Goal: Information Seeking & Learning: Learn about a topic

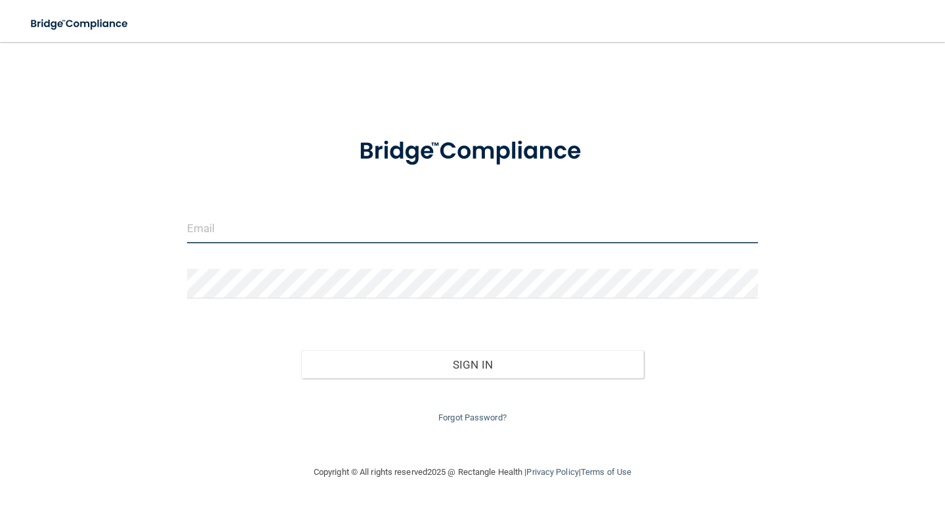
click at [200, 234] on input "email" at bounding box center [472, 229] width 571 height 30
type input "[EMAIL_ADDRESS][DOMAIN_NAME]"
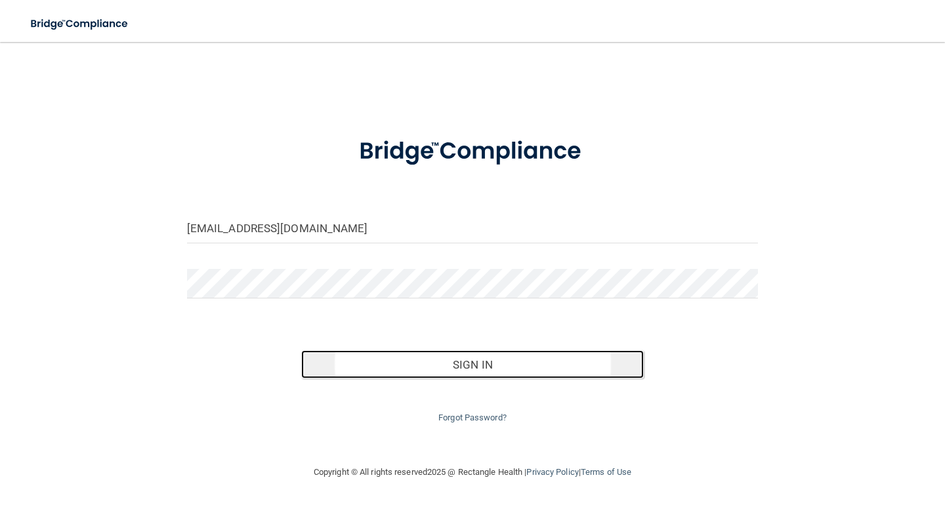
click at [435, 373] on button "Sign In" at bounding box center [472, 365] width 343 height 29
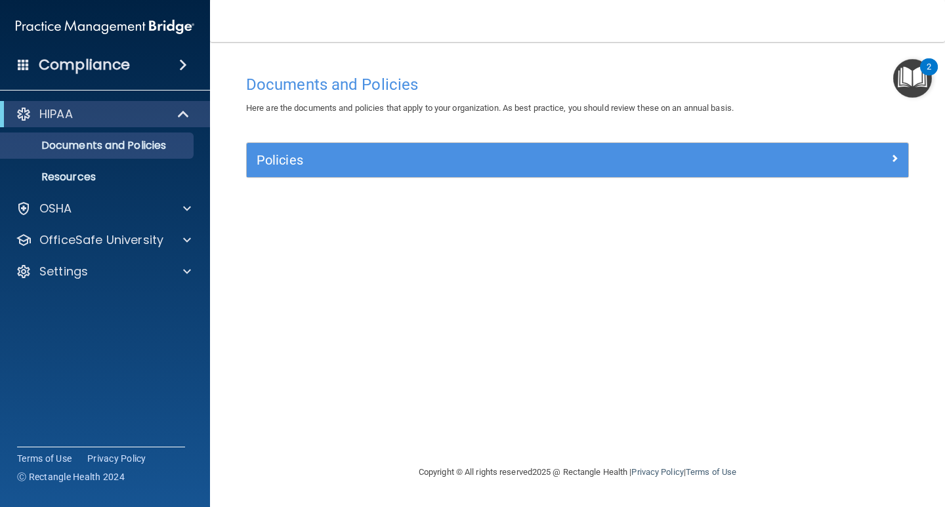
click at [913, 79] on img "Open Resource Center, 2 new notifications" at bounding box center [913, 78] width 39 height 39
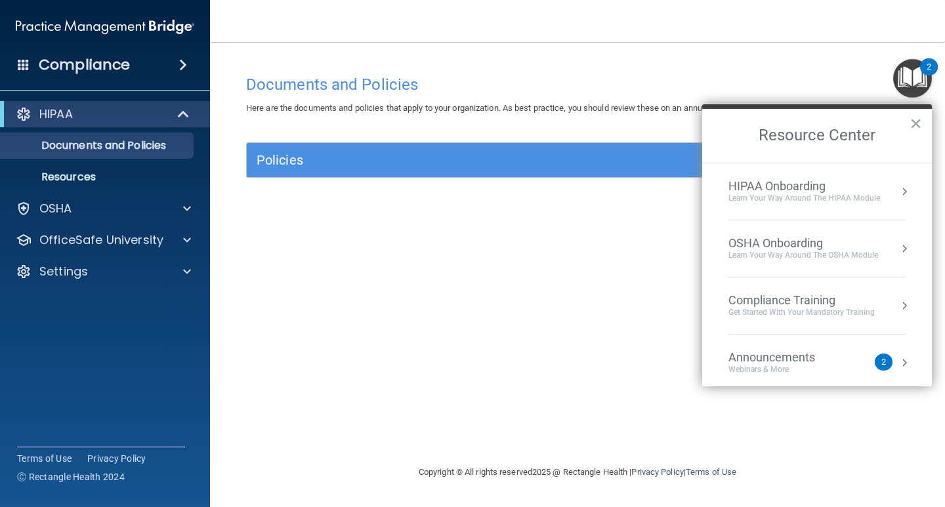
click at [798, 305] on div "Compliance Training" at bounding box center [802, 300] width 146 height 14
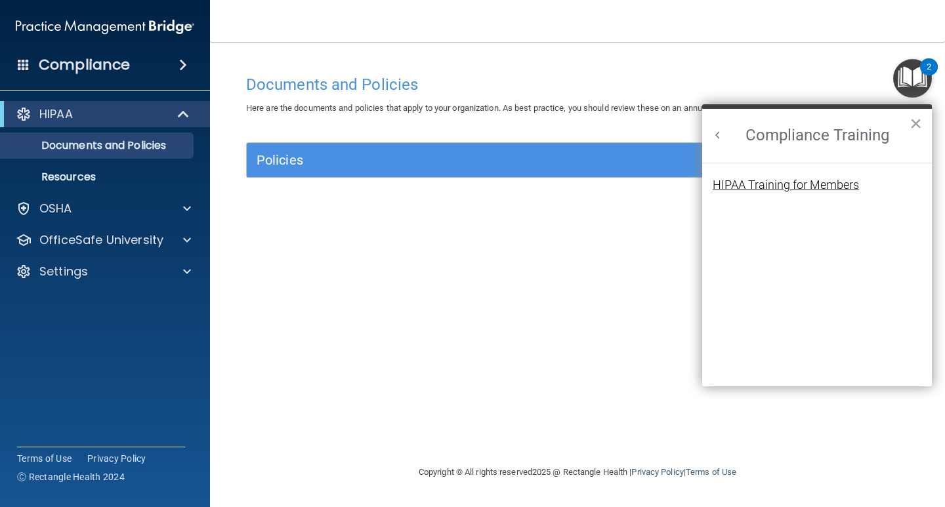
click at [765, 185] on div "HIPAA Training for Members" at bounding box center [786, 185] width 146 height 12
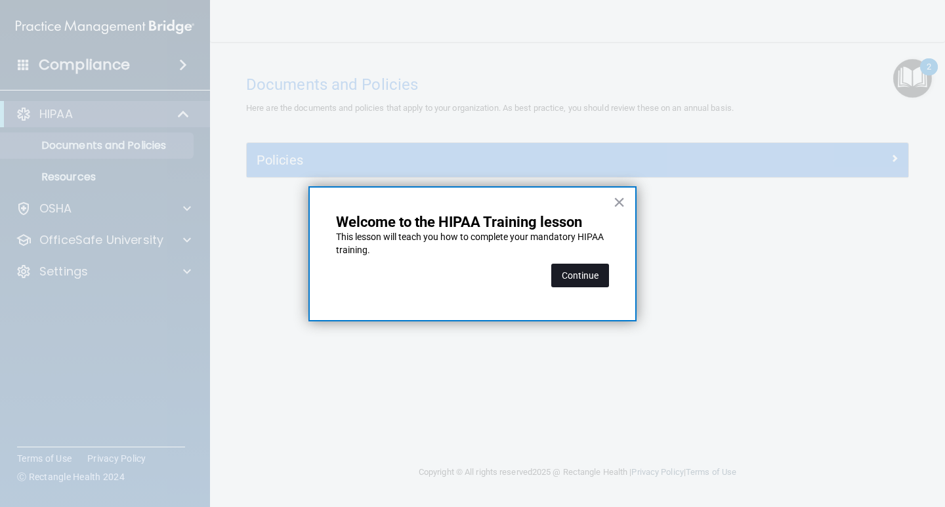
click at [583, 270] on button "Continue" at bounding box center [580, 276] width 58 height 24
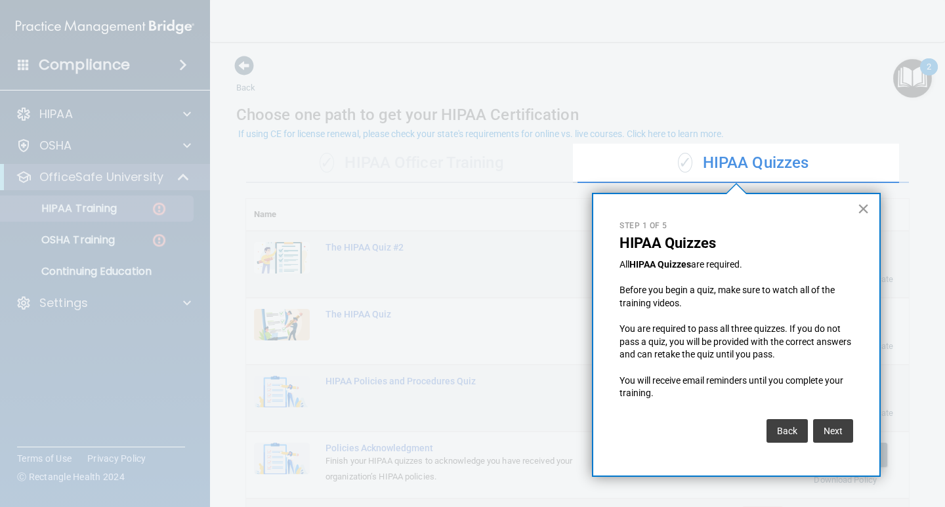
click at [865, 211] on button "×" at bounding box center [863, 208] width 12 height 21
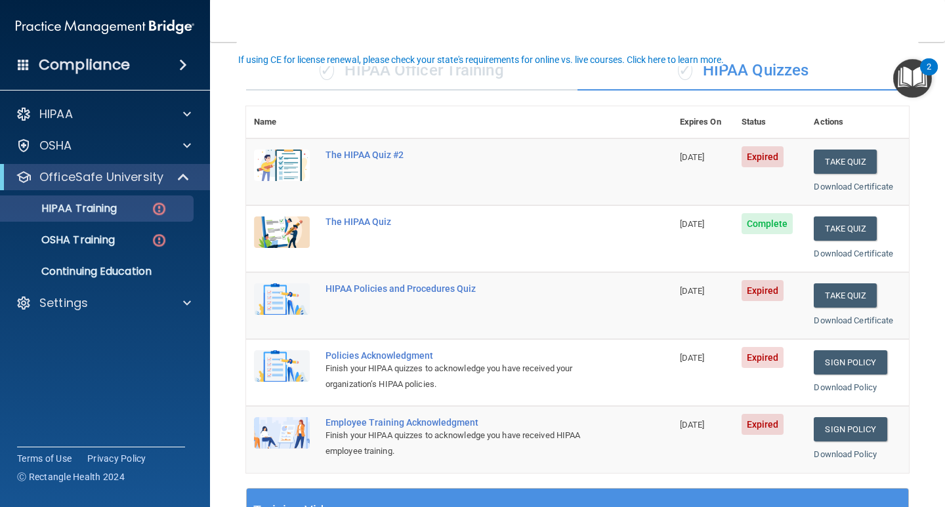
scroll to position [131, 0]
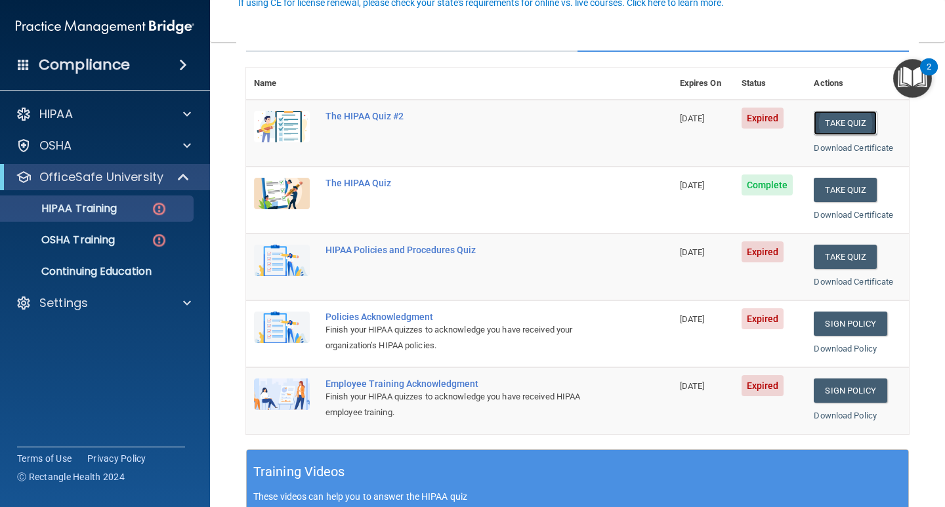
click at [836, 123] on button "Take Quiz" at bounding box center [845, 123] width 63 height 24
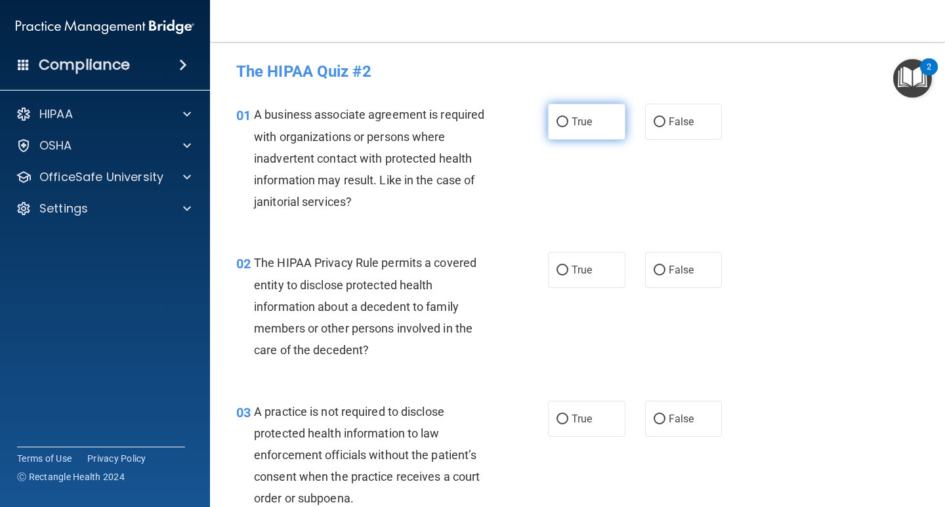
click at [587, 127] on span "True" at bounding box center [582, 122] width 20 height 12
click at [569, 127] on input "True" at bounding box center [563, 123] width 12 height 10
radio input "true"
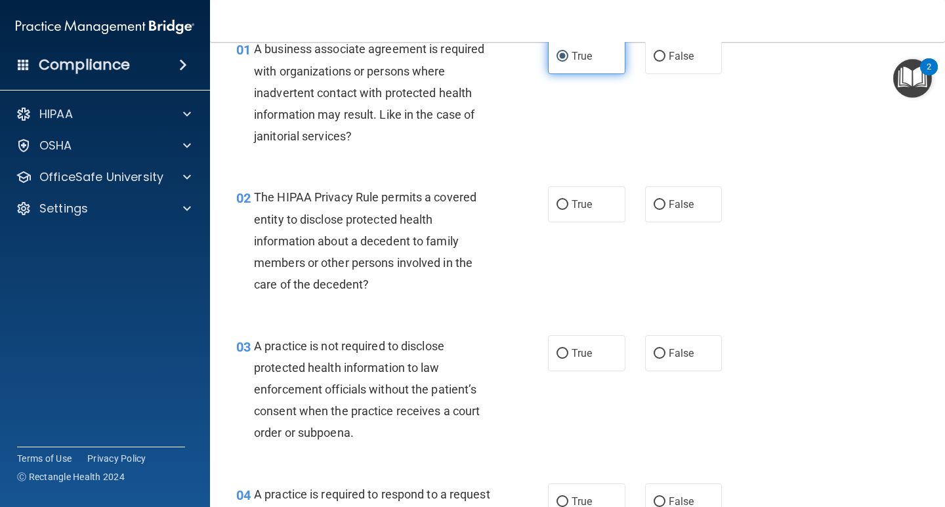
scroll to position [131, 0]
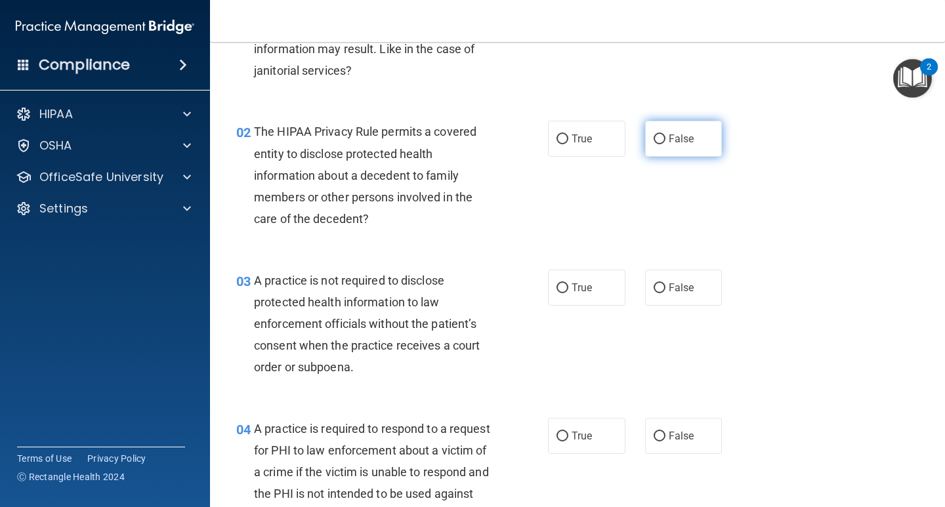
click at [664, 146] on label "False" at bounding box center [683, 139] width 77 height 36
click at [664, 144] on input "False" at bounding box center [660, 140] width 12 height 10
radio input "true"
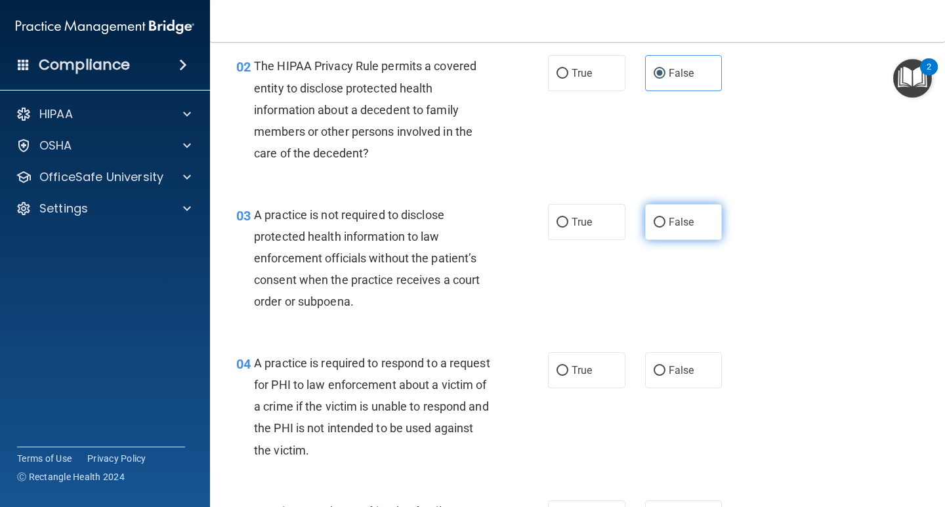
click at [661, 232] on label "False" at bounding box center [683, 222] width 77 height 36
click at [661, 228] on input "False" at bounding box center [660, 223] width 12 height 10
radio input "true"
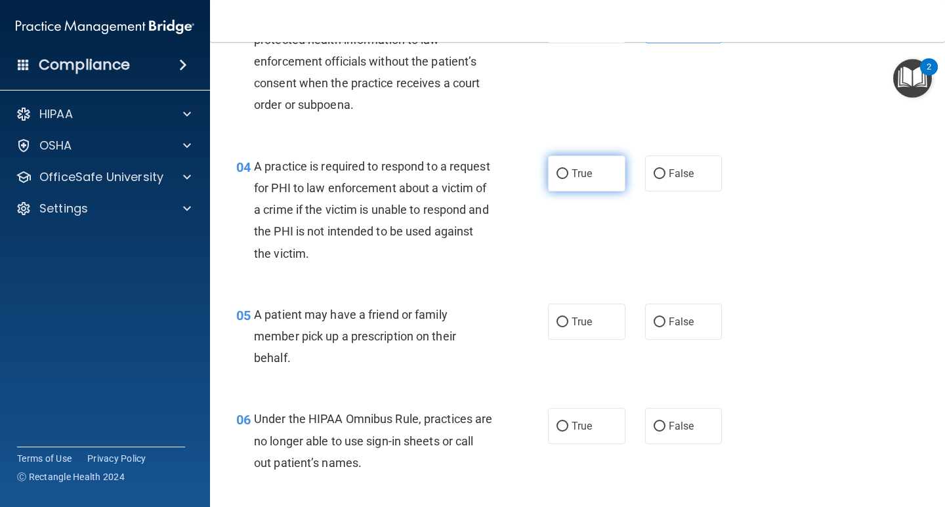
scroll to position [328, 0]
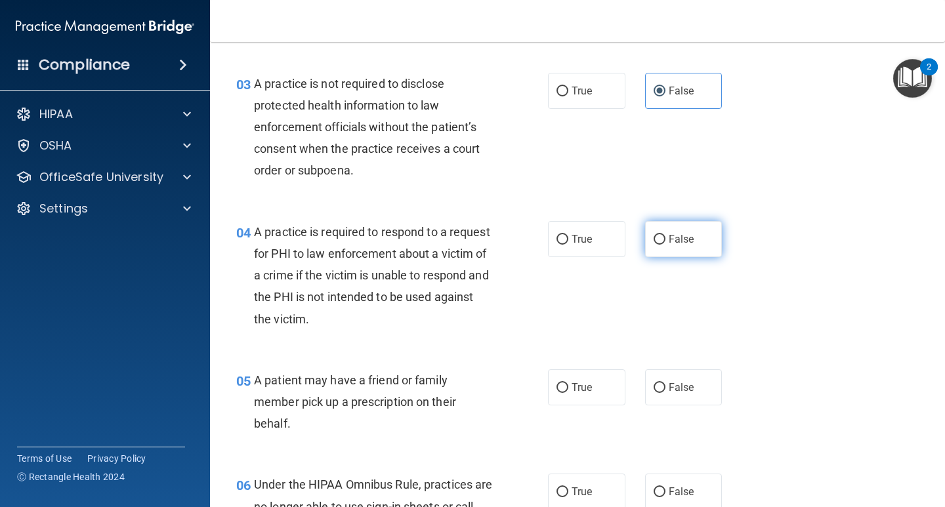
click at [669, 242] on span "False" at bounding box center [682, 239] width 26 height 12
click at [665, 242] on input "False" at bounding box center [660, 240] width 12 height 10
radio input "true"
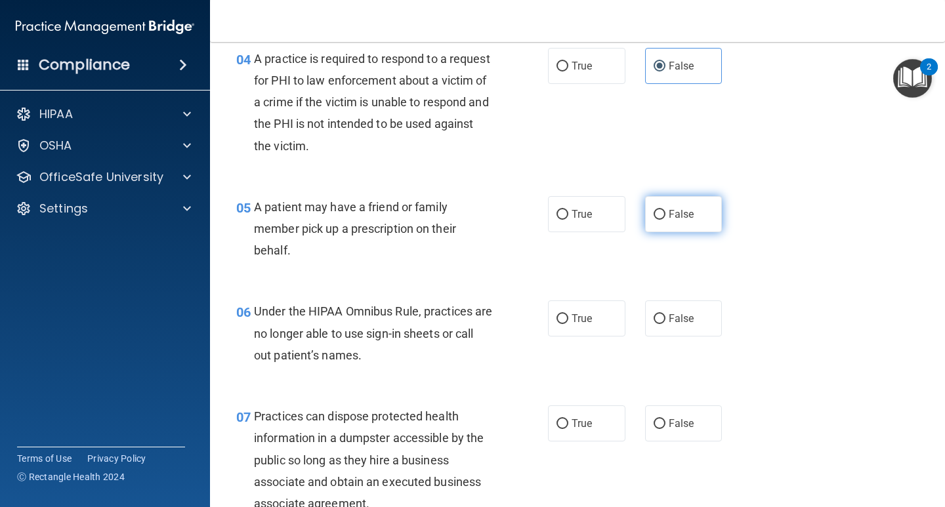
scroll to position [525, 0]
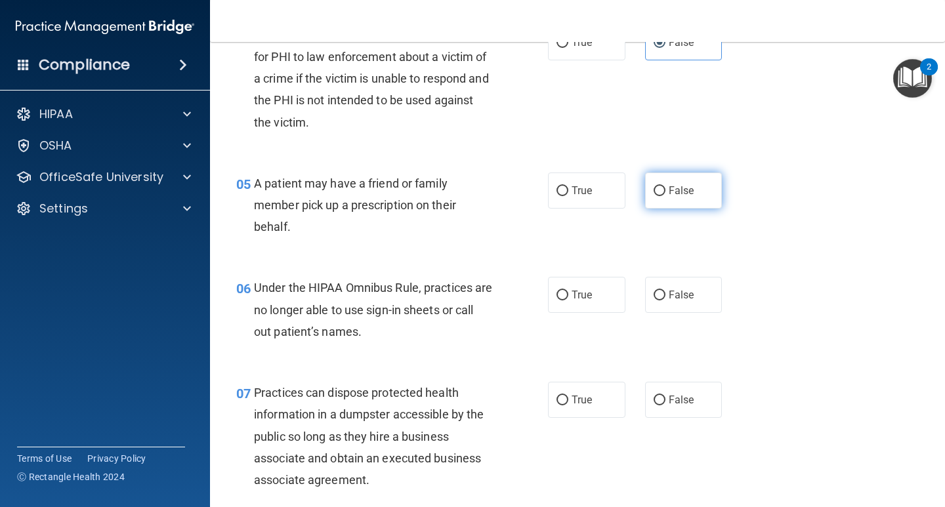
click at [668, 206] on label "False" at bounding box center [683, 191] width 77 height 36
click at [666, 196] on input "False" at bounding box center [660, 191] width 12 height 10
radio input "true"
click at [594, 296] on label "True" at bounding box center [586, 295] width 77 height 36
click at [569, 296] on input "True" at bounding box center [563, 296] width 12 height 10
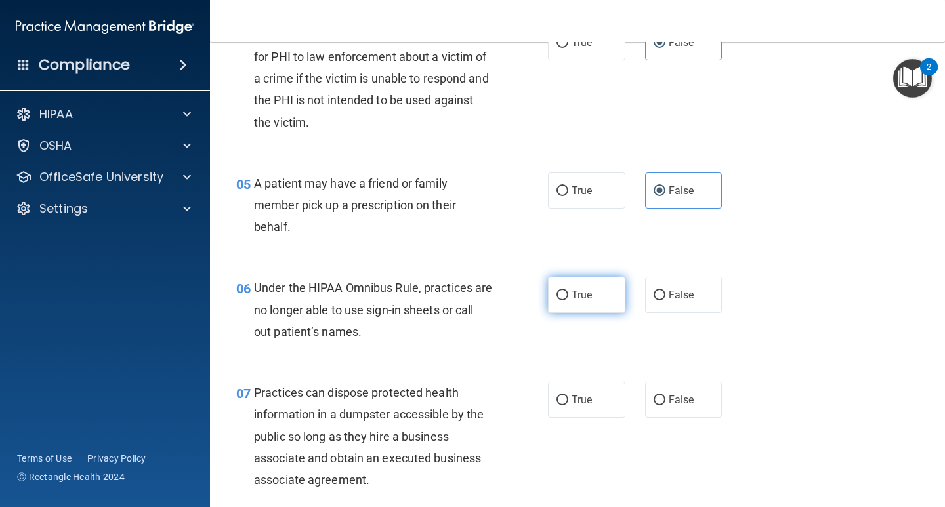
radio input "true"
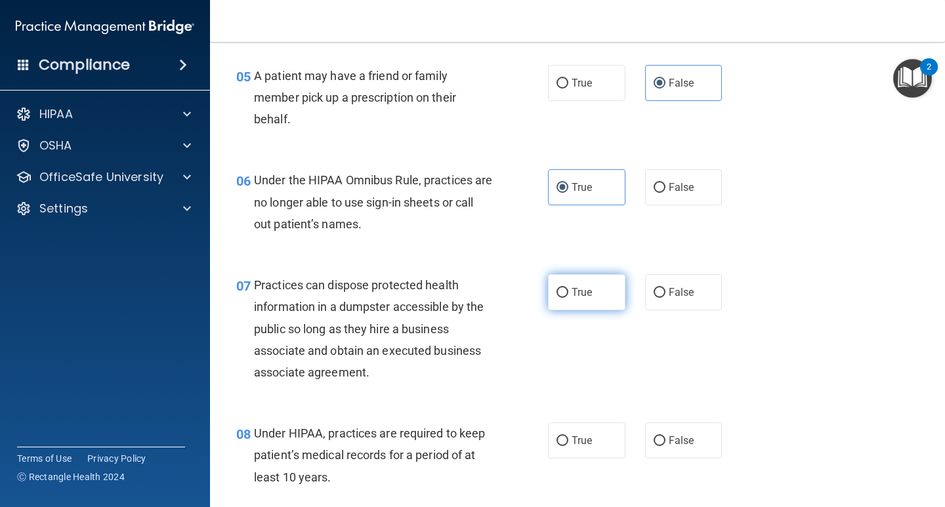
scroll to position [657, 0]
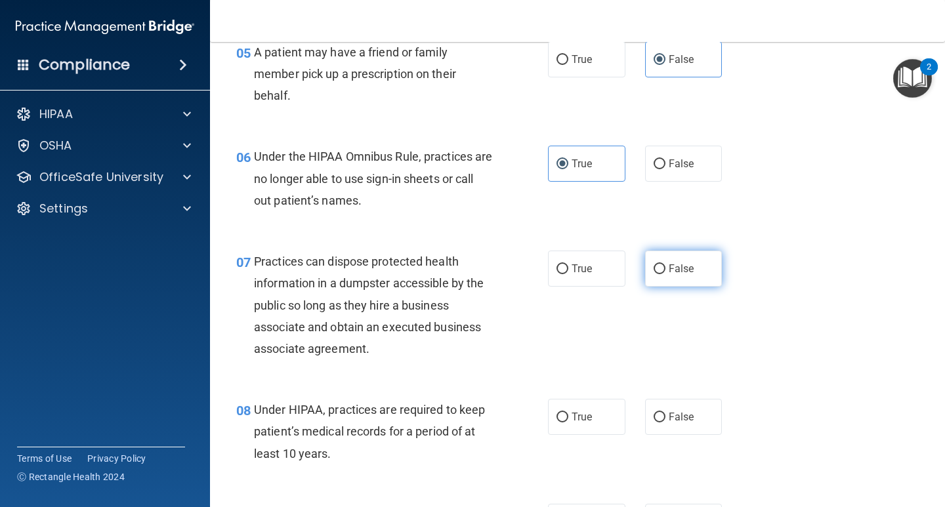
click at [654, 270] on input "False" at bounding box center [660, 270] width 12 height 10
radio input "true"
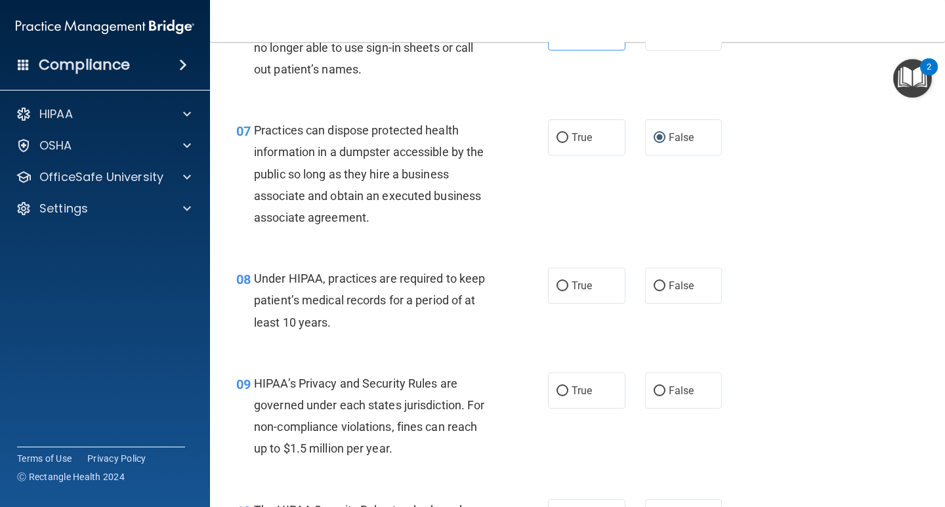
scroll to position [853, 0]
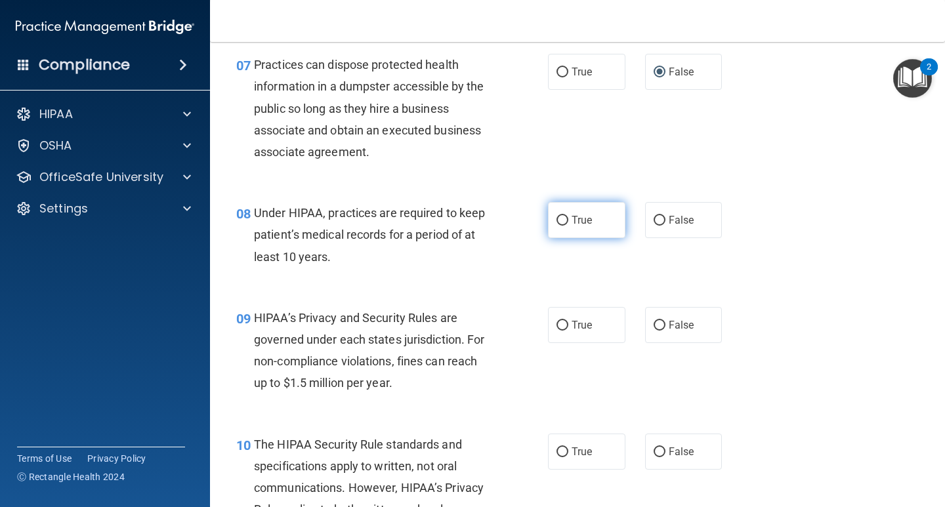
click at [558, 217] on input "True" at bounding box center [563, 221] width 12 height 10
radio input "true"
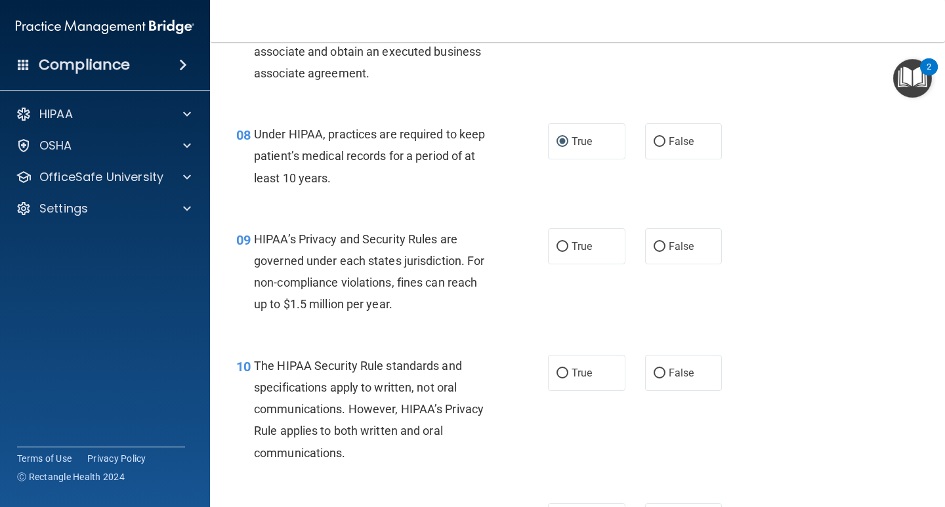
scroll to position [985, 0]
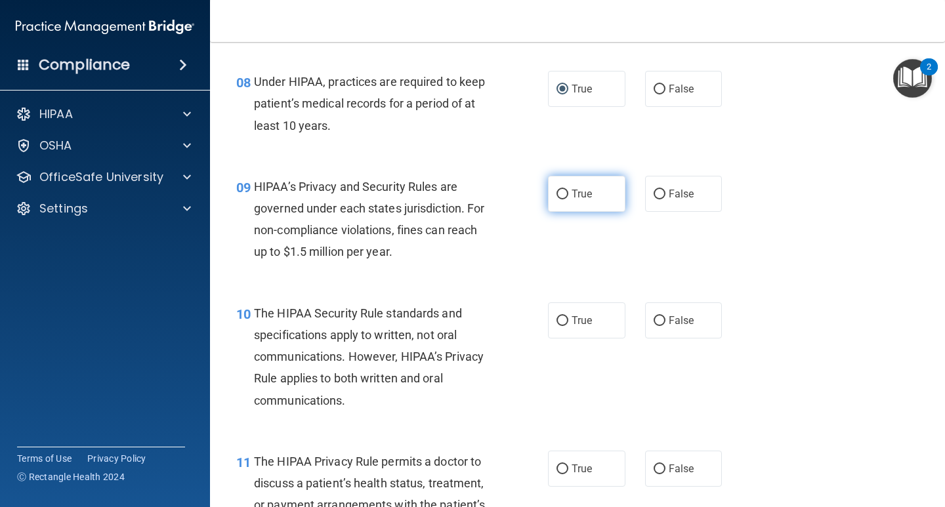
click at [578, 199] on span "True" at bounding box center [582, 194] width 20 height 12
click at [569, 199] on input "True" at bounding box center [563, 195] width 12 height 10
radio input "true"
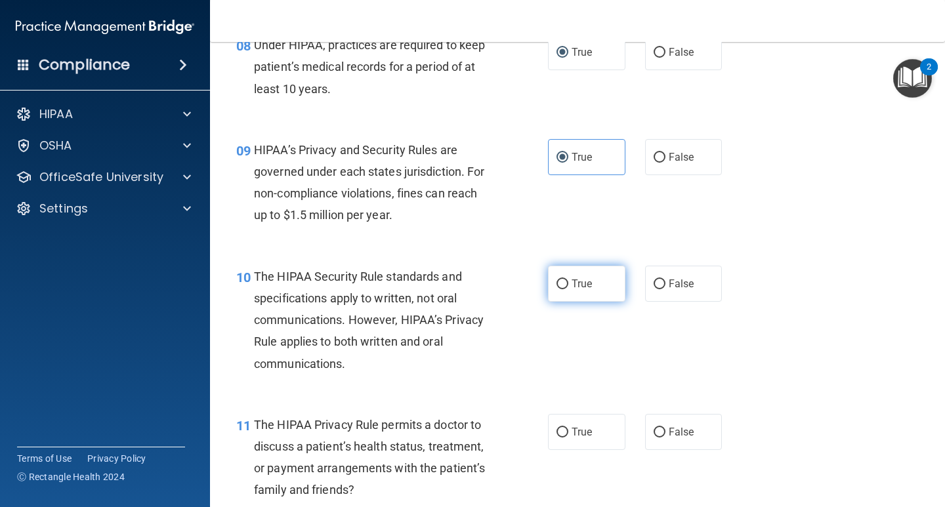
scroll to position [1050, 0]
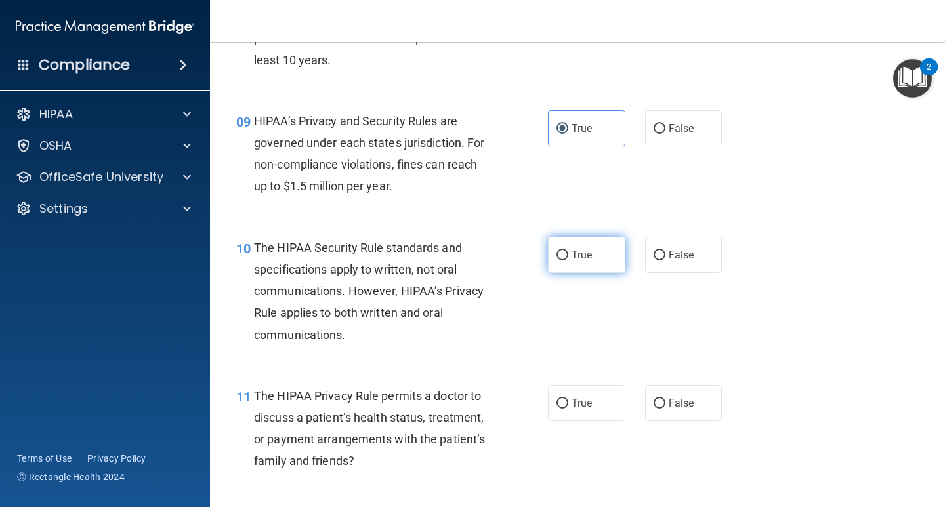
click at [581, 267] on label "True" at bounding box center [586, 255] width 77 height 36
click at [569, 261] on input "True" at bounding box center [563, 256] width 12 height 10
radio input "true"
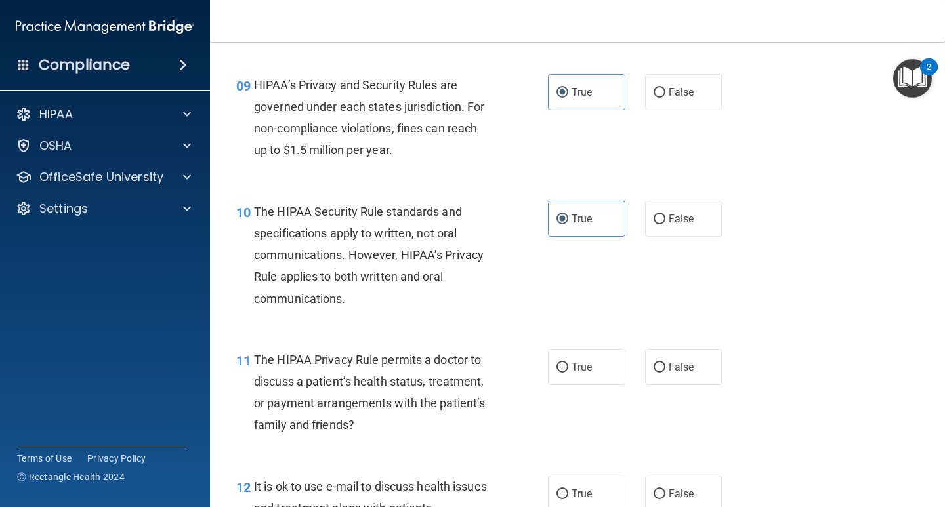
scroll to position [1116, 0]
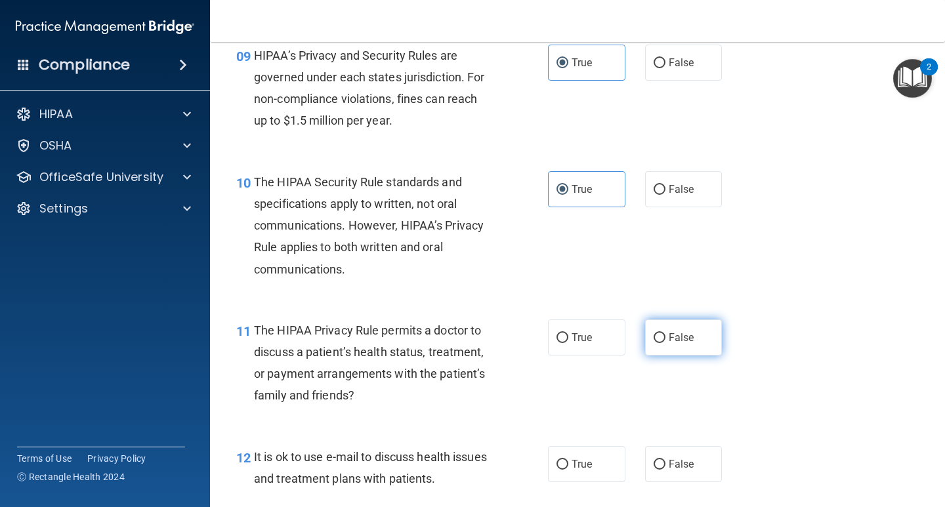
click at [693, 340] on label "False" at bounding box center [683, 338] width 77 height 36
click at [666, 340] on input "False" at bounding box center [660, 339] width 12 height 10
radio input "true"
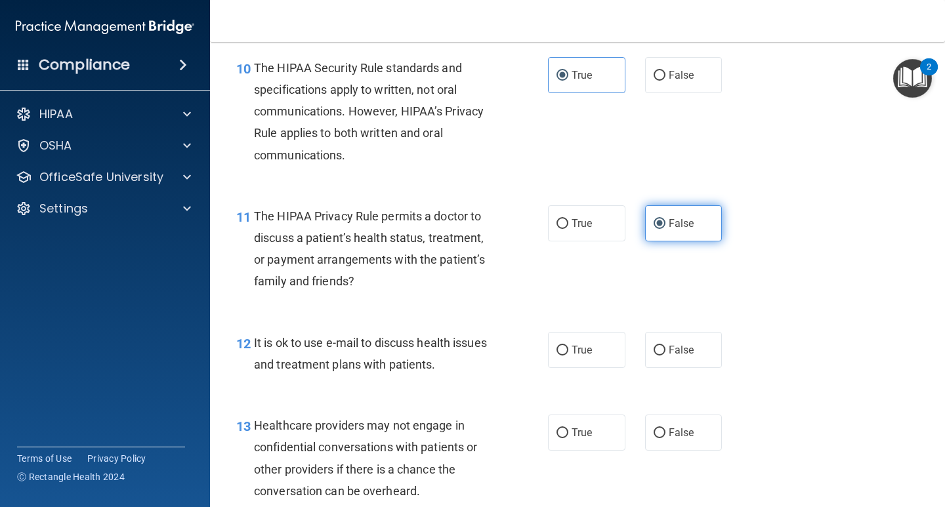
scroll to position [1247, 0]
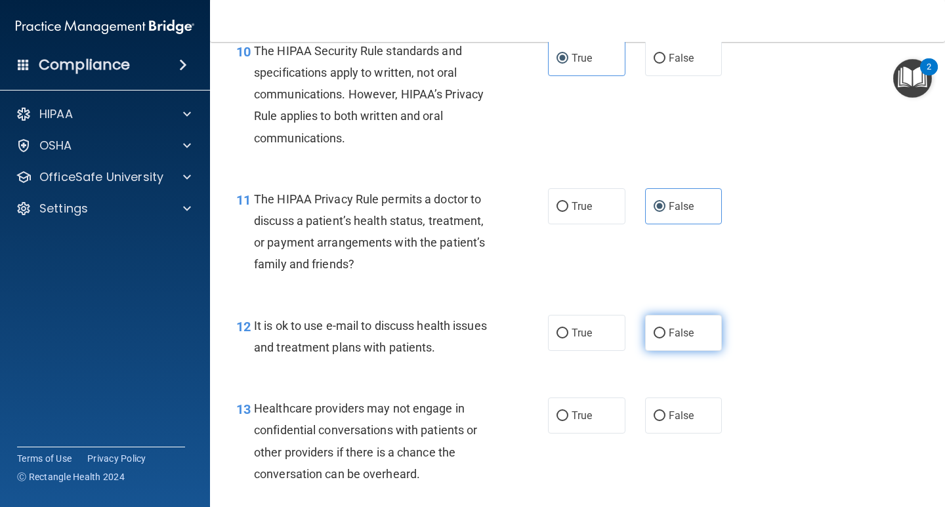
click at [646, 337] on label "False" at bounding box center [683, 333] width 77 height 36
click at [654, 337] on input "False" at bounding box center [660, 334] width 12 height 10
radio input "true"
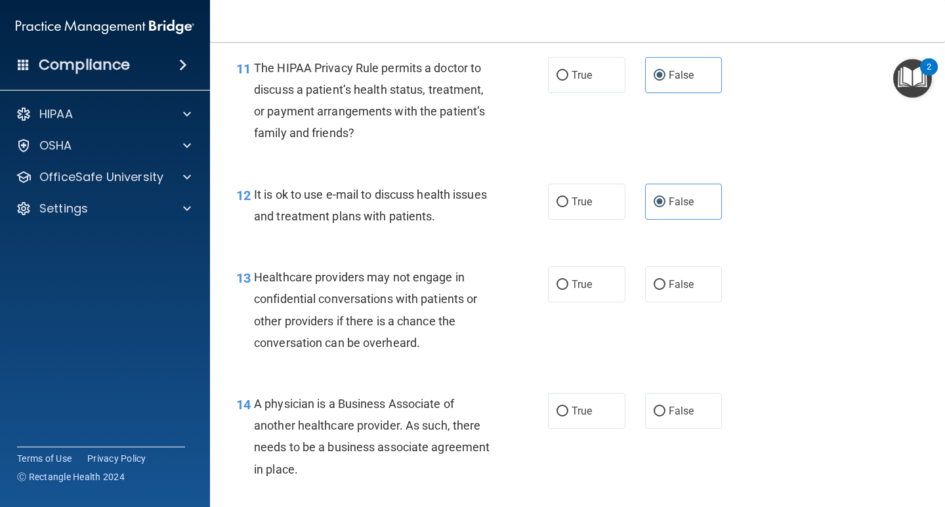
scroll to position [1444, 0]
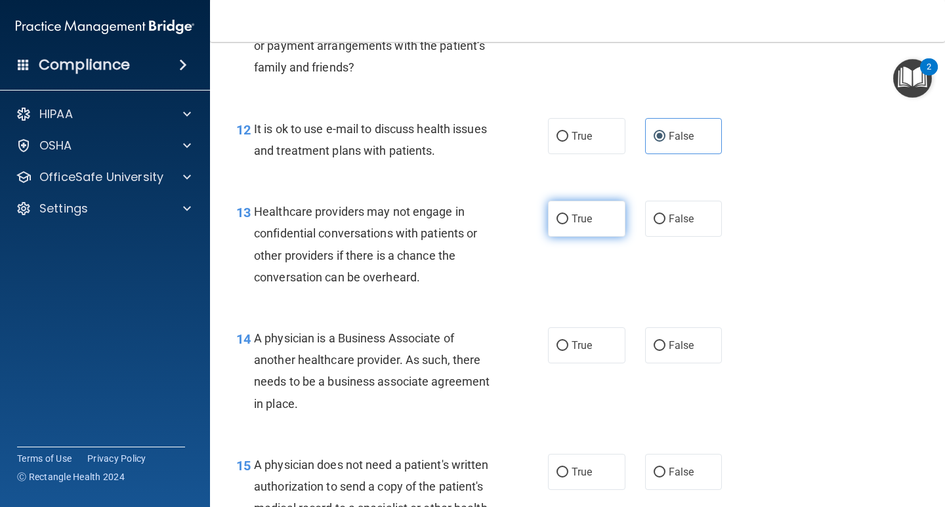
click at [557, 215] on input "True" at bounding box center [563, 220] width 12 height 10
radio input "true"
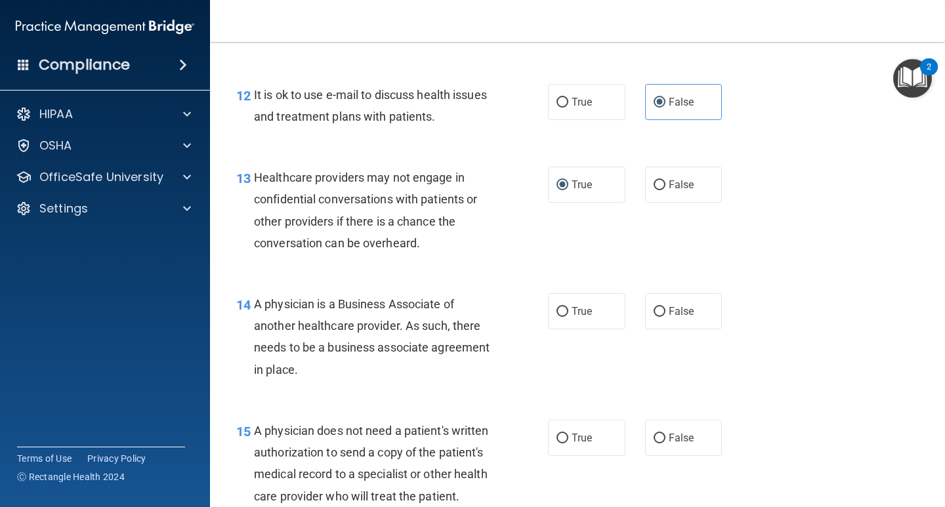
scroll to position [1510, 0]
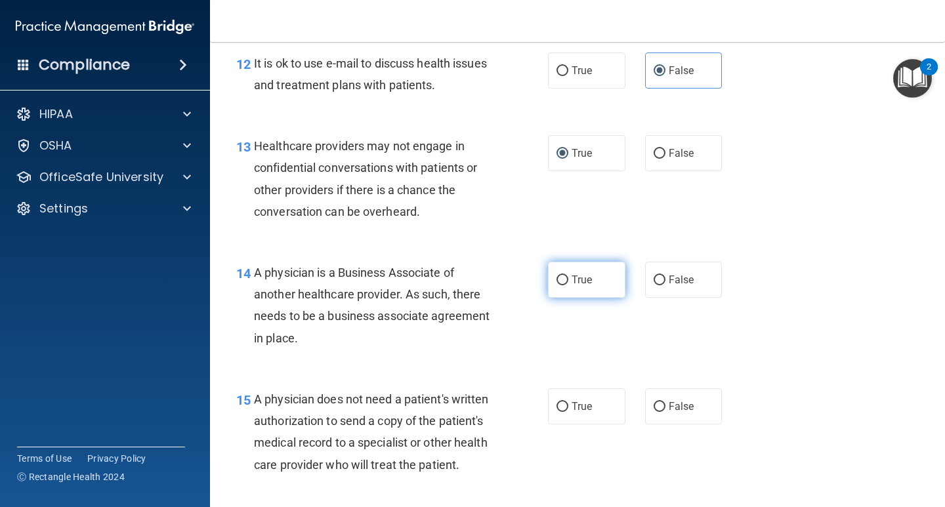
click at [561, 287] on label "True" at bounding box center [586, 280] width 77 height 36
click at [561, 286] on input "True" at bounding box center [563, 281] width 12 height 10
radio input "true"
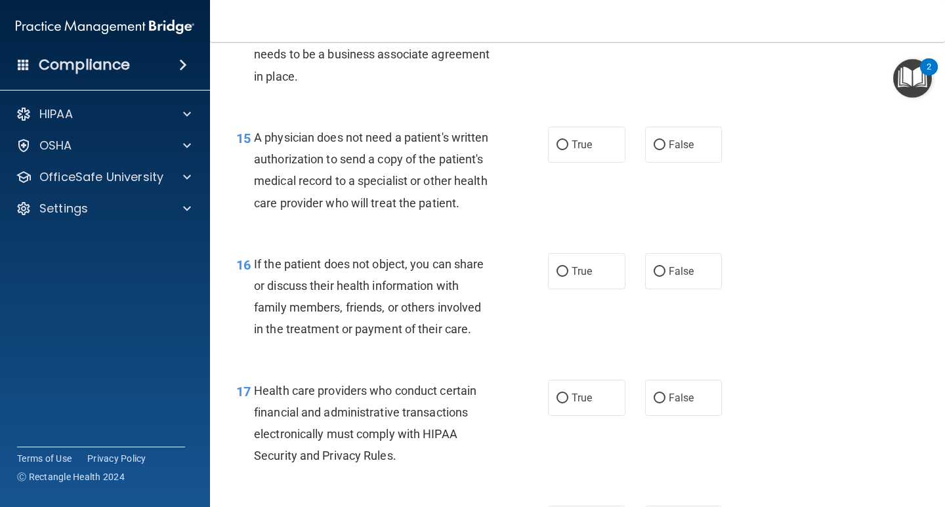
scroll to position [1773, 0]
click at [654, 140] on input "False" at bounding box center [660, 145] width 12 height 10
radio input "true"
click at [654, 276] on input "False" at bounding box center [660, 272] width 12 height 10
radio input "true"
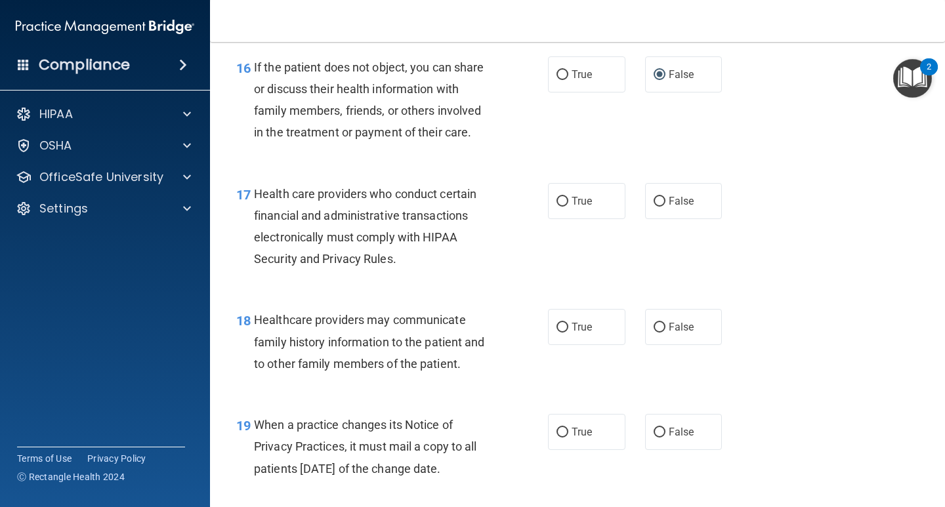
scroll to position [1970, 0]
click at [557, 206] on input "True" at bounding box center [563, 201] width 12 height 10
radio input "true"
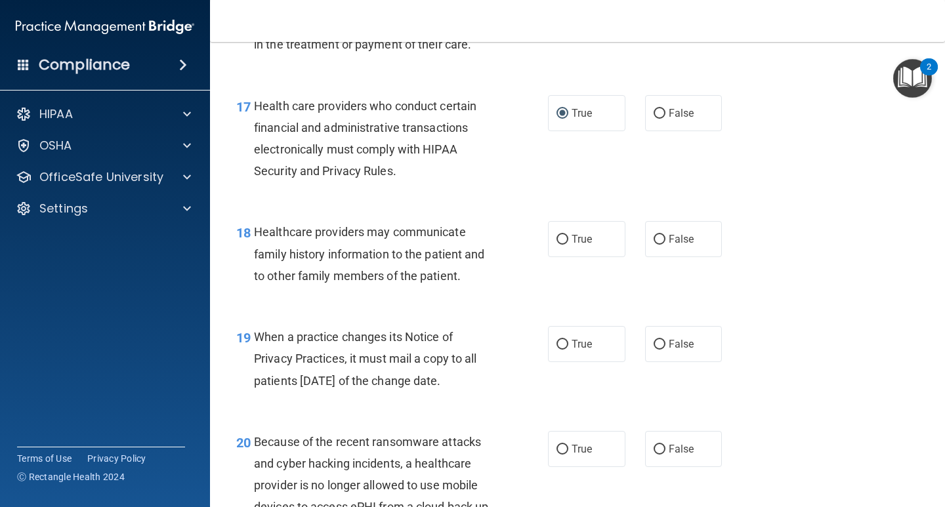
scroll to position [2101, 0]
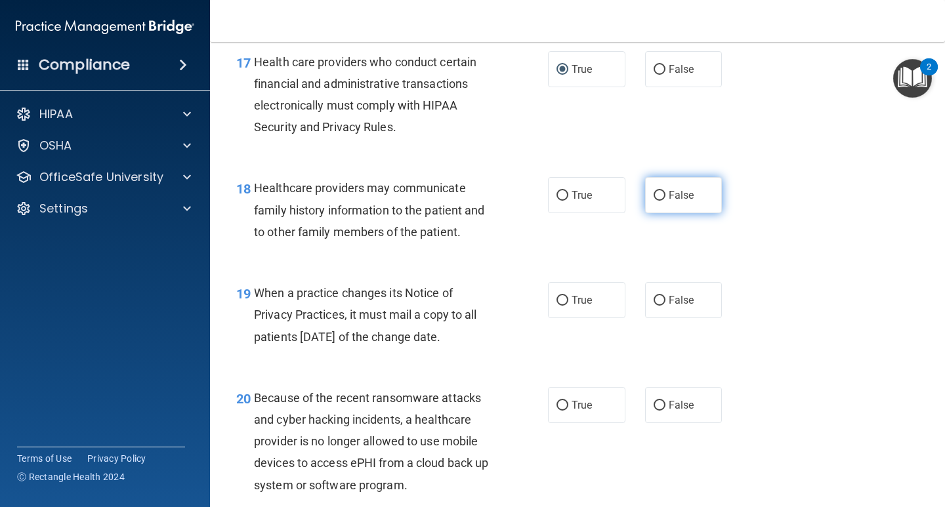
click at [654, 201] on input "False" at bounding box center [660, 196] width 12 height 10
radio input "true"
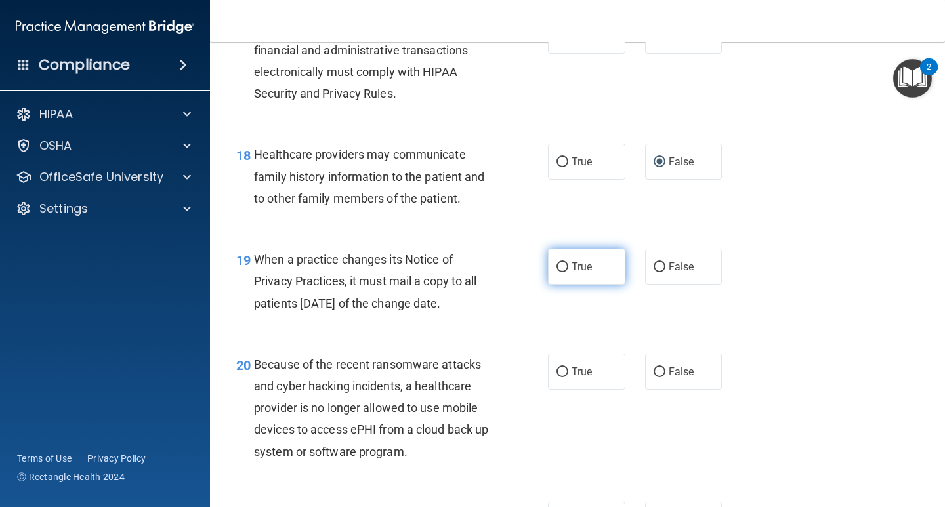
scroll to position [2167, 0]
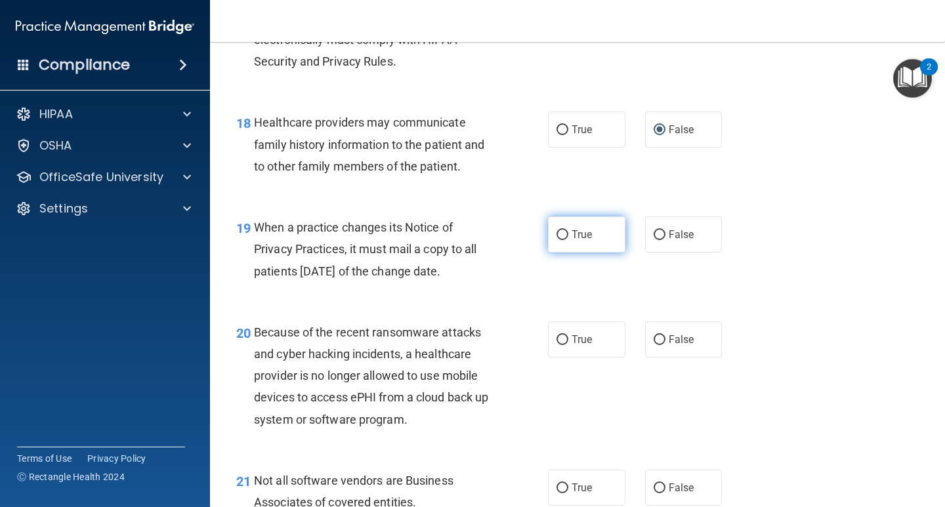
click at [584, 253] on label "True" at bounding box center [586, 235] width 77 height 36
click at [569, 240] on input "True" at bounding box center [563, 235] width 12 height 10
radio input "true"
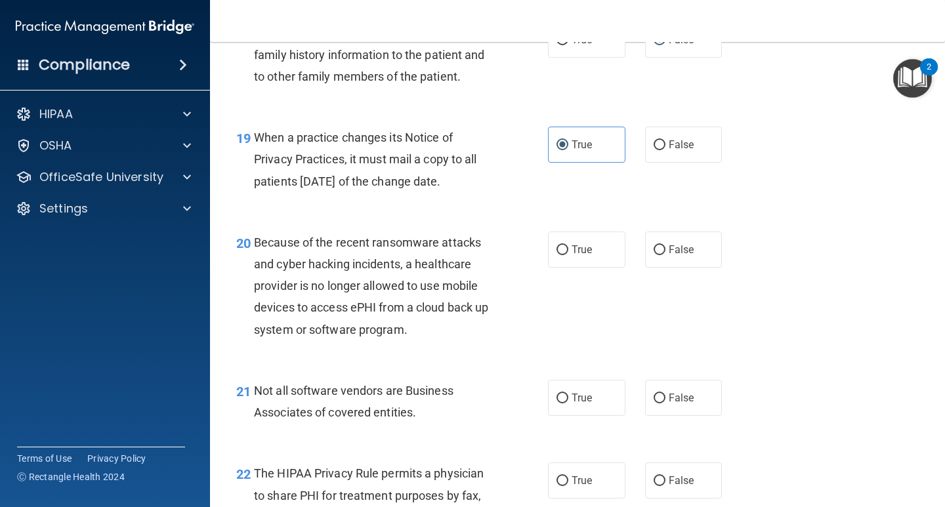
scroll to position [2298, 0]
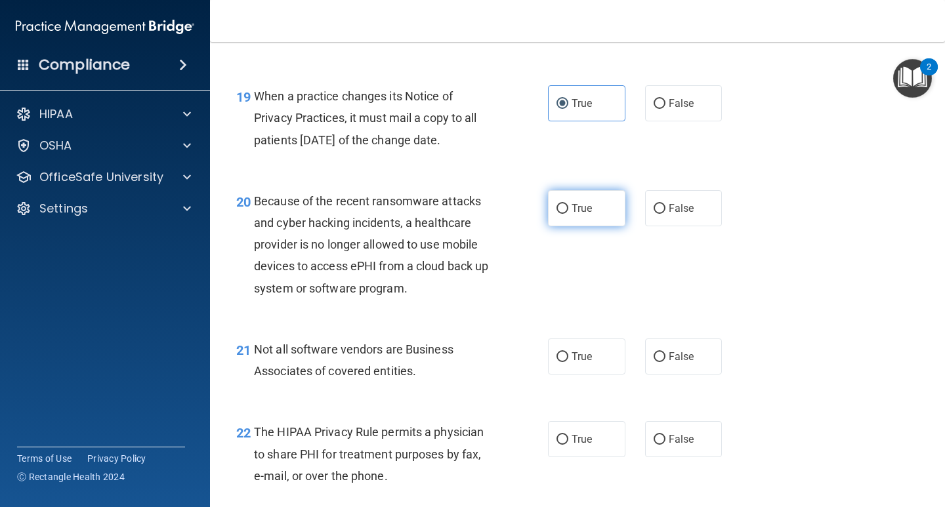
click at [583, 215] on span "True" at bounding box center [582, 208] width 20 height 12
click at [569, 214] on input "True" at bounding box center [563, 209] width 12 height 10
radio input "true"
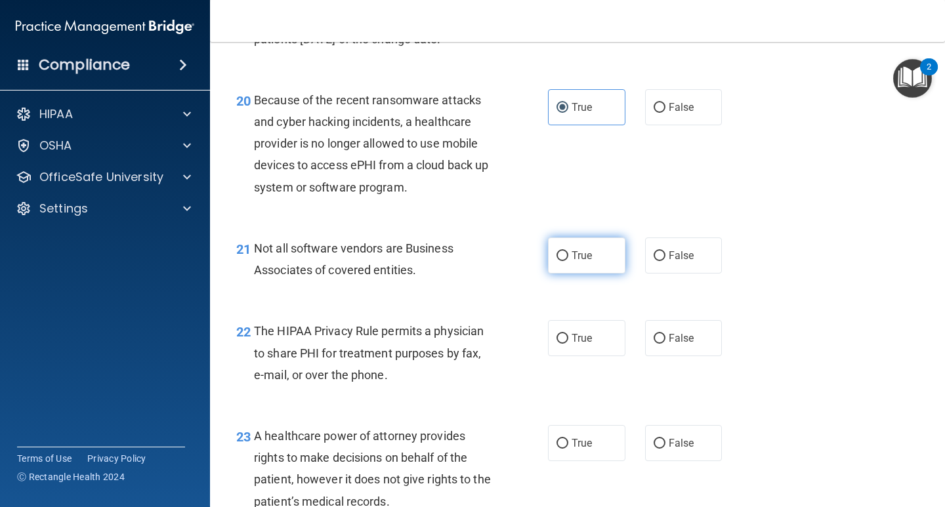
scroll to position [2429, 0]
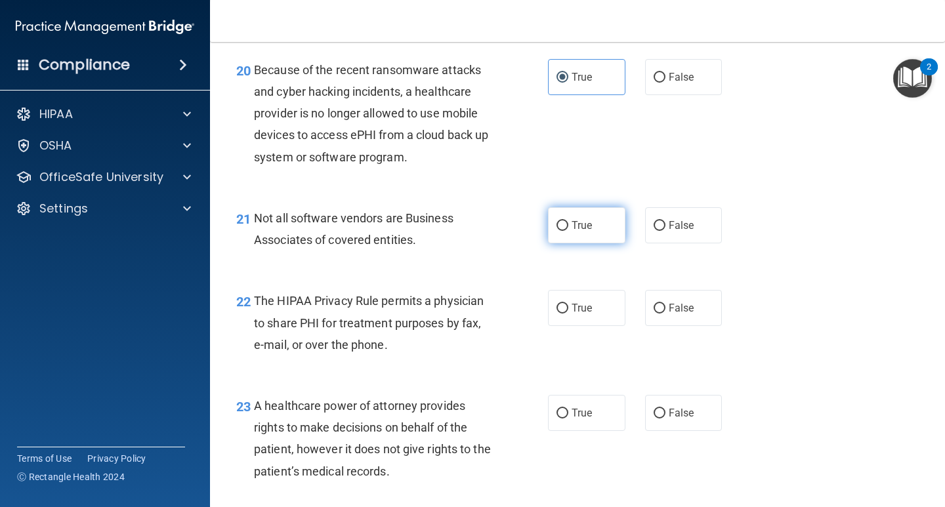
click at [578, 232] on span "True" at bounding box center [582, 225] width 20 height 12
click at [569, 231] on input "True" at bounding box center [563, 226] width 12 height 10
radio input "true"
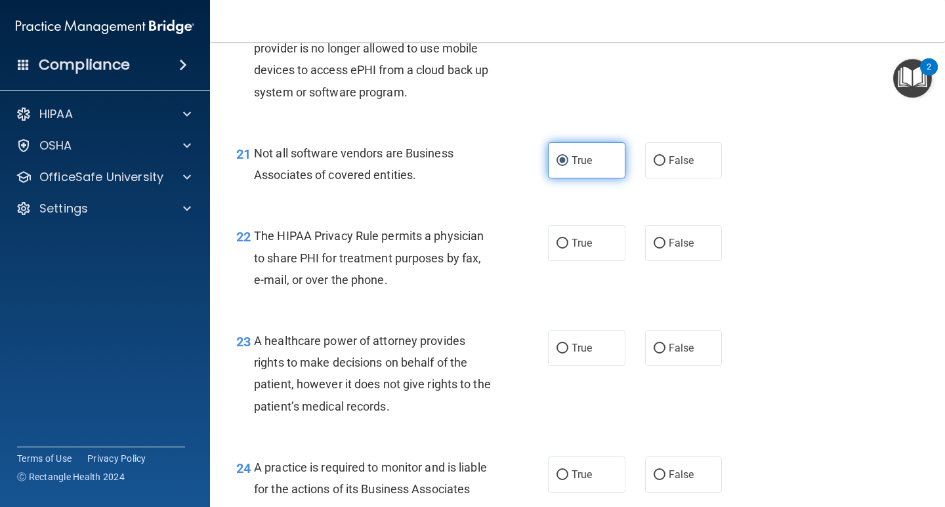
scroll to position [2495, 0]
click at [657, 248] on input "False" at bounding box center [660, 243] width 12 height 10
radio input "true"
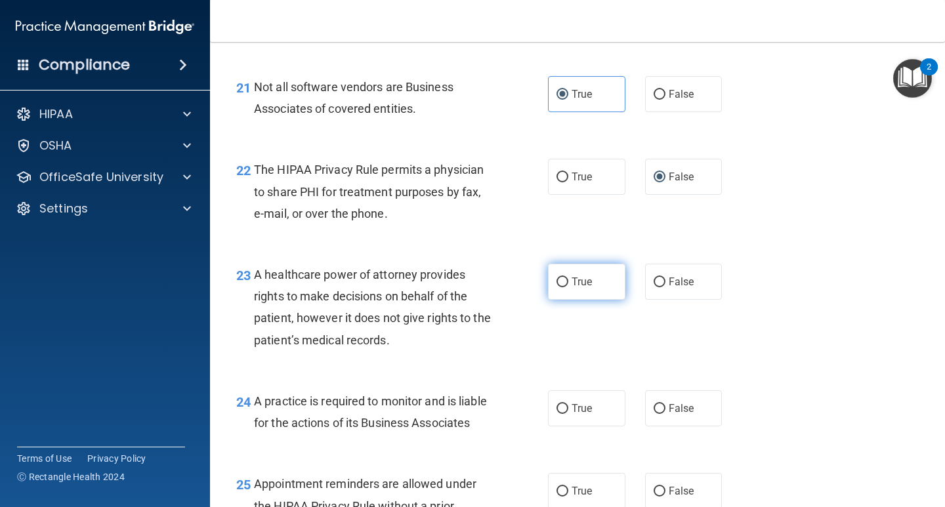
scroll to position [2626, 0]
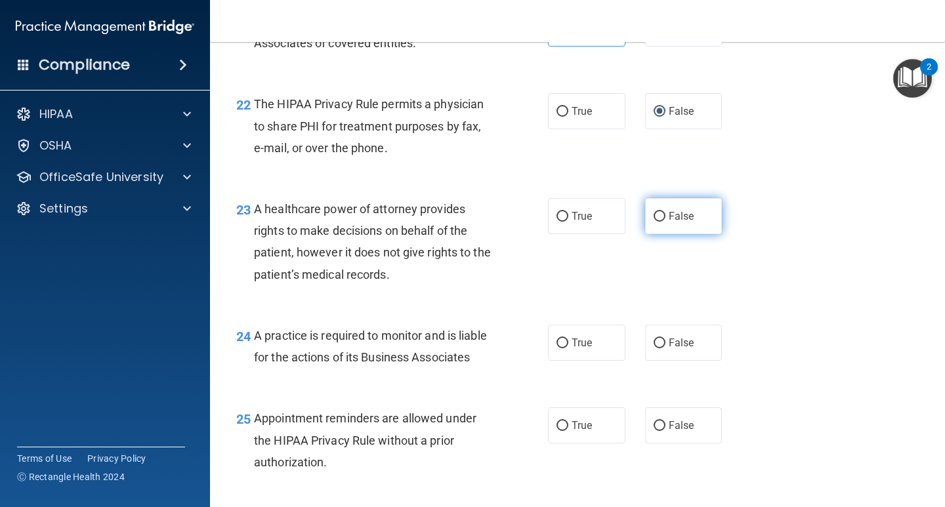
click at [672, 223] on span "False" at bounding box center [682, 216] width 26 height 12
click at [666, 222] on input "False" at bounding box center [660, 217] width 12 height 10
radio input "true"
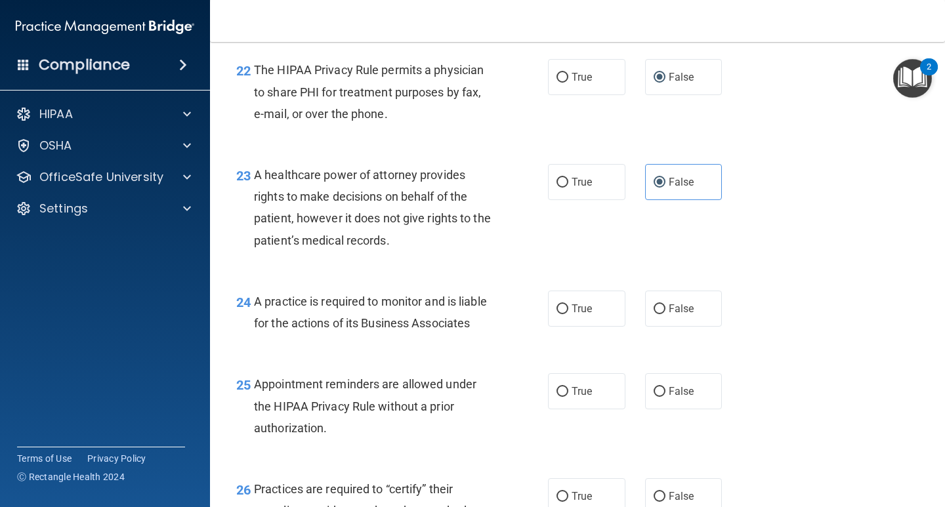
scroll to position [2692, 0]
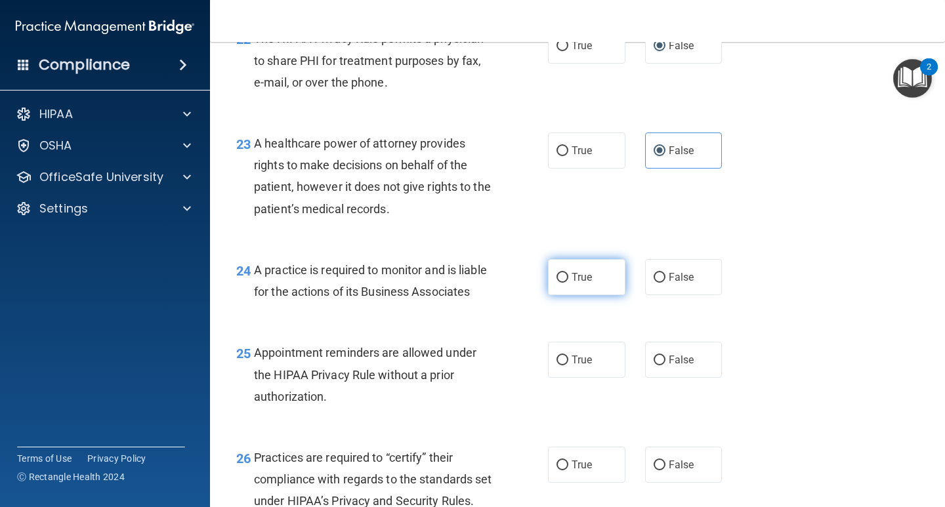
click at [577, 284] on span "True" at bounding box center [582, 277] width 20 height 12
click at [569, 283] on input "True" at bounding box center [563, 278] width 12 height 10
radio input "true"
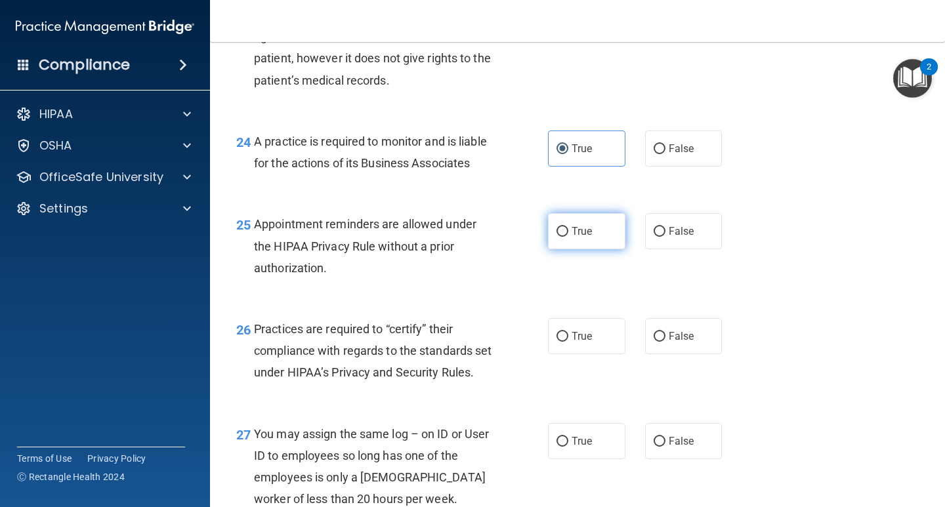
scroll to position [2823, 0]
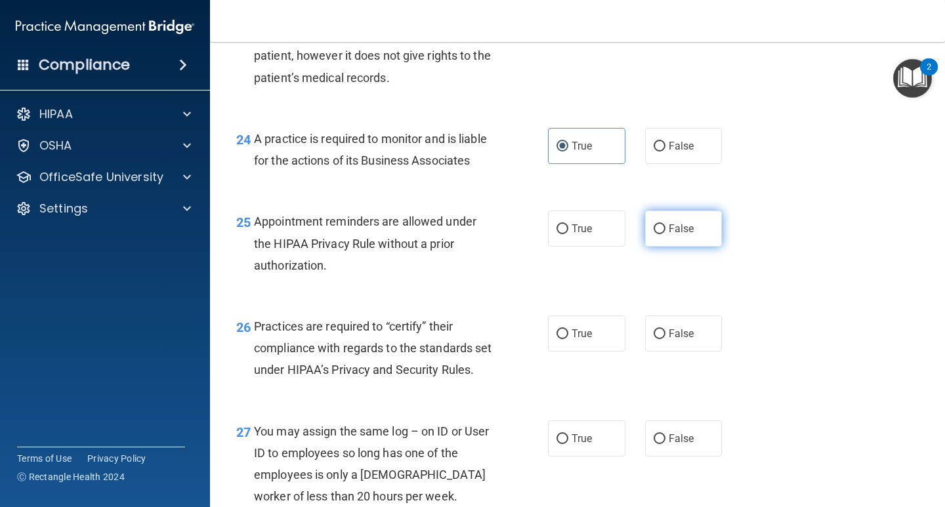
click at [691, 247] on label "False" at bounding box center [683, 229] width 77 height 36
click at [666, 234] on input "False" at bounding box center [660, 230] width 12 height 10
radio input "true"
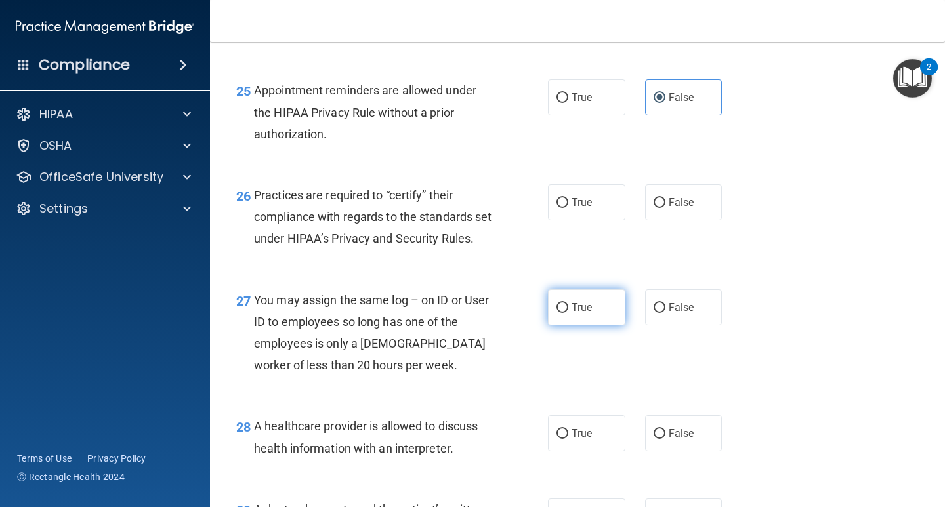
scroll to position [3020, 0]
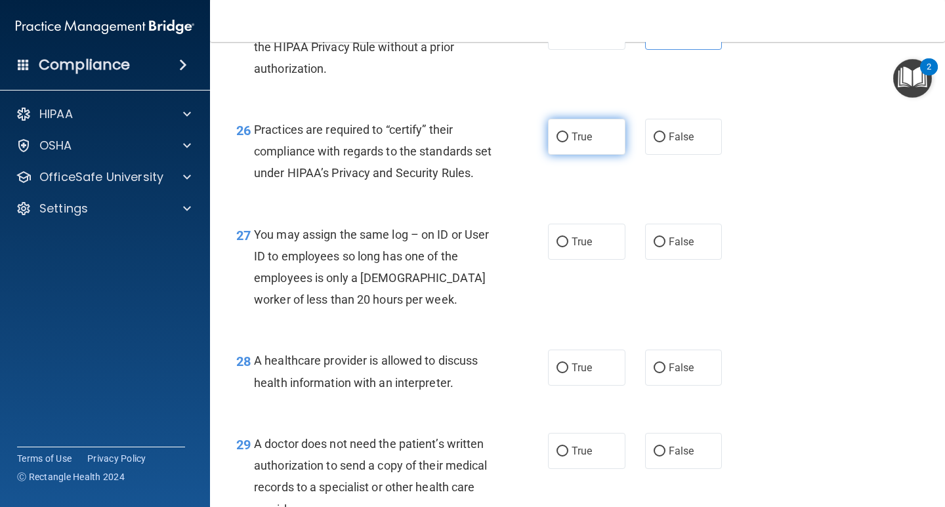
click at [548, 155] on label "True" at bounding box center [586, 137] width 77 height 36
click at [557, 142] on input "True" at bounding box center [563, 138] width 12 height 10
radio input "true"
click at [679, 248] on span "False" at bounding box center [682, 242] width 26 height 12
click at [666, 248] on input "False" at bounding box center [660, 243] width 12 height 10
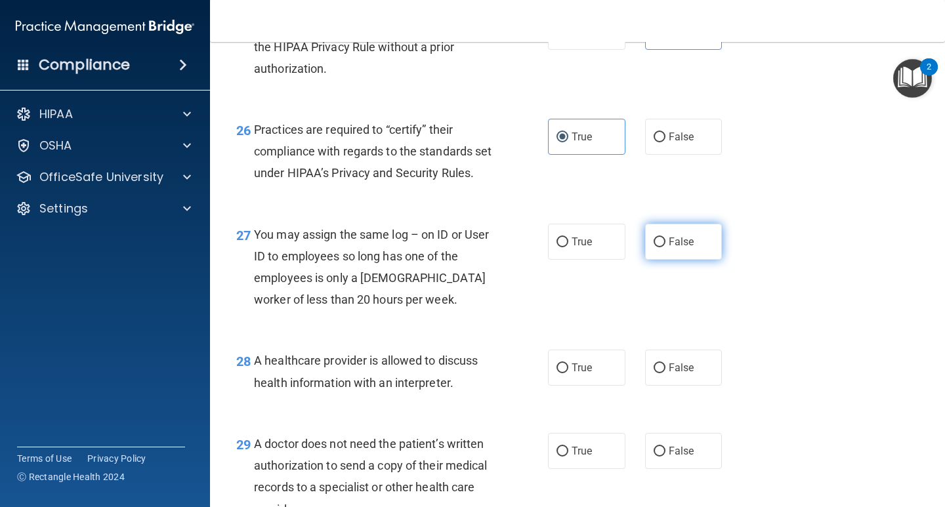
radio input "true"
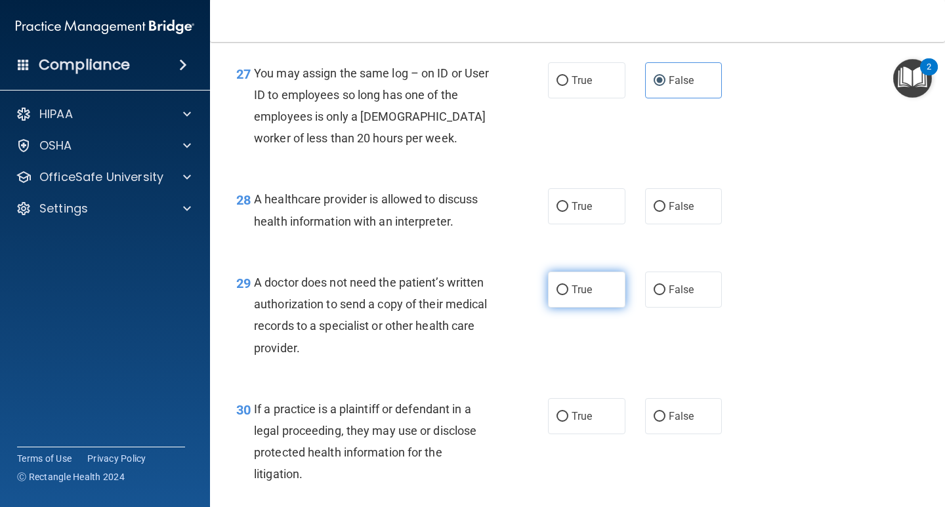
scroll to position [3217, 0]
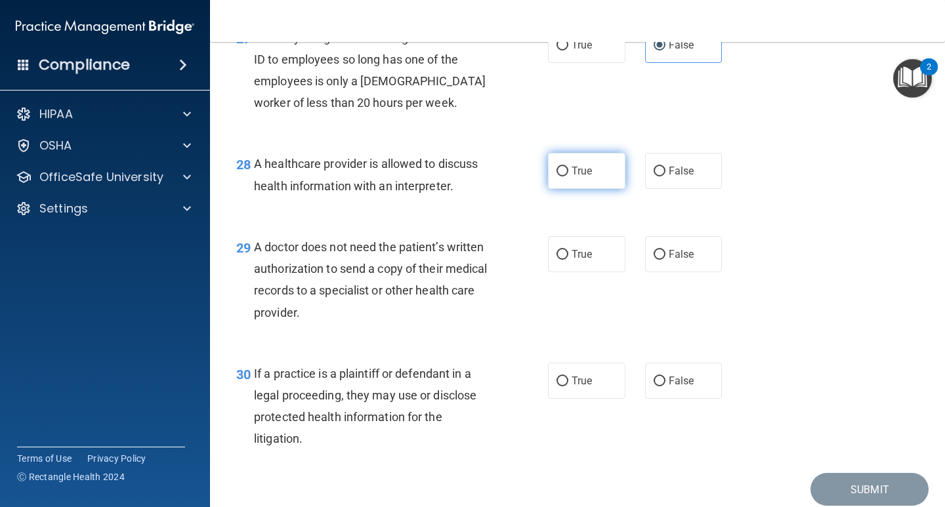
click at [593, 189] on label "True" at bounding box center [586, 171] width 77 height 36
click at [569, 177] on input "True" at bounding box center [563, 172] width 12 height 10
radio input "true"
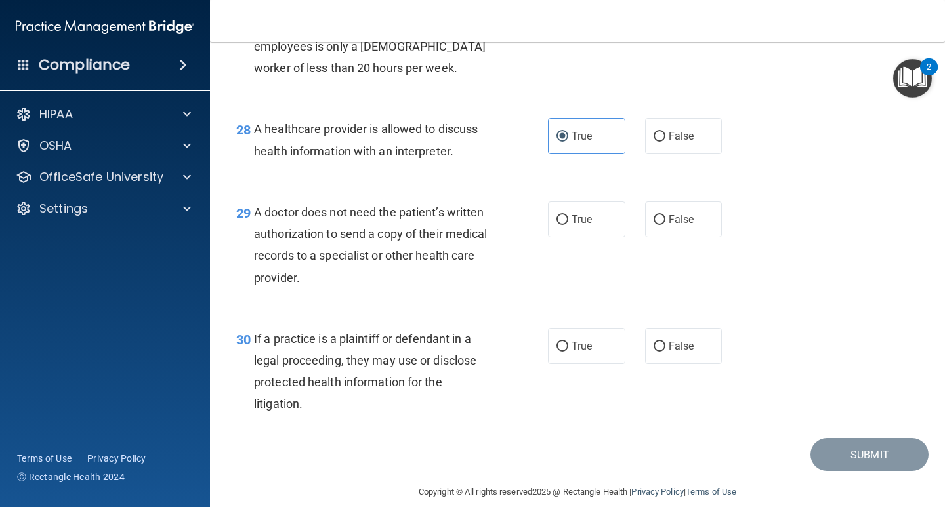
scroll to position [3283, 0]
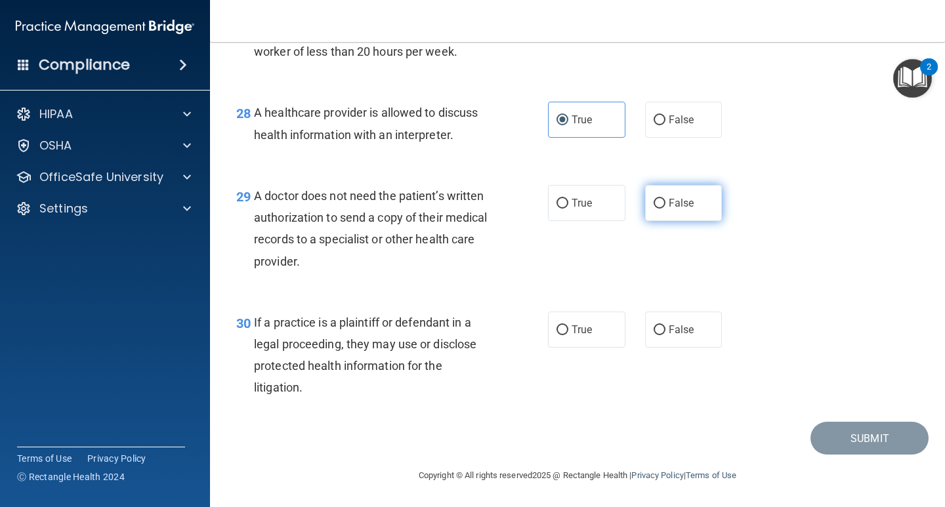
click at [668, 221] on label "False" at bounding box center [683, 203] width 77 height 36
click at [666, 209] on input "False" at bounding box center [660, 204] width 12 height 10
radio input "true"
click at [577, 341] on label "True" at bounding box center [586, 330] width 77 height 36
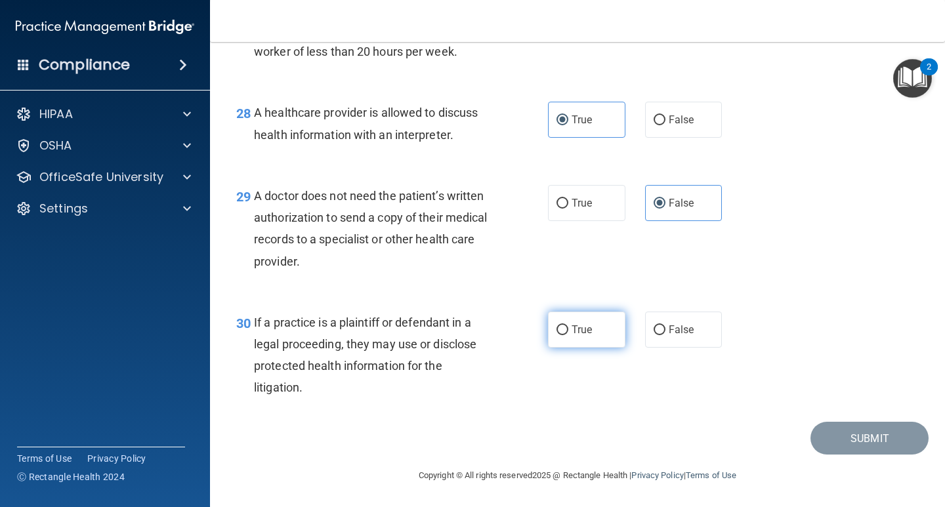
click at [569, 335] on input "True" at bounding box center [563, 331] width 12 height 10
radio input "true"
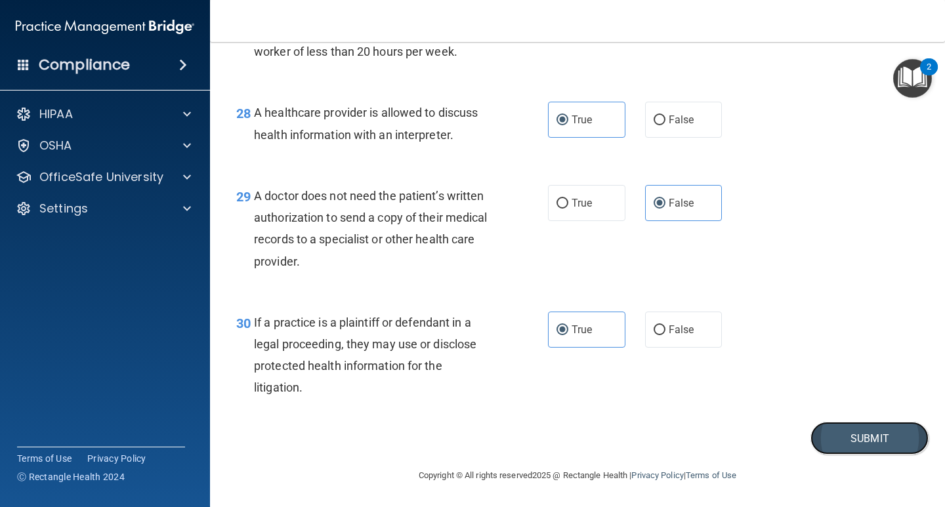
click at [820, 436] on button "Submit" at bounding box center [870, 438] width 118 height 33
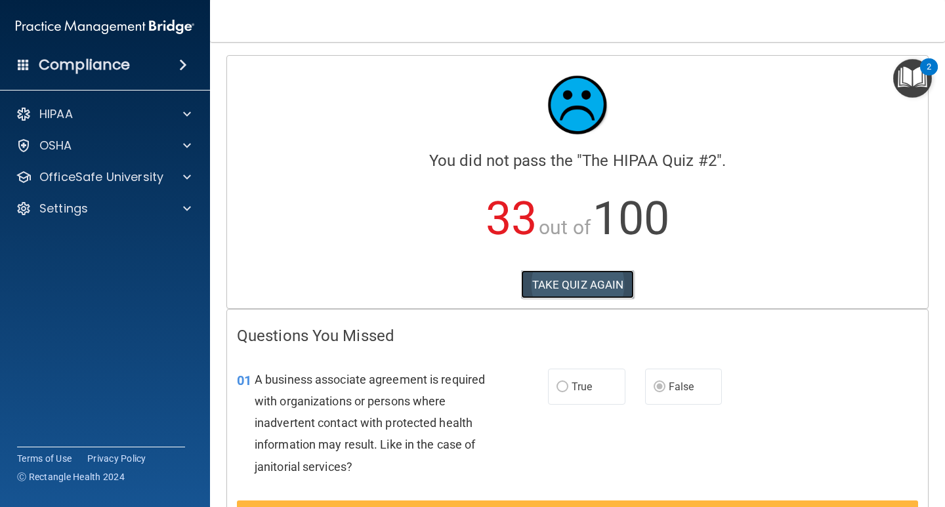
click at [590, 286] on button "TAKE QUIZ AGAIN" at bounding box center [578, 284] width 114 height 29
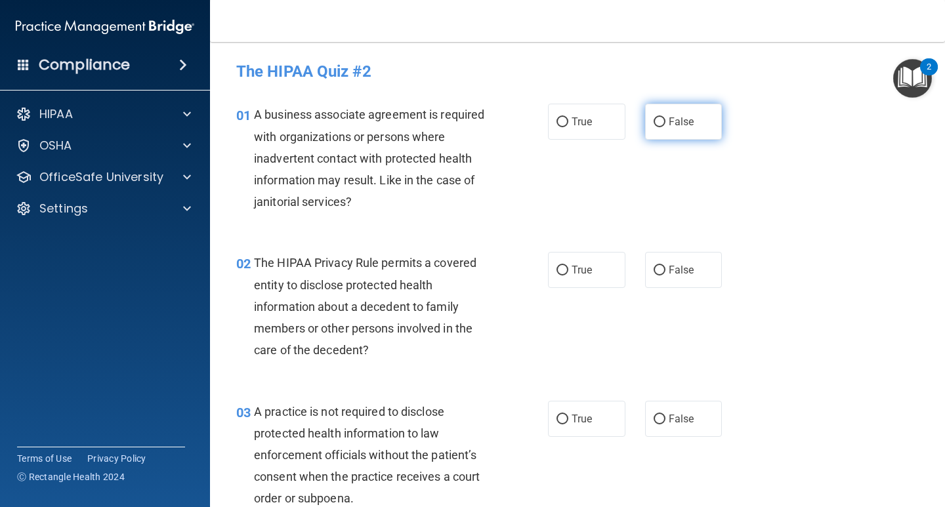
click at [690, 121] on label "False" at bounding box center [683, 122] width 77 height 36
click at [666, 121] on input "False" at bounding box center [660, 123] width 12 height 10
radio input "true"
click at [574, 270] on span "True" at bounding box center [582, 270] width 20 height 12
click at [569, 270] on input "True" at bounding box center [563, 271] width 12 height 10
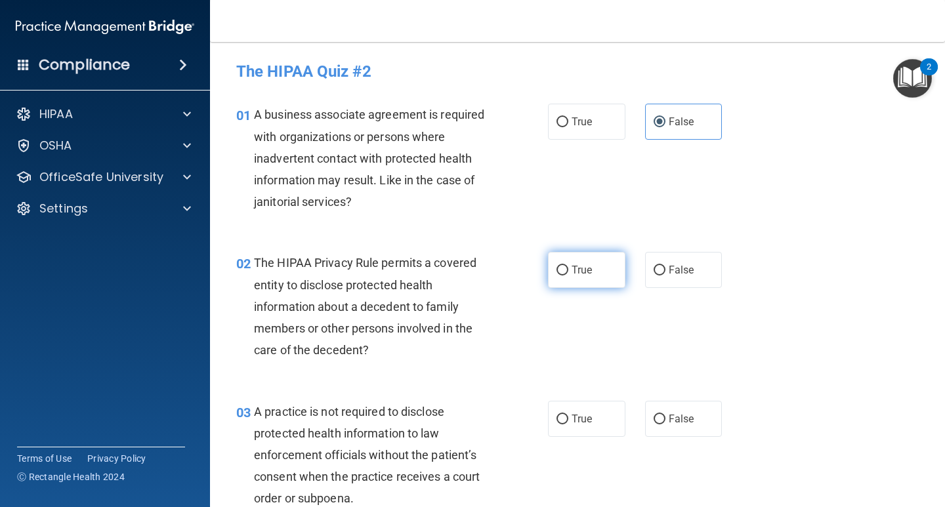
radio input "true"
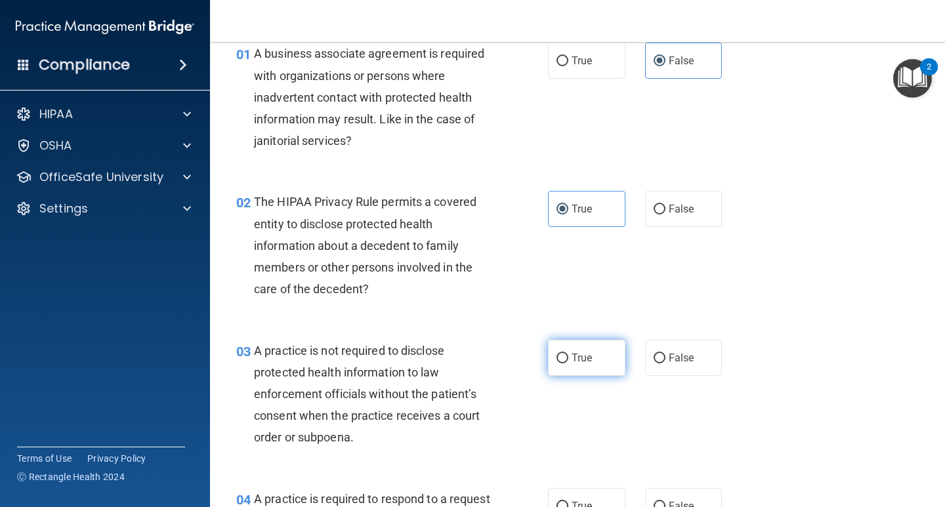
scroll to position [131, 0]
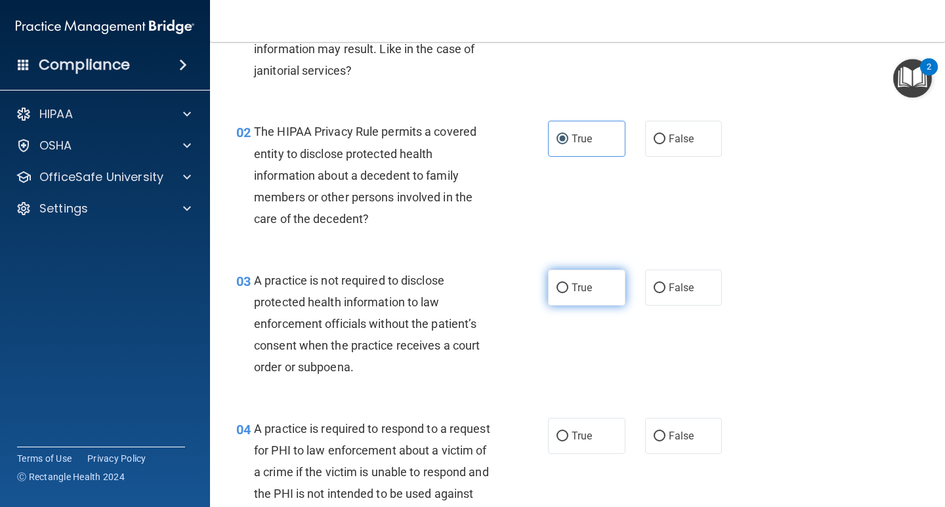
click at [566, 280] on label "True" at bounding box center [586, 288] width 77 height 36
click at [566, 284] on input "True" at bounding box center [563, 289] width 12 height 10
radio input "true"
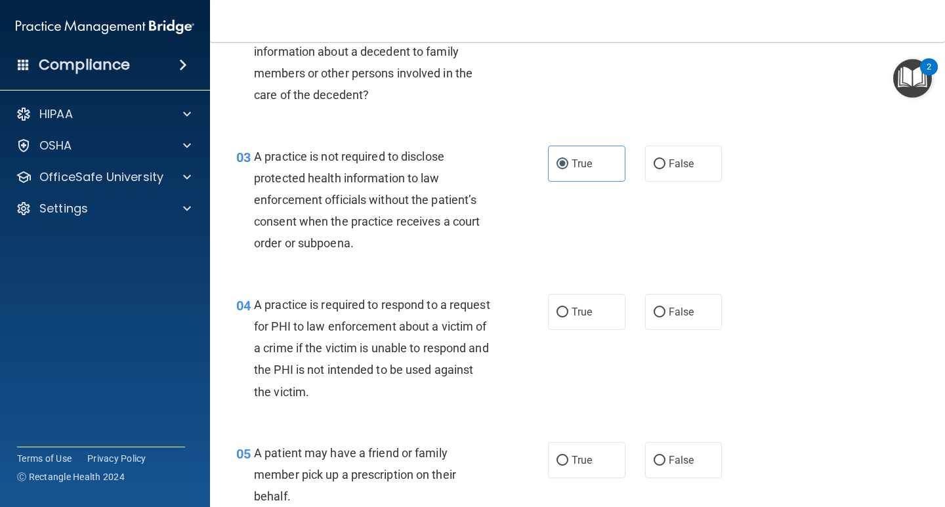
scroll to position [263, 0]
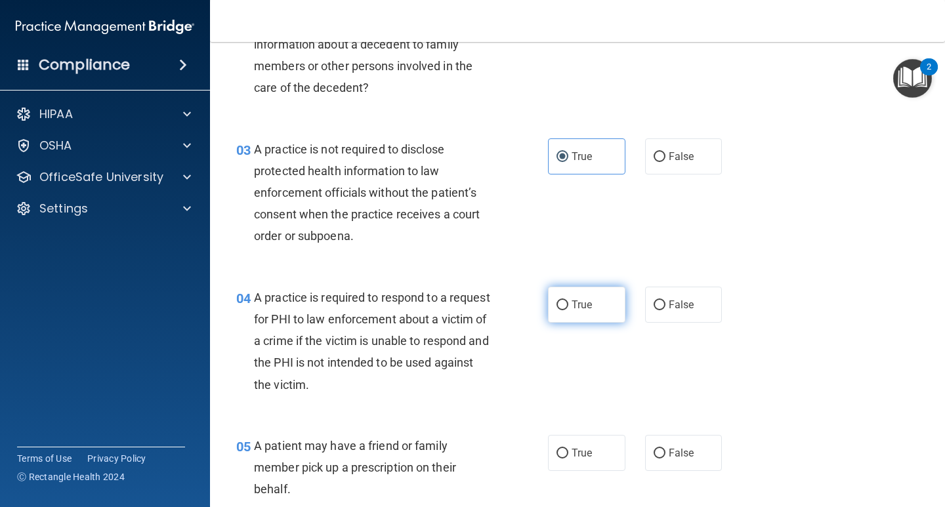
click at [569, 314] on label "True" at bounding box center [586, 305] width 77 height 36
click at [569, 311] on input "True" at bounding box center [563, 306] width 12 height 10
radio input "true"
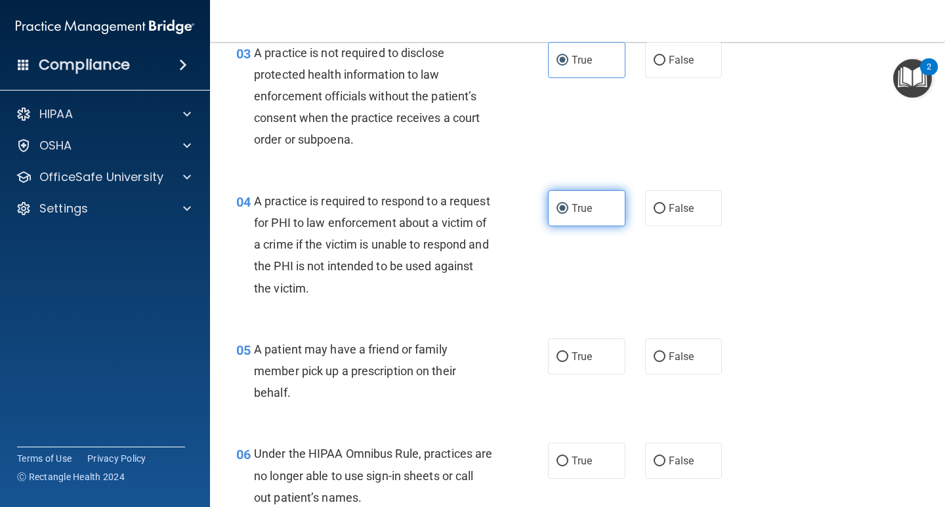
scroll to position [394, 0]
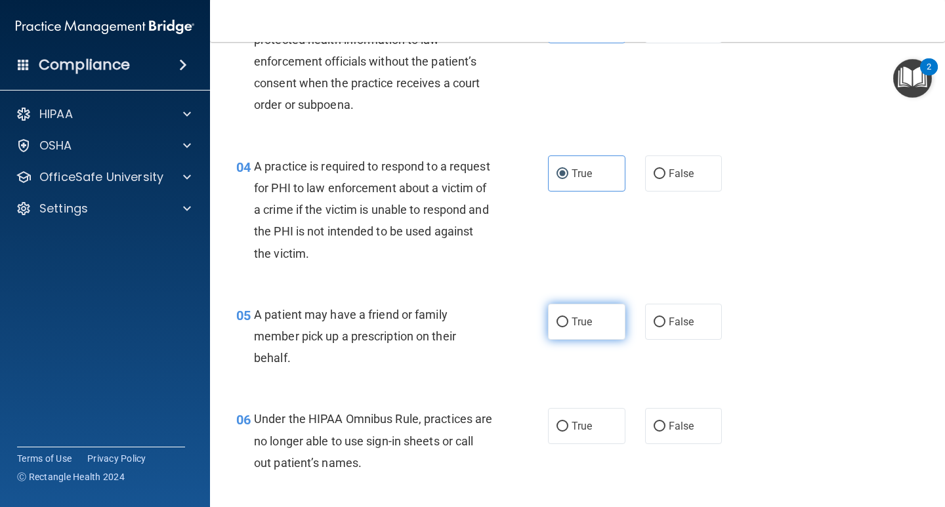
click at [572, 318] on span "True" at bounding box center [582, 322] width 20 height 12
click at [569, 318] on input "True" at bounding box center [563, 323] width 12 height 10
radio input "true"
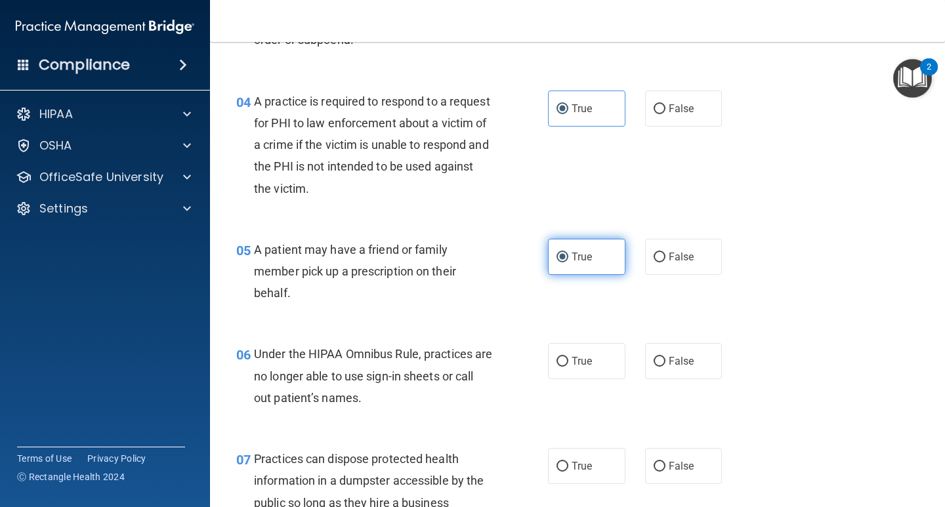
scroll to position [460, 0]
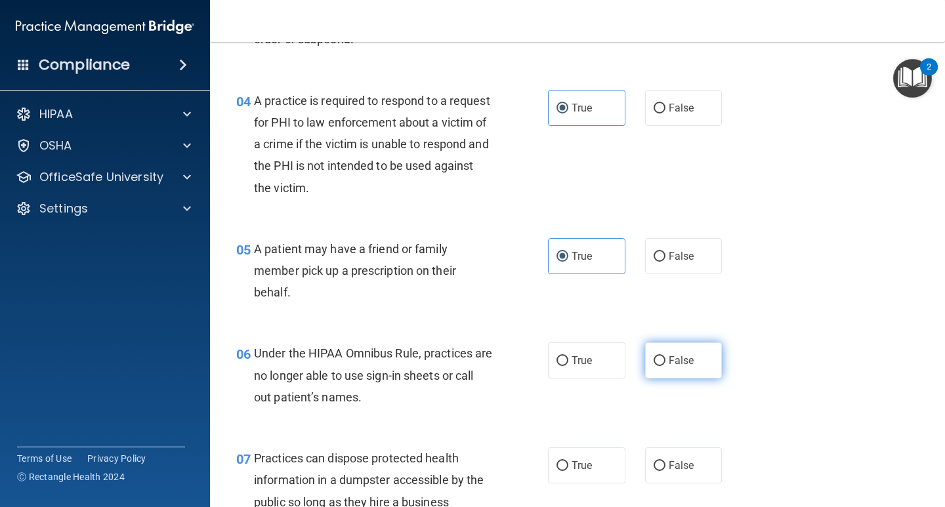
click at [671, 369] on label "False" at bounding box center [683, 361] width 77 height 36
click at [666, 366] on input "False" at bounding box center [660, 361] width 12 height 10
radio input "true"
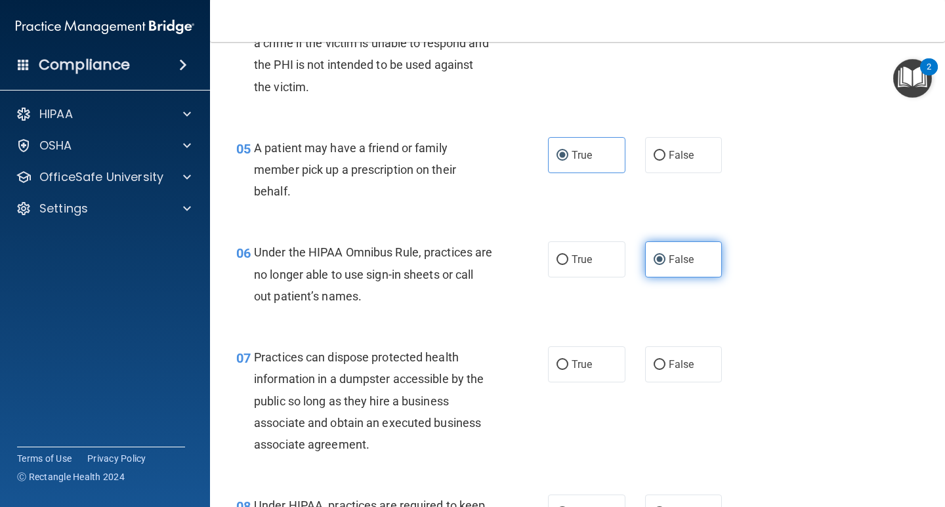
scroll to position [591, 0]
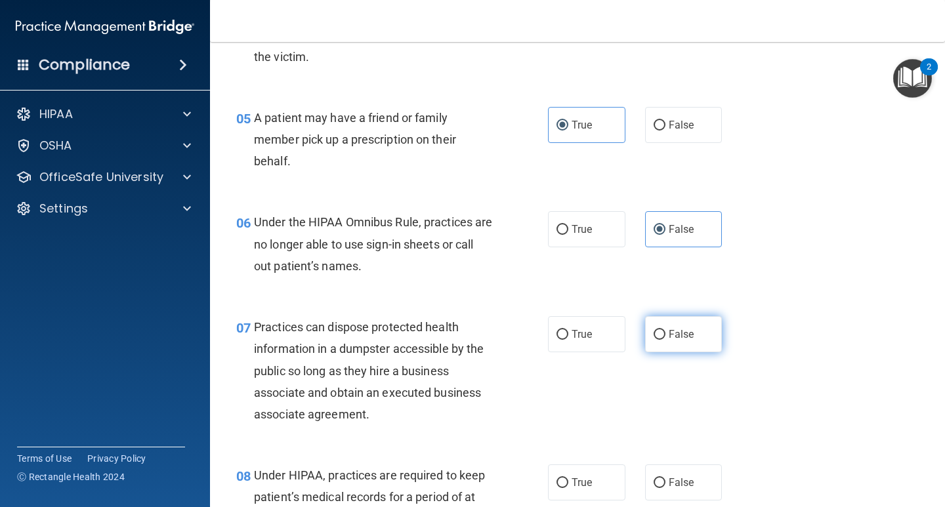
click at [669, 339] on span "False" at bounding box center [682, 334] width 26 height 12
click at [666, 339] on input "False" at bounding box center [660, 335] width 12 height 10
radio input "true"
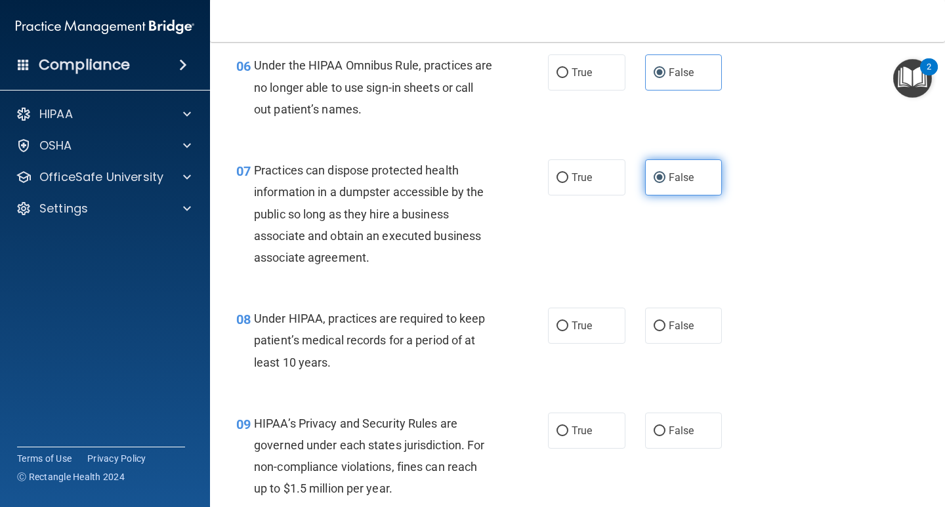
scroll to position [788, 0]
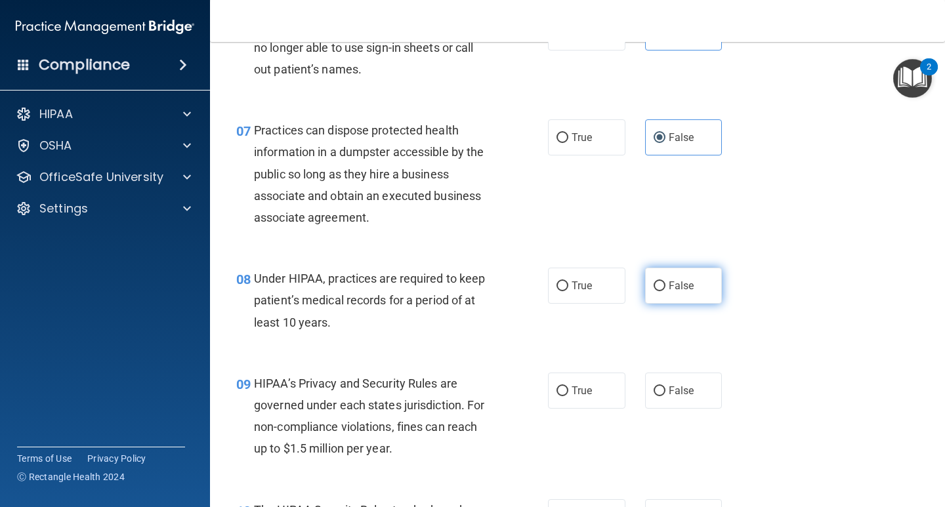
click at [670, 286] on span "False" at bounding box center [682, 286] width 26 height 12
click at [666, 286] on input "False" at bounding box center [660, 287] width 12 height 10
radio input "true"
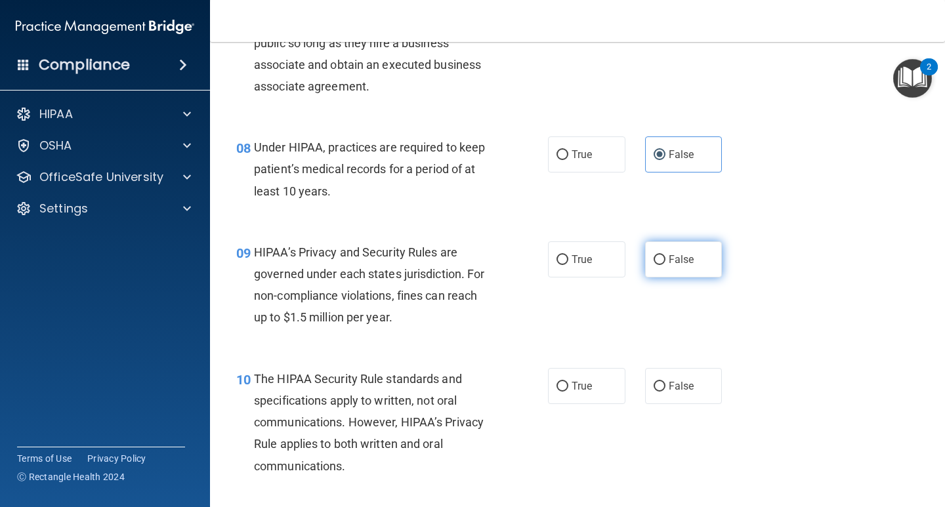
click at [674, 262] on span "False" at bounding box center [682, 259] width 26 height 12
click at [666, 262] on input "False" at bounding box center [660, 260] width 12 height 10
radio input "true"
click at [581, 382] on span "True" at bounding box center [582, 386] width 20 height 12
click at [569, 382] on input "True" at bounding box center [563, 387] width 12 height 10
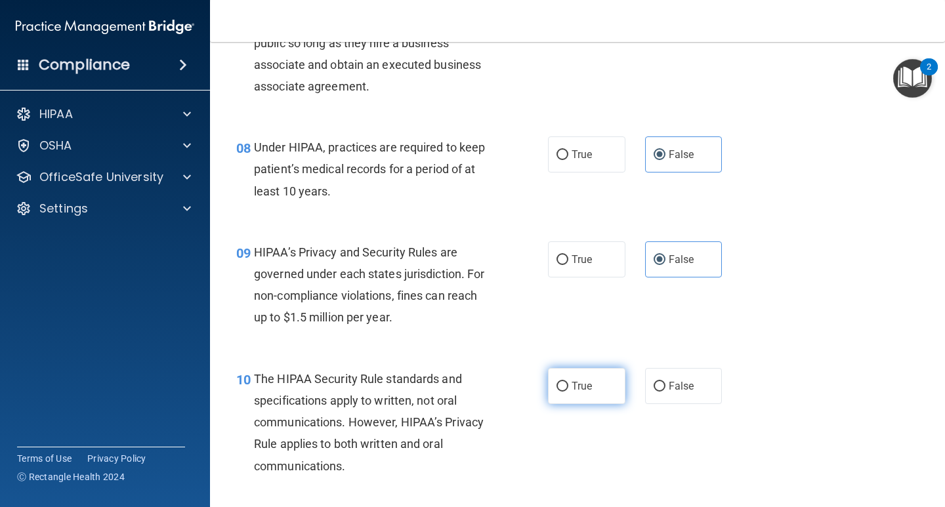
radio input "true"
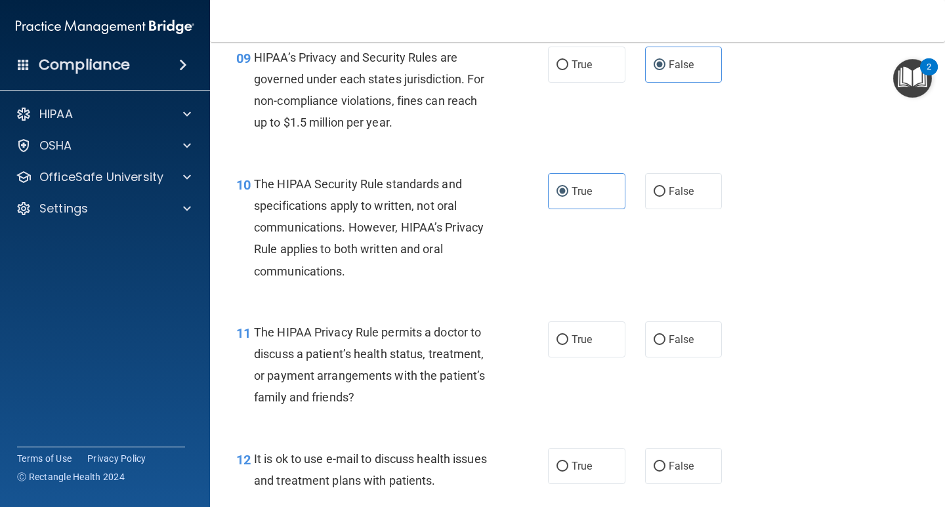
scroll to position [1116, 0]
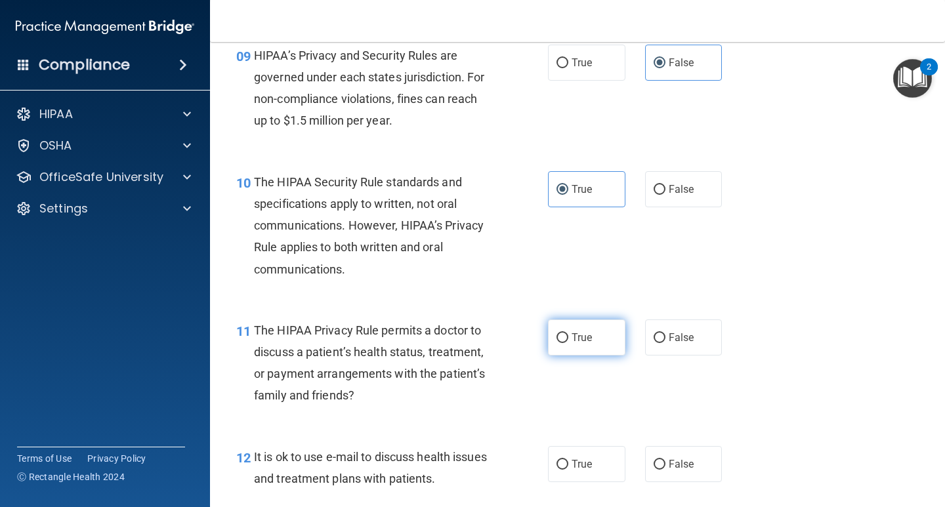
click at [584, 347] on label "True" at bounding box center [586, 338] width 77 height 36
click at [569, 343] on input "True" at bounding box center [563, 339] width 12 height 10
radio input "true"
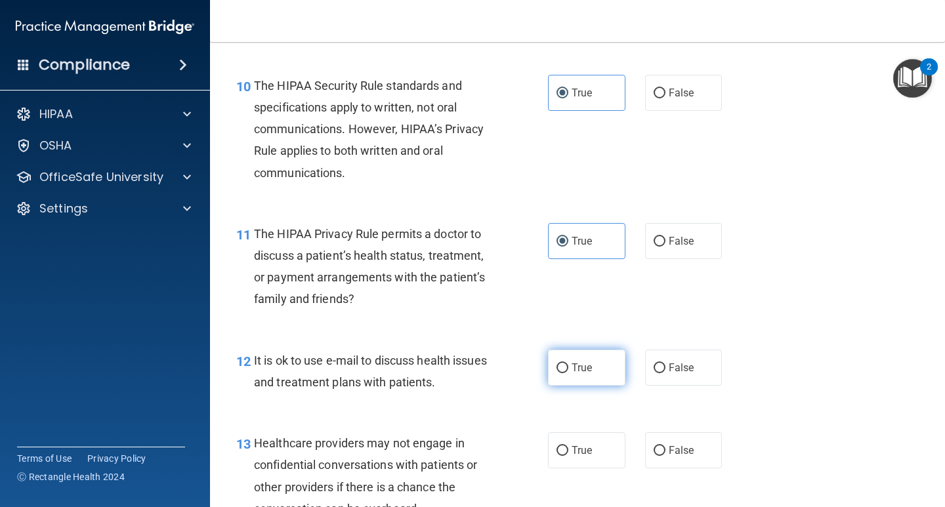
scroll to position [1247, 0]
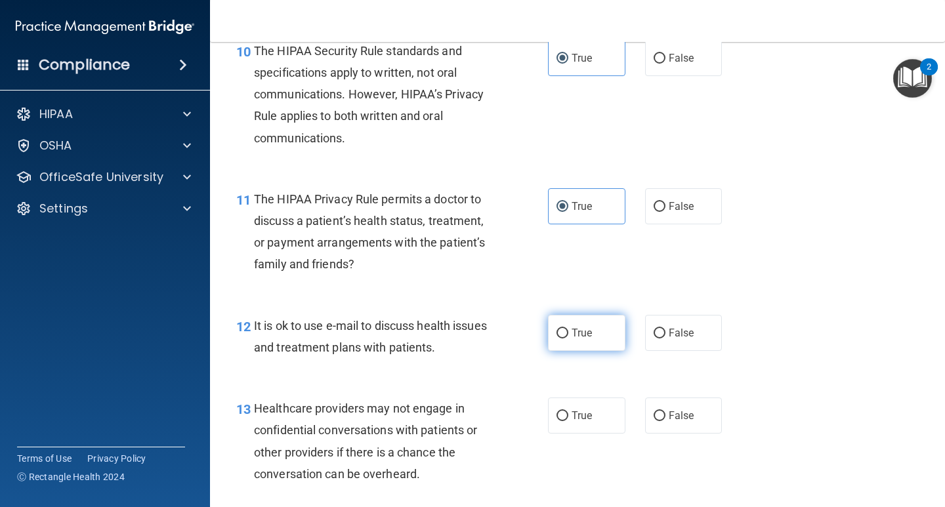
click at [584, 347] on label "True" at bounding box center [586, 333] width 77 height 36
click at [569, 339] on input "True" at bounding box center [563, 334] width 12 height 10
radio input "true"
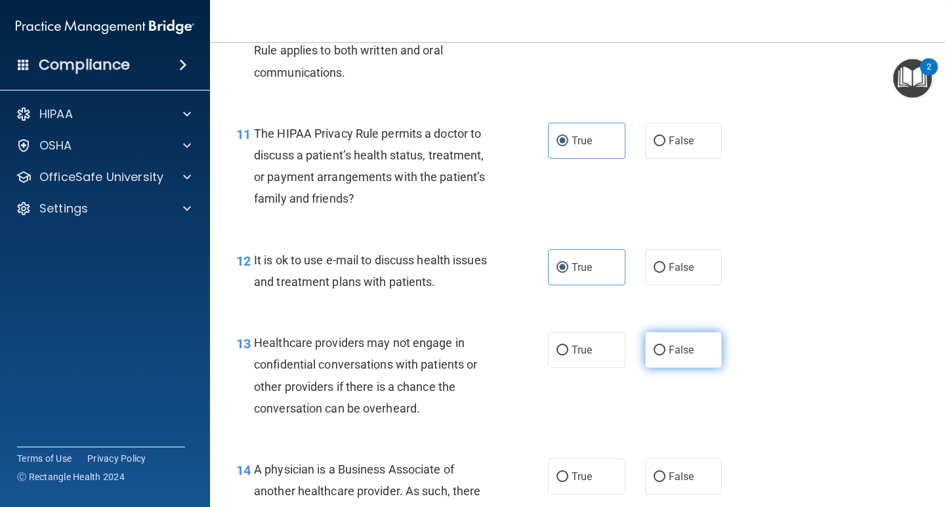
click at [669, 349] on span "False" at bounding box center [682, 350] width 26 height 12
click at [663, 349] on input "False" at bounding box center [660, 351] width 12 height 10
radio input "true"
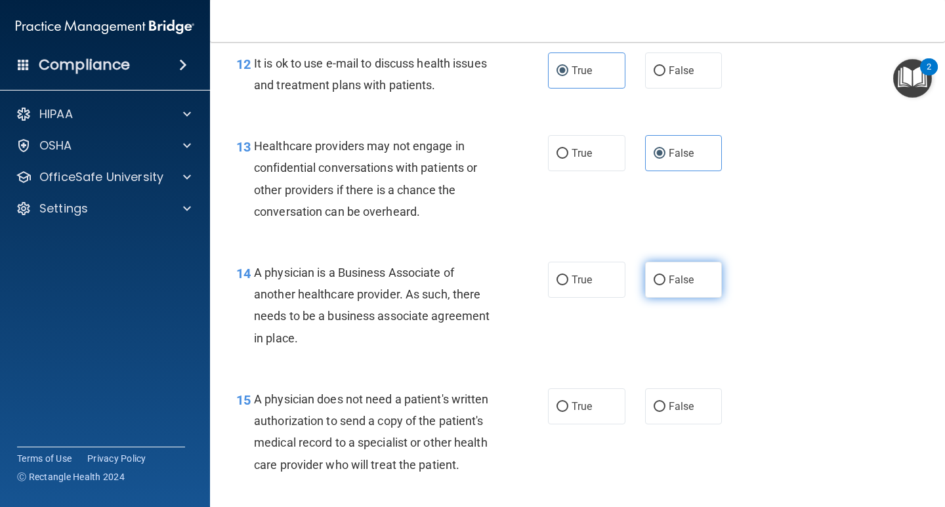
click at [670, 289] on label "False" at bounding box center [683, 280] width 77 height 36
click at [666, 286] on input "False" at bounding box center [660, 281] width 12 height 10
radio input "true"
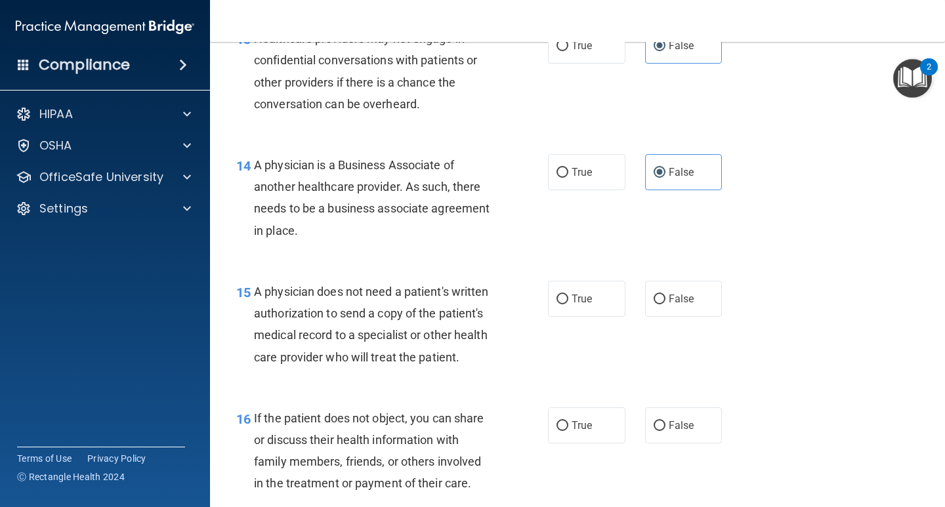
scroll to position [1641, 0]
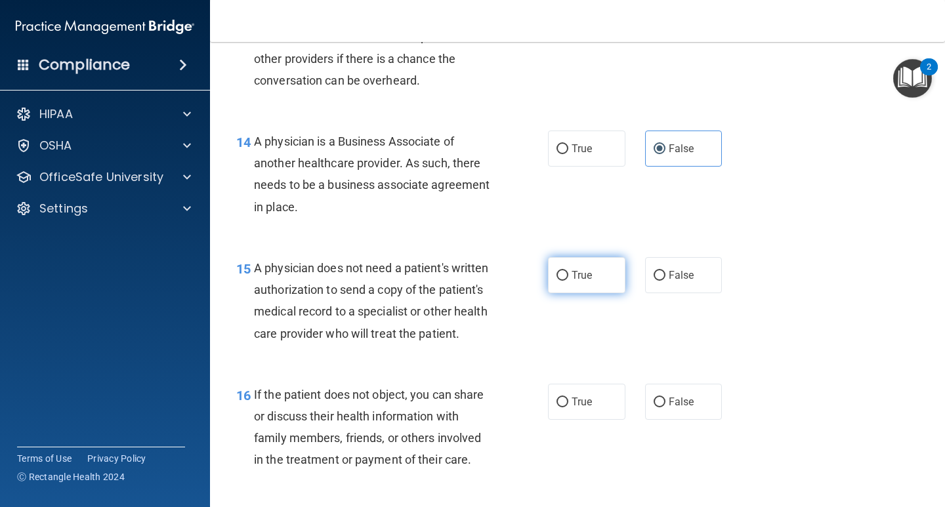
click at [560, 276] on input "True" at bounding box center [563, 276] width 12 height 10
radio input "true"
click at [574, 408] on span "True" at bounding box center [582, 402] width 20 height 12
click at [569, 408] on input "True" at bounding box center [563, 403] width 12 height 10
radio input "true"
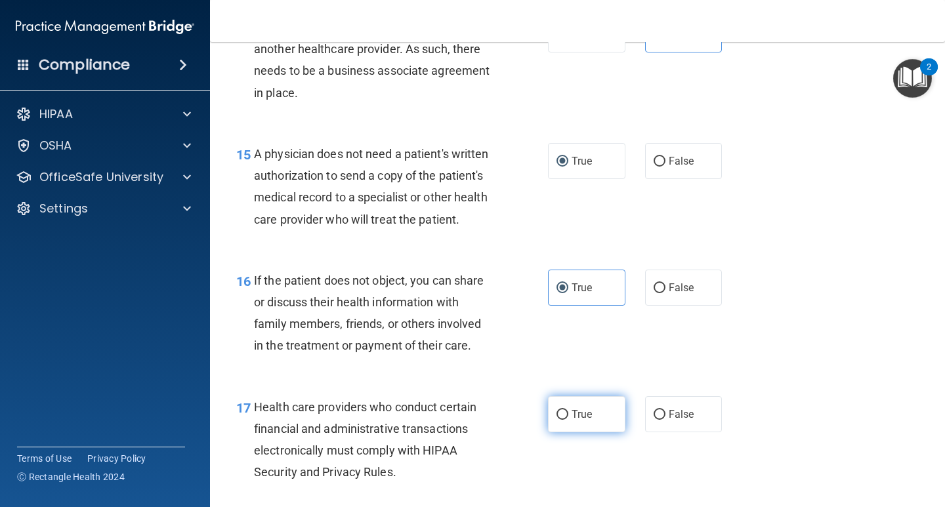
scroll to position [1773, 0]
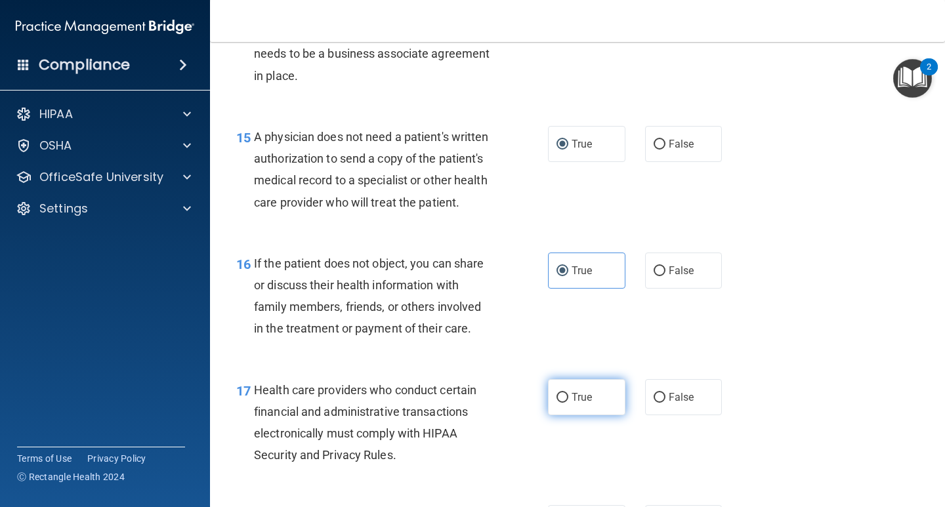
click at [576, 404] on span "True" at bounding box center [582, 397] width 20 height 12
click at [569, 403] on input "True" at bounding box center [563, 398] width 12 height 10
radio input "true"
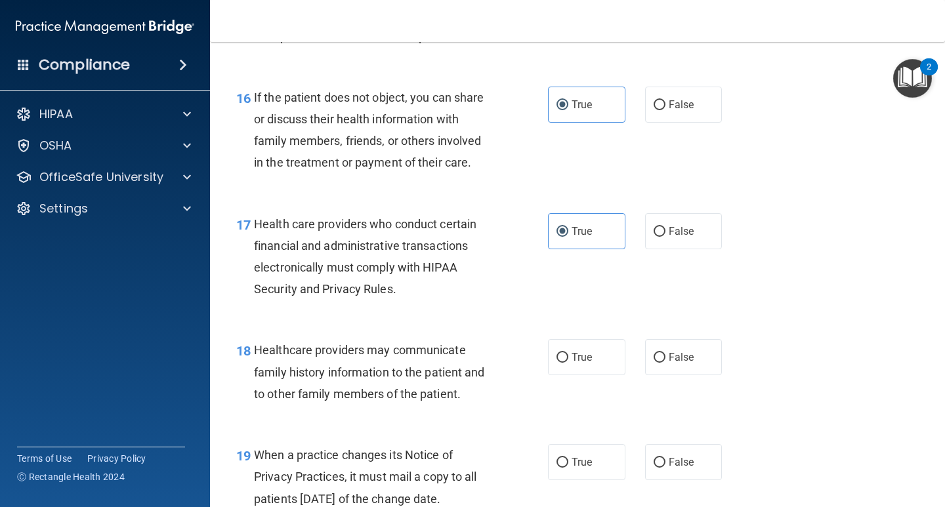
scroll to position [1970, 0]
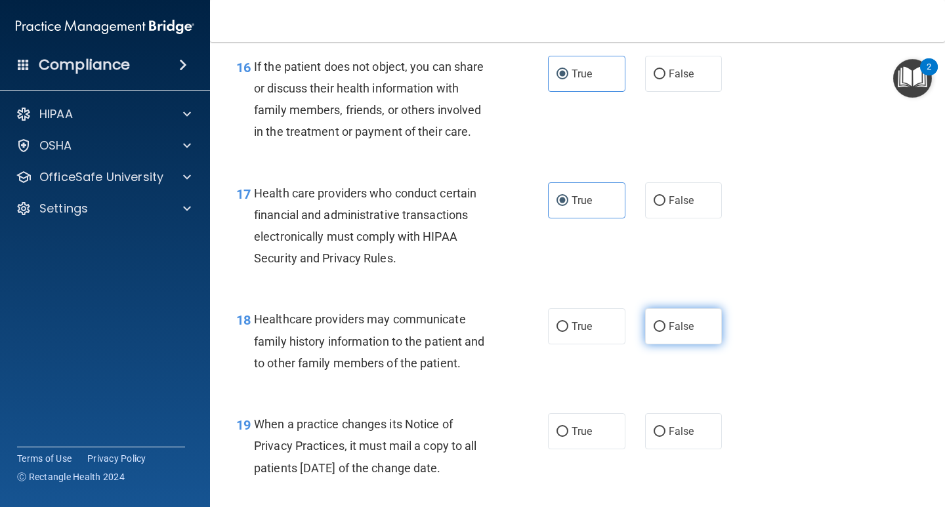
click at [670, 333] on span "False" at bounding box center [682, 326] width 26 height 12
click at [666, 332] on input "False" at bounding box center [660, 327] width 12 height 10
radio input "true"
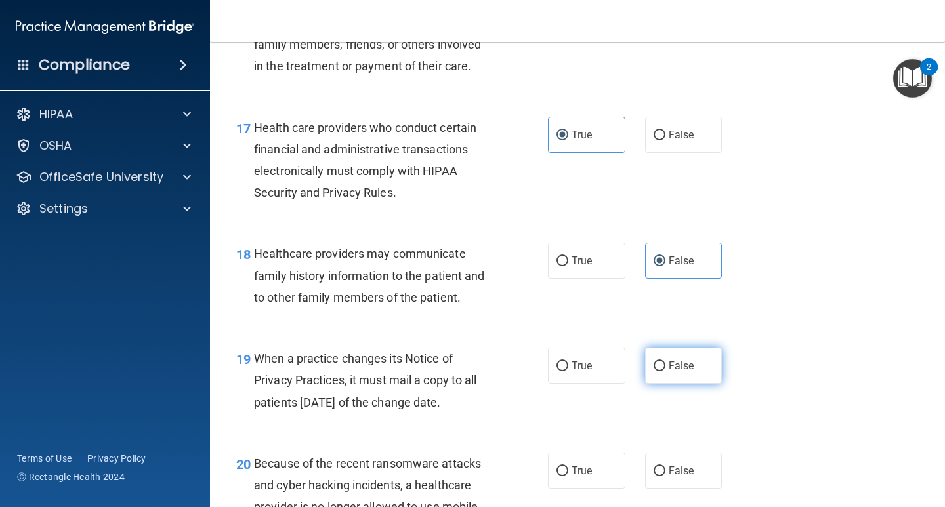
click at [657, 372] on input "False" at bounding box center [660, 367] width 12 height 10
radio input "true"
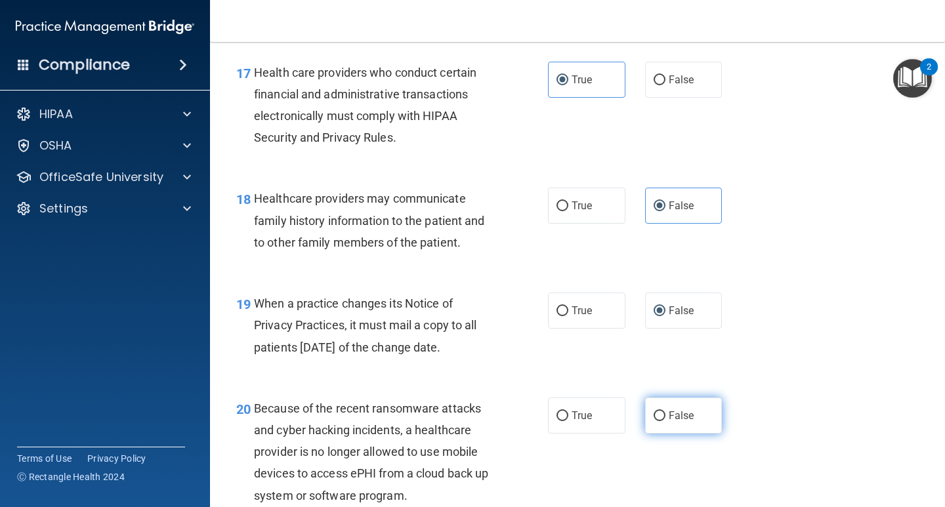
scroll to position [2167, 0]
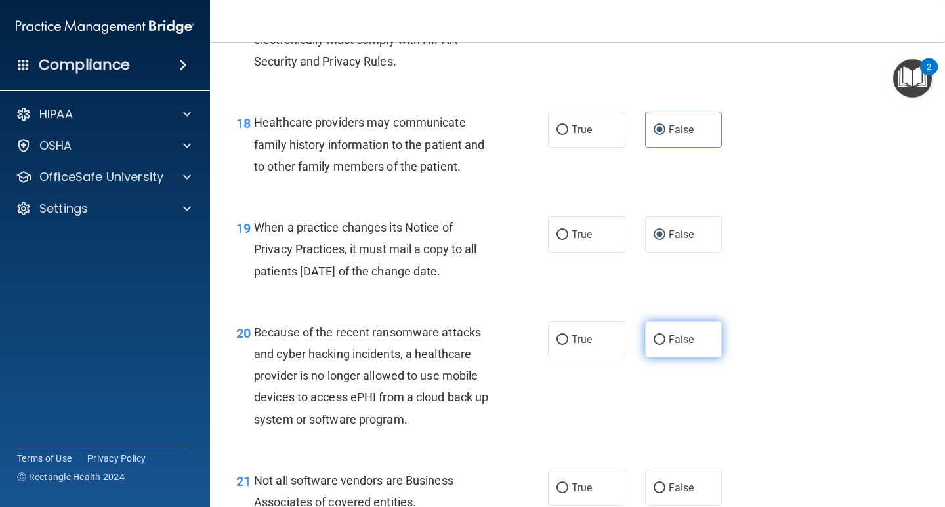
click at [658, 358] on label "False" at bounding box center [683, 340] width 77 height 36
click at [658, 345] on input "False" at bounding box center [660, 340] width 12 height 10
radio input "true"
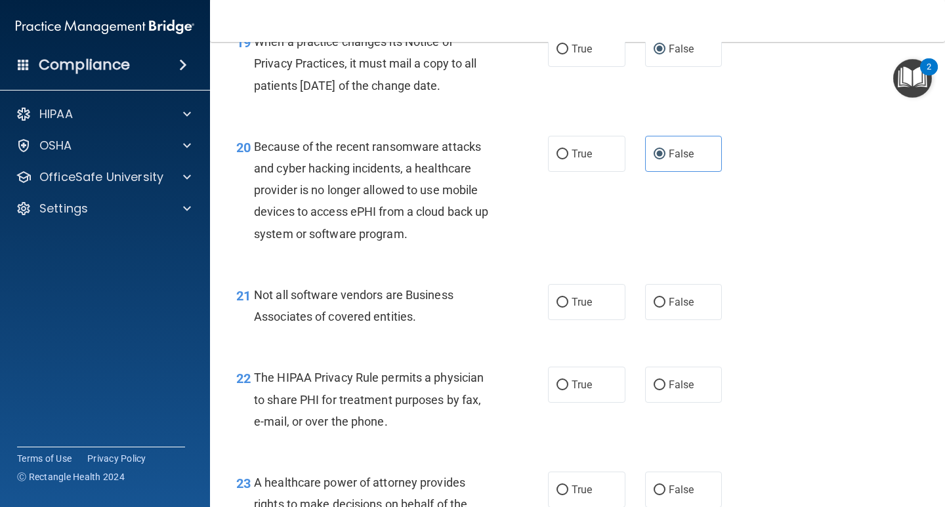
scroll to position [2363, 0]
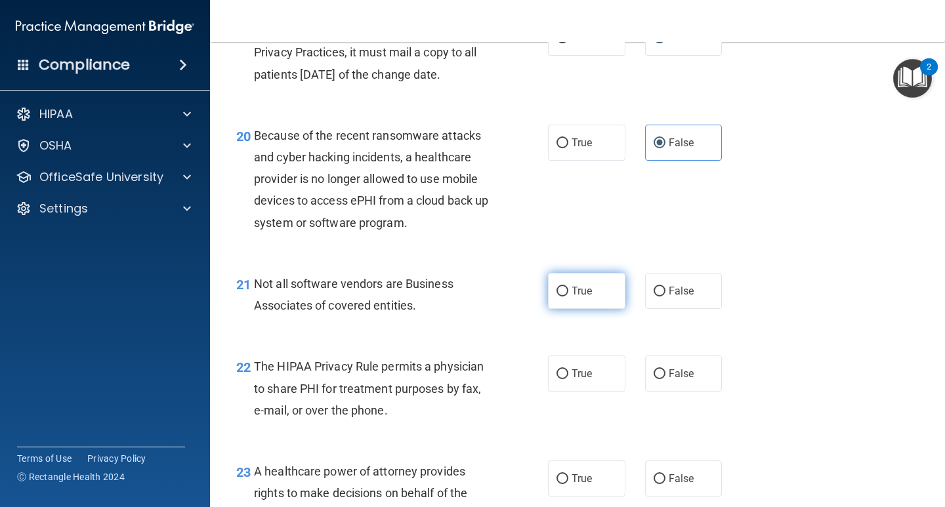
click at [581, 297] on span "True" at bounding box center [582, 291] width 20 height 12
click at [569, 297] on input "True" at bounding box center [563, 292] width 12 height 10
radio input "true"
click at [572, 392] on label "True" at bounding box center [586, 374] width 77 height 36
click at [569, 379] on input "True" at bounding box center [563, 375] width 12 height 10
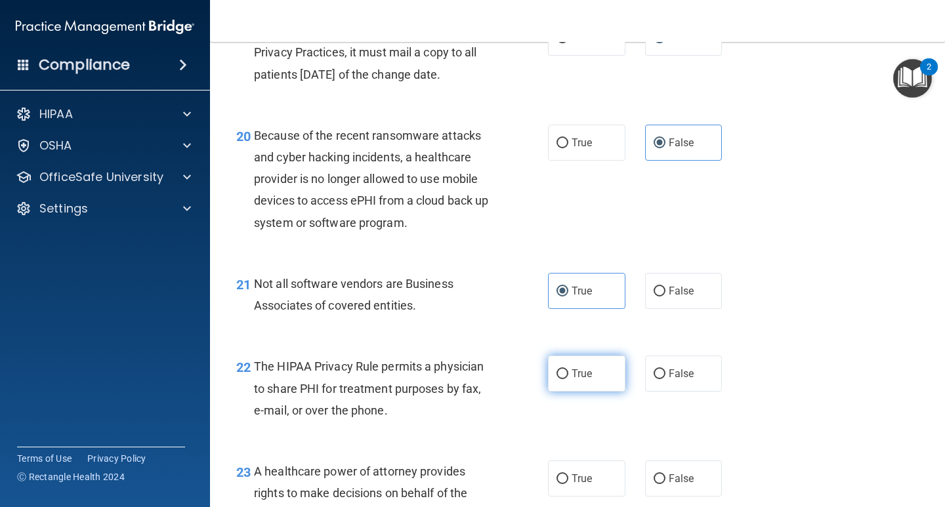
radio input "true"
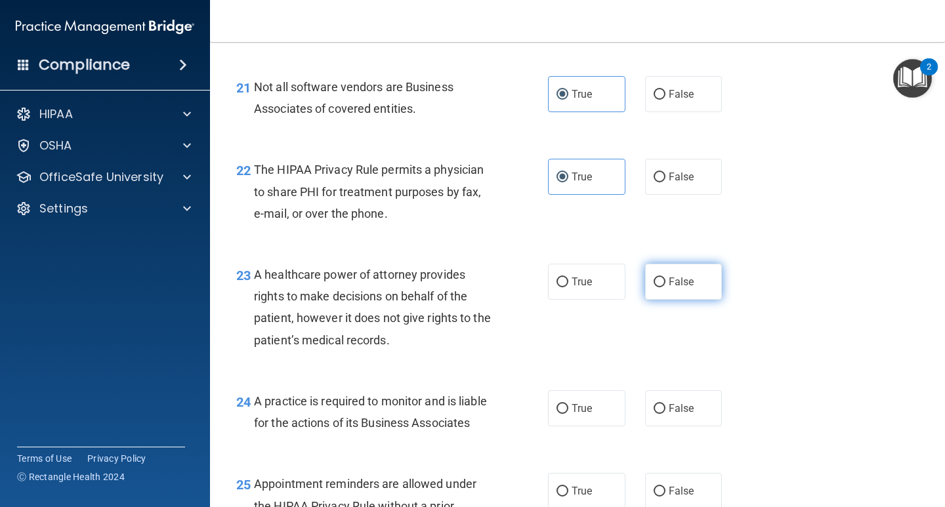
click at [669, 288] on span "False" at bounding box center [682, 282] width 26 height 12
click at [664, 288] on input "False" at bounding box center [660, 283] width 12 height 10
radio input "true"
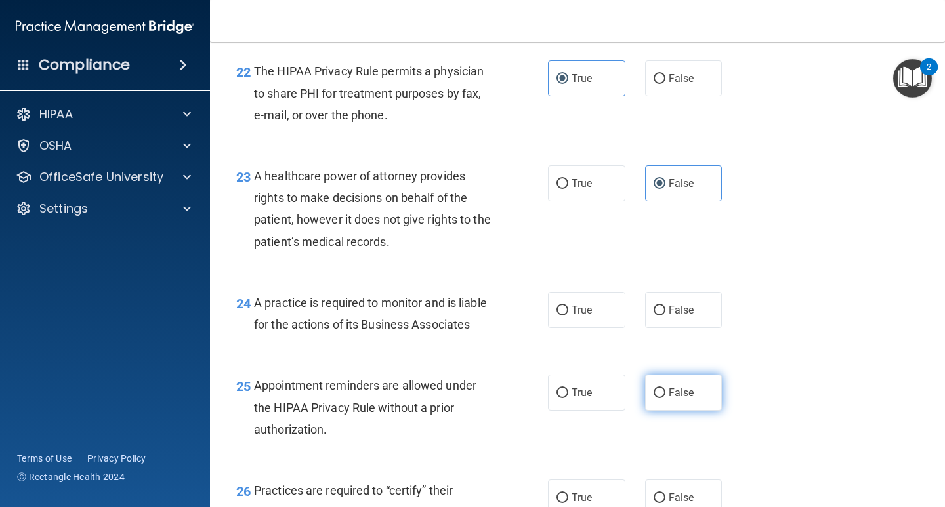
scroll to position [2757, 0]
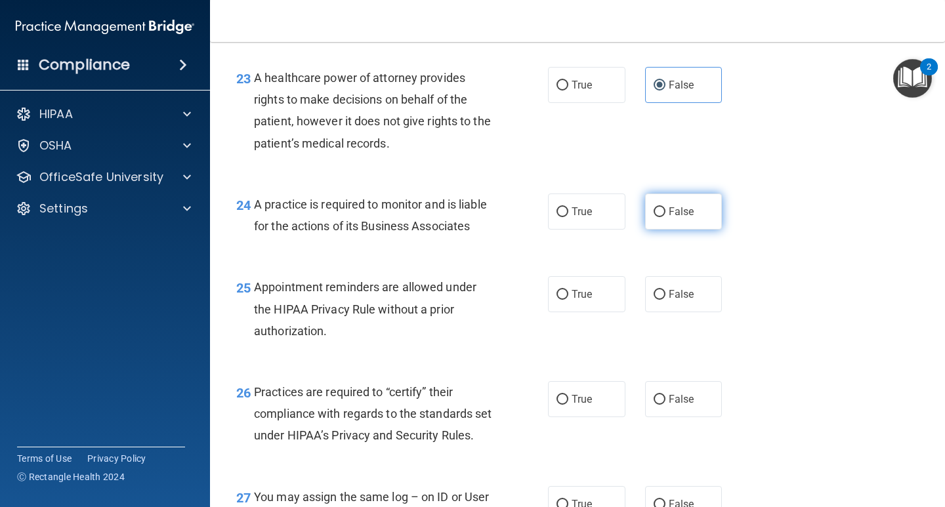
click at [672, 230] on label "False" at bounding box center [683, 212] width 77 height 36
click at [666, 217] on input "False" at bounding box center [660, 212] width 12 height 10
radio input "true"
click at [577, 313] on label "True" at bounding box center [586, 294] width 77 height 36
click at [569, 300] on input "True" at bounding box center [563, 295] width 12 height 10
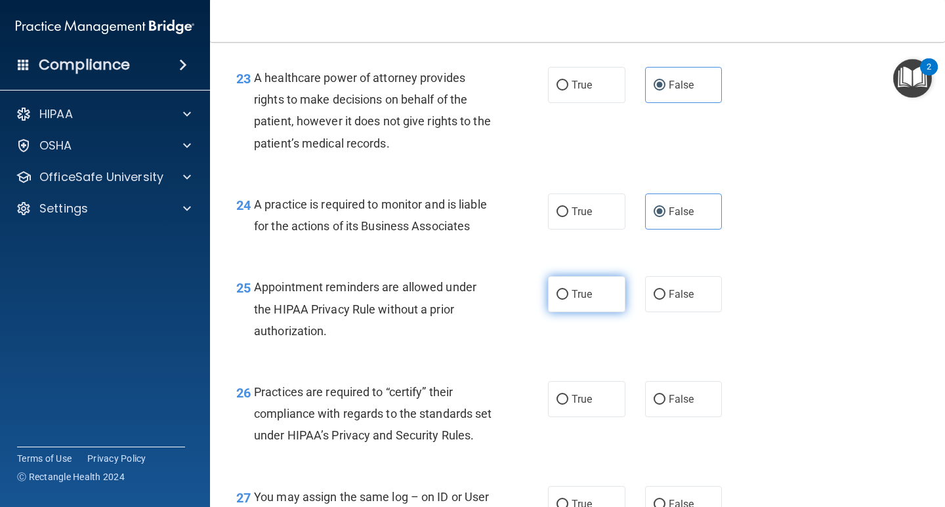
radio input "true"
click at [679, 406] on span "False" at bounding box center [682, 399] width 26 height 12
click at [666, 405] on input "False" at bounding box center [660, 400] width 12 height 10
radio input "true"
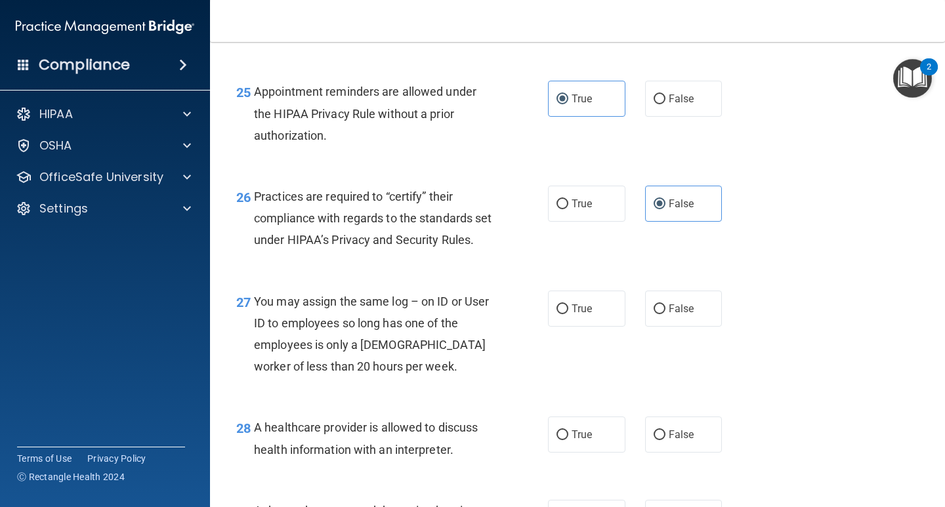
scroll to position [2954, 0]
click at [690, 326] on label "False" at bounding box center [683, 308] width 77 height 36
click at [666, 313] on input "False" at bounding box center [660, 308] width 12 height 10
radio input "true"
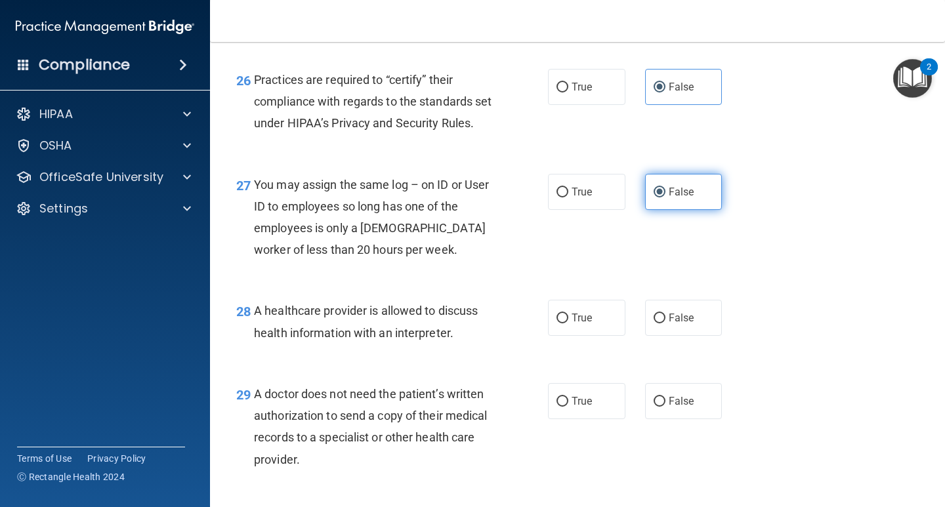
scroll to position [3086, 0]
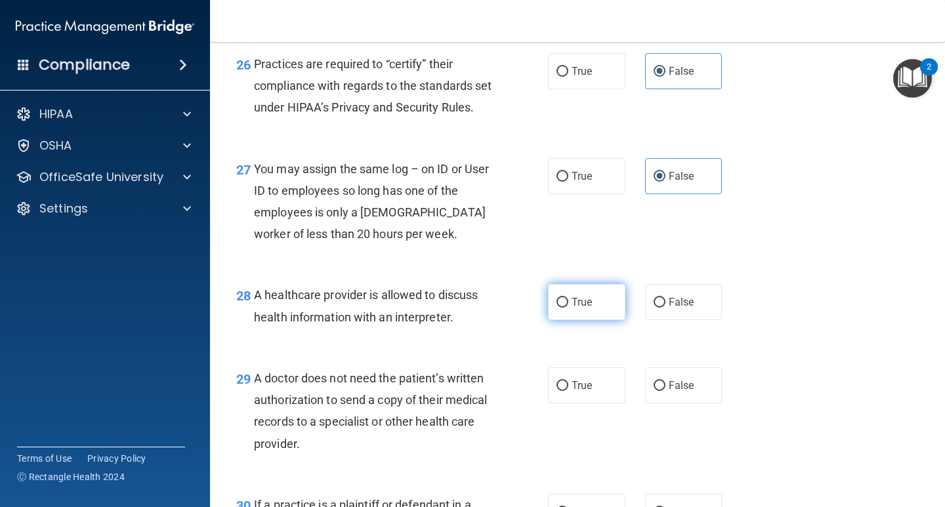
click at [571, 320] on label "True" at bounding box center [586, 302] width 77 height 36
click at [569, 308] on input "True" at bounding box center [563, 303] width 12 height 10
radio input "true"
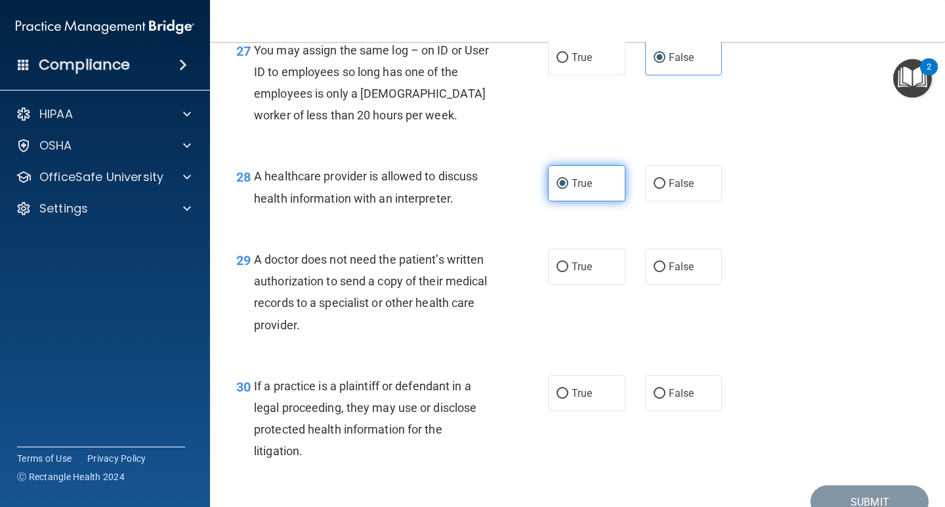
scroll to position [3217, 0]
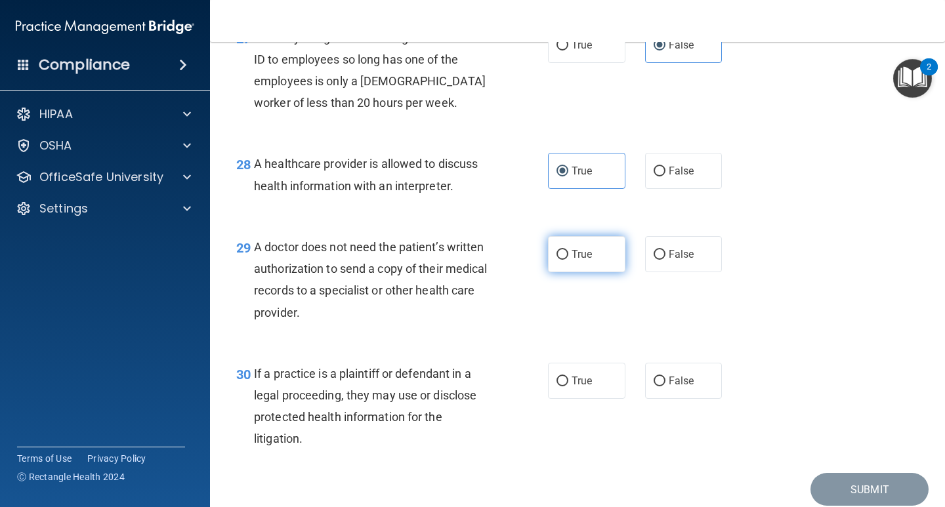
click at [572, 261] on span "True" at bounding box center [582, 254] width 20 height 12
click at [568, 260] on input "True" at bounding box center [563, 255] width 12 height 10
radio input "true"
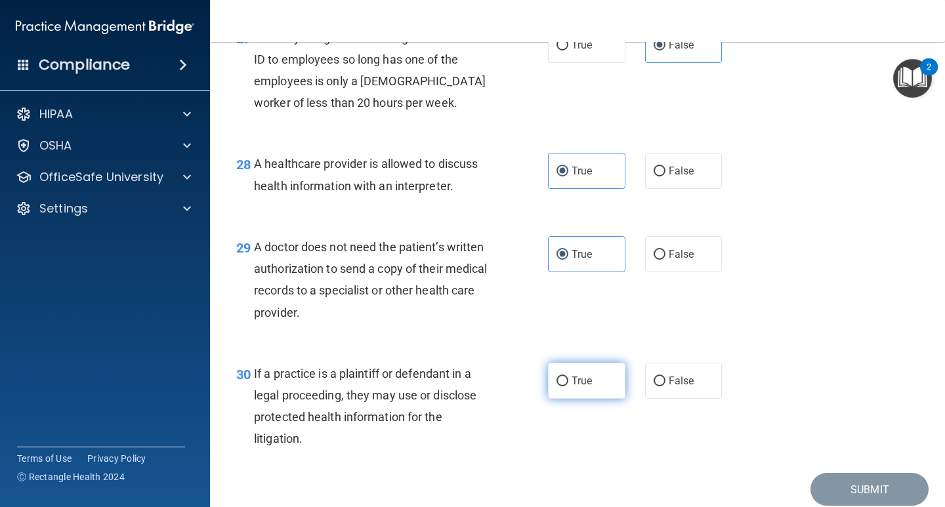
click at [591, 399] on label "True" at bounding box center [586, 381] width 77 height 36
click at [569, 387] on input "True" at bounding box center [563, 382] width 12 height 10
radio input "true"
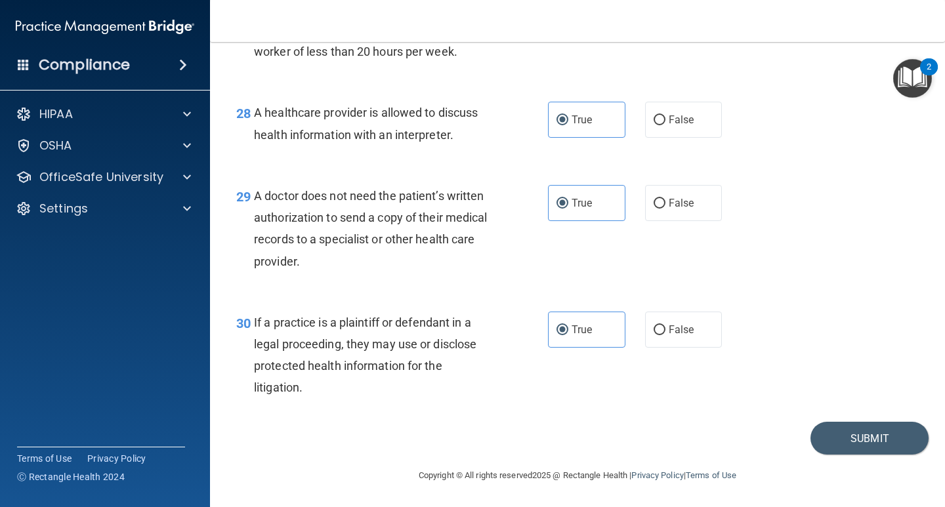
scroll to position [3334, 0]
click at [815, 437] on button "Submit" at bounding box center [870, 438] width 118 height 33
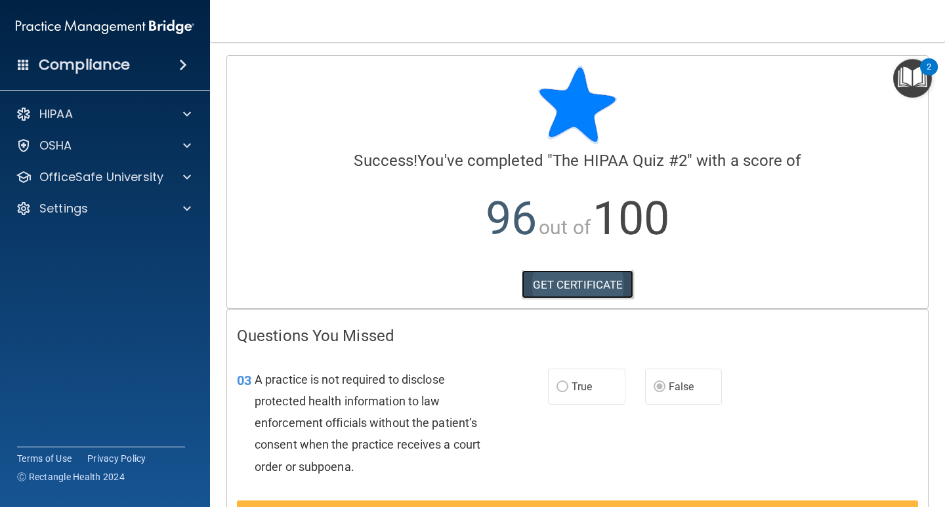
click at [565, 283] on link "GET CERTIFICATE" at bounding box center [578, 284] width 112 height 29
click at [919, 82] on img "Open Resource Center, 2 new notifications" at bounding box center [913, 78] width 39 height 39
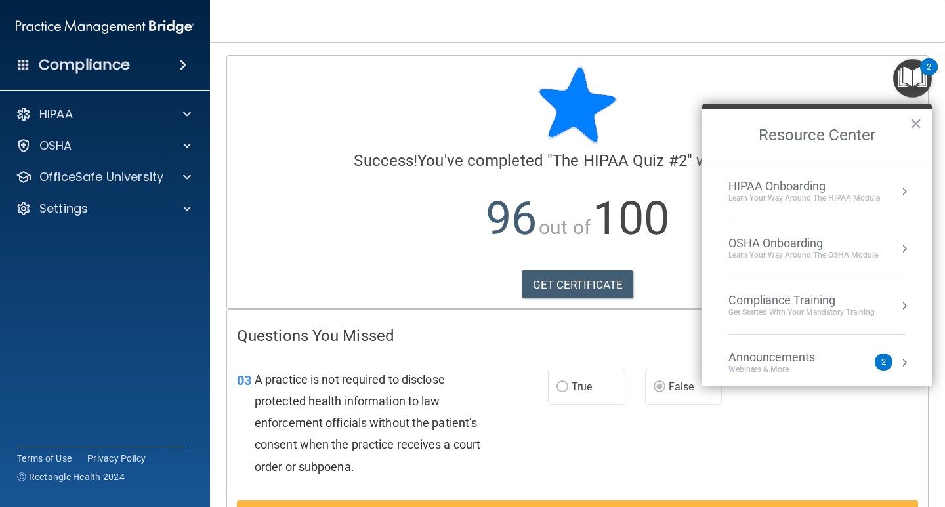
click at [788, 301] on div "Compliance Training" at bounding box center [802, 300] width 146 height 14
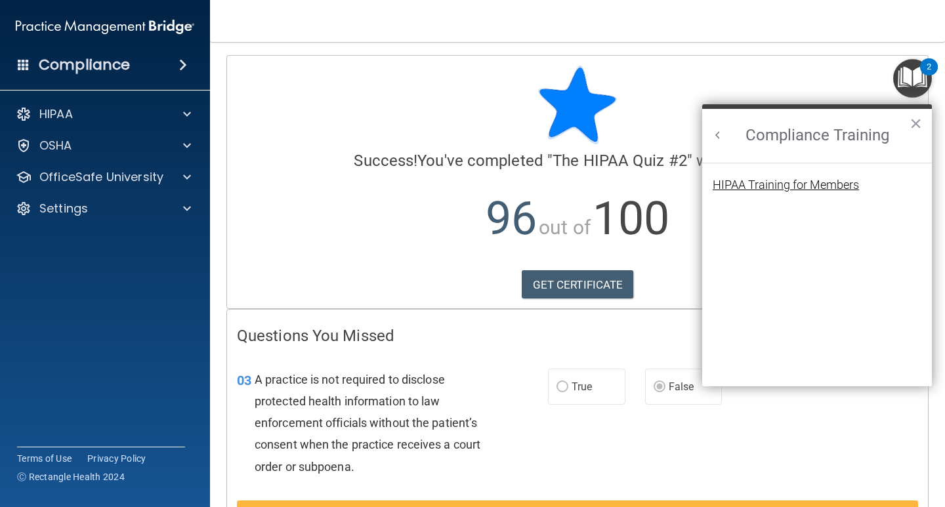
click at [779, 182] on div "HIPAA Training for Members" at bounding box center [786, 185] width 146 height 12
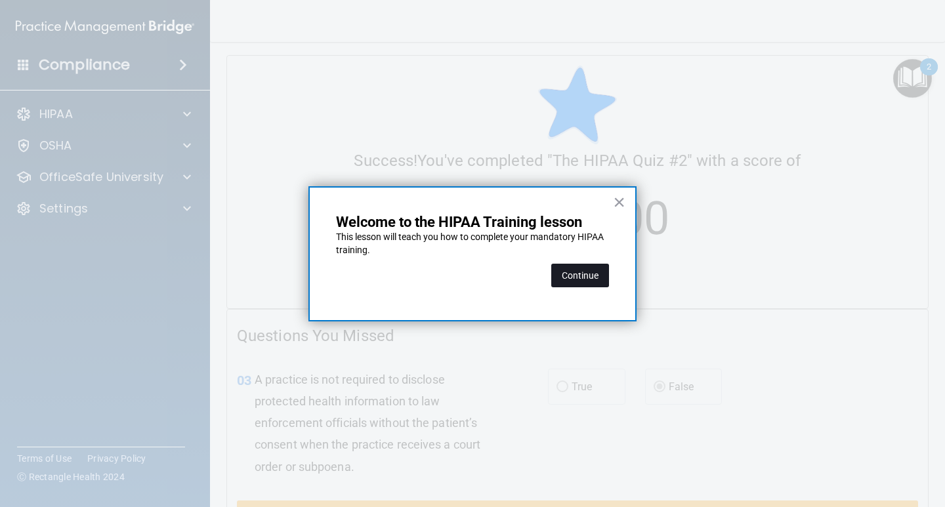
click at [584, 273] on button "Continue" at bounding box center [580, 276] width 58 height 24
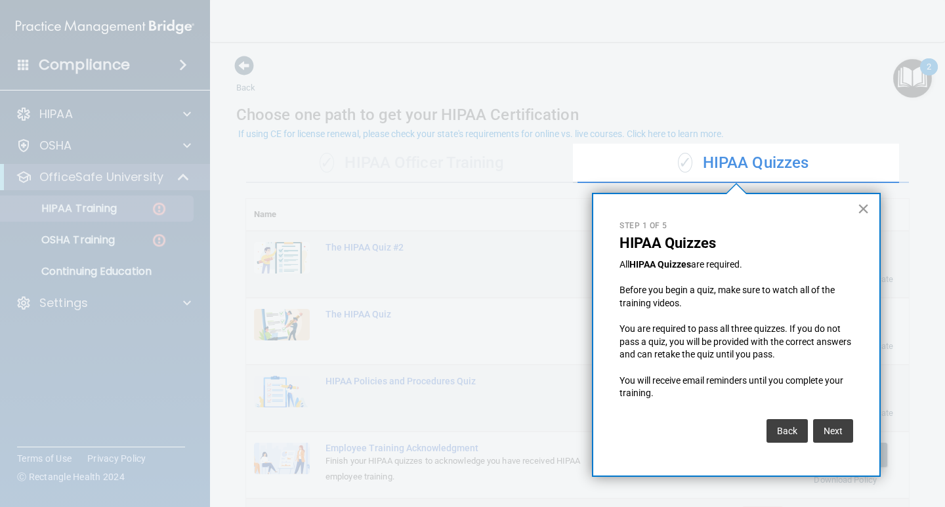
click at [863, 211] on button "×" at bounding box center [863, 208] width 12 height 21
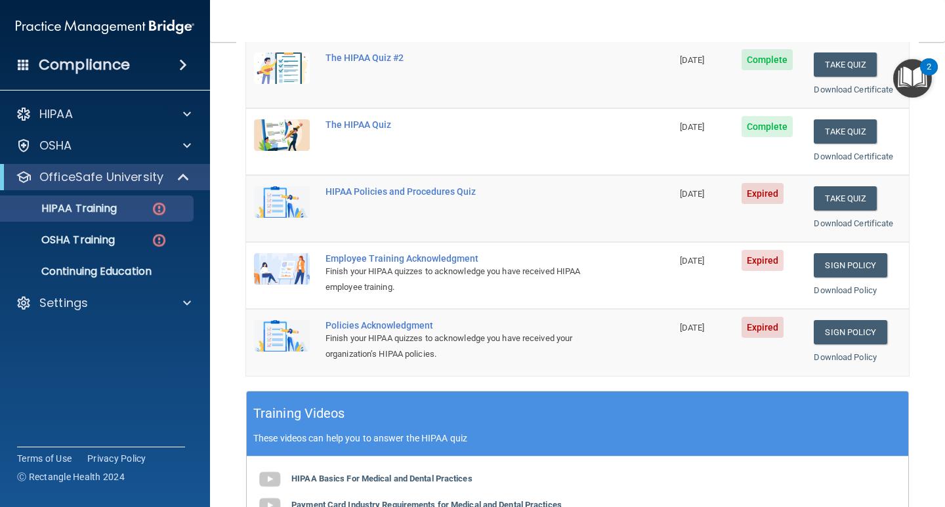
scroll to position [197, 0]
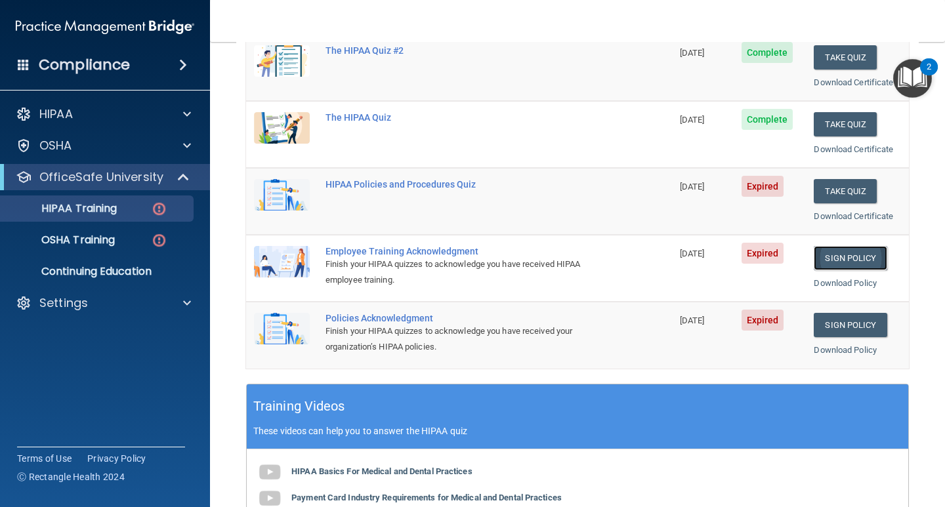
click at [846, 255] on link "Sign Policy" at bounding box center [850, 258] width 73 height 24
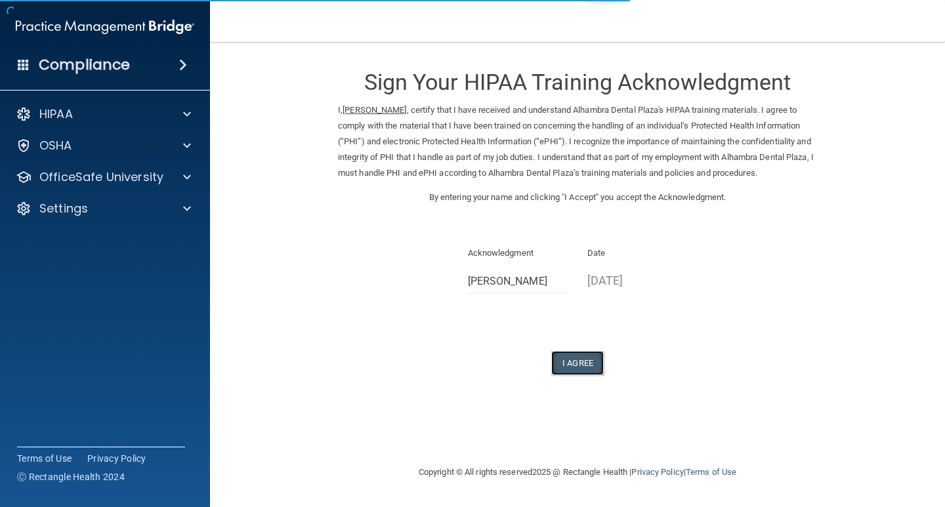
click at [576, 359] on button "I Agree" at bounding box center [577, 363] width 53 height 24
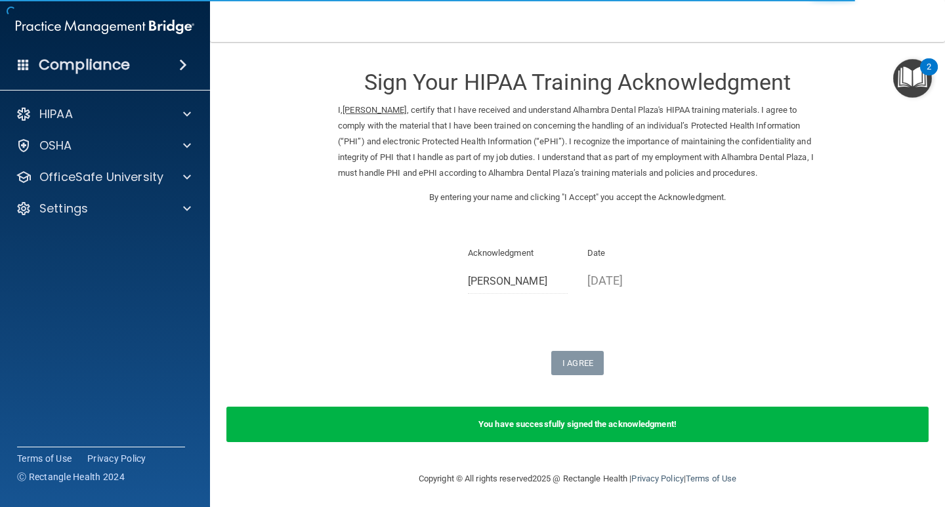
click at [904, 73] on img "Open Resource Center, 2 new notifications" at bounding box center [913, 78] width 39 height 39
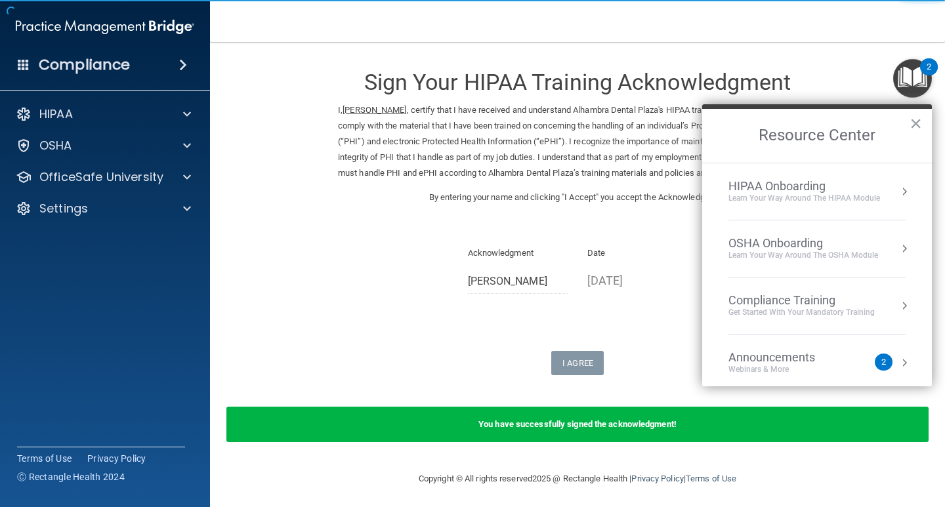
click at [781, 295] on div "Compliance Training" at bounding box center [802, 300] width 146 height 14
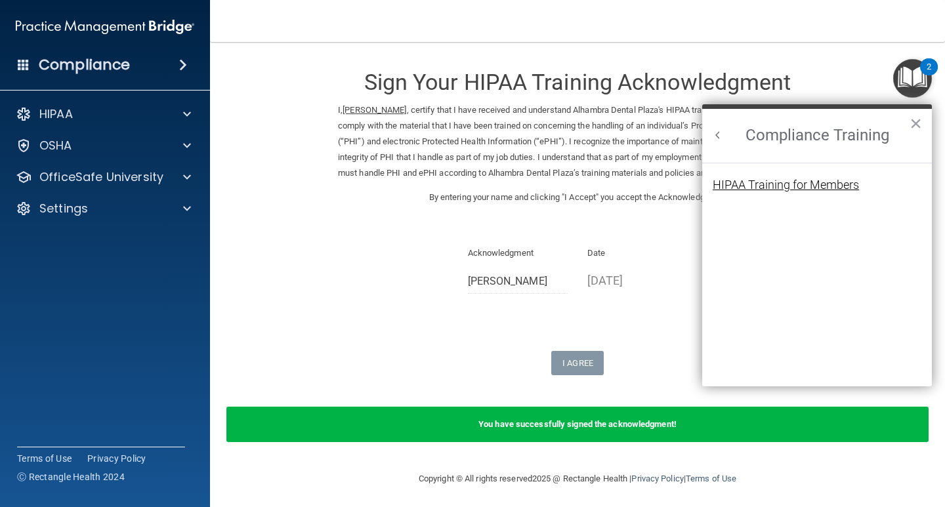
click at [772, 181] on div "HIPAA Training for Members" at bounding box center [786, 185] width 146 height 12
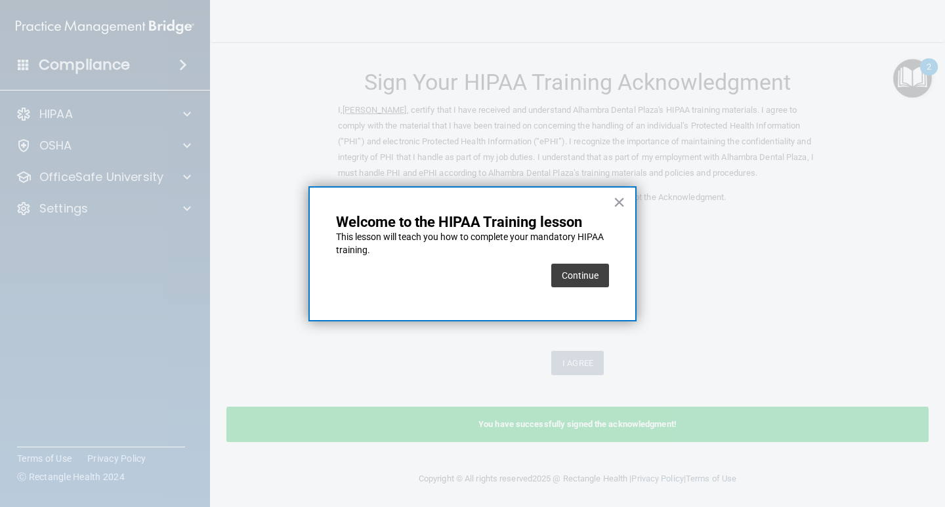
click at [569, 288] on div "Continue" at bounding box center [580, 275] width 58 height 37
click at [580, 281] on button "Continue" at bounding box center [580, 276] width 58 height 24
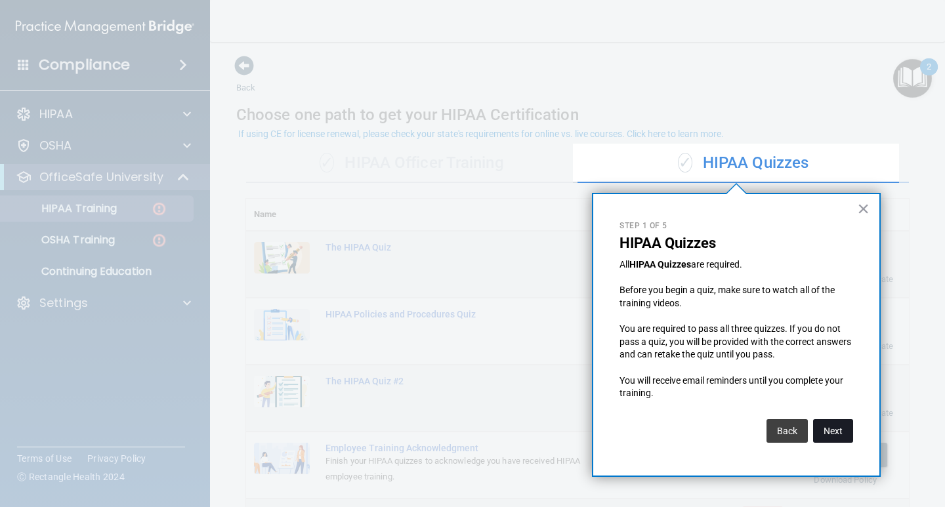
click at [837, 427] on button "Next" at bounding box center [833, 432] width 40 height 24
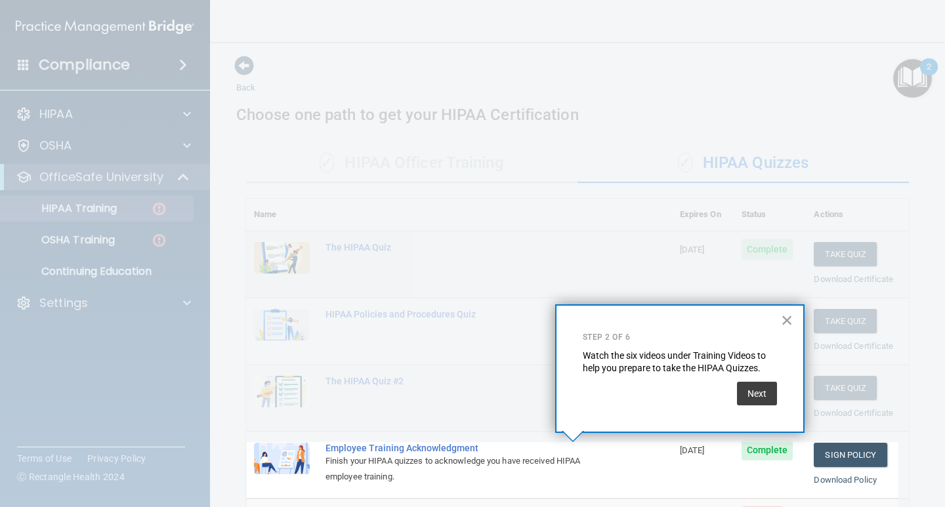
scroll to position [139, 0]
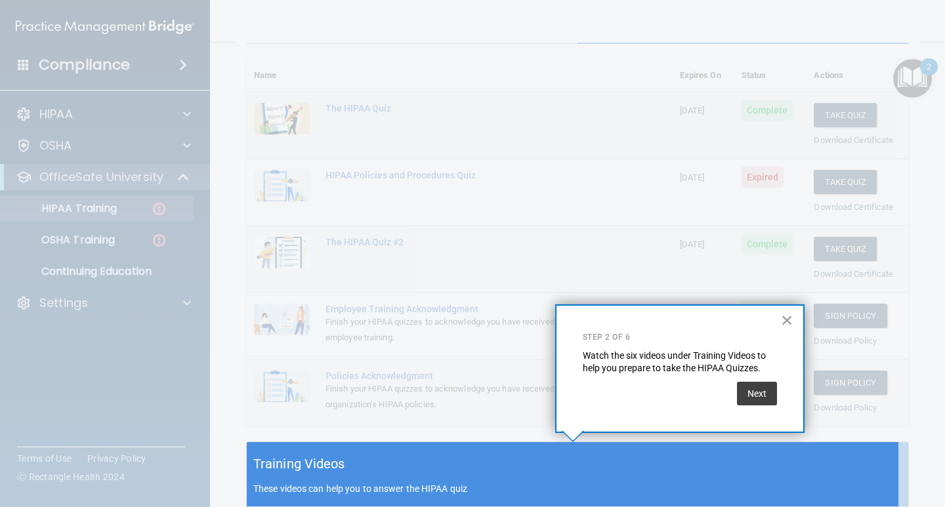
click at [787, 318] on button "×" at bounding box center [787, 320] width 12 height 21
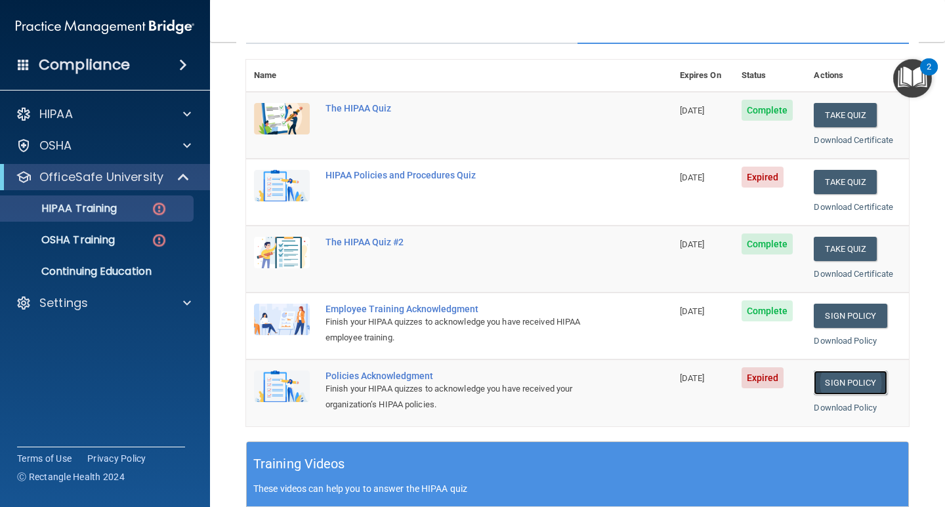
click at [859, 386] on link "Sign Policy" at bounding box center [850, 383] width 73 height 24
click at [918, 75] on img "Open Resource Center, 2 new notifications" at bounding box center [913, 78] width 39 height 39
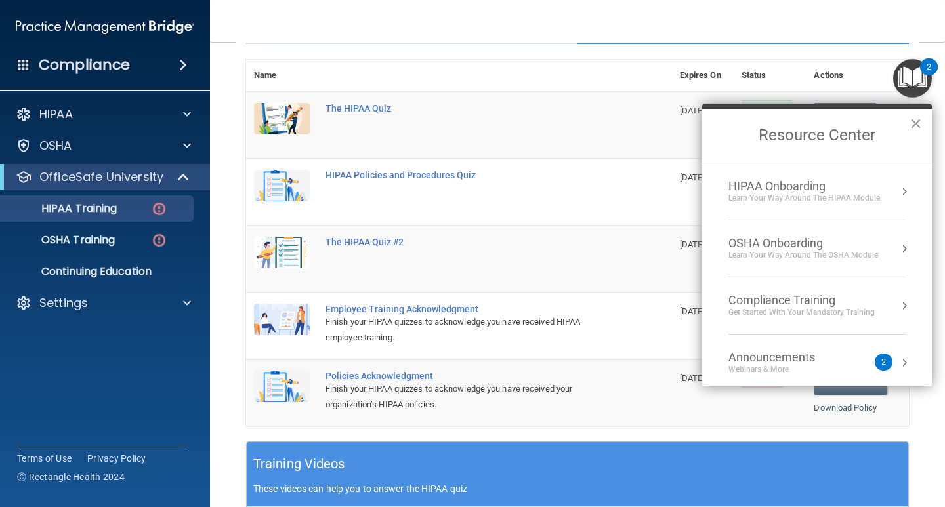
click at [797, 307] on div "Compliance Training" at bounding box center [802, 300] width 146 height 14
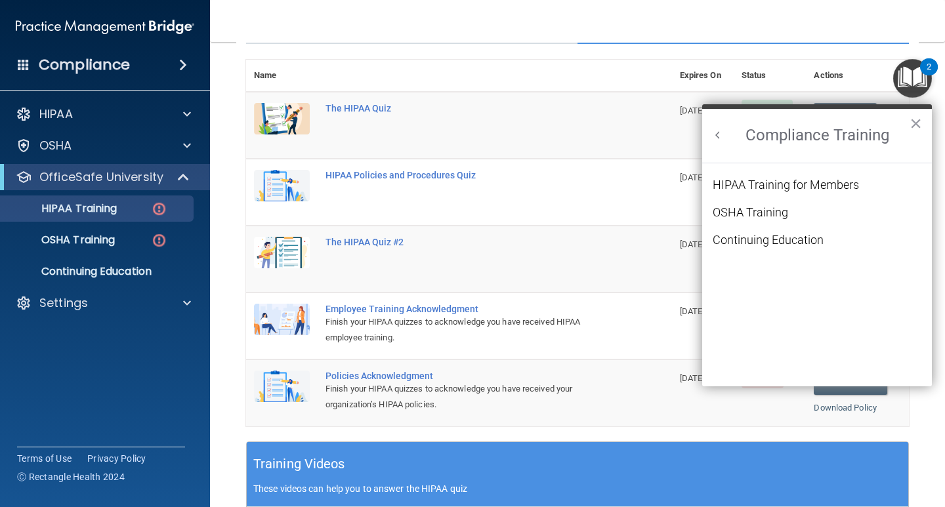
scroll to position [0, 0]
click at [794, 184] on div "HIPAA Training for Members" at bounding box center [786, 185] width 146 height 12
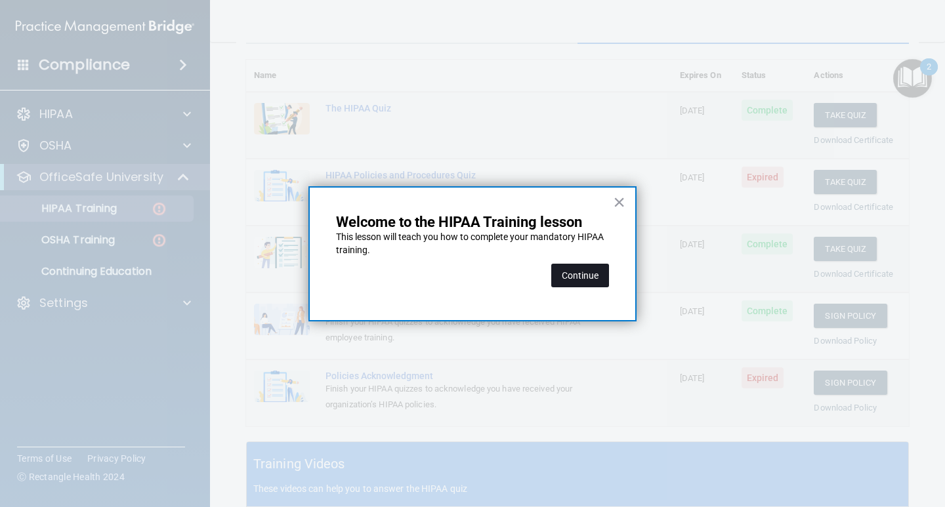
click at [591, 277] on button "Continue" at bounding box center [580, 276] width 58 height 24
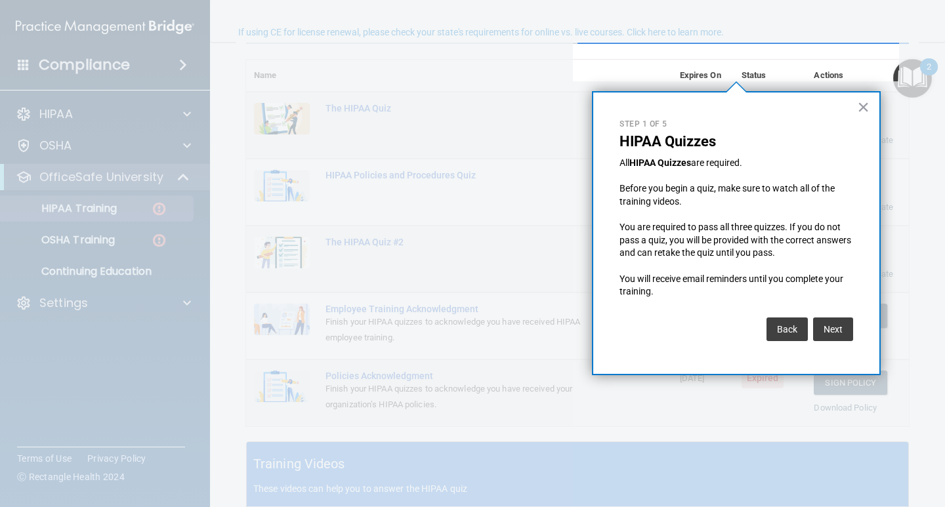
scroll to position [102, 0]
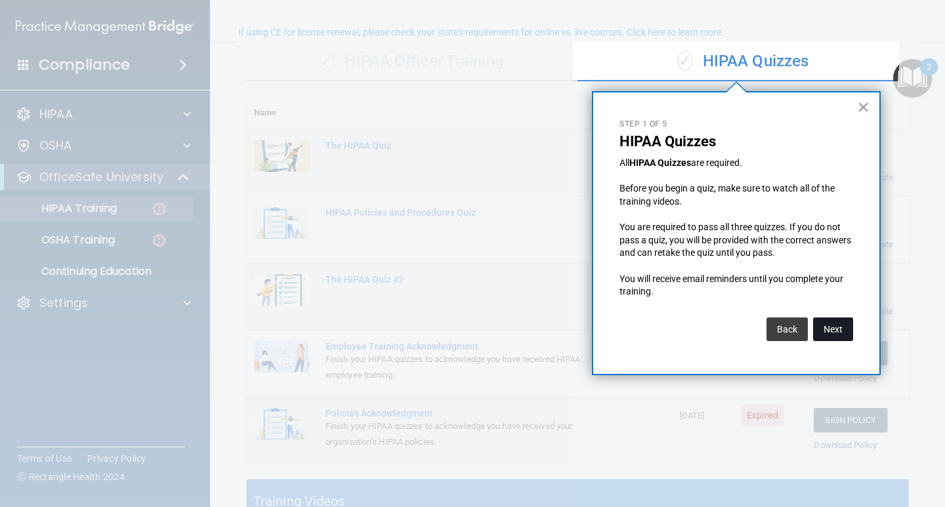
click at [838, 332] on button "Next" at bounding box center [833, 330] width 40 height 24
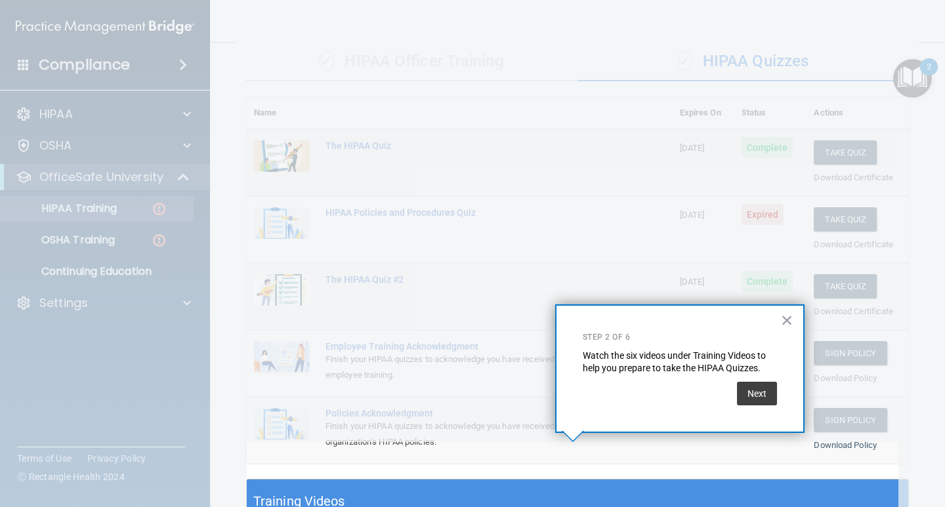
scroll to position [139, 0]
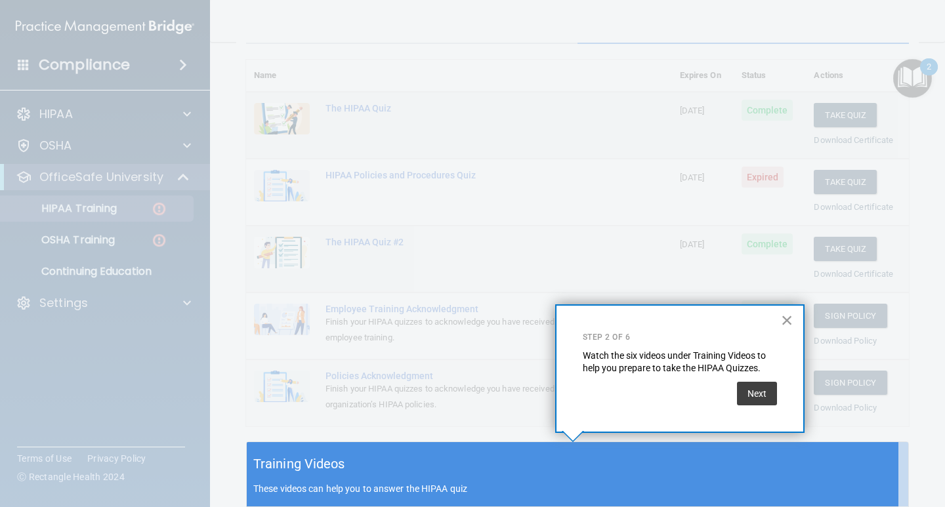
click at [786, 318] on button "×" at bounding box center [787, 320] width 12 height 21
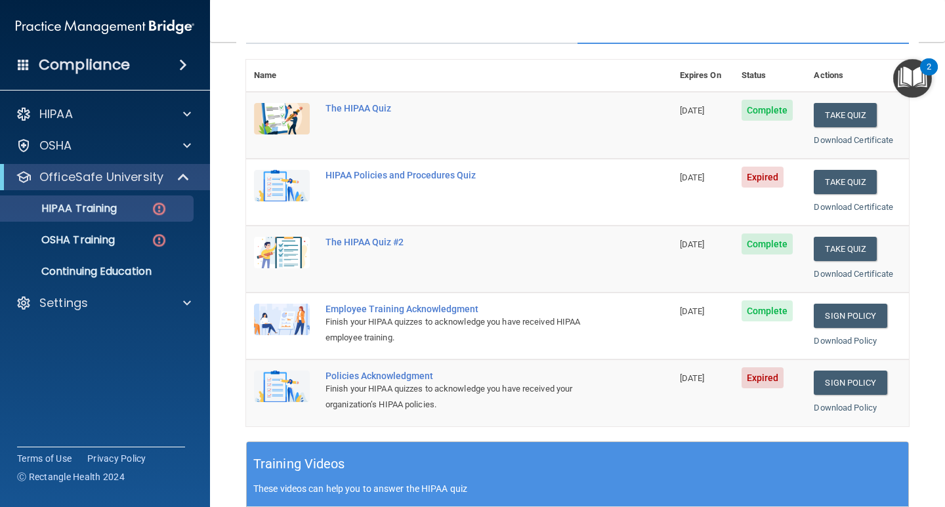
scroll to position [205, 0]
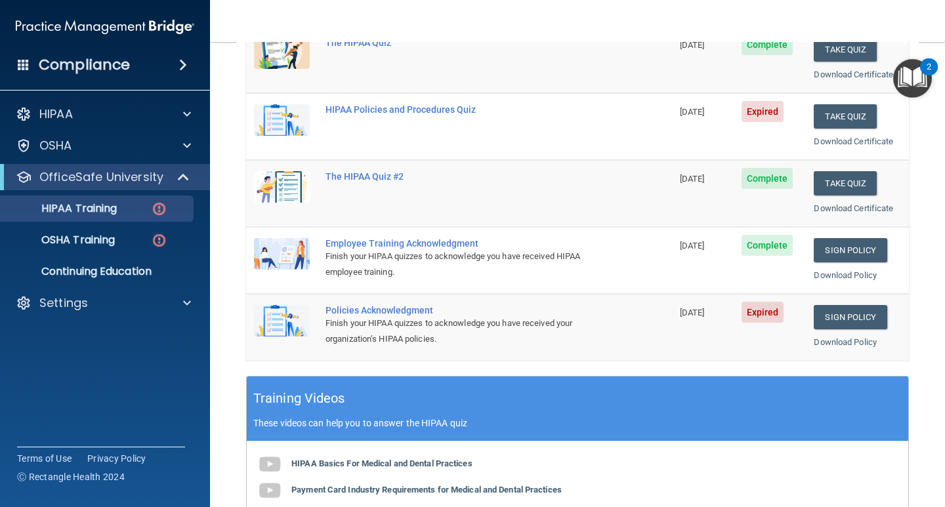
click at [75, 73] on h4 "Compliance" at bounding box center [84, 65] width 91 height 18
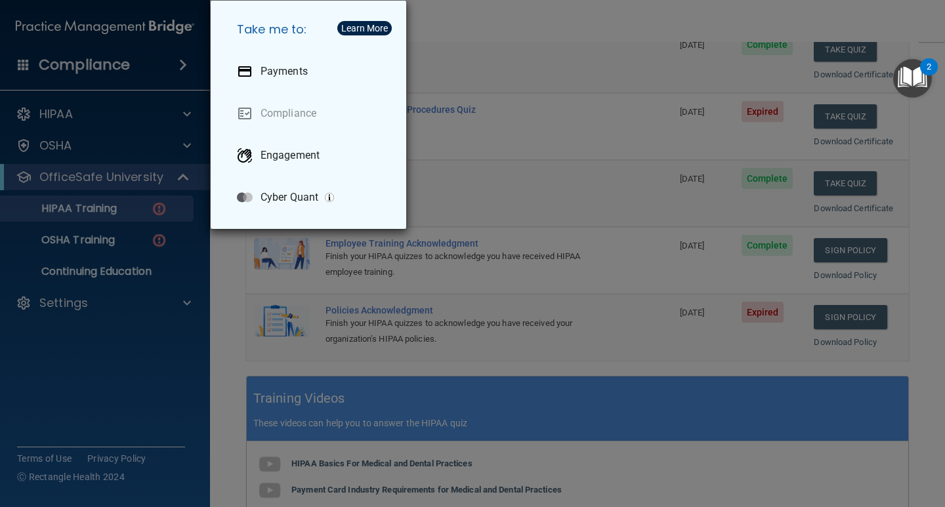
click at [86, 113] on div "Take me to: Payments Compliance Engagement Cyber Quant" at bounding box center [472, 253] width 945 height 507
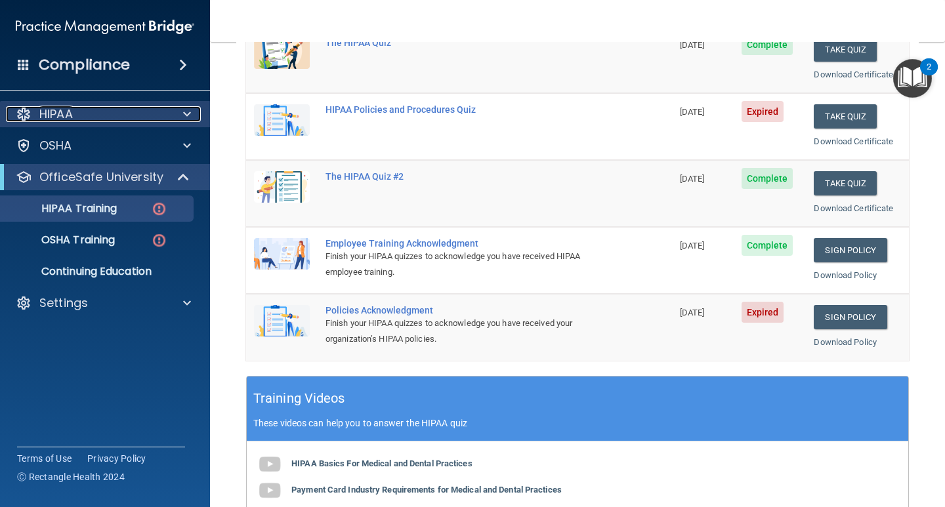
click at [189, 114] on span at bounding box center [187, 114] width 8 height 16
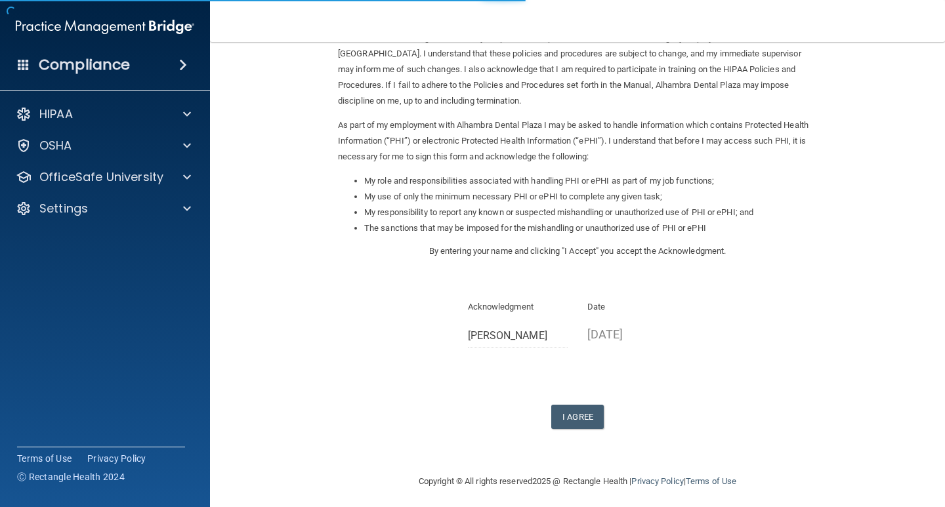
scroll to position [94, 0]
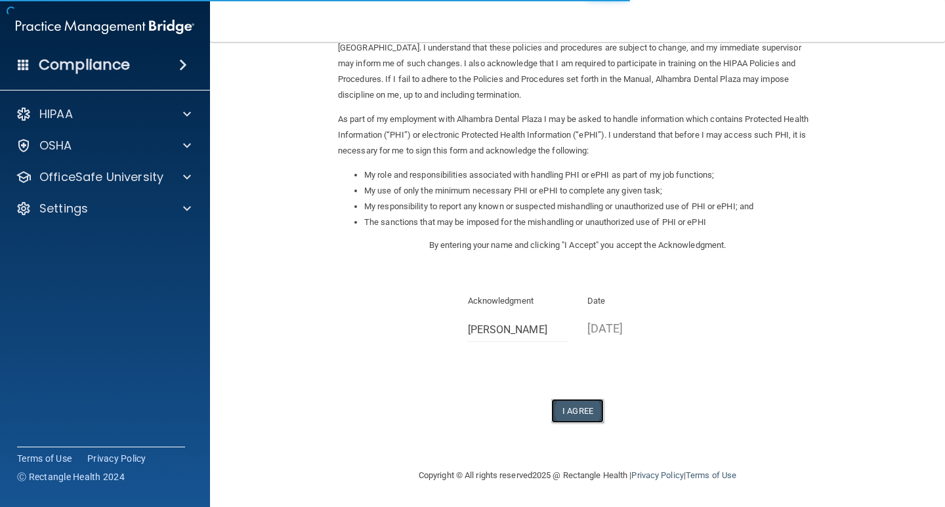
click at [575, 408] on button "I Agree" at bounding box center [577, 411] width 53 height 24
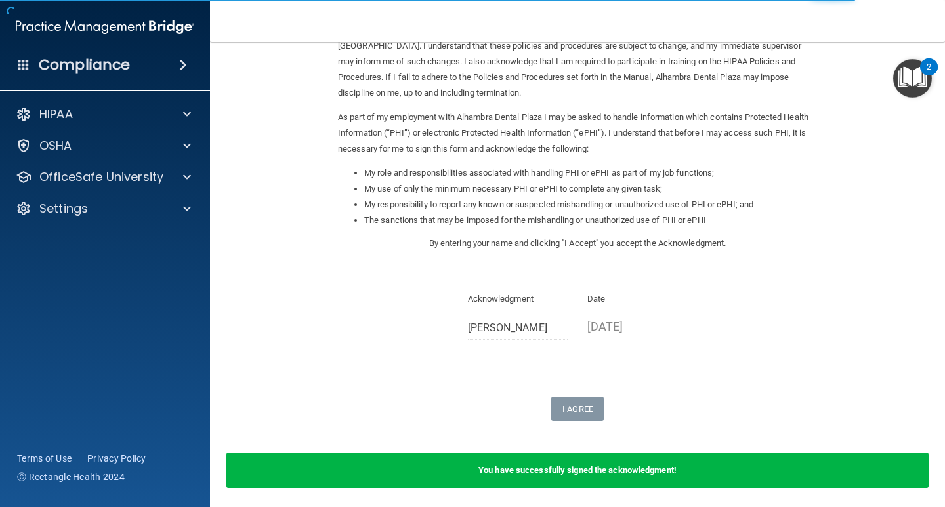
scroll to position [0, 0]
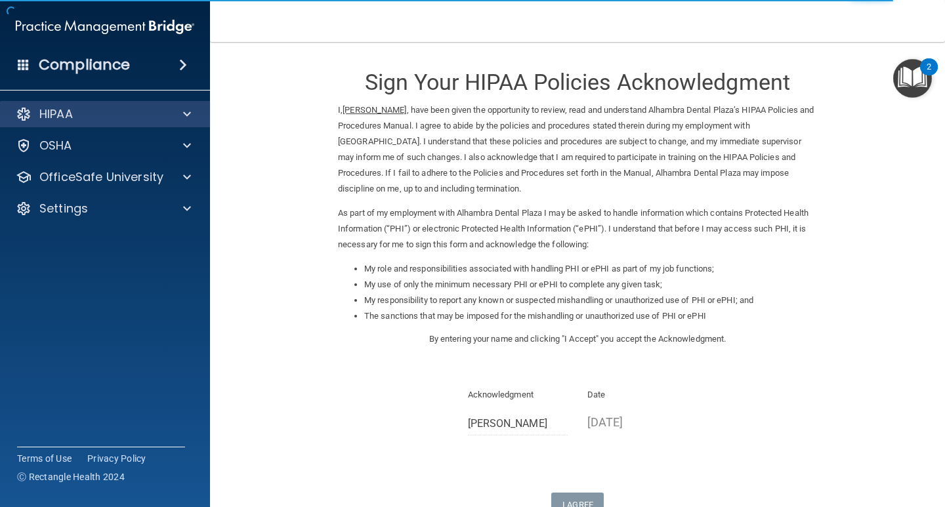
click at [167, 122] on div "HIPAA" at bounding box center [105, 114] width 211 height 26
click at [181, 115] on div at bounding box center [185, 114] width 33 height 16
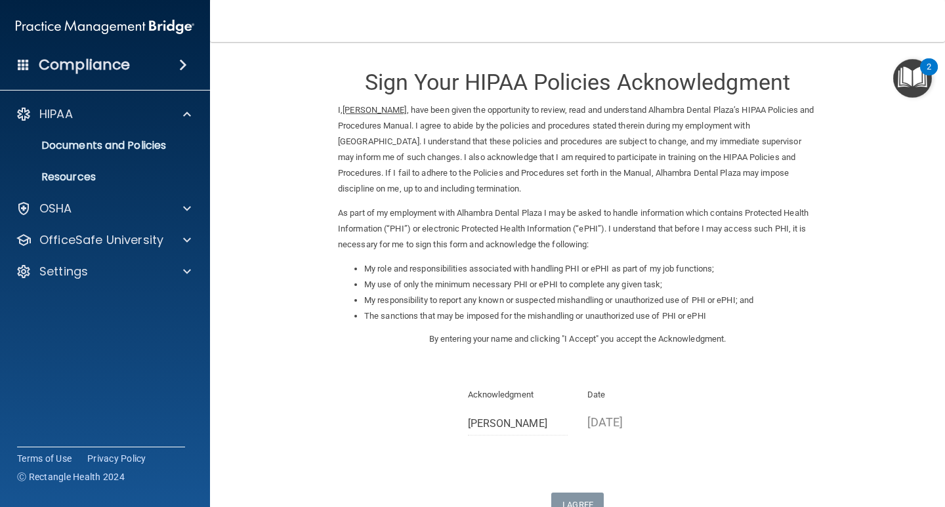
click at [901, 75] on img "Open Resource Center, 2 new notifications" at bounding box center [913, 78] width 39 height 39
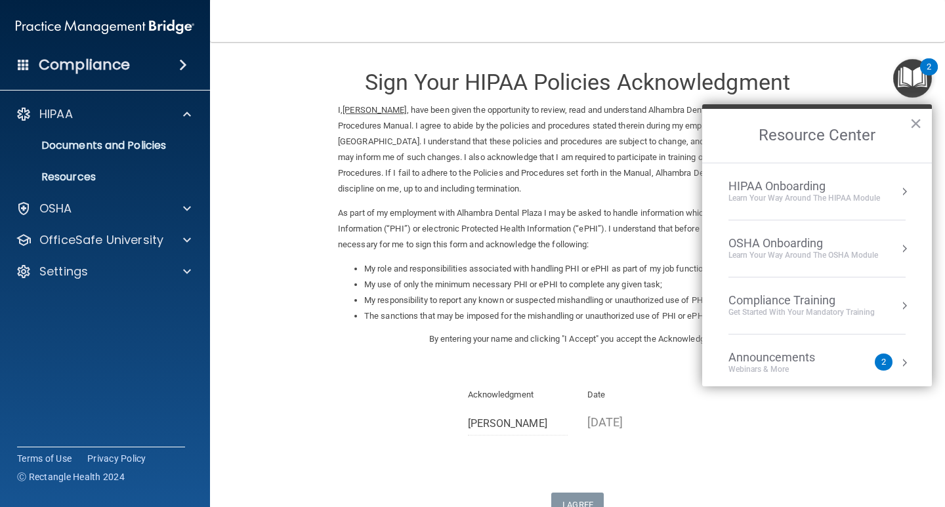
click at [764, 302] on div "Compliance Training" at bounding box center [802, 300] width 146 height 14
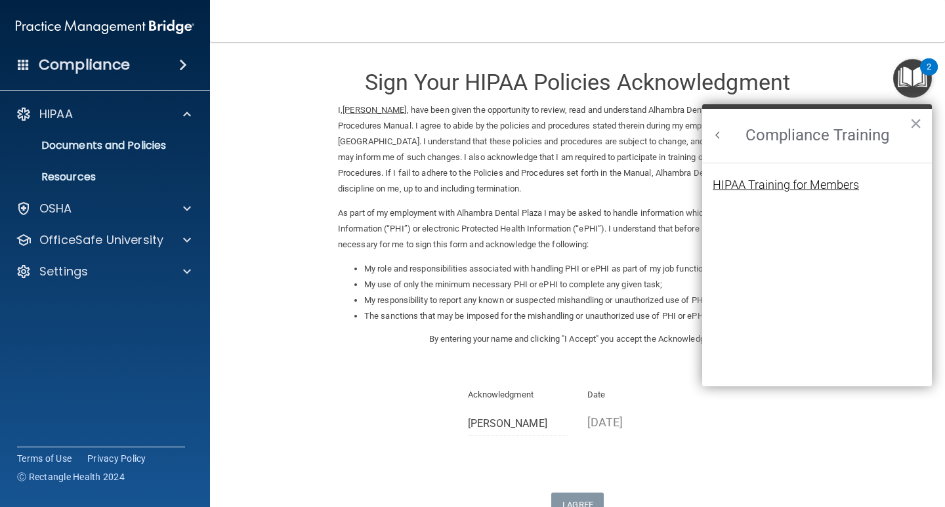
click at [769, 190] on div "HIPAA Training for Members" at bounding box center [786, 185] width 146 height 12
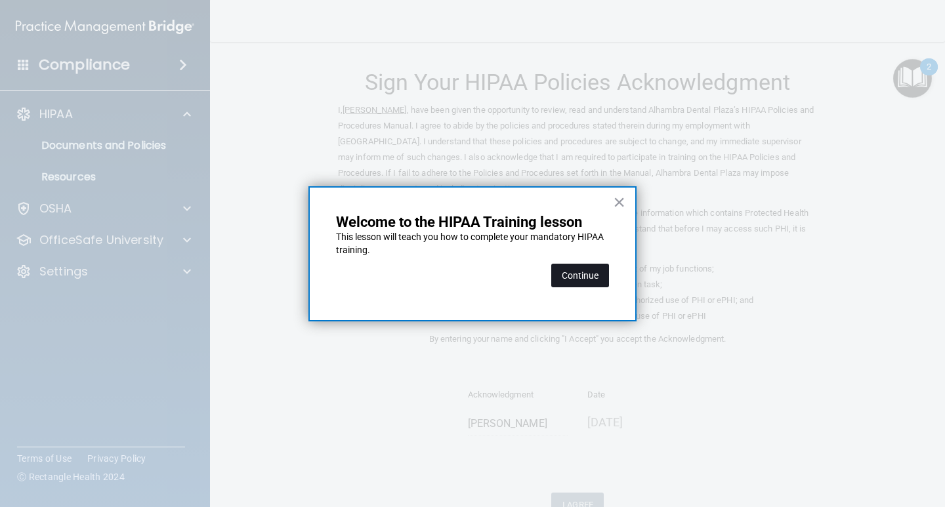
click at [593, 268] on button "Continue" at bounding box center [580, 276] width 58 height 24
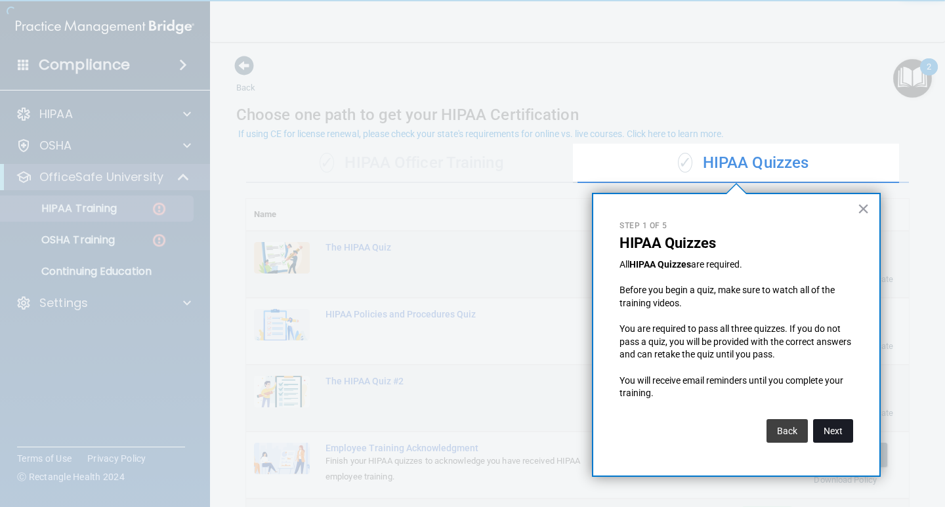
click at [832, 427] on button "Next" at bounding box center [833, 432] width 40 height 24
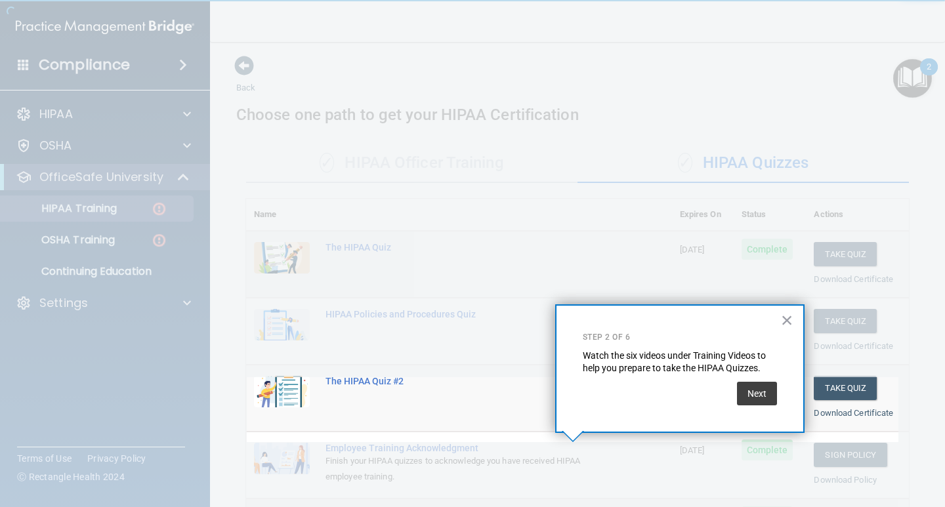
scroll to position [139, 0]
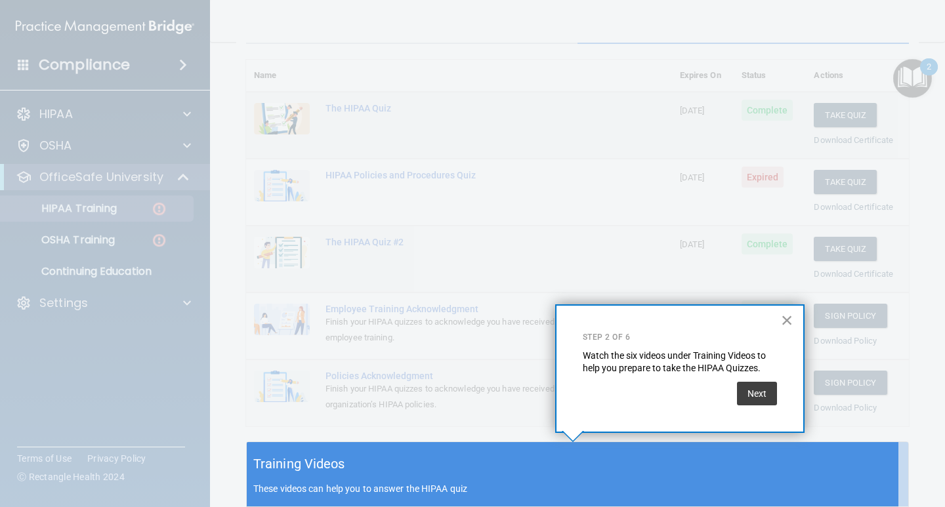
click at [783, 319] on button "×" at bounding box center [787, 320] width 12 height 21
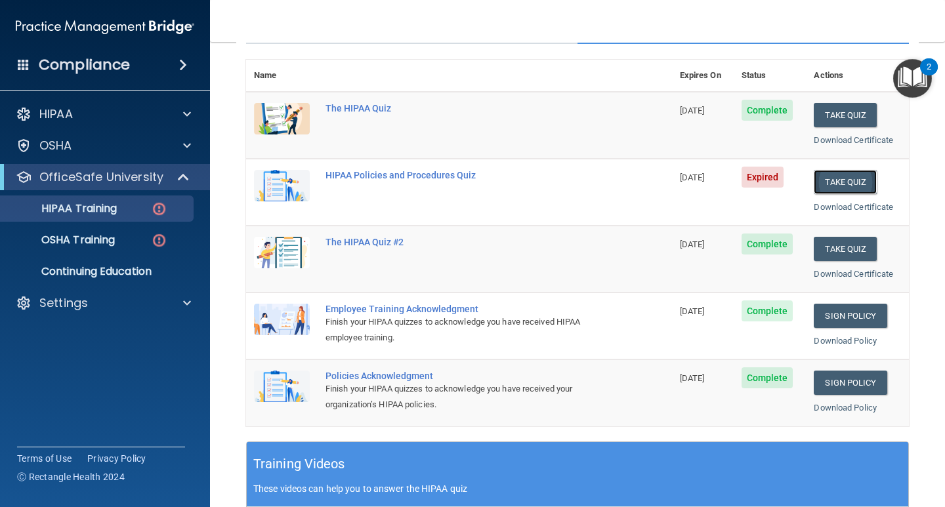
click at [831, 178] on button "Take Quiz" at bounding box center [845, 182] width 63 height 24
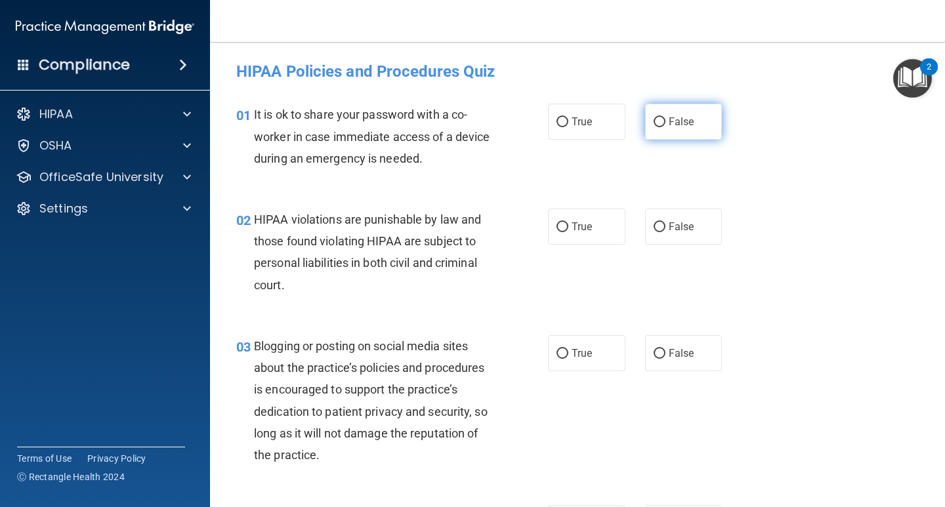
click at [651, 115] on label "False" at bounding box center [683, 122] width 77 height 36
click at [654, 118] on input "False" at bounding box center [660, 123] width 12 height 10
radio input "true"
click at [563, 241] on label "True" at bounding box center [586, 227] width 77 height 36
click at [563, 232] on input "True" at bounding box center [563, 228] width 12 height 10
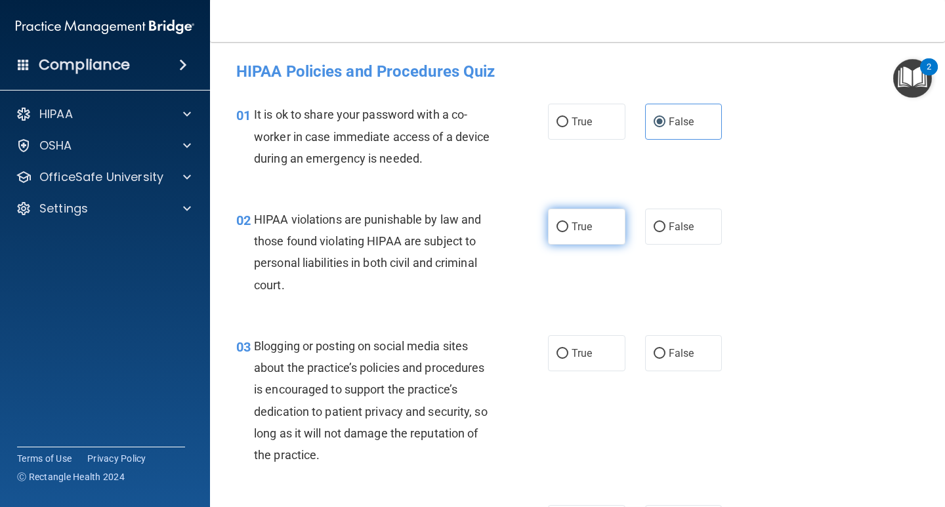
radio input "true"
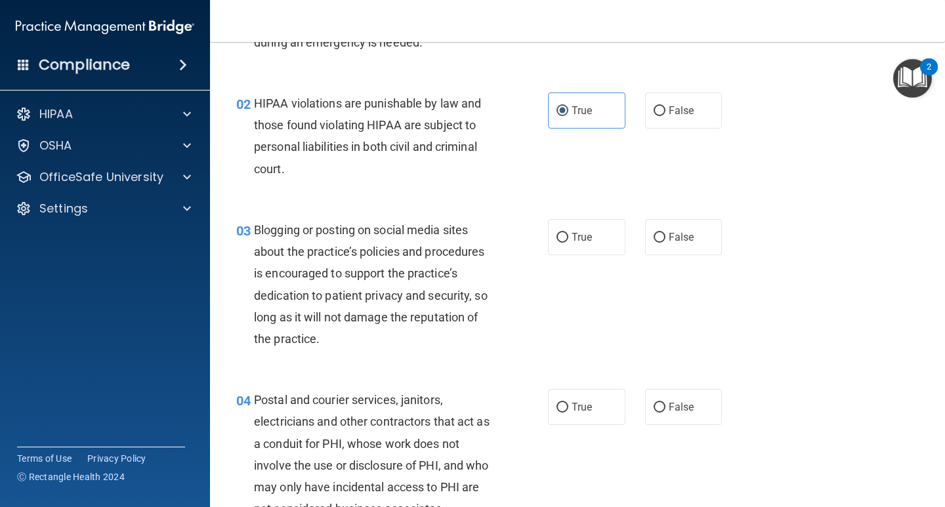
scroll to position [131, 0]
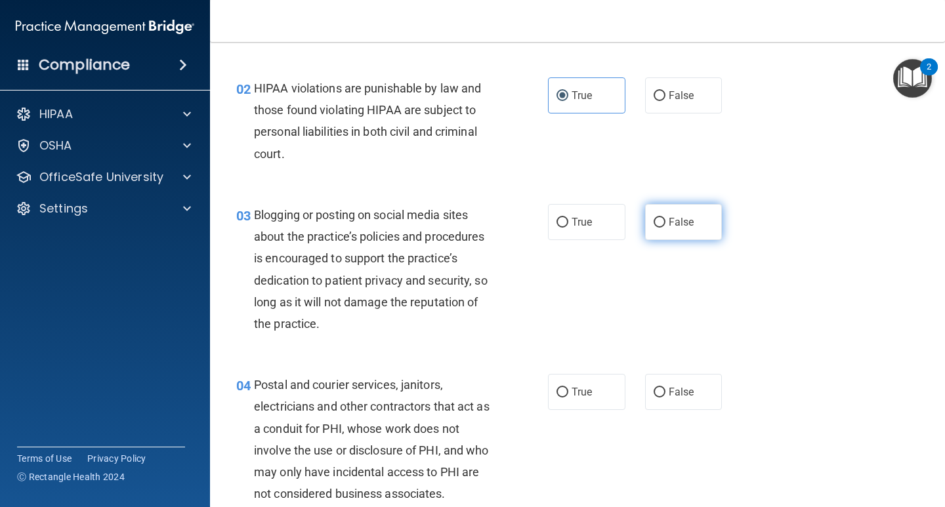
click at [680, 224] on span "False" at bounding box center [682, 222] width 26 height 12
click at [666, 224] on input "False" at bounding box center [660, 223] width 12 height 10
radio input "true"
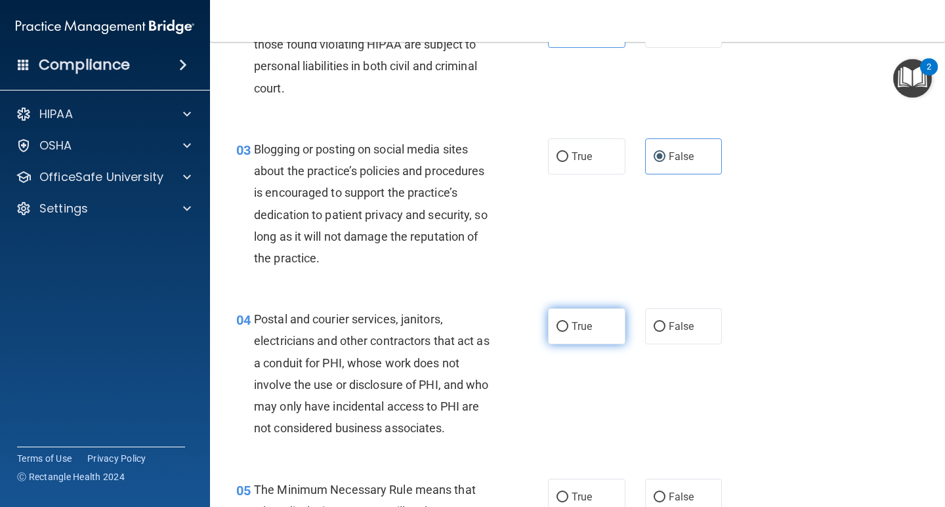
click at [574, 335] on label "True" at bounding box center [586, 327] width 77 height 36
click at [569, 332] on input "True" at bounding box center [563, 327] width 12 height 10
radio input "true"
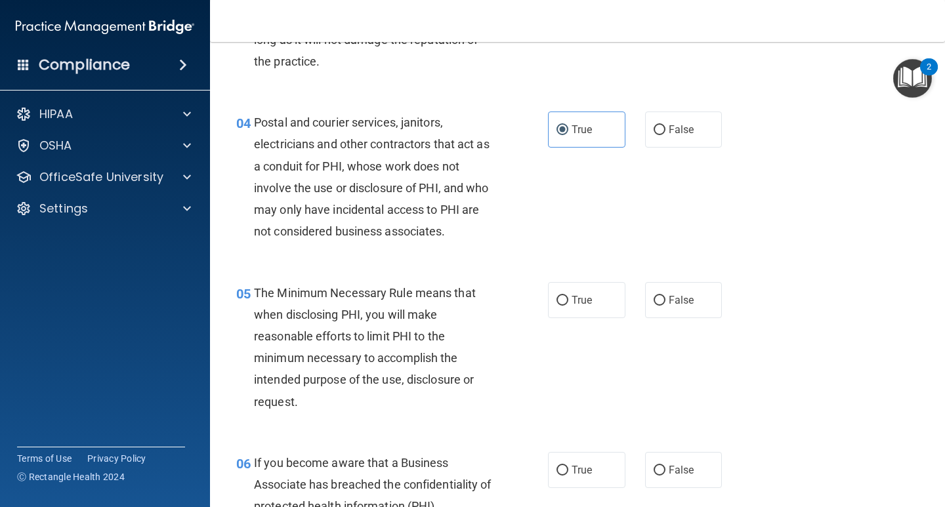
scroll to position [460, 0]
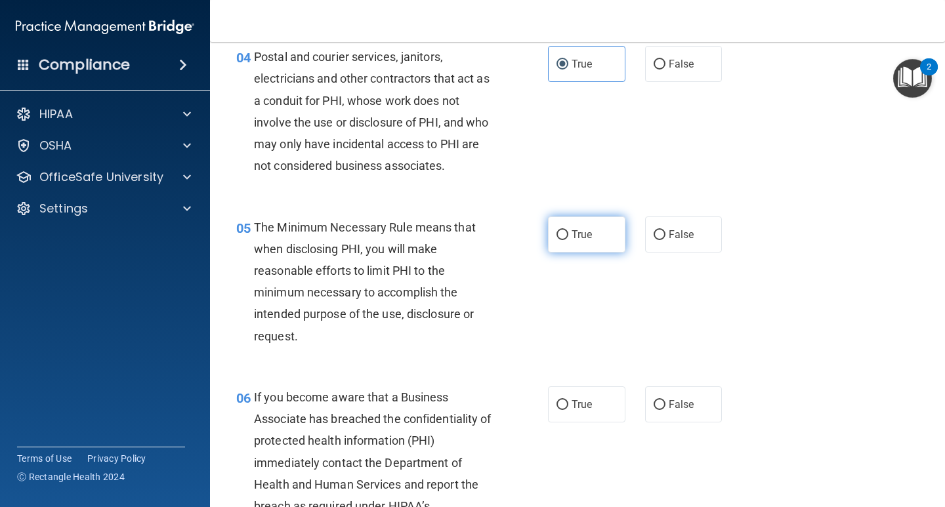
click at [581, 244] on label "True" at bounding box center [586, 235] width 77 height 36
click at [569, 240] on input "True" at bounding box center [563, 235] width 12 height 10
radio input "true"
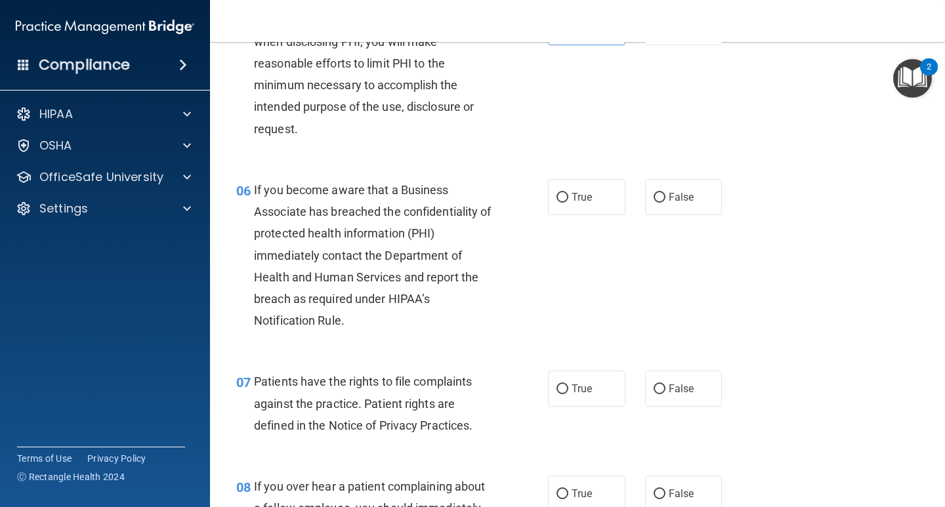
scroll to position [722, 0]
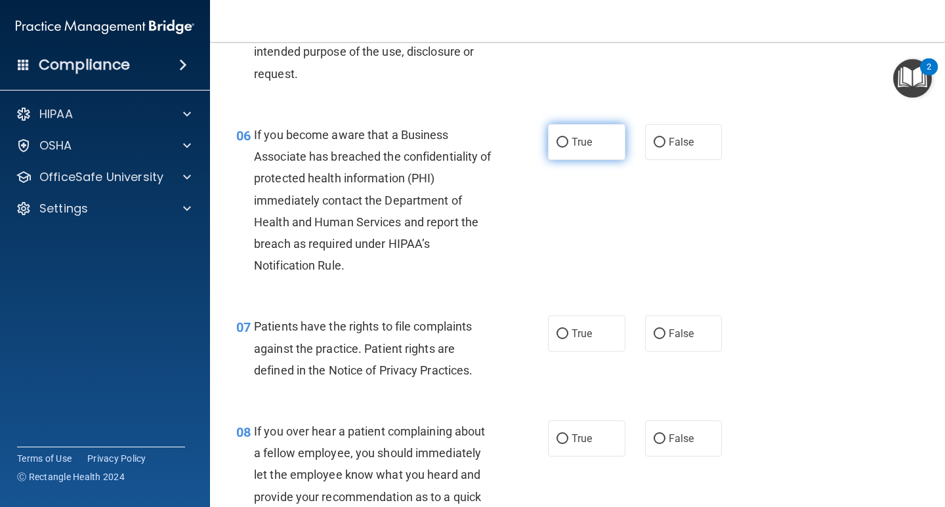
click at [569, 148] on label "True" at bounding box center [586, 142] width 77 height 36
click at [569, 148] on input "True" at bounding box center [563, 143] width 12 height 10
radio input "true"
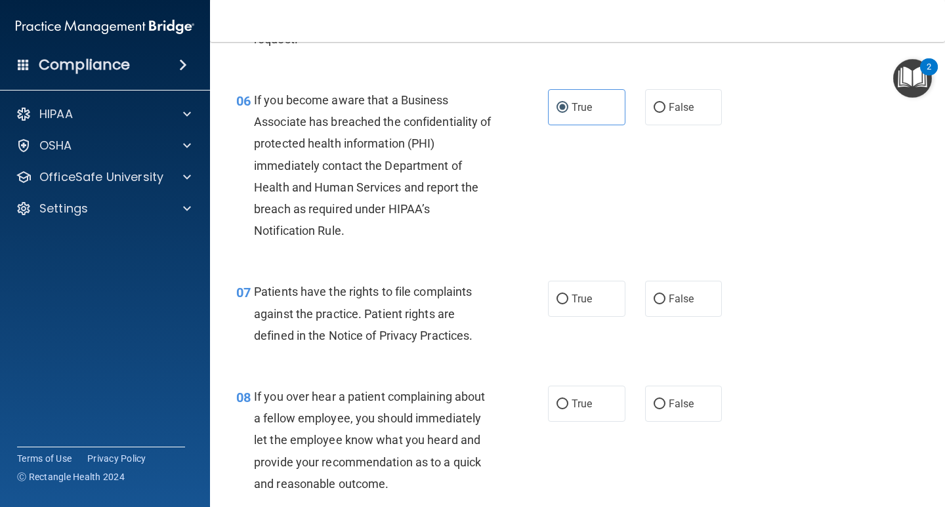
scroll to position [788, 0]
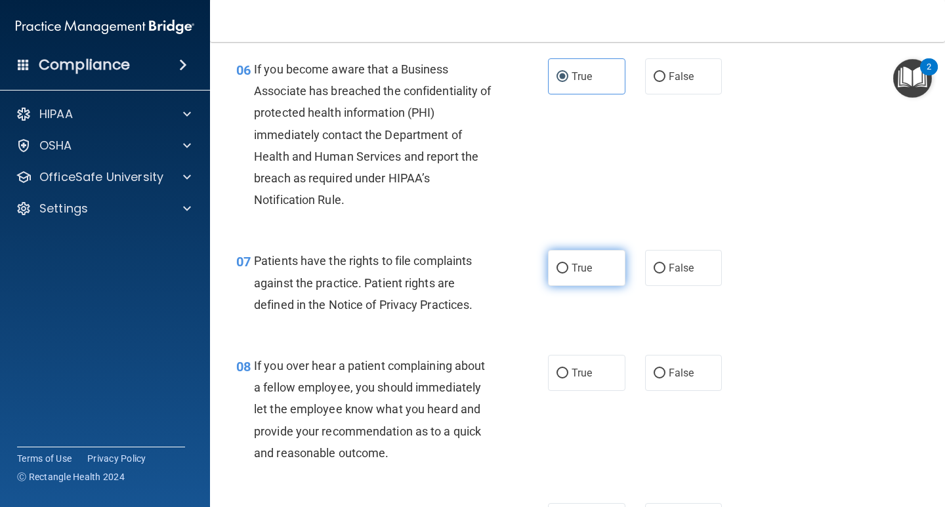
click at [572, 267] on span "True" at bounding box center [582, 268] width 20 height 12
click at [567, 267] on input "True" at bounding box center [563, 269] width 12 height 10
radio input "true"
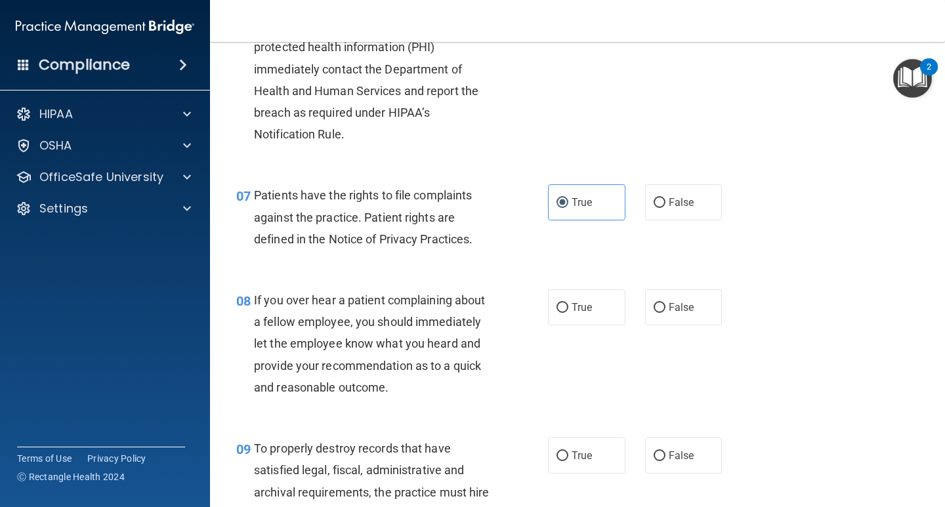
scroll to position [919, 0]
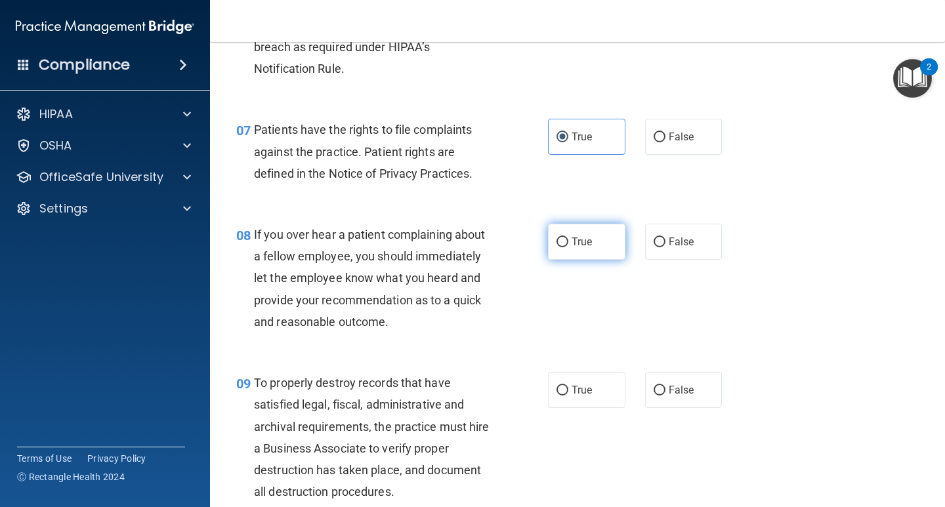
click at [576, 253] on label "True" at bounding box center [586, 242] width 77 height 36
click at [569, 248] on input "True" at bounding box center [563, 243] width 12 height 10
radio input "true"
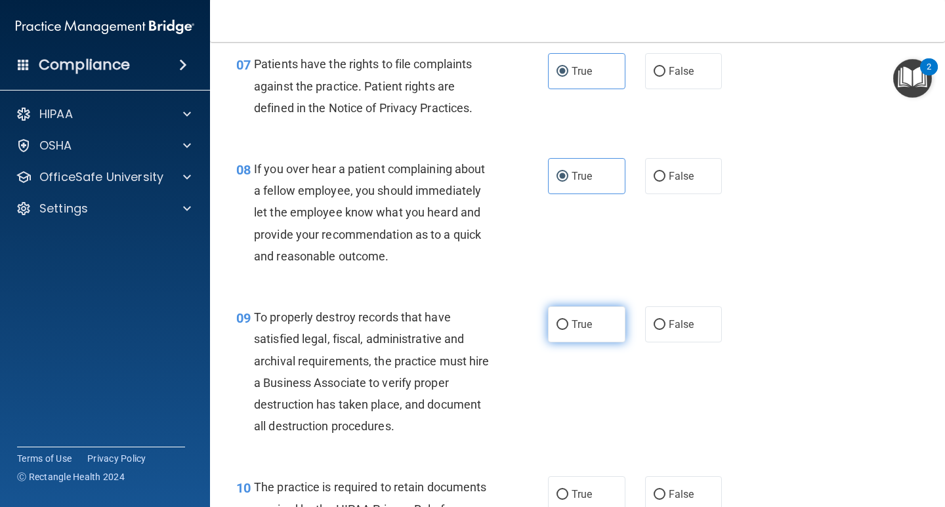
click at [565, 332] on label "True" at bounding box center [586, 325] width 77 height 36
click at [565, 330] on input "True" at bounding box center [563, 325] width 12 height 10
radio input "true"
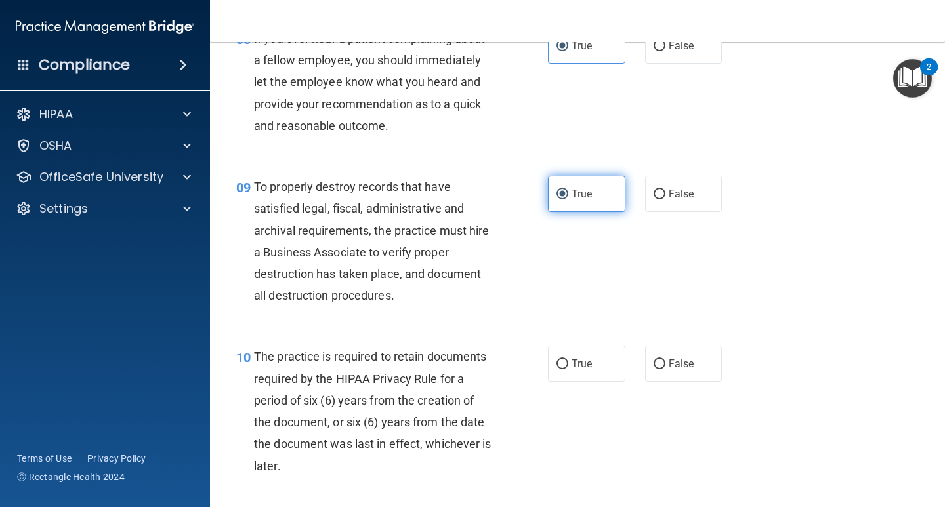
scroll to position [1116, 0]
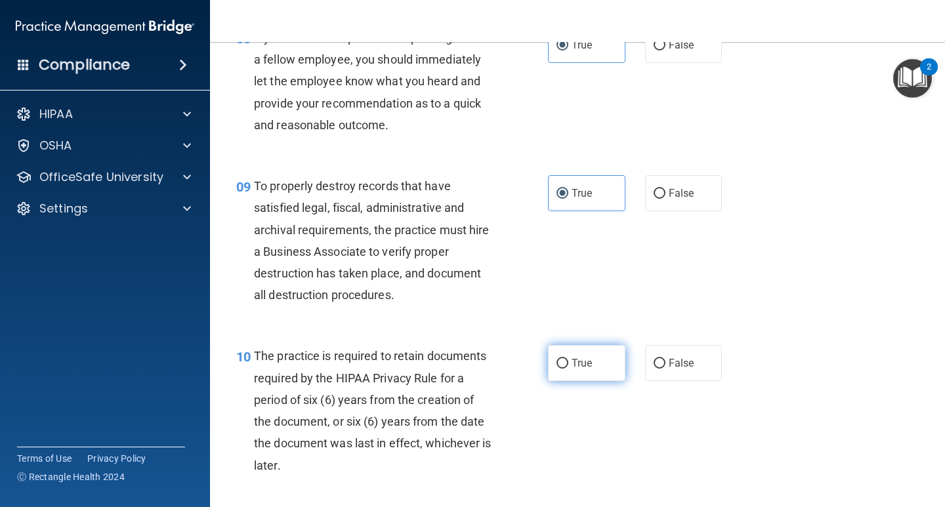
click at [570, 370] on label "True" at bounding box center [586, 363] width 77 height 36
click at [569, 369] on input "True" at bounding box center [563, 364] width 12 height 10
radio input "true"
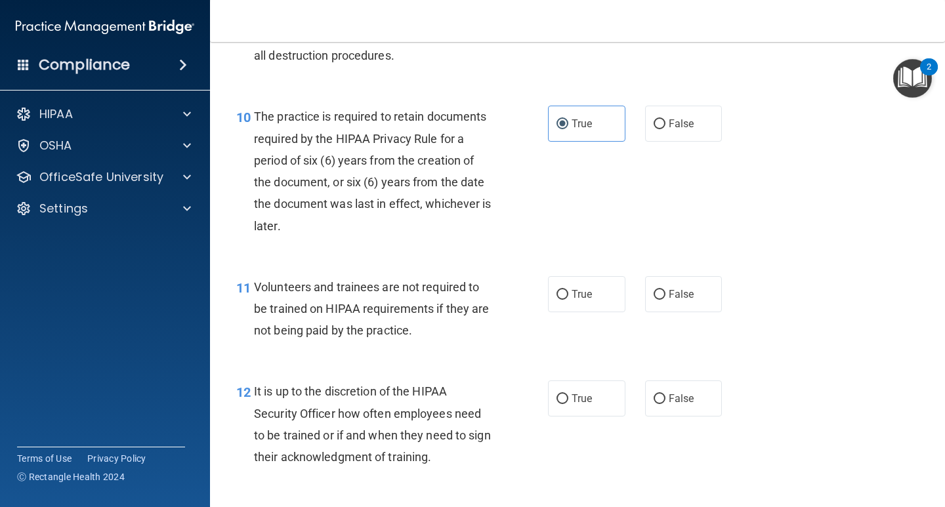
scroll to position [1379, 0]
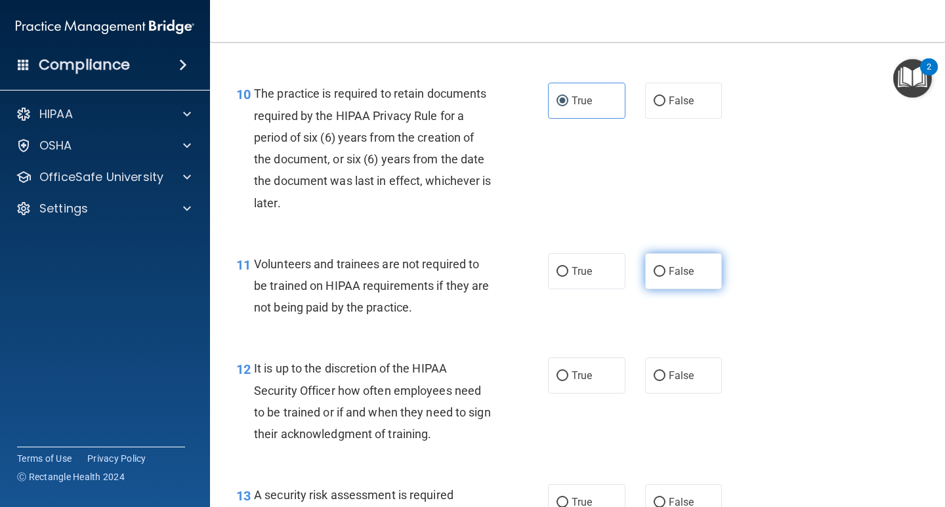
click at [669, 274] on span "False" at bounding box center [682, 271] width 26 height 12
click at [663, 274] on input "False" at bounding box center [660, 272] width 12 height 10
radio input "true"
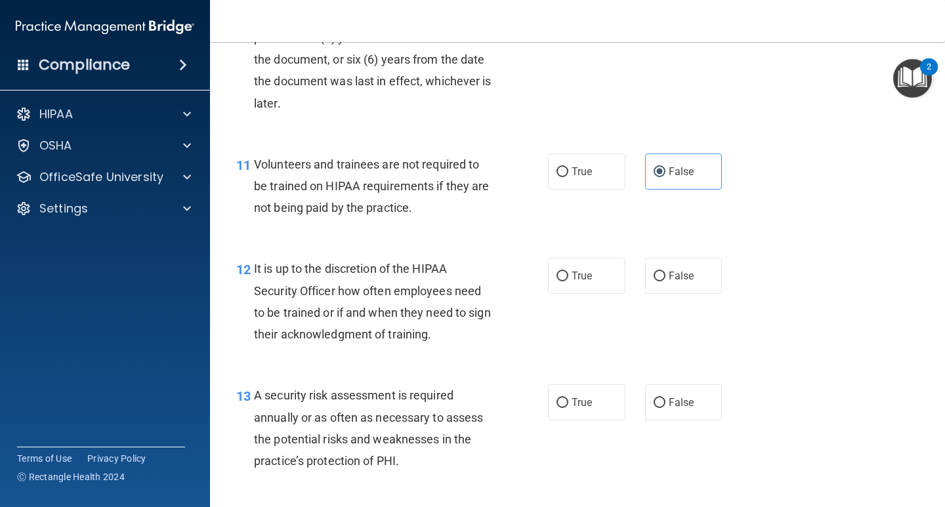
scroll to position [1510, 0]
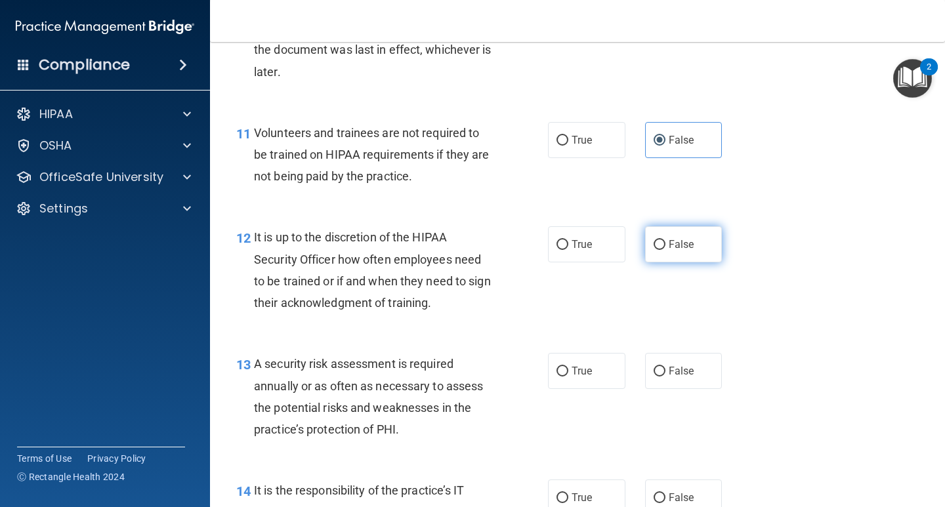
click at [668, 252] on label "False" at bounding box center [683, 244] width 77 height 36
click at [666, 250] on input "False" at bounding box center [660, 245] width 12 height 10
radio input "true"
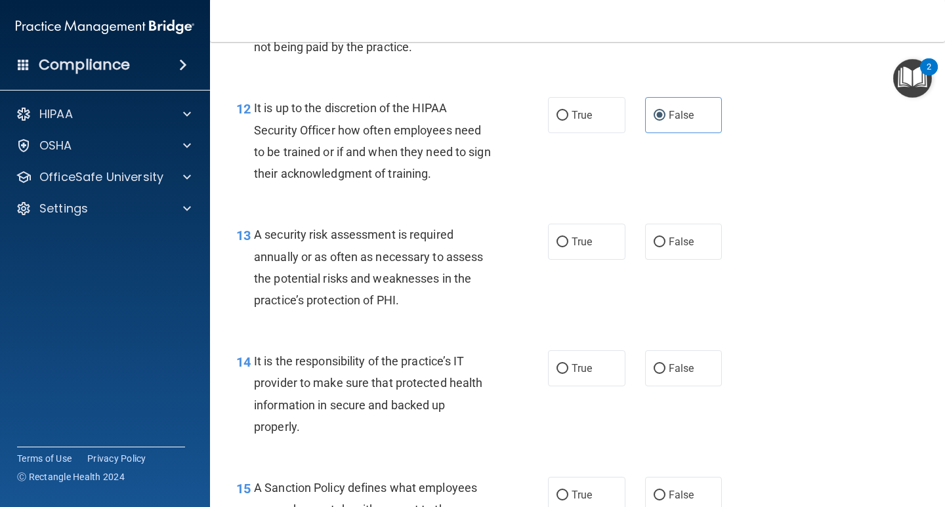
scroll to position [1641, 0]
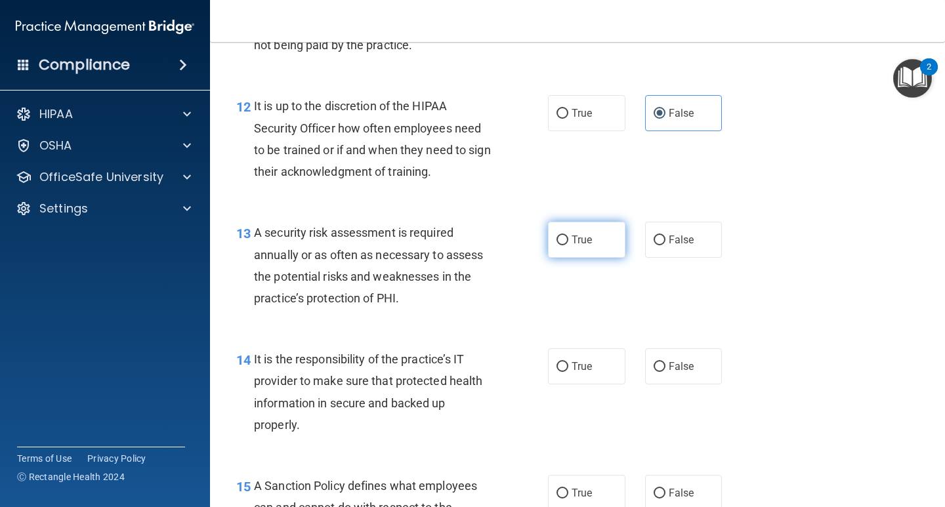
click at [548, 251] on label "True" at bounding box center [586, 240] width 77 height 36
click at [557, 246] on input "True" at bounding box center [563, 241] width 12 height 10
radio input "true"
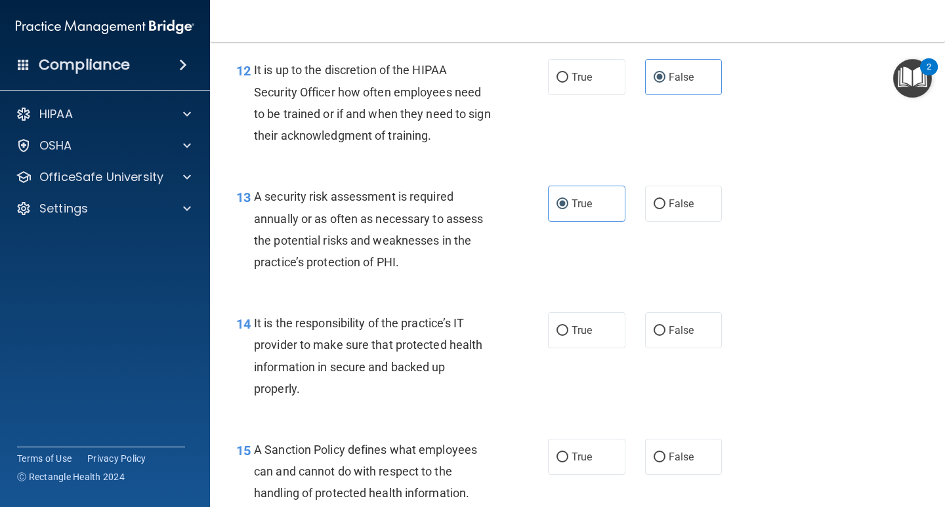
scroll to position [1707, 0]
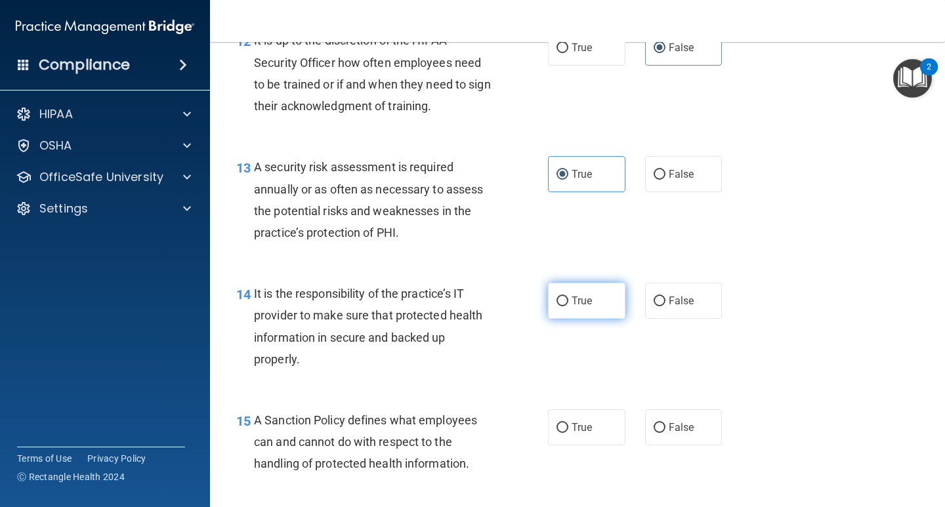
click at [568, 312] on label "True" at bounding box center [586, 301] width 77 height 36
click at [568, 307] on input "True" at bounding box center [563, 302] width 12 height 10
radio input "true"
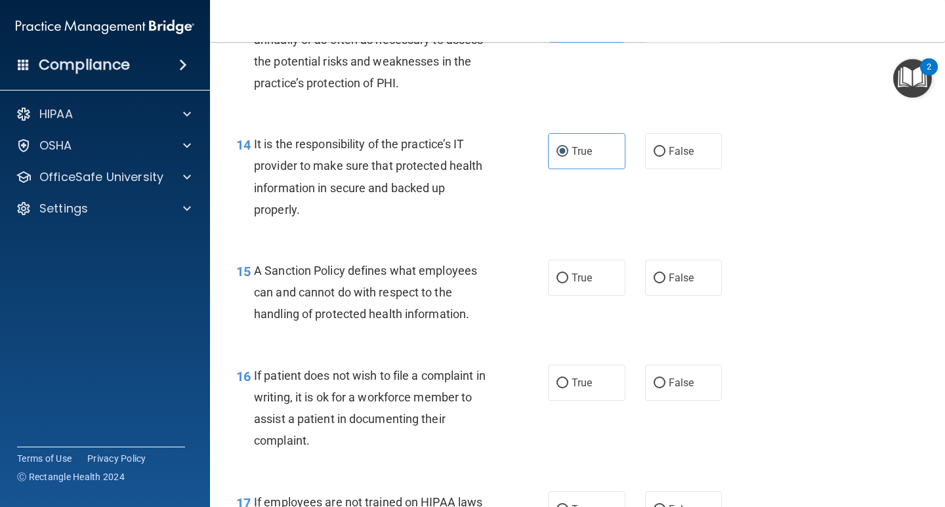
scroll to position [1904, 0]
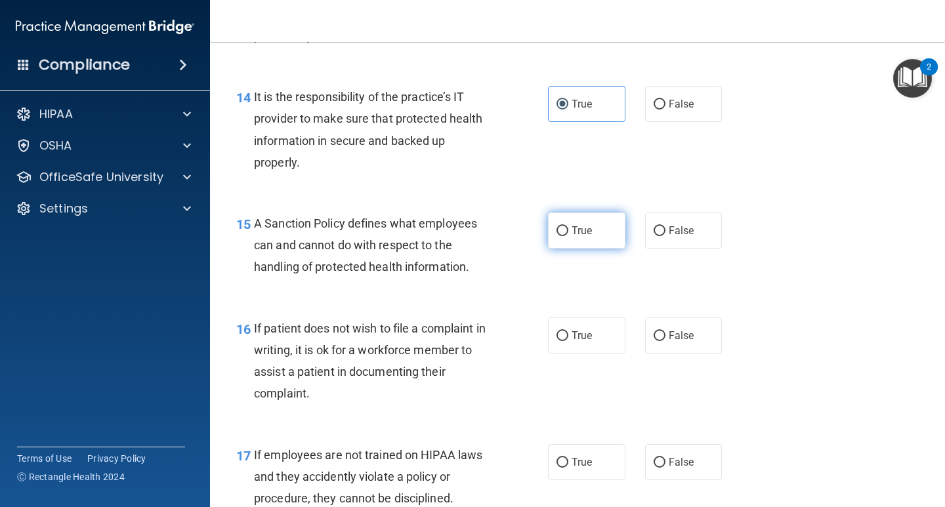
click at [563, 237] on label "True" at bounding box center [586, 231] width 77 height 36
click at [563, 236] on input "True" at bounding box center [563, 231] width 12 height 10
radio input "true"
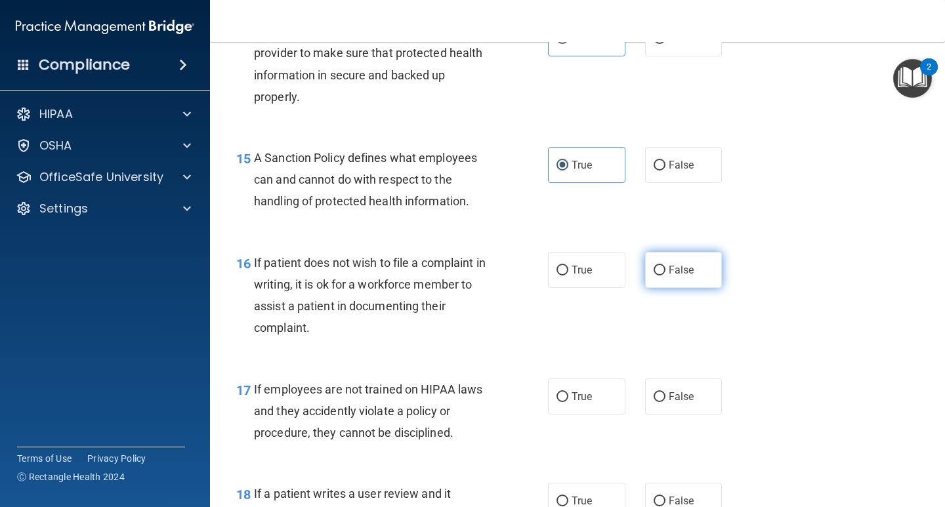
click at [647, 278] on label "False" at bounding box center [683, 270] width 77 height 36
click at [654, 276] on input "False" at bounding box center [660, 271] width 12 height 10
radio input "true"
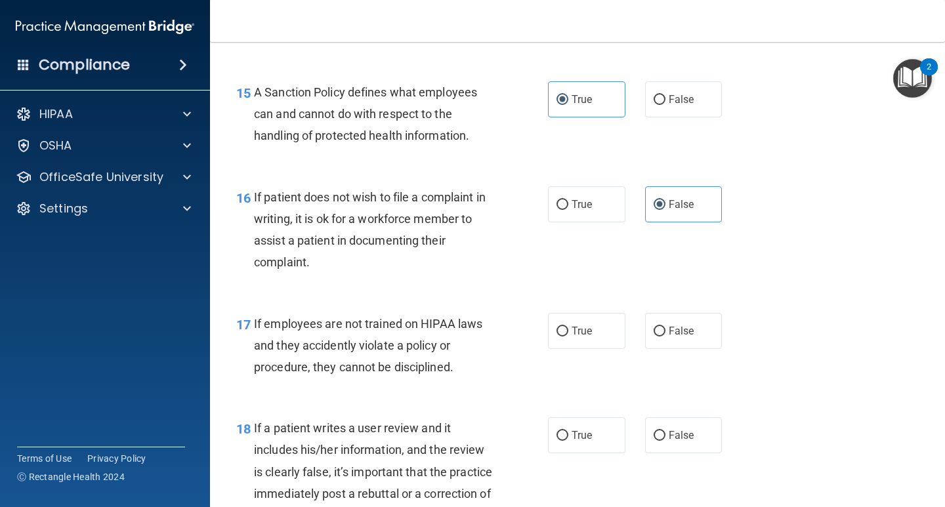
scroll to position [2101, 0]
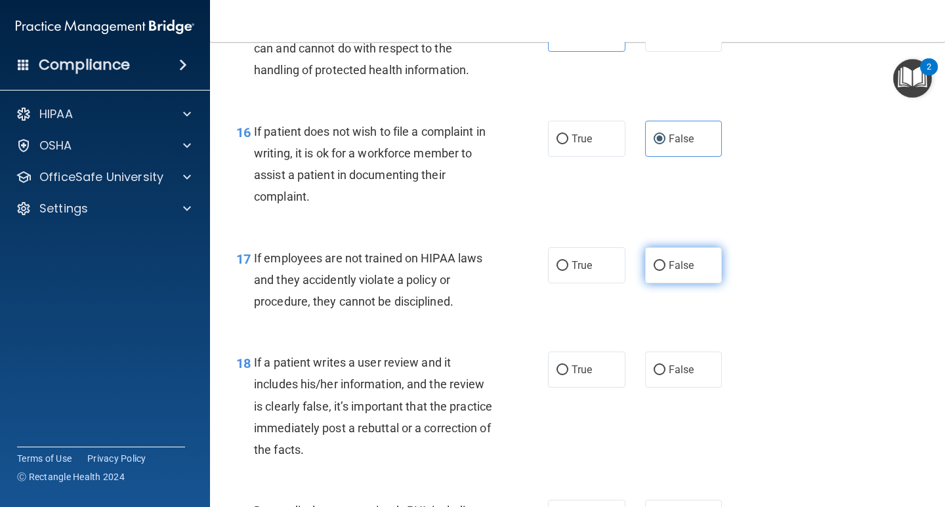
click at [653, 254] on label "False" at bounding box center [683, 266] width 77 height 36
click at [654, 261] on input "False" at bounding box center [660, 266] width 12 height 10
radio input "true"
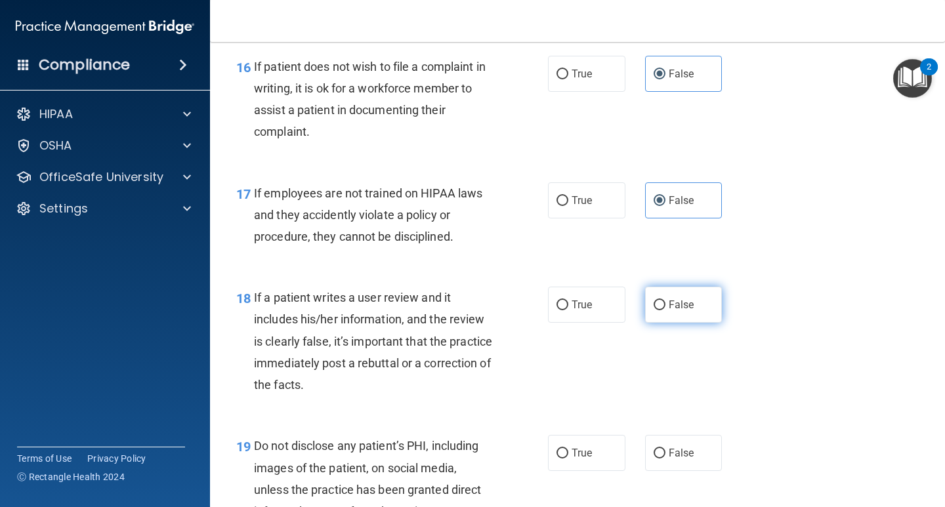
scroll to position [2167, 0]
click at [671, 291] on label "False" at bounding box center [683, 304] width 77 height 36
click at [666, 300] on input "False" at bounding box center [660, 305] width 12 height 10
radio input "true"
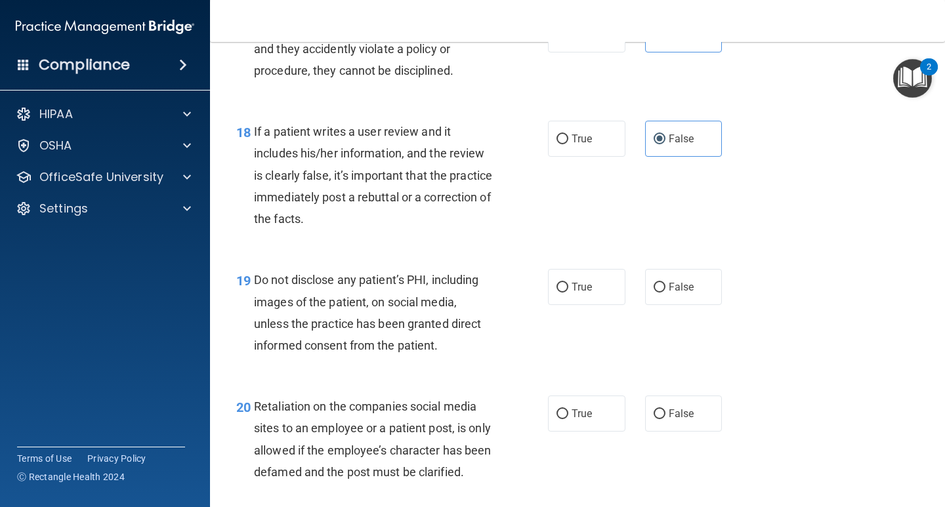
scroll to position [2363, 0]
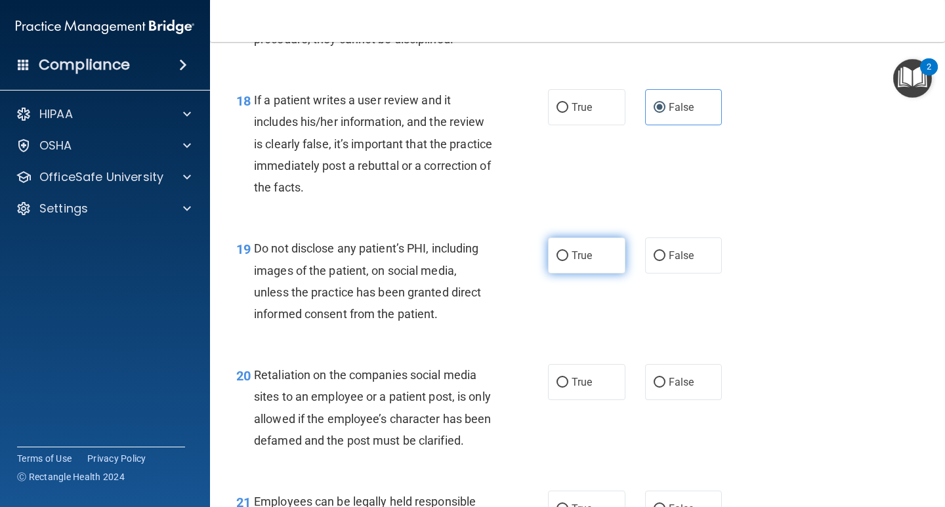
click at [568, 265] on label "True" at bounding box center [586, 256] width 77 height 36
click at [568, 261] on input "True" at bounding box center [563, 256] width 12 height 10
radio input "true"
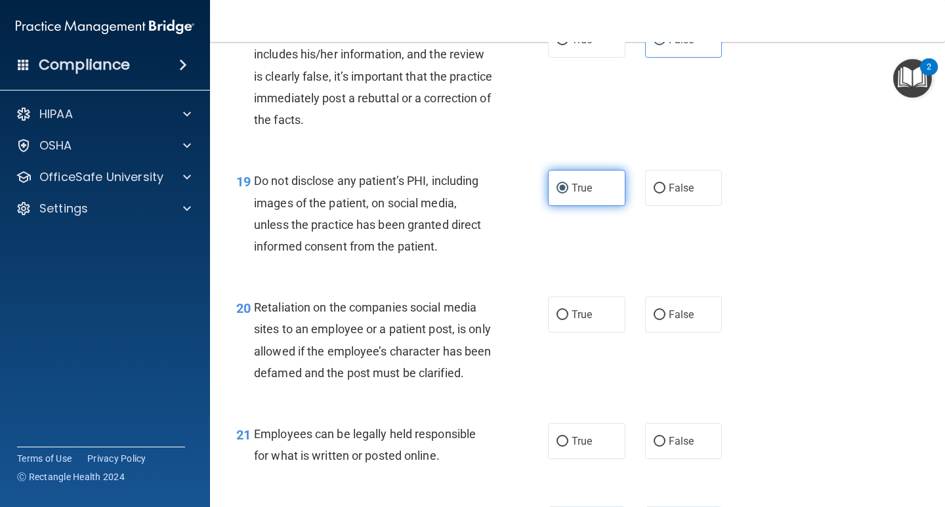
scroll to position [2495, 0]
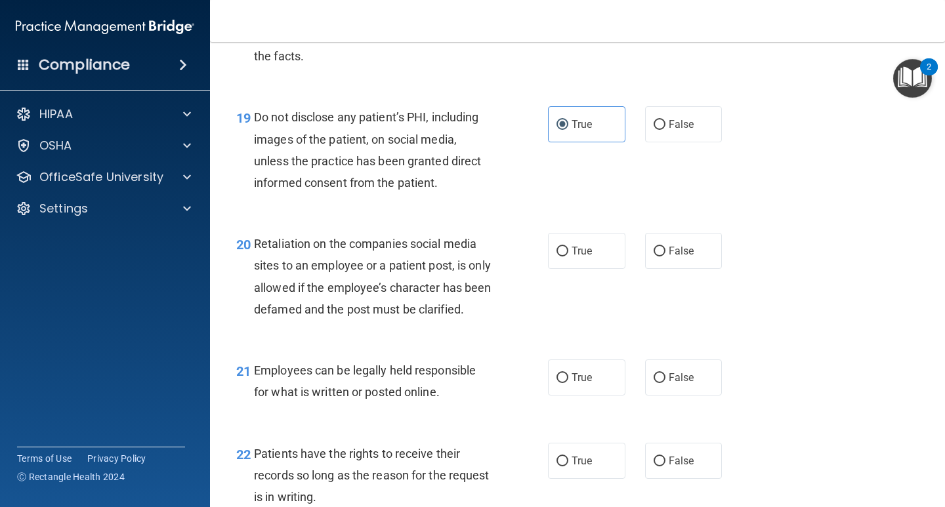
click at [633, 261] on div "True False" at bounding box center [641, 251] width 186 height 36
click at [657, 251] on input "False" at bounding box center [660, 252] width 12 height 10
radio input "true"
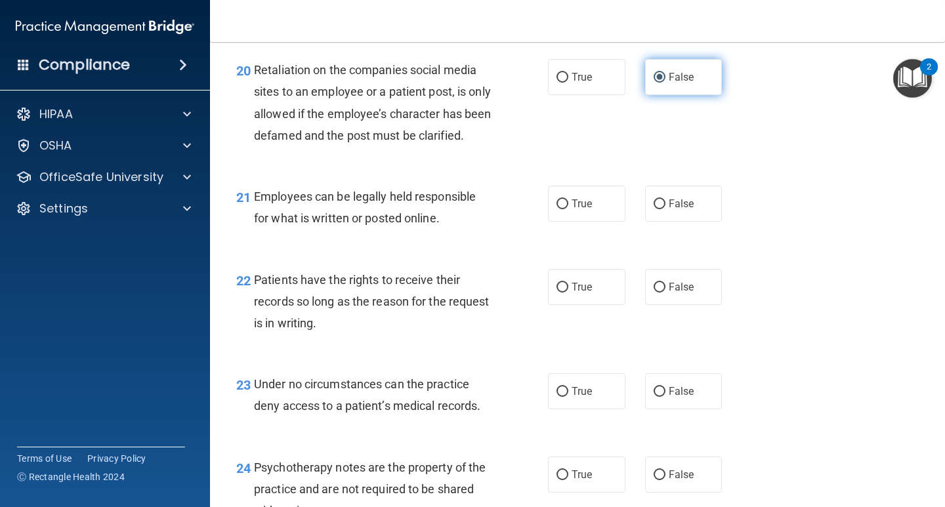
scroll to position [2692, 0]
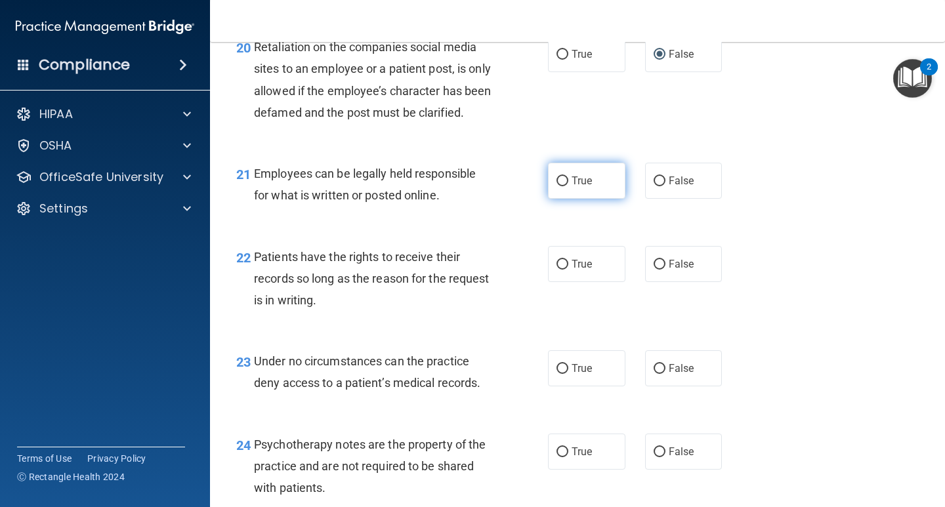
click at [574, 199] on label "True" at bounding box center [586, 181] width 77 height 36
click at [569, 186] on input "True" at bounding box center [563, 182] width 12 height 10
radio input "true"
click at [581, 270] on span "True" at bounding box center [582, 264] width 20 height 12
click at [569, 270] on input "True" at bounding box center [563, 265] width 12 height 10
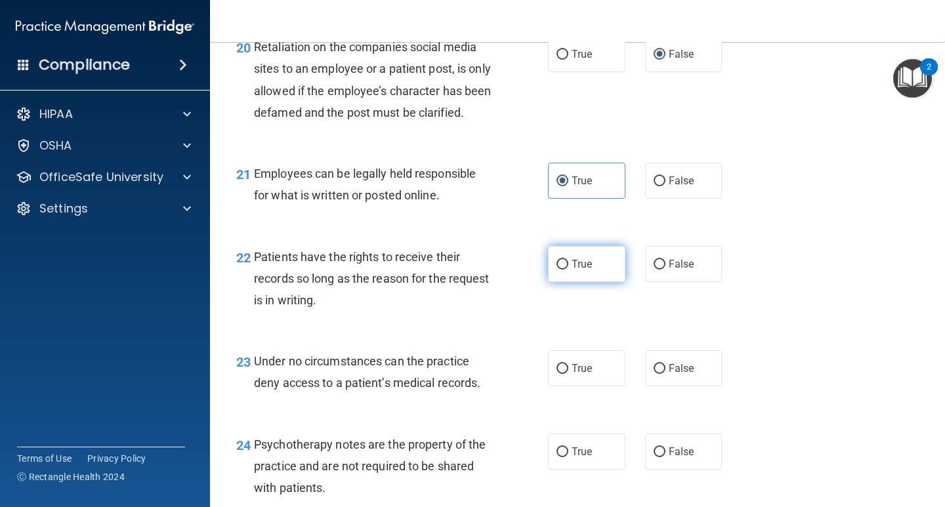
radio input "true"
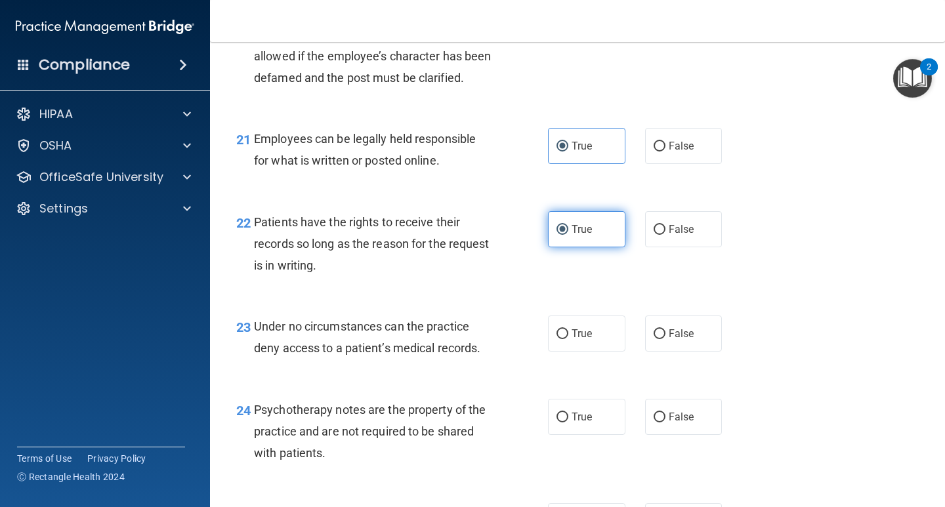
scroll to position [2757, 0]
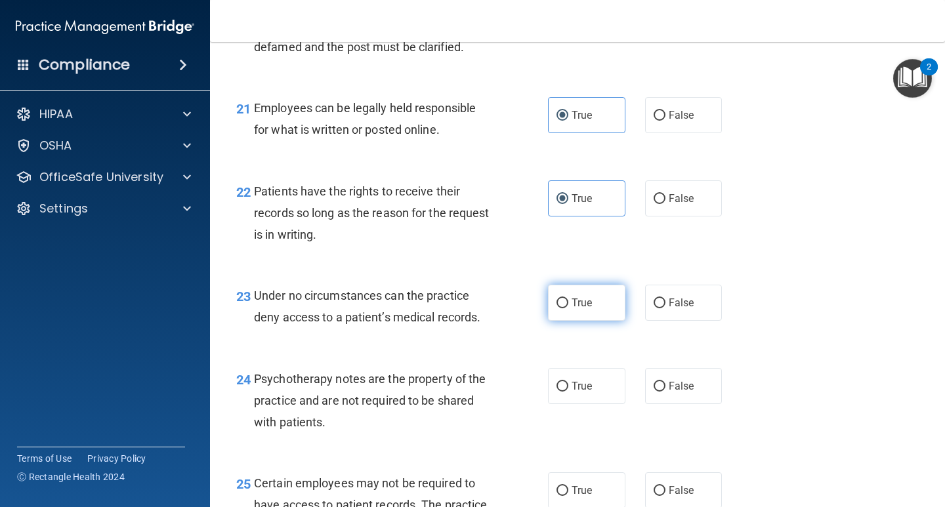
click at [599, 321] on label "True" at bounding box center [586, 303] width 77 height 36
click at [569, 309] on input "True" at bounding box center [563, 304] width 12 height 10
radio input "true"
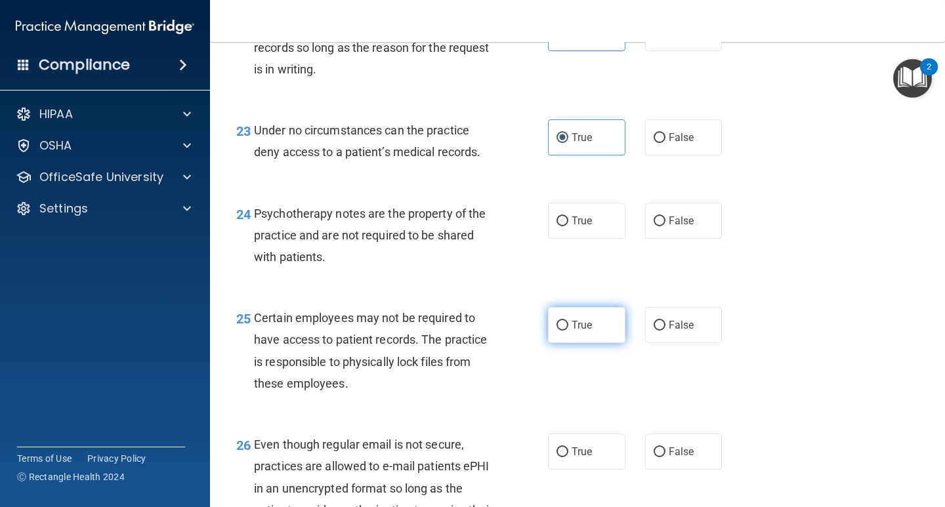
scroll to position [2954, 0]
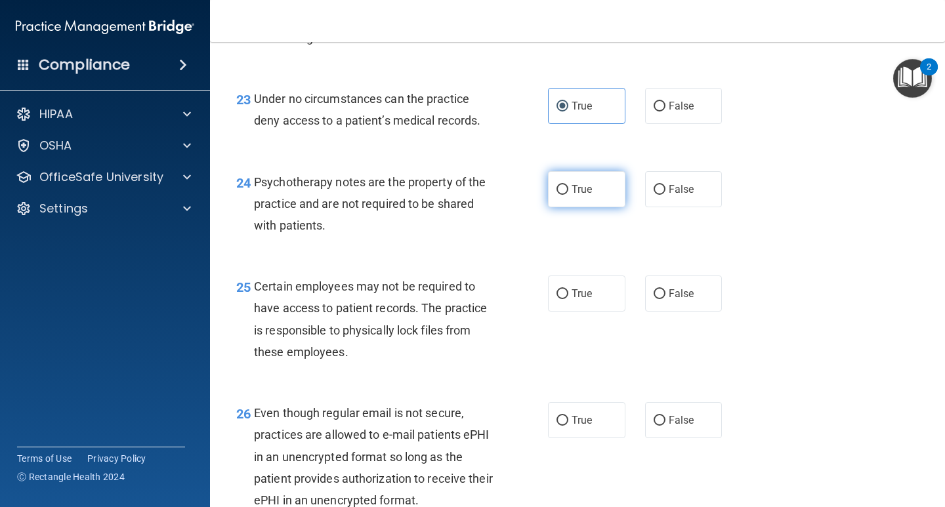
click at [574, 196] on span "True" at bounding box center [582, 189] width 20 height 12
click at [569, 195] on input "True" at bounding box center [563, 190] width 12 height 10
radio input "true"
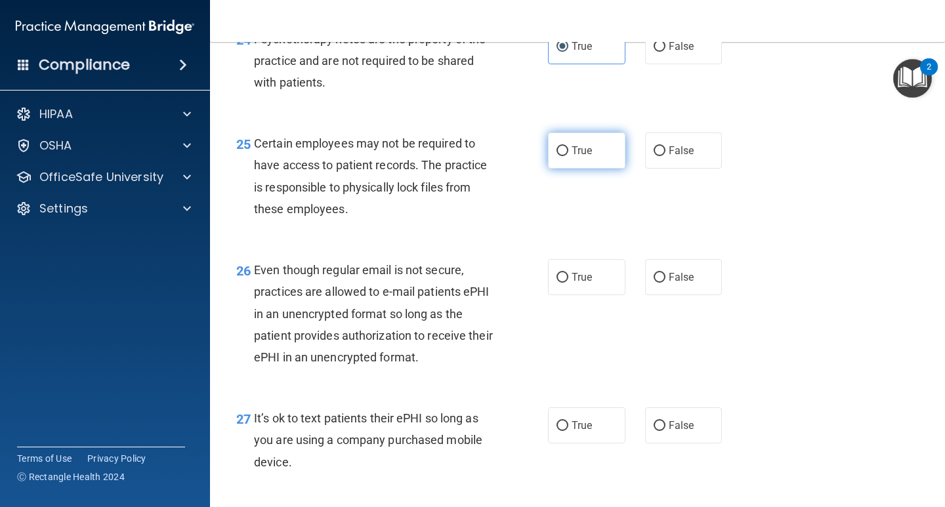
scroll to position [3151, 0]
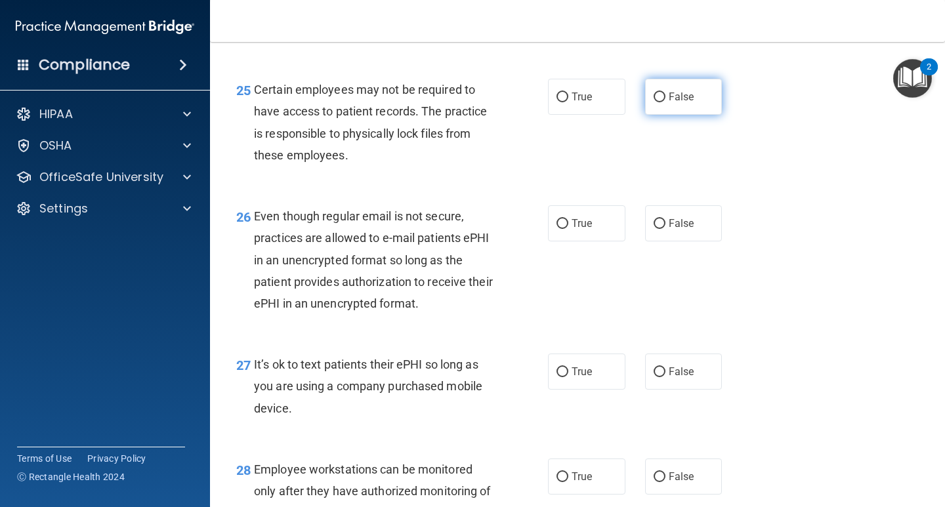
click at [669, 103] on span "False" at bounding box center [682, 97] width 26 height 12
click at [666, 102] on input "False" at bounding box center [660, 98] width 12 height 10
radio input "true"
click at [565, 242] on label "True" at bounding box center [586, 223] width 77 height 36
click at [565, 229] on input "True" at bounding box center [563, 224] width 12 height 10
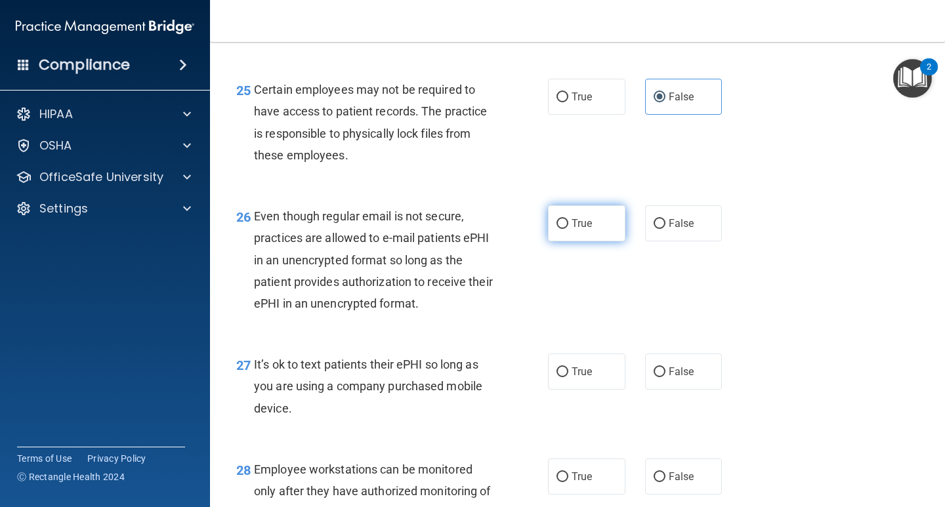
radio input "true"
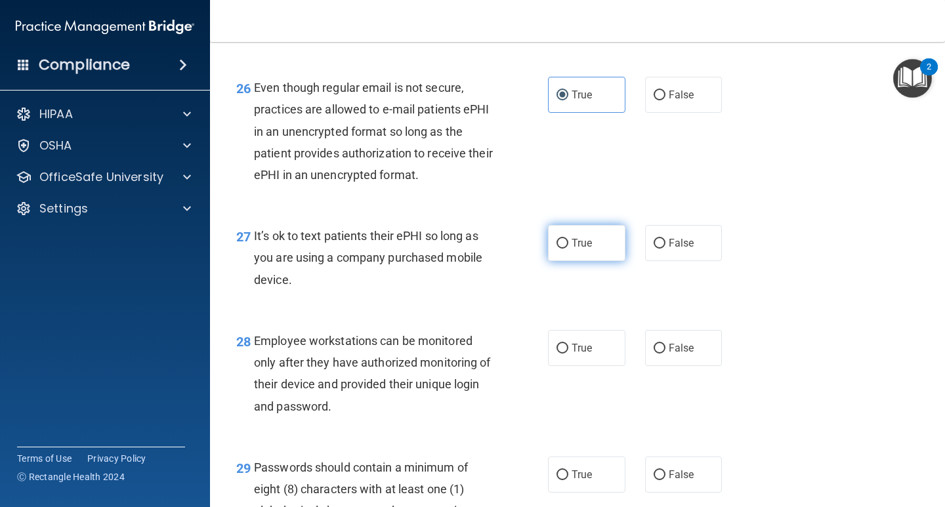
scroll to position [3283, 0]
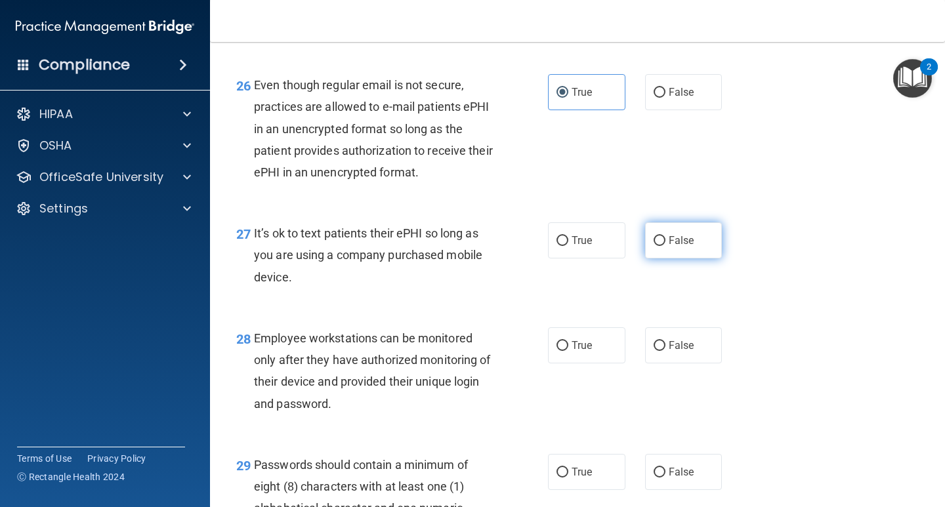
click at [654, 246] on input "False" at bounding box center [660, 241] width 12 height 10
radio input "true"
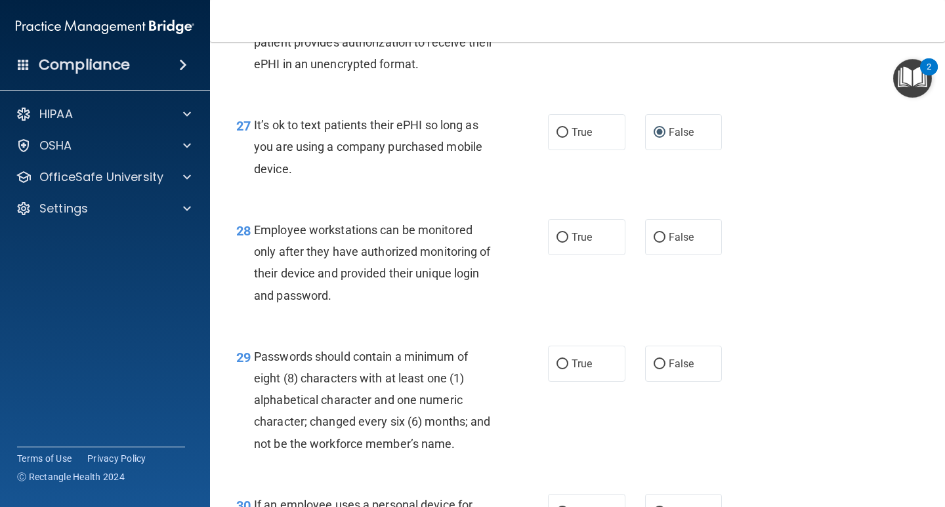
scroll to position [3414, 0]
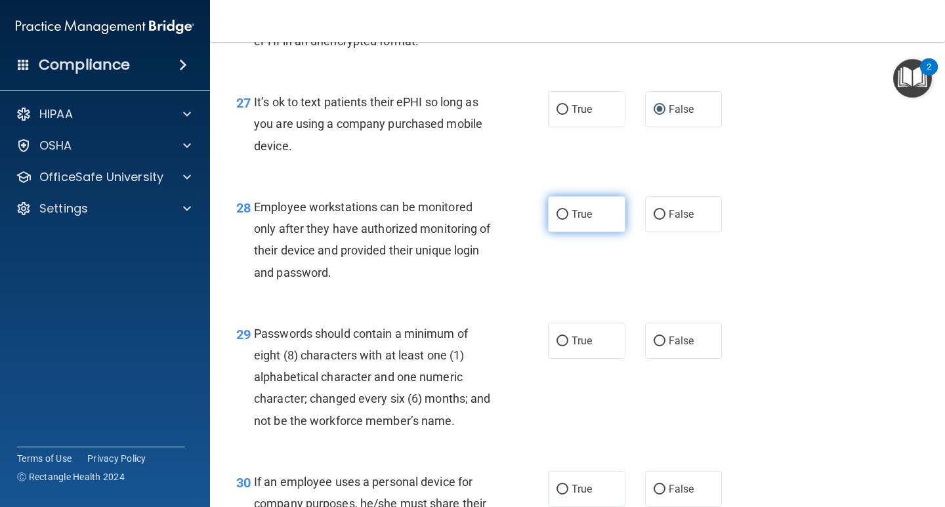
click at [559, 220] on input "True" at bounding box center [563, 215] width 12 height 10
radio input "true"
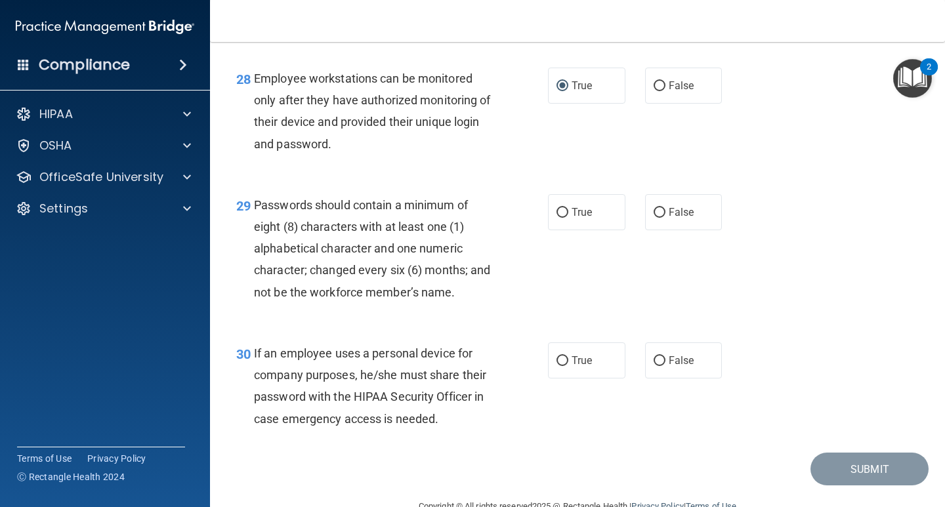
scroll to position [3545, 0]
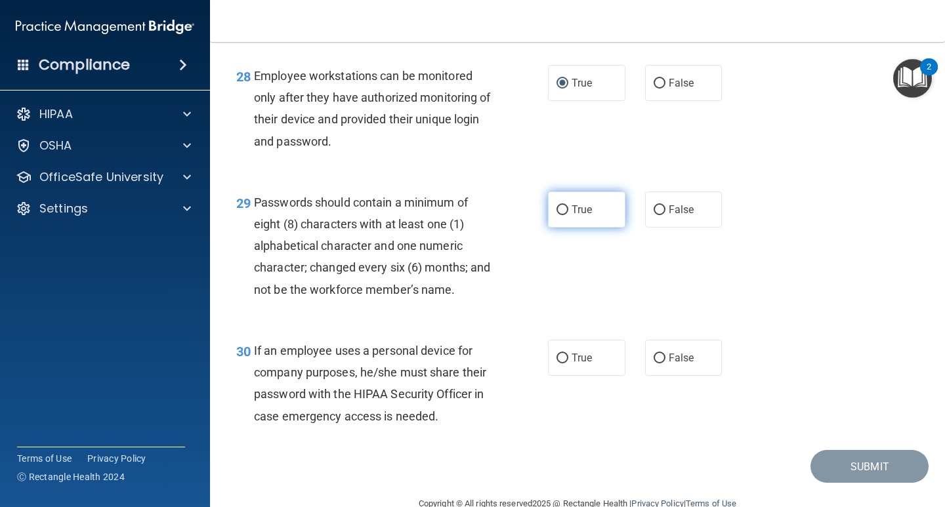
click at [584, 216] on span "True" at bounding box center [582, 210] width 20 height 12
click at [569, 215] on input "True" at bounding box center [563, 210] width 12 height 10
radio input "true"
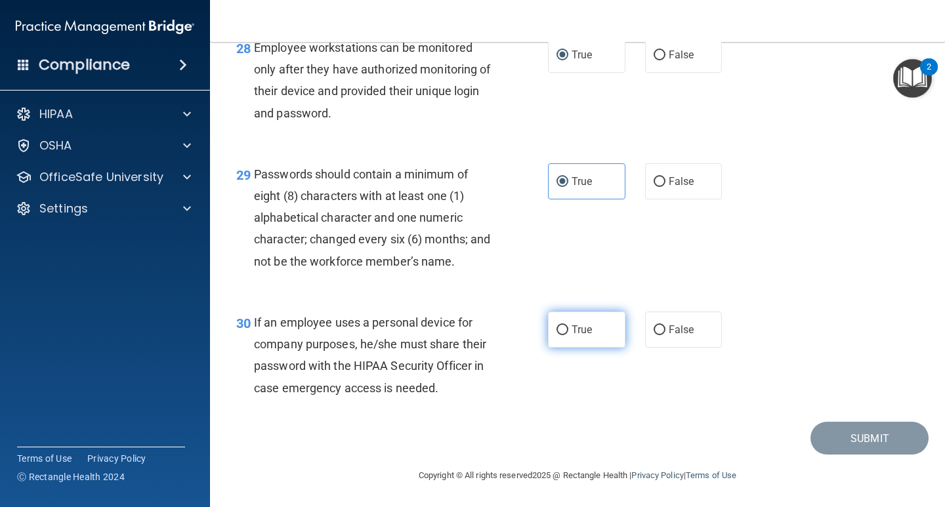
click at [566, 336] on label "True" at bounding box center [586, 330] width 77 height 36
click at [566, 335] on input "True" at bounding box center [563, 331] width 12 height 10
radio input "true"
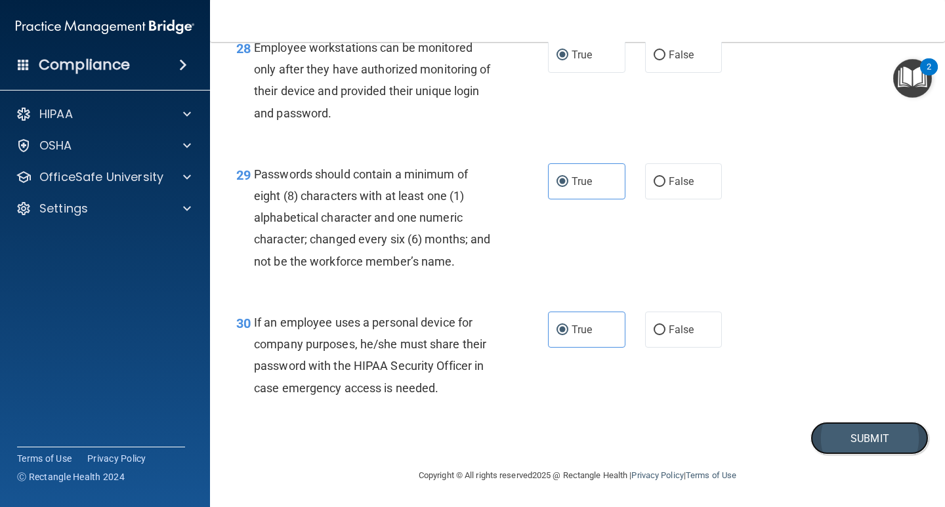
click at [844, 437] on button "Submit" at bounding box center [870, 438] width 118 height 33
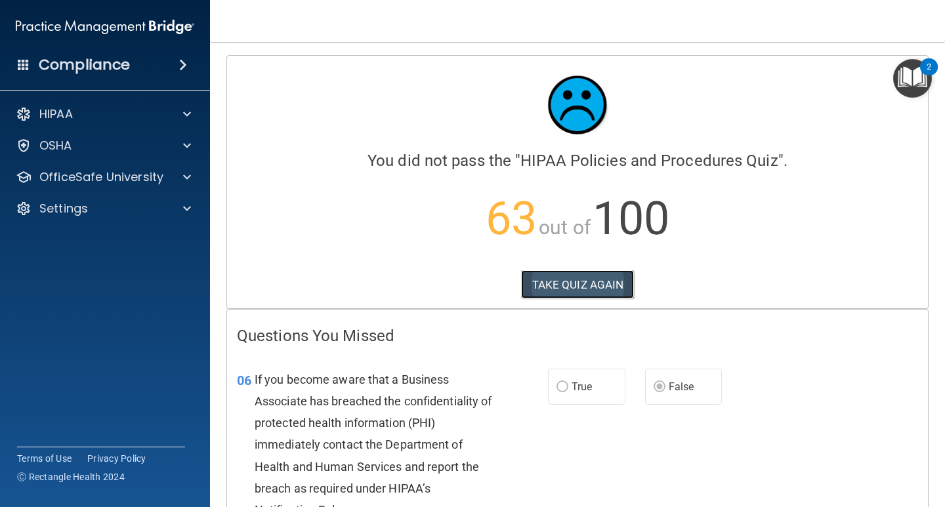
click at [564, 282] on button "TAKE QUIZ AGAIN" at bounding box center [578, 284] width 114 height 29
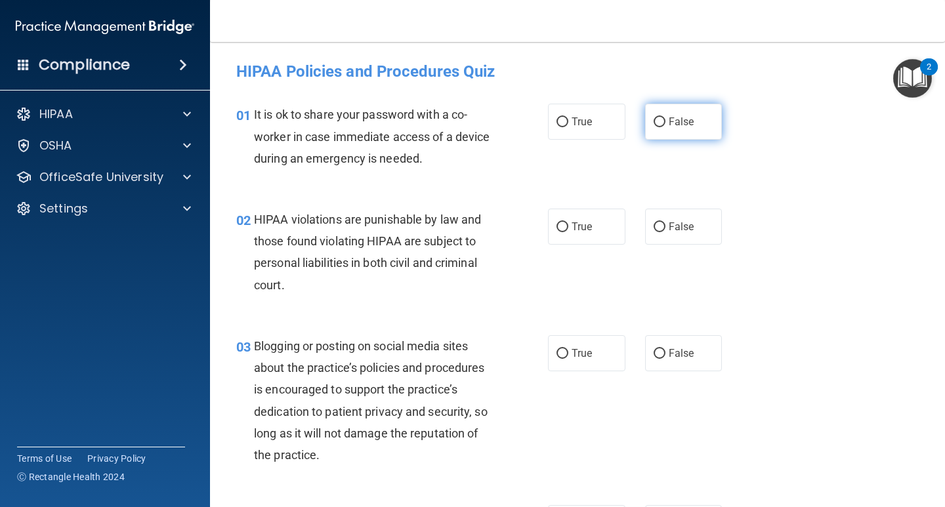
click at [695, 118] on label "False" at bounding box center [683, 122] width 77 height 36
click at [666, 118] on input "False" at bounding box center [660, 123] width 12 height 10
radio input "true"
click at [567, 228] on label "True" at bounding box center [586, 227] width 77 height 36
click at [567, 228] on input "True" at bounding box center [563, 228] width 12 height 10
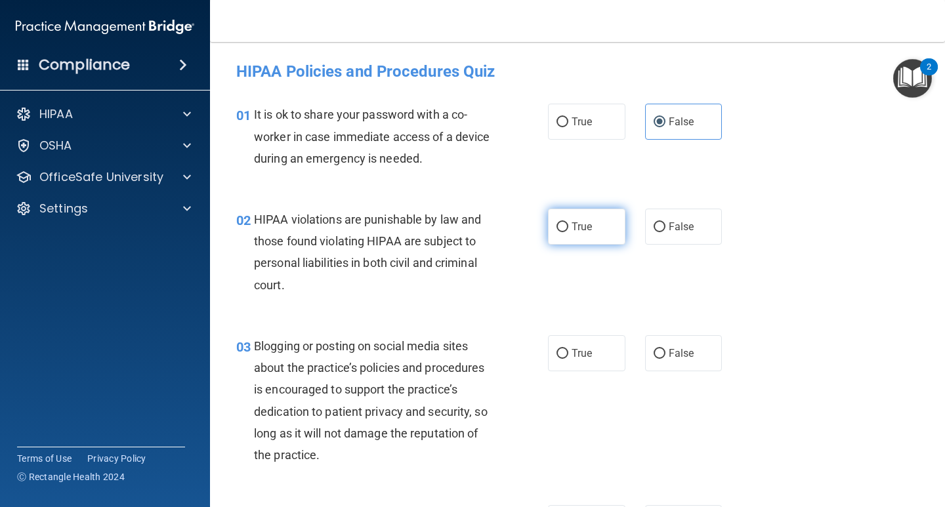
radio input "true"
click at [669, 351] on span "False" at bounding box center [682, 353] width 26 height 12
click at [663, 351] on input "False" at bounding box center [660, 354] width 12 height 10
radio input "true"
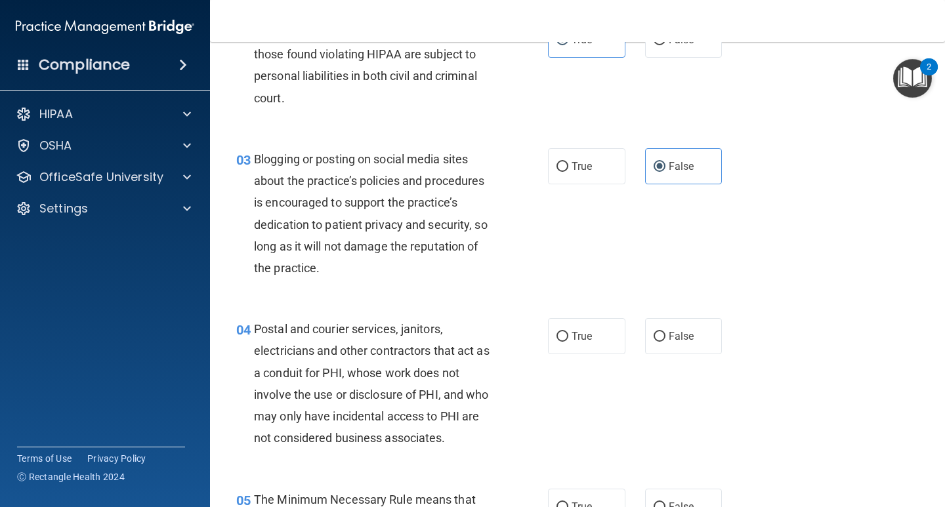
scroll to position [197, 0]
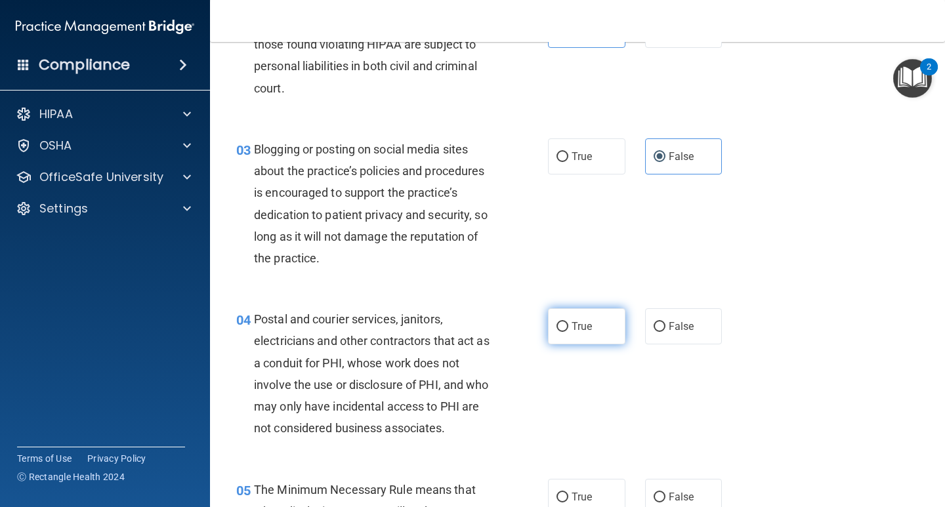
click at [582, 337] on label "True" at bounding box center [586, 327] width 77 height 36
click at [569, 332] on input "True" at bounding box center [563, 327] width 12 height 10
radio input "true"
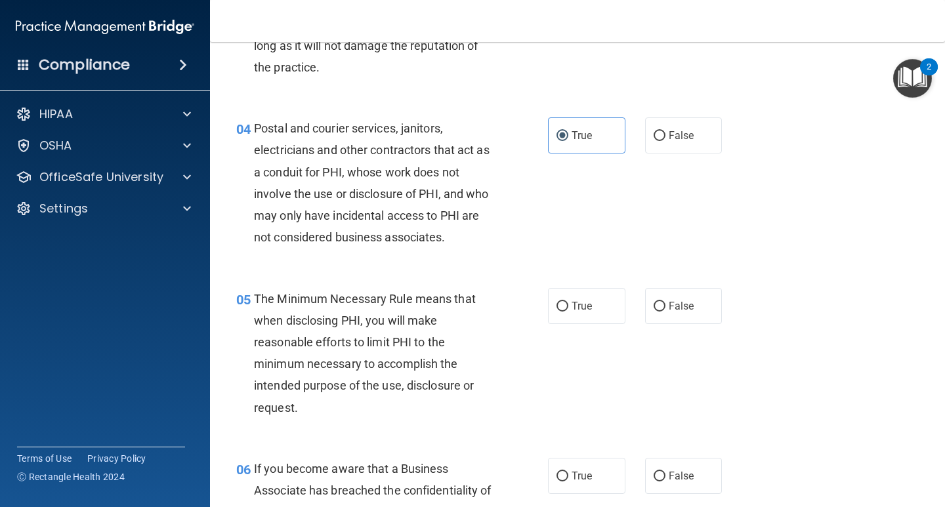
scroll to position [394, 0]
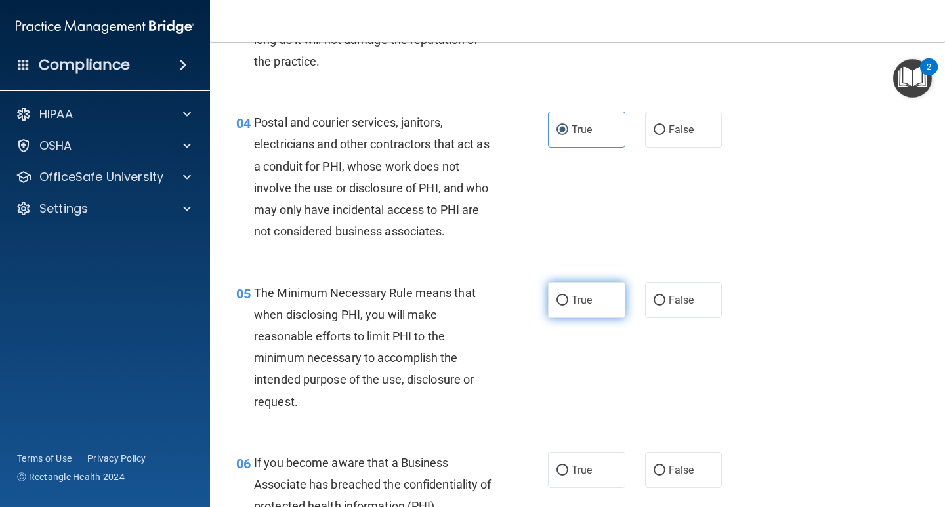
click at [567, 301] on label "True" at bounding box center [586, 300] width 77 height 36
click at [567, 301] on input "True" at bounding box center [563, 301] width 12 height 10
radio input "true"
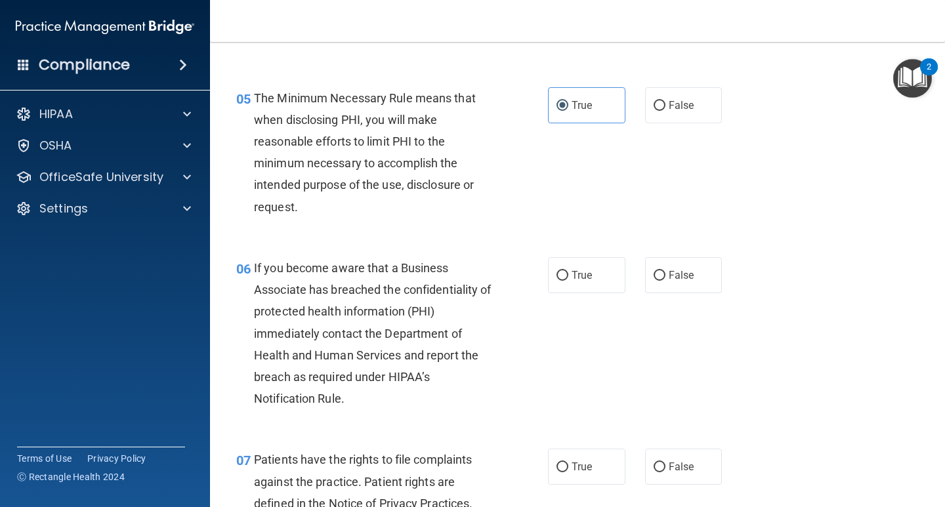
scroll to position [591, 0]
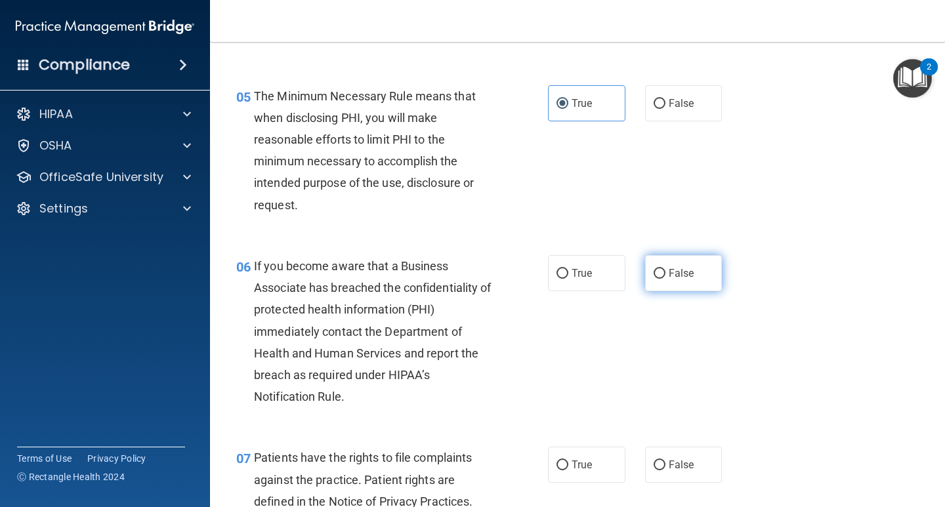
click at [669, 278] on span "False" at bounding box center [682, 273] width 26 height 12
click at [666, 278] on input "False" at bounding box center [660, 274] width 12 height 10
radio input "true"
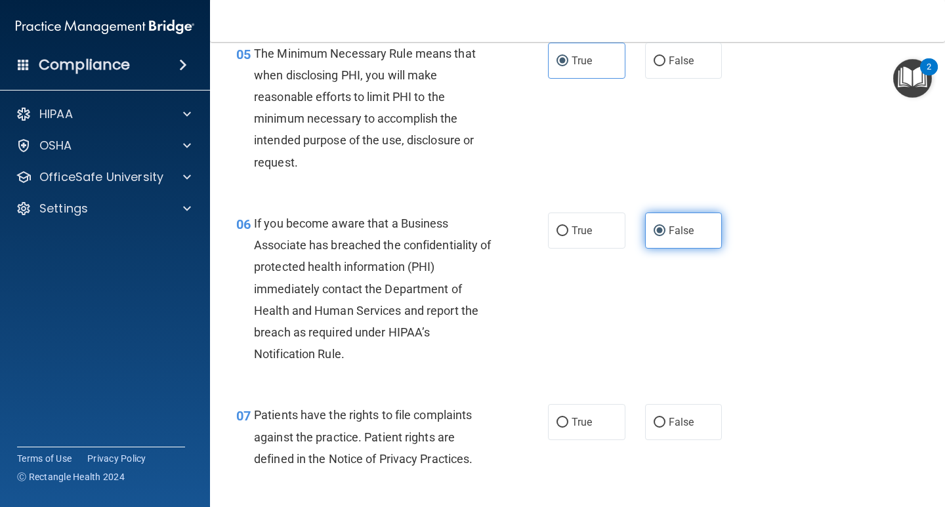
scroll to position [657, 0]
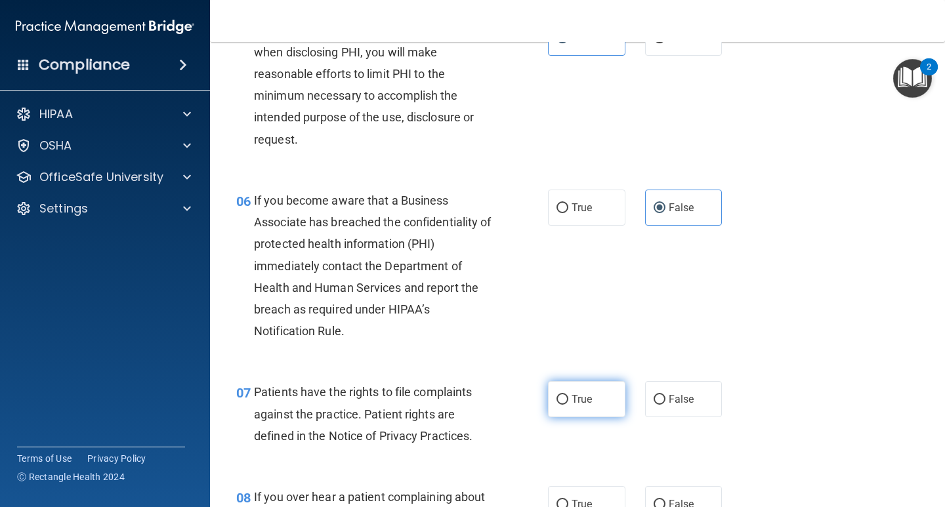
click at [560, 404] on input "True" at bounding box center [563, 400] width 12 height 10
radio input "true"
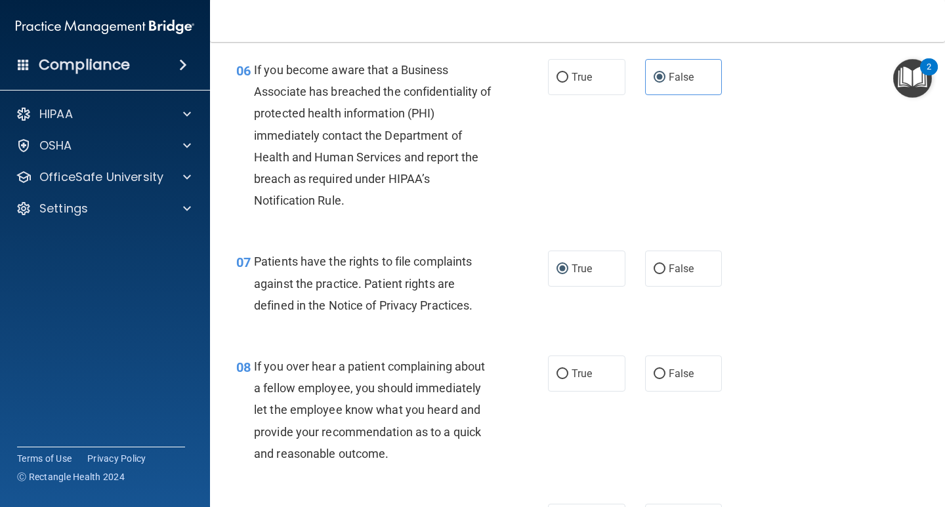
scroll to position [788, 0]
click at [671, 370] on span "False" at bounding box center [682, 373] width 26 height 12
click at [666, 370] on input "False" at bounding box center [660, 374] width 12 height 10
radio input "true"
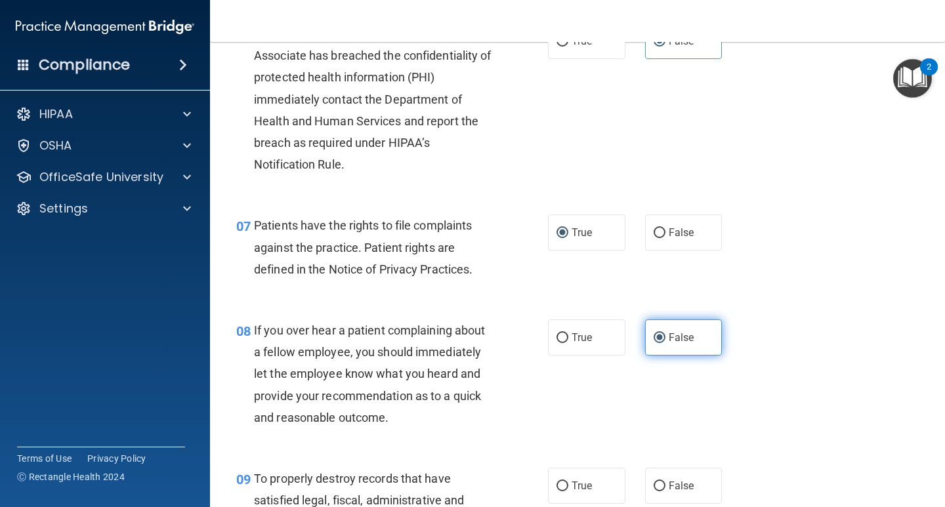
scroll to position [853, 0]
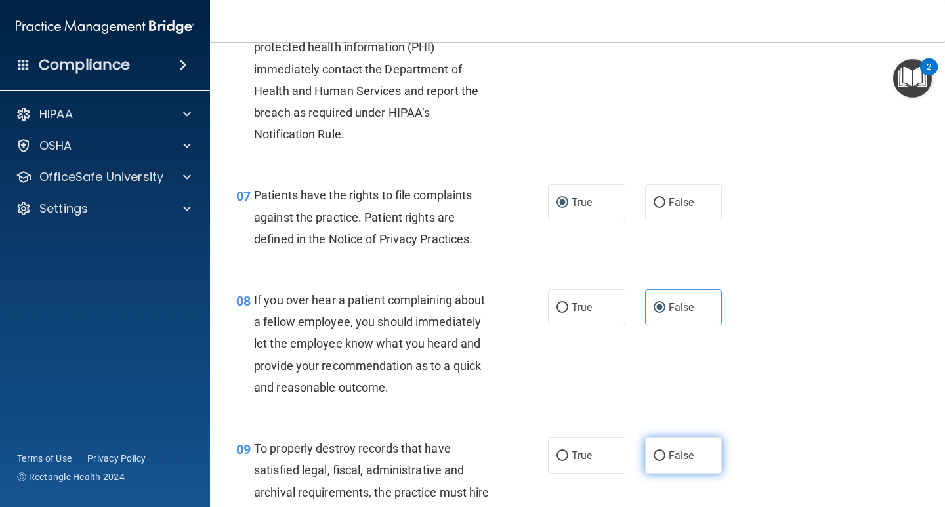
click at [664, 444] on label "False" at bounding box center [683, 456] width 77 height 36
click at [664, 452] on input "False" at bounding box center [660, 457] width 12 height 10
radio input "true"
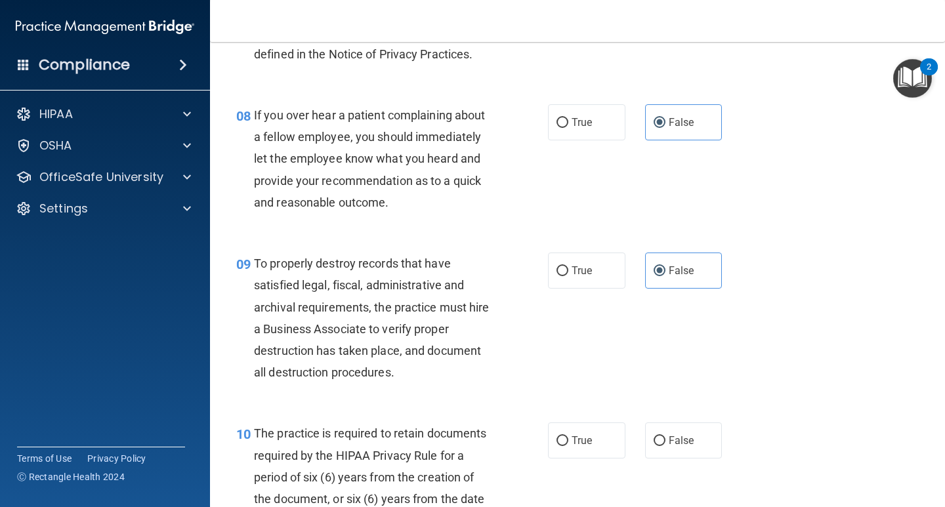
scroll to position [1116, 0]
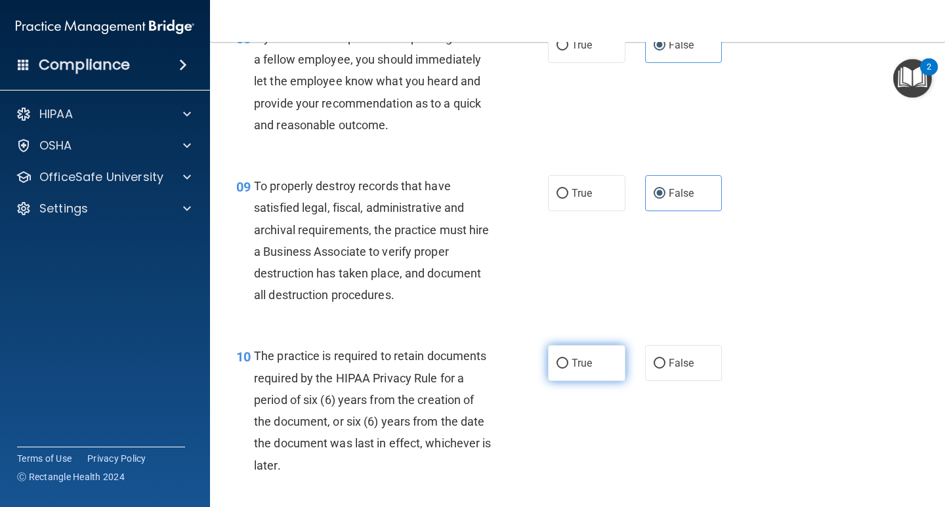
click at [588, 372] on label "True" at bounding box center [586, 363] width 77 height 36
click at [569, 369] on input "True" at bounding box center [563, 364] width 12 height 10
radio input "true"
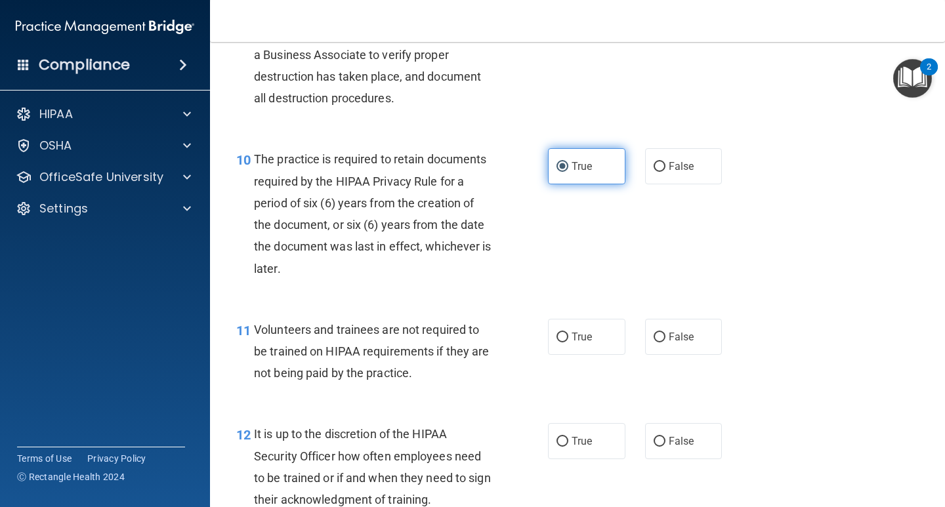
scroll to position [1379, 0]
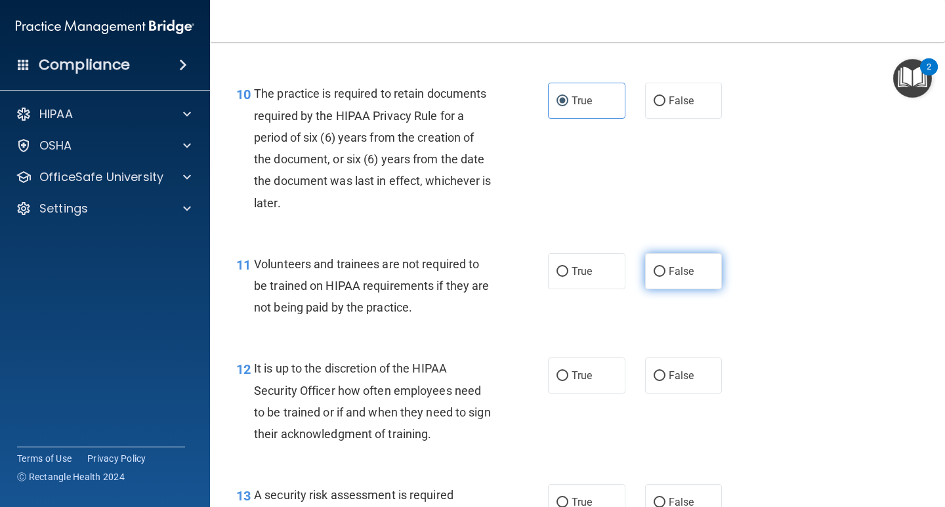
click at [676, 273] on span "False" at bounding box center [682, 271] width 26 height 12
click at [666, 273] on input "False" at bounding box center [660, 272] width 12 height 10
radio input "true"
click at [674, 377] on span "False" at bounding box center [682, 376] width 26 height 12
click at [666, 377] on input "False" at bounding box center [660, 377] width 12 height 10
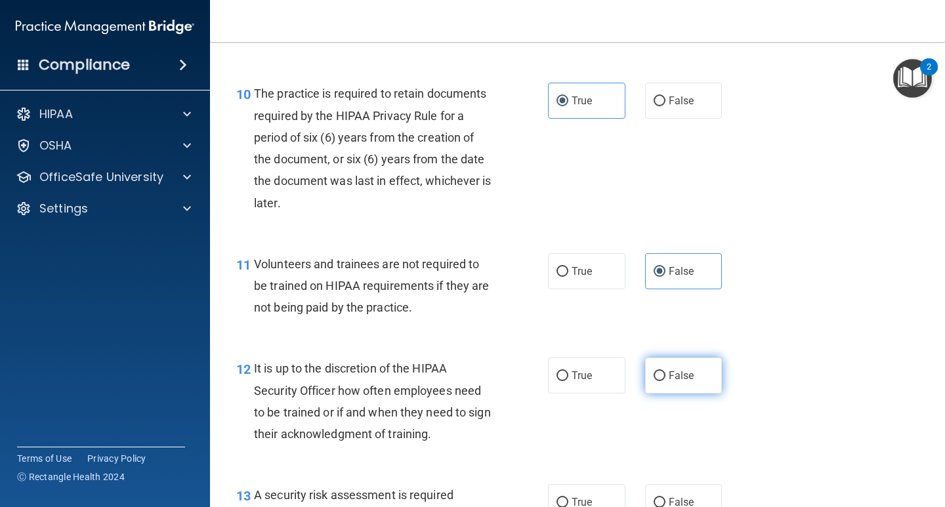
radio input "true"
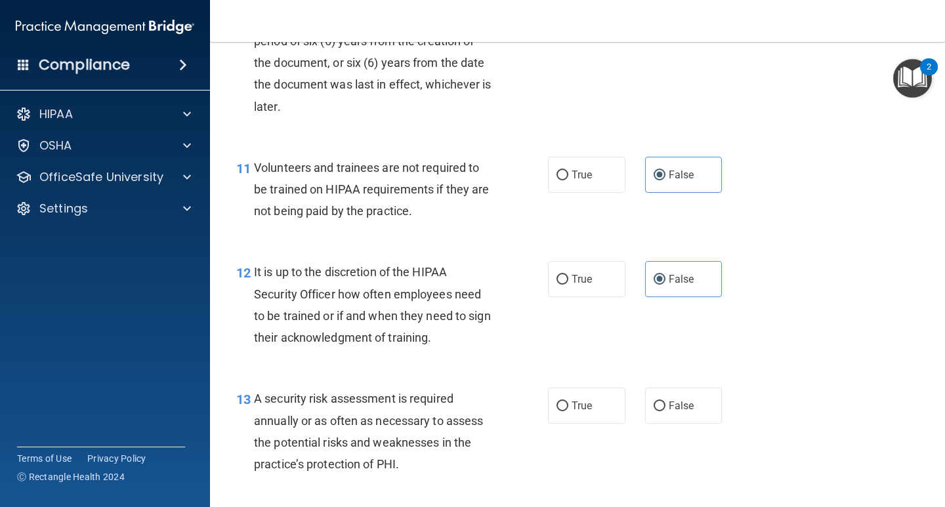
scroll to position [1510, 0]
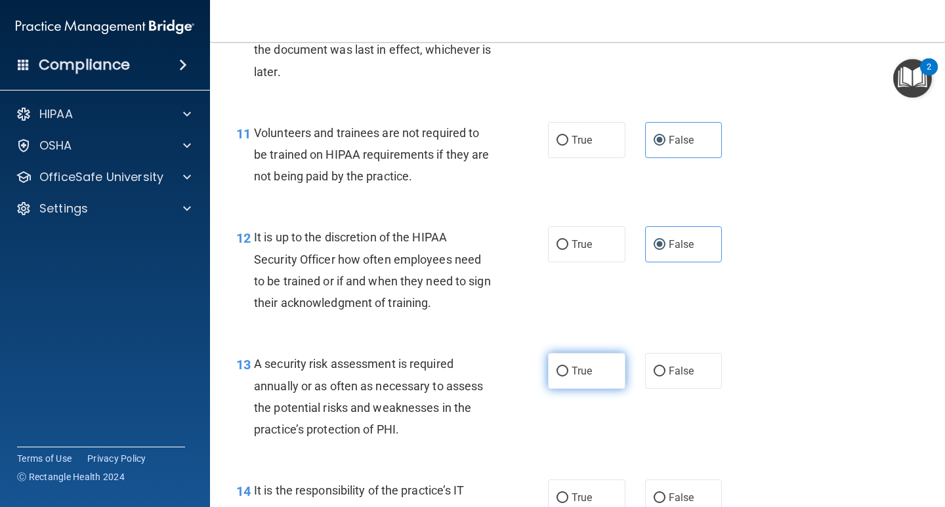
click at [576, 376] on span "True" at bounding box center [582, 371] width 20 height 12
click at [569, 376] on input "True" at bounding box center [563, 372] width 12 height 10
radio input "true"
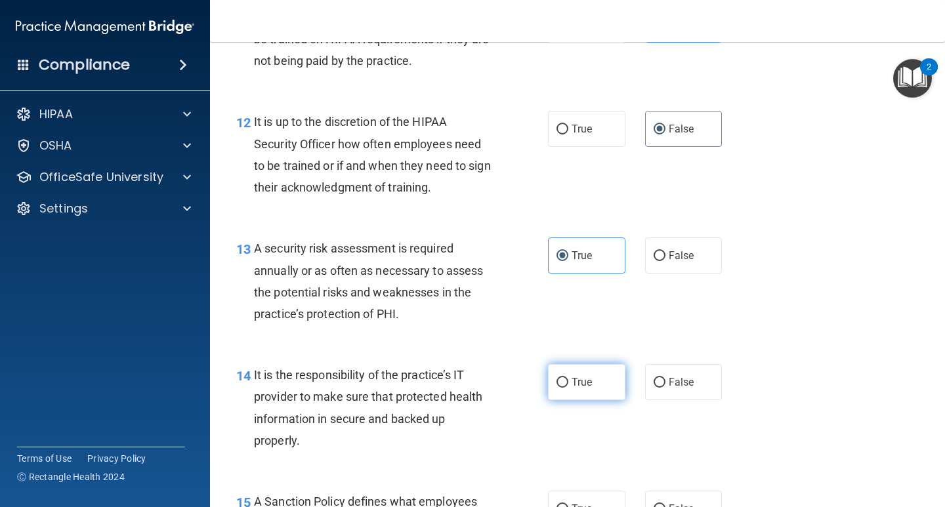
scroll to position [1641, 0]
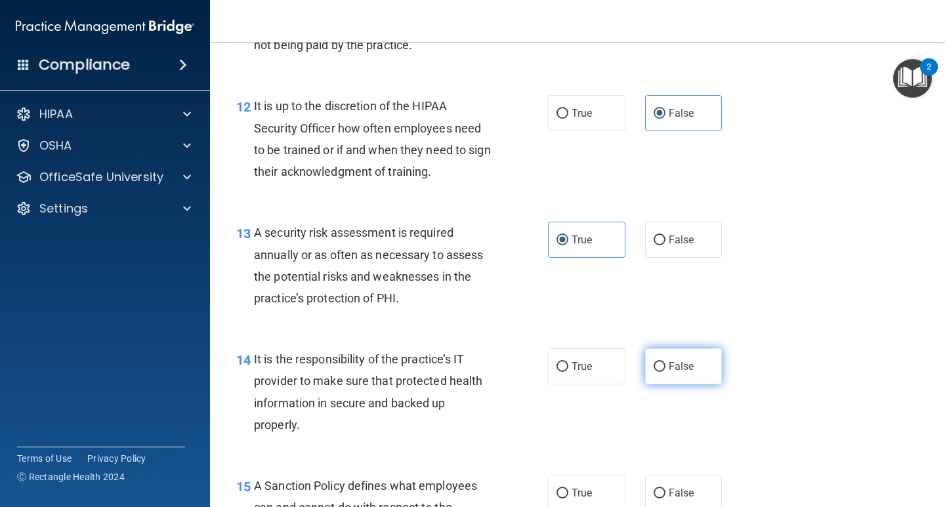
click at [681, 367] on span "False" at bounding box center [682, 366] width 26 height 12
click at [666, 367] on input "False" at bounding box center [660, 367] width 12 height 10
radio input "true"
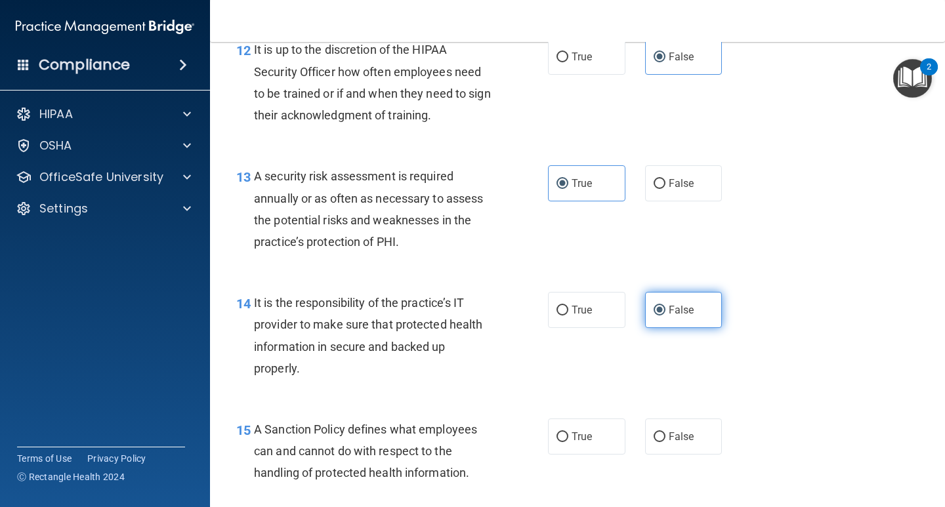
scroll to position [1773, 0]
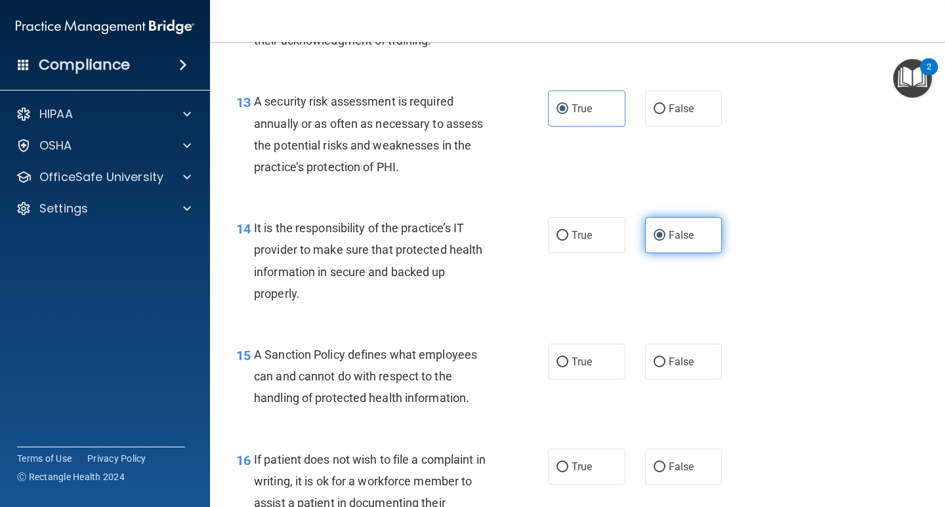
click at [681, 367] on span "False" at bounding box center [682, 362] width 26 height 12
click at [666, 367] on input "False" at bounding box center [660, 363] width 12 height 10
radio input "true"
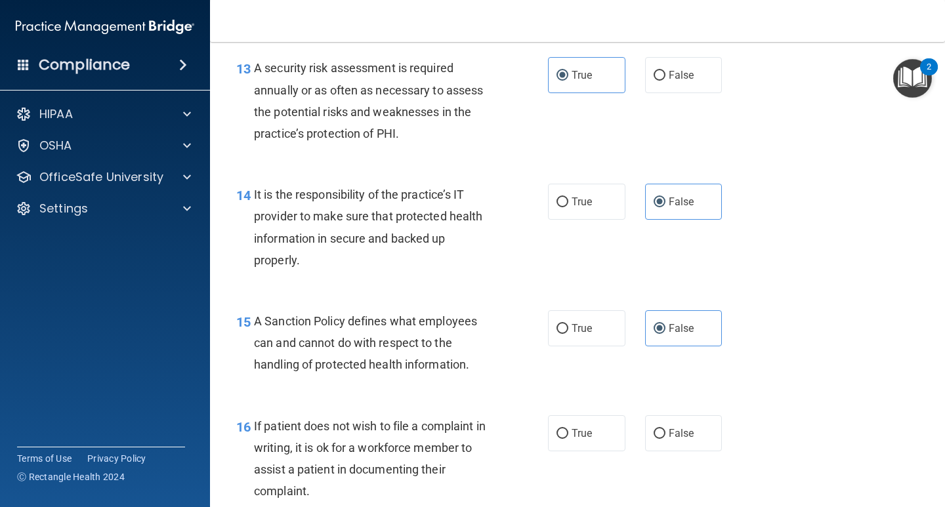
scroll to position [1838, 0]
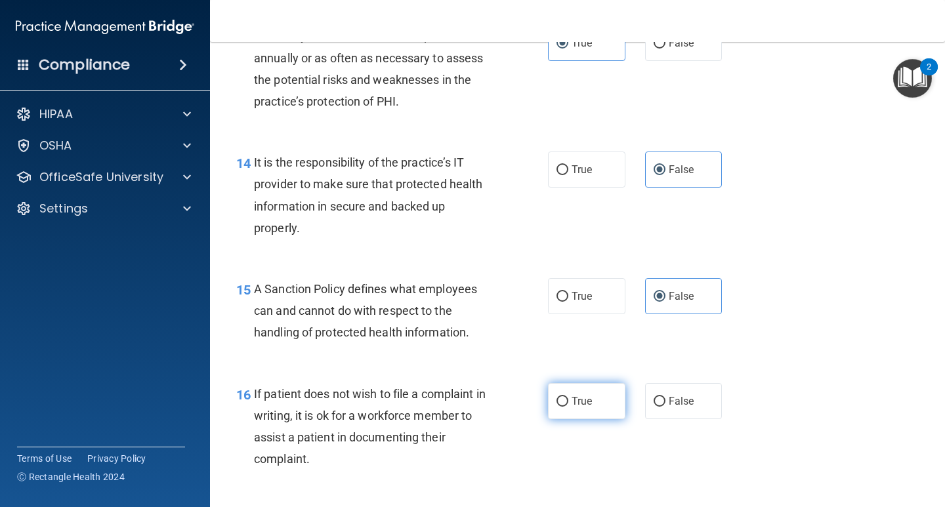
click at [576, 402] on span "True" at bounding box center [582, 401] width 20 height 12
click at [569, 402] on input "True" at bounding box center [563, 402] width 12 height 10
radio input "true"
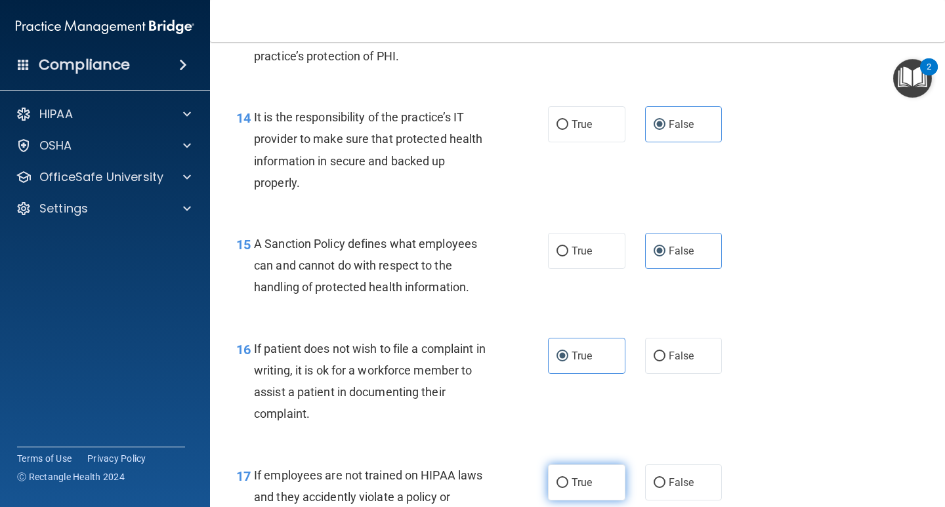
scroll to position [1970, 0]
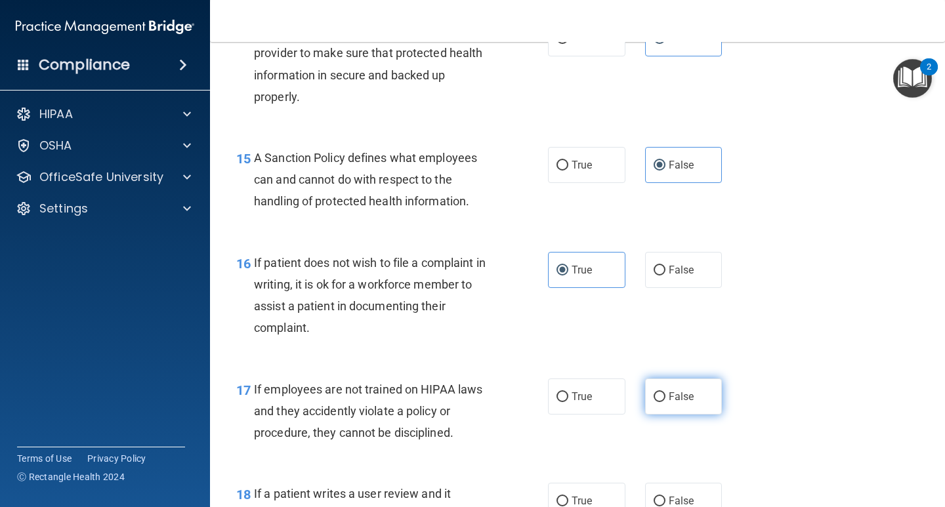
click at [681, 393] on span "False" at bounding box center [682, 397] width 26 height 12
click at [666, 393] on input "False" at bounding box center [660, 398] width 12 height 10
radio input "true"
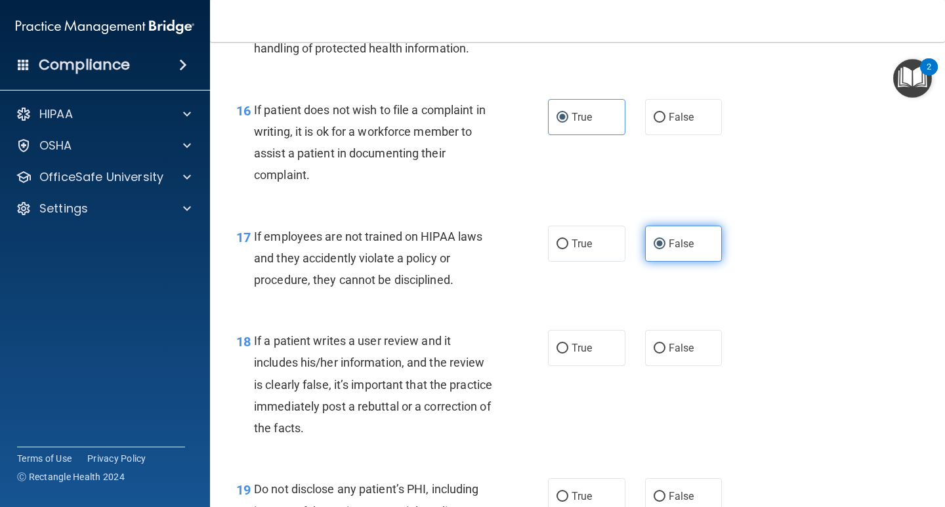
scroll to position [2167, 0]
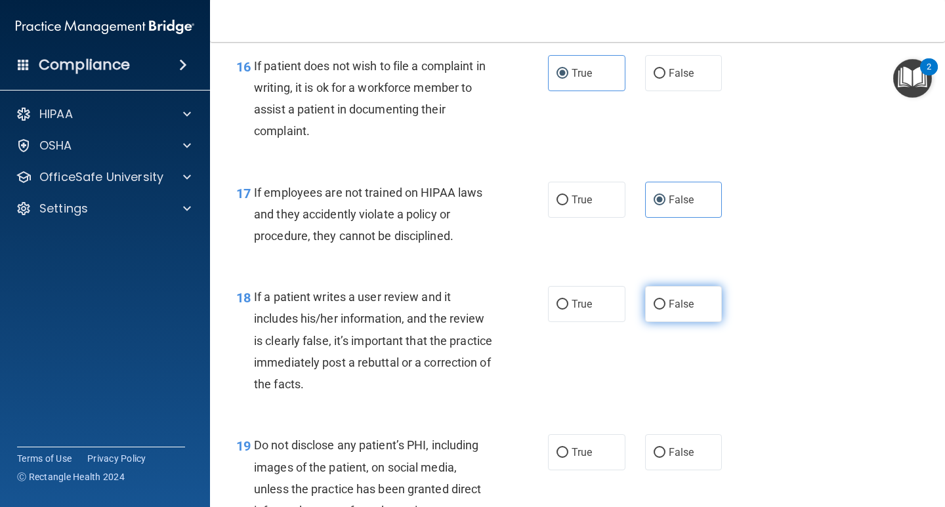
click at [660, 313] on label "False" at bounding box center [683, 304] width 77 height 36
click at [660, 310] on input "False" at bounding box center [660, 305] width 12 height 10
radio input "true"
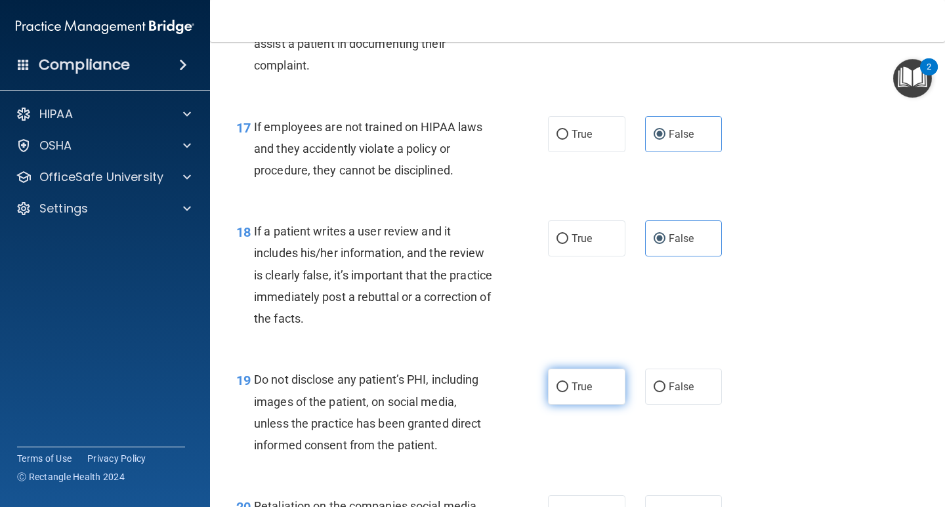
click at [585, 380] on label "True" at bounding box center [586, 387] width 77 height 36
click at [569, 383] on input "True" at bounding box center [563, 388] width 12 height 10
radio input "true"
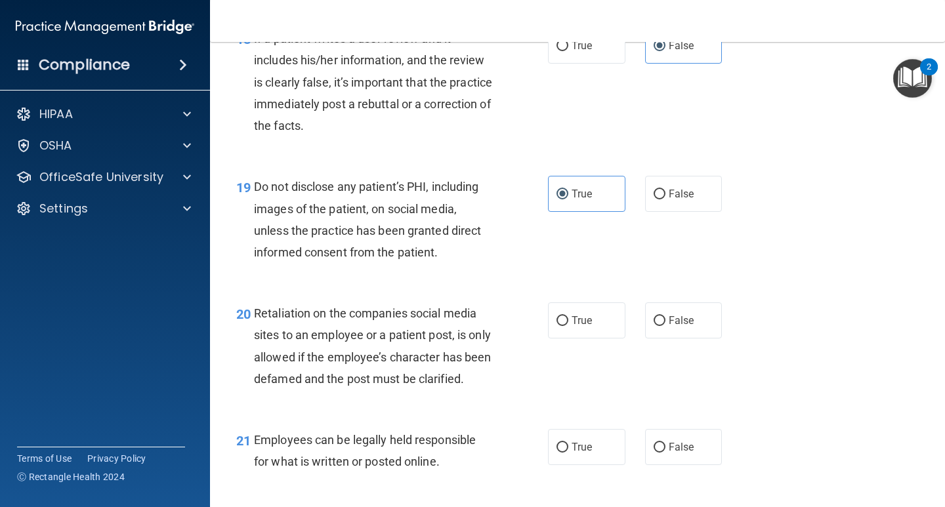
scroll to position [2429, 0]
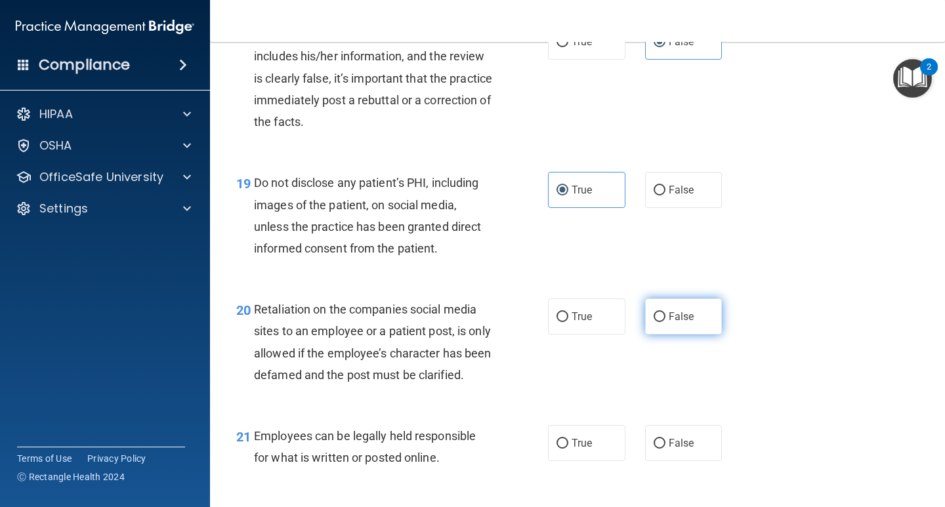
click at [669, 321] on span "False" at bounding box center [682, 317] width 26 height 12
click at [666, 321] on input "False" at bounding box center [660, 318] width 12 height 10
radio input "true"
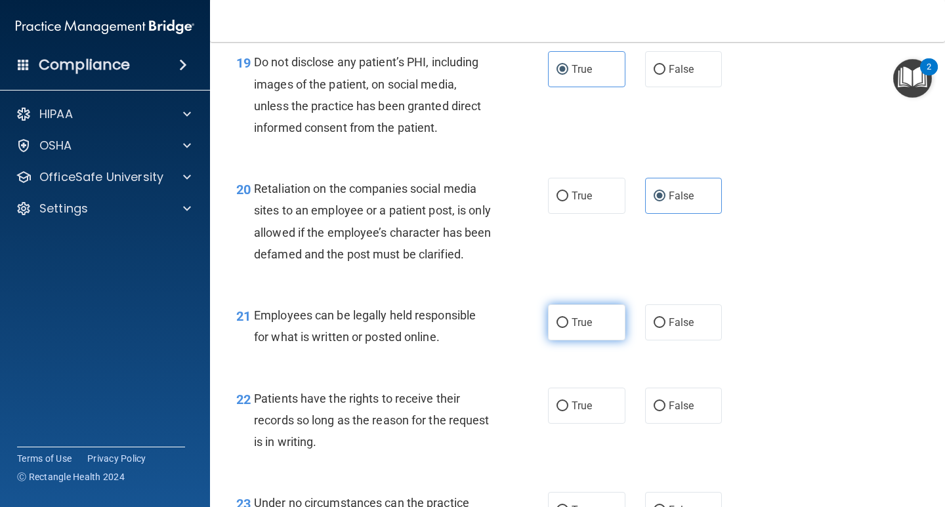
scroll to position [2560, 0]
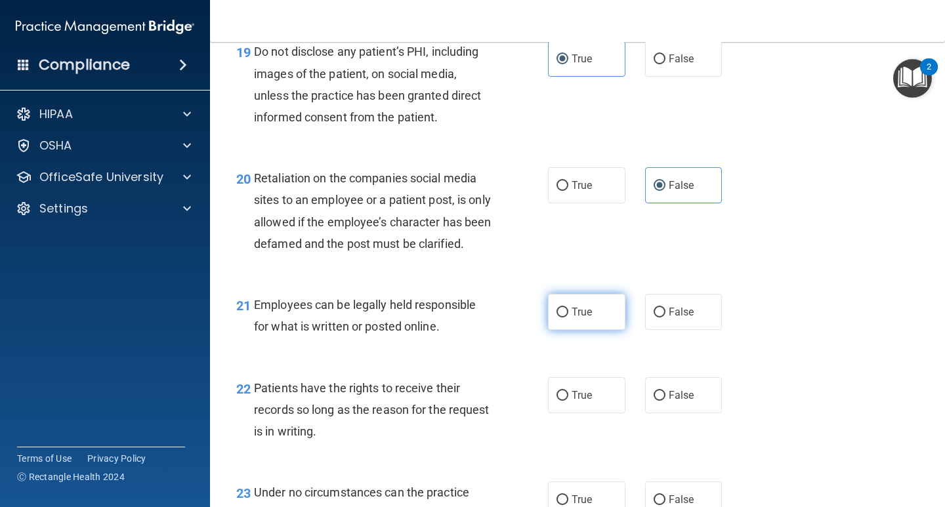
click at [572, 318] on span "True" at bounding box center [582, 312] width 20 height 12
click at [569, 318] on input "True" at bounding box center [563, 313] width 12 height 10
radio input "true"
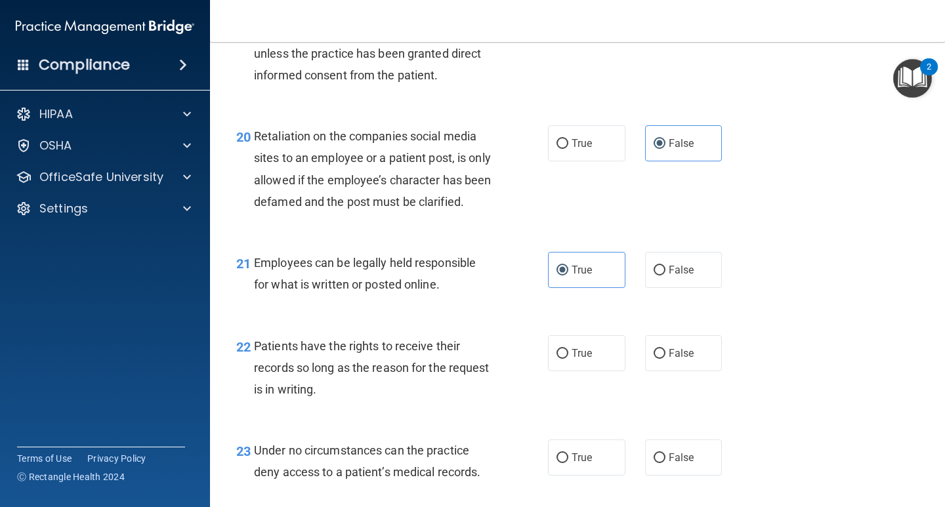
scroll to position [2692, 0]
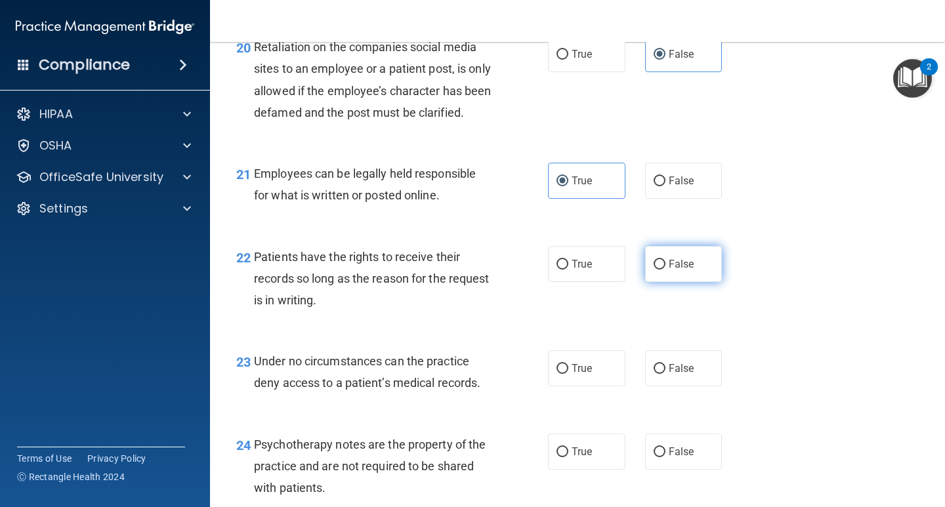
click at [669, 270] on span "False" at bounding box center [682, 264] width 26 height 12
click at [666, 270] on input "False" at bounding box center [660, 265] width 12 height 10
radio input "true"
click at [677, 375] on span "False" at bounding box center [682, 368] width 26 height 12
click at [666, 374] on input "False" at bounding box center [660, 369] width 12 height 10
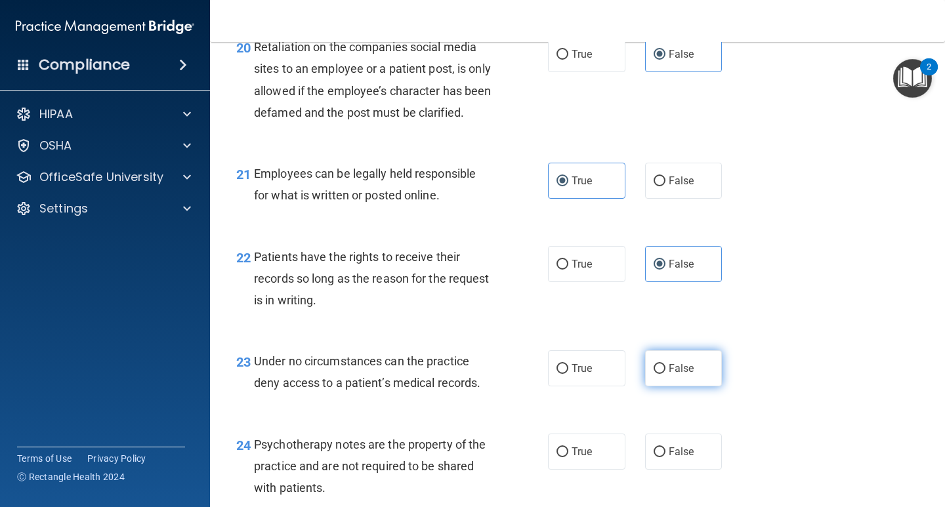
radio input "true"
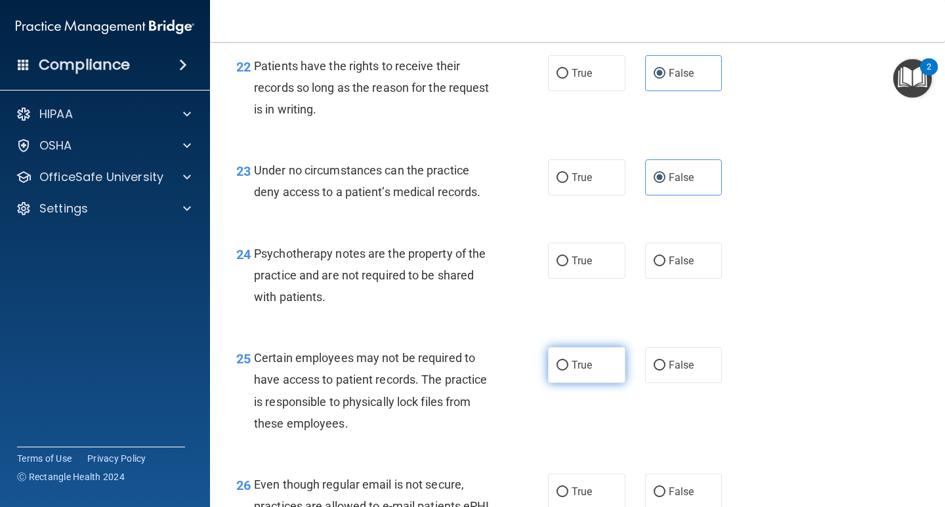
scroll to position [2889, 0]
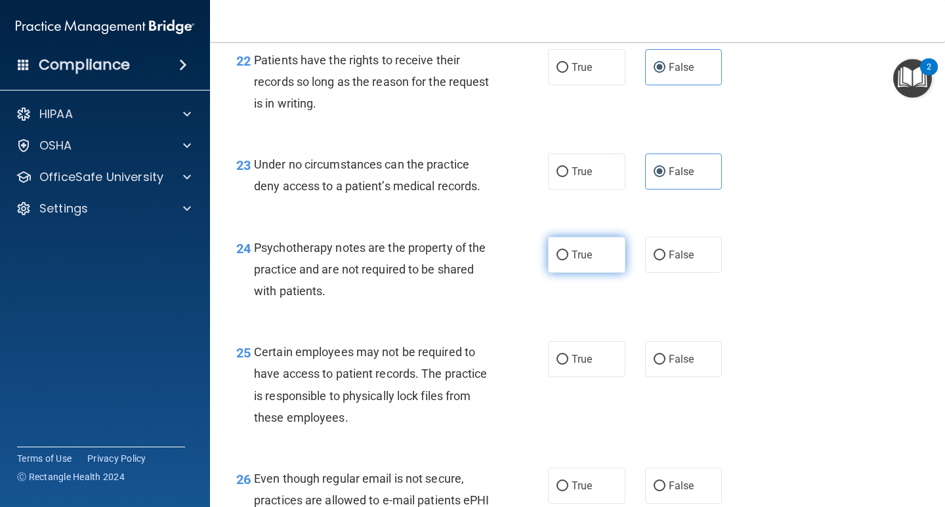
click at [580, 261] on span "True" at bounding box center [582, 255] width 20 height 12
click at [569, 261] on input "True" at bounding box center [563, 256] width 12 height 10
radio input "true"
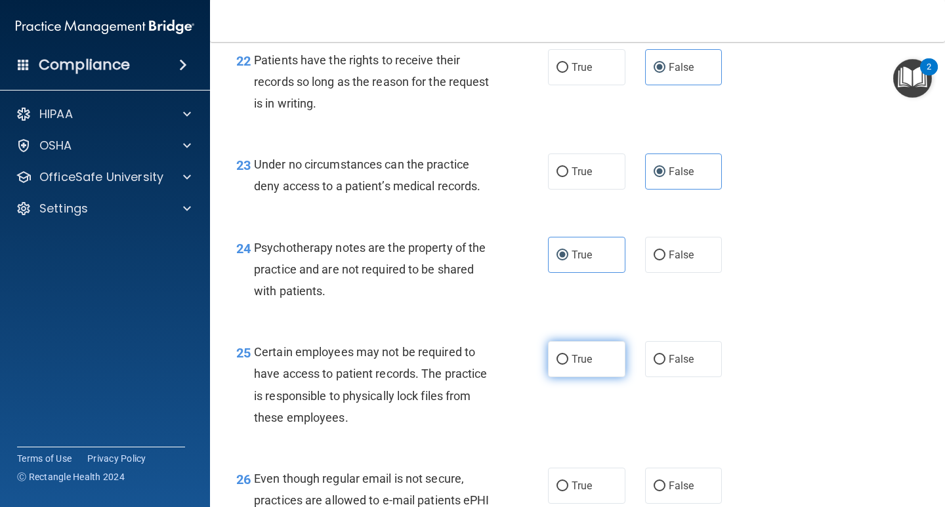
click at [573, 377] on label "True" at bounding box center [586, 359] width 77 height 36
click at [569, 365] on input "True" at bounding box center [563, 360] width 12 height 10
radio input "true"
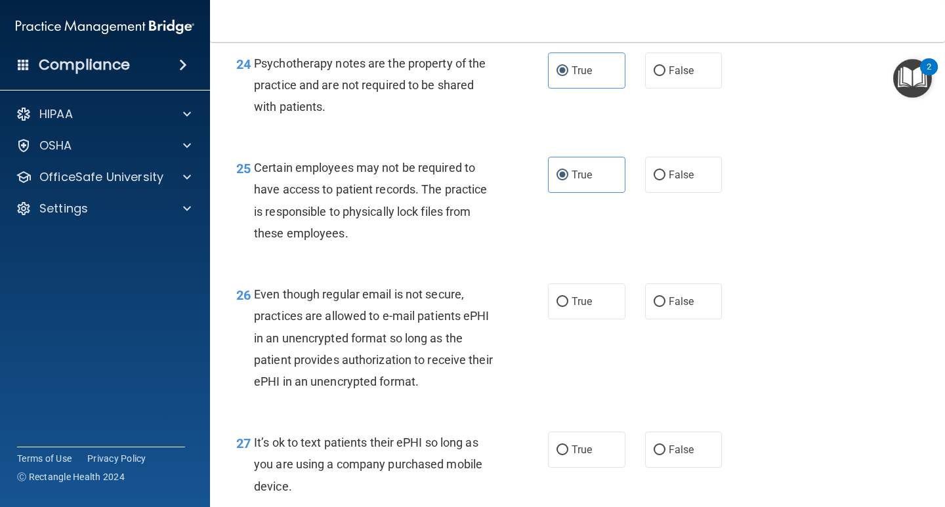
scroll to position [3086, 0]
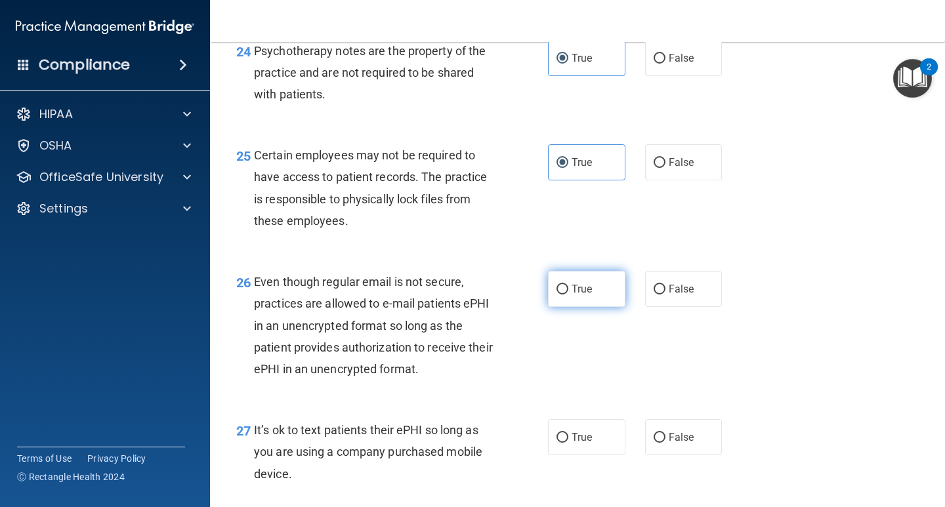
click at [579, 295] on span "True" at bounding box center [582, 289] width 20 height 12
click at [569, 295] on input "True" at bounding box center [563, 290] width 12 height 10
radio input "true"
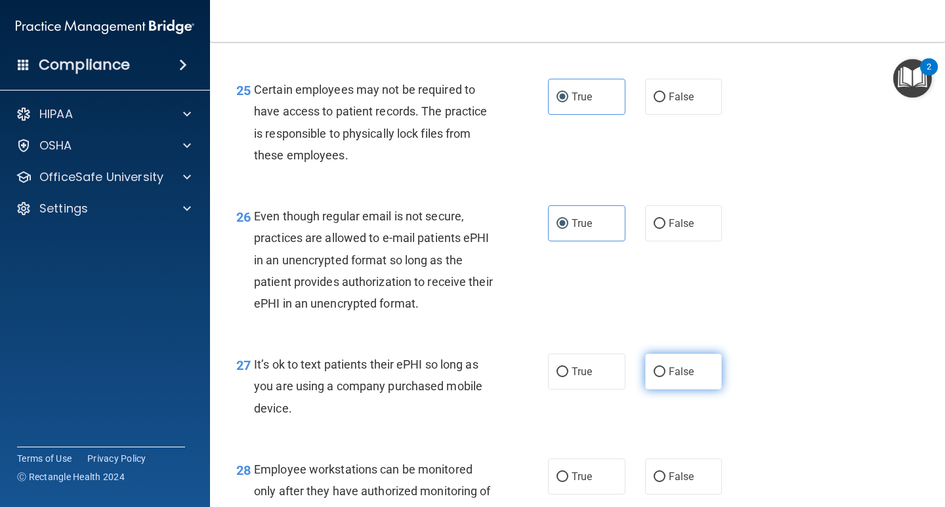
click at [683, 378] on span "False" at bounding box center [682, 372] width 26 height 12
click at [666, 377] on input "False" at bounding box center [660, 373] width 12 height 10
radio input "true"
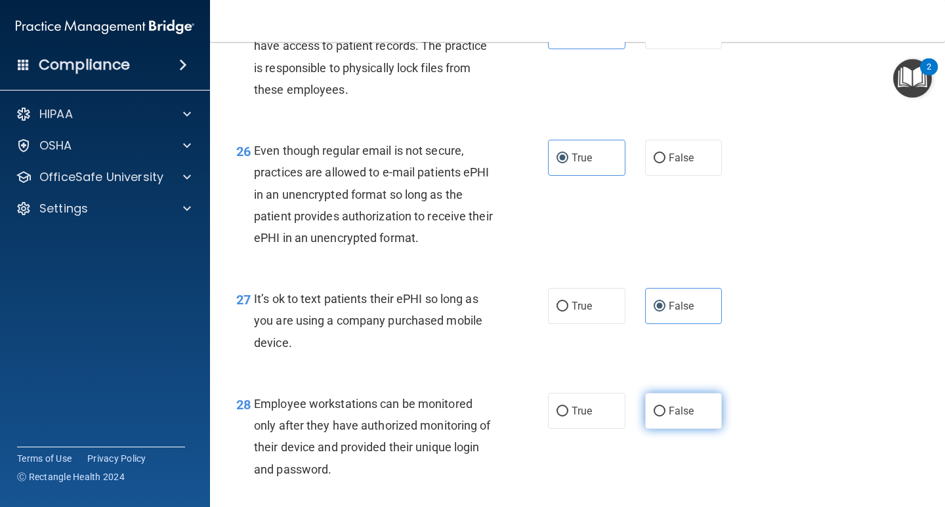
click at [679, 418] on span "False" at bounding box center [682, 411] width 26 height 12
click at [666, 417] on input "False" at bounding box center [660, 412] width 12 height 10
radio input "true"
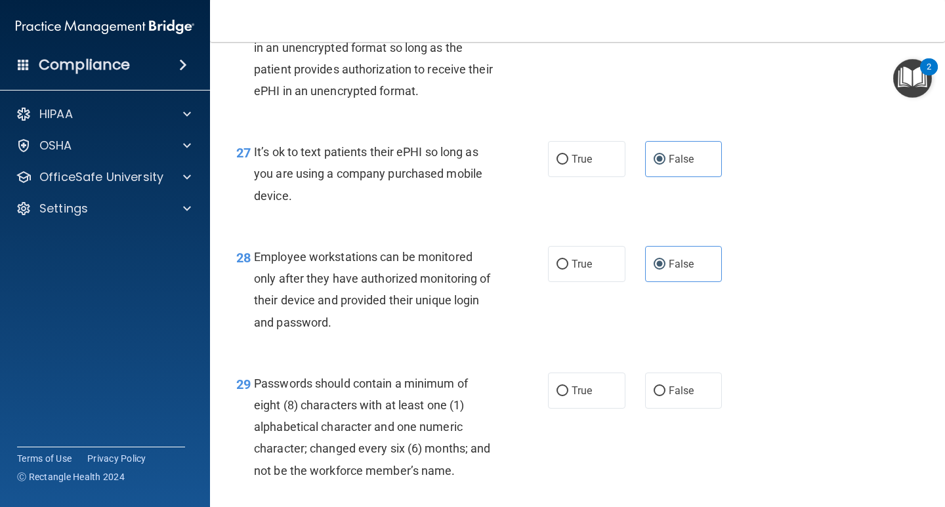
scroll to position [3414, 0]
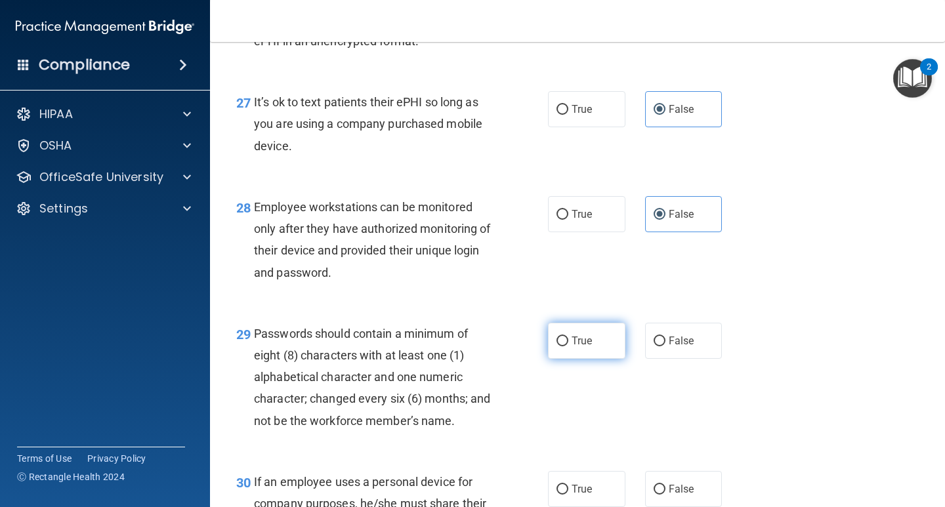
click at [592, 359] on label "True" at bounding box center [586, 341] width 77 height 36
click at [569, 347] on input "True" at bounding box center [563, 342] width 12 height 10
radio input "true"
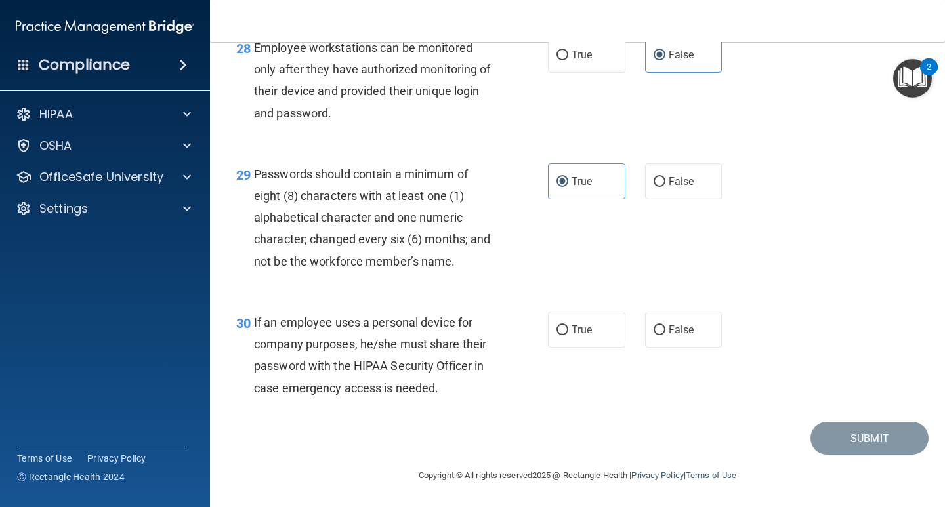
scroll to position [3595, 0]
click at [674, 331] on span "False" at bounding box center [682, 330] width 26 height 12
click at [666, 331] on input "False" at bounding box center [660, 331] width 12 height 10
radio input "true"
click at [878, 440] on button "Submit" at bounding box center [870, 438] width 118 height 33
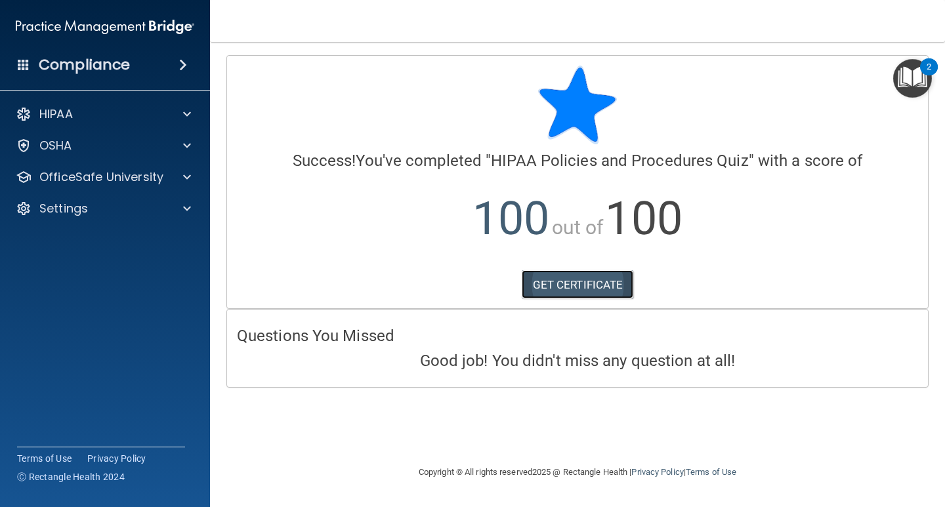
click at [579, 287] on link "GET CERTIFICATE" at bounding box center [578, 284] width 112 height 29
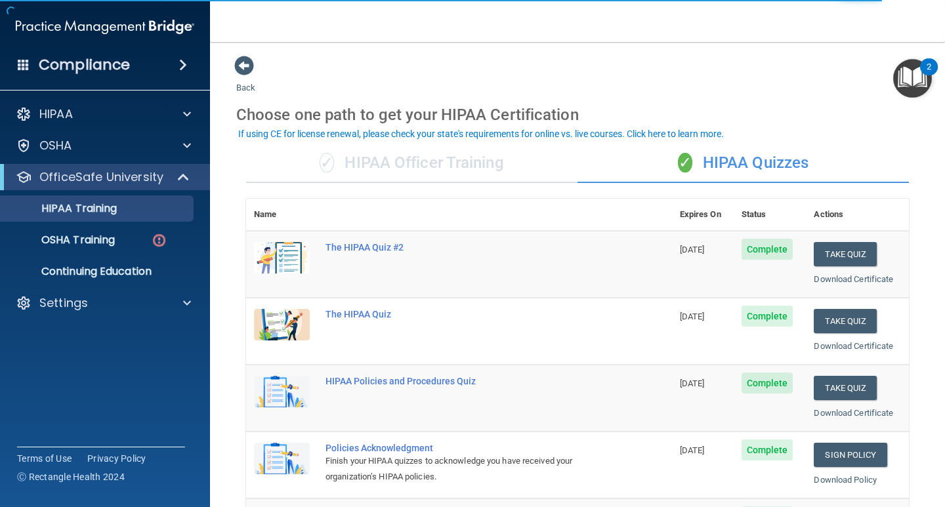
click at [919, 83] on img "Open Resource Center, 2 new notifications" at bounding box center [913, 78] width 39 height 39
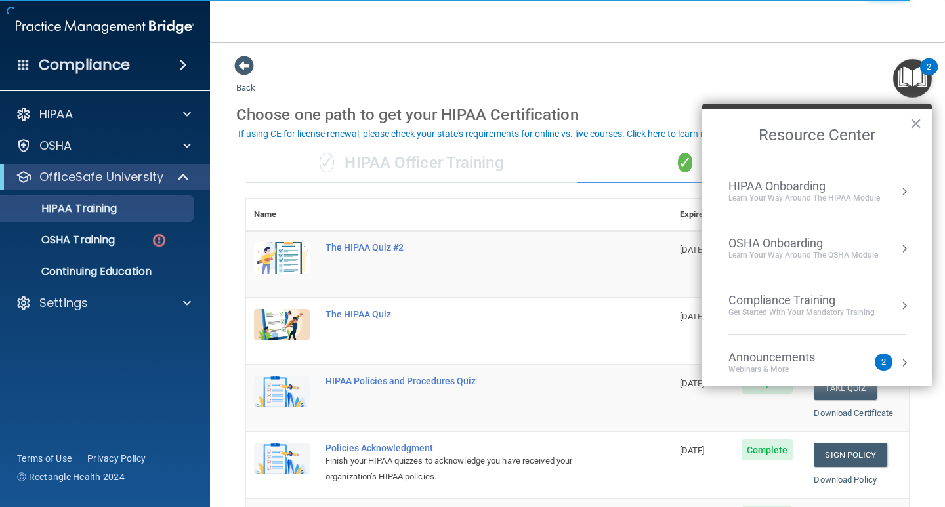
click at [799, 299] on div "Compliance Training" at bounding box center [802, 300] width 146 height 14
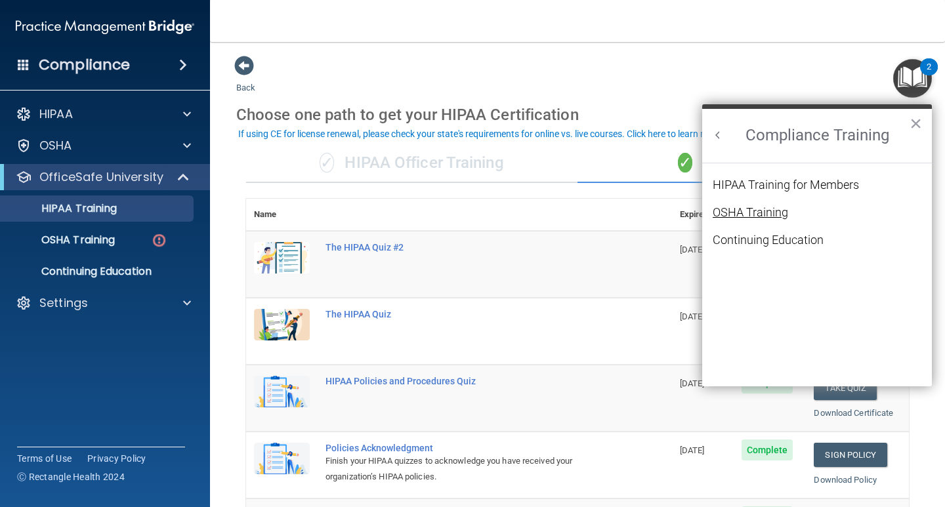
click at [754, 214] on div "OSHA Training" at bounding box center [750, 213] width 75 height 12
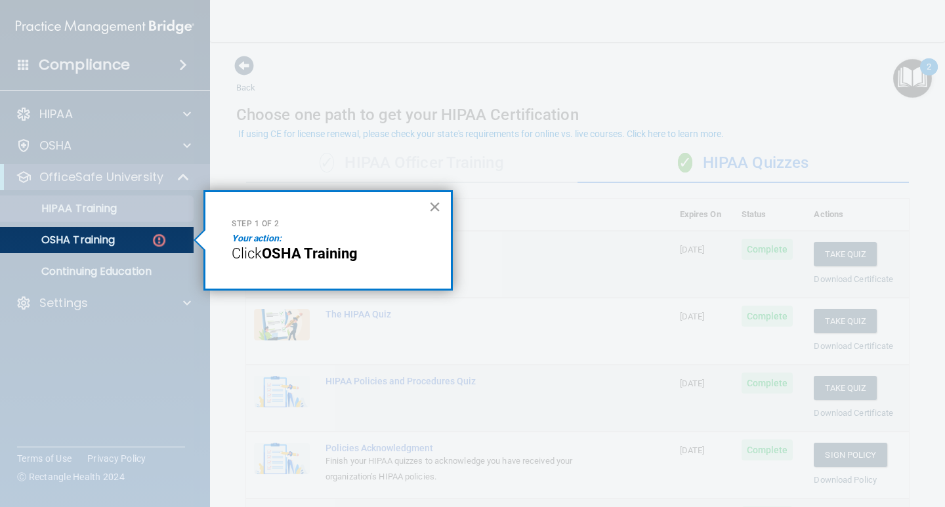
click at [430, 207] on button "×" at bounding box center [435, 206] width 12 height 21
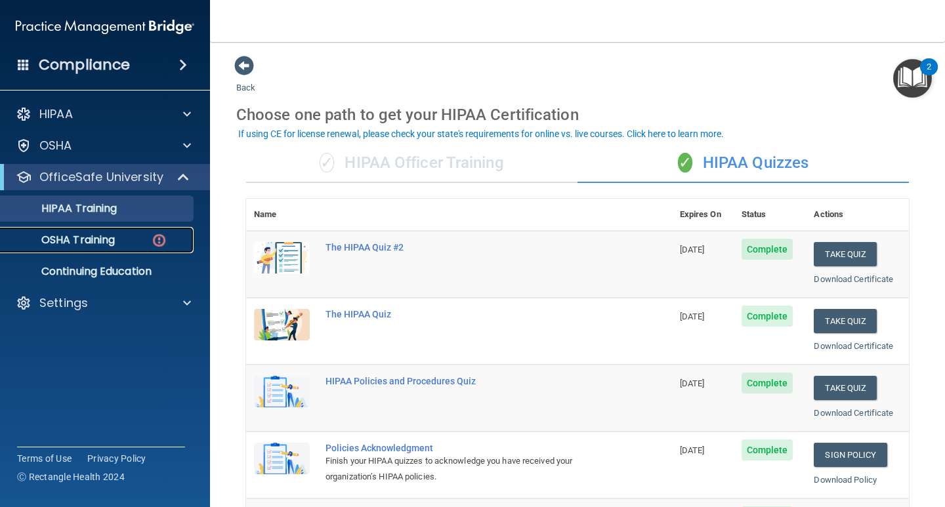
click at [76, 236] on p "OSHA Training" at bounding box center [62, 240] width 106 height 13
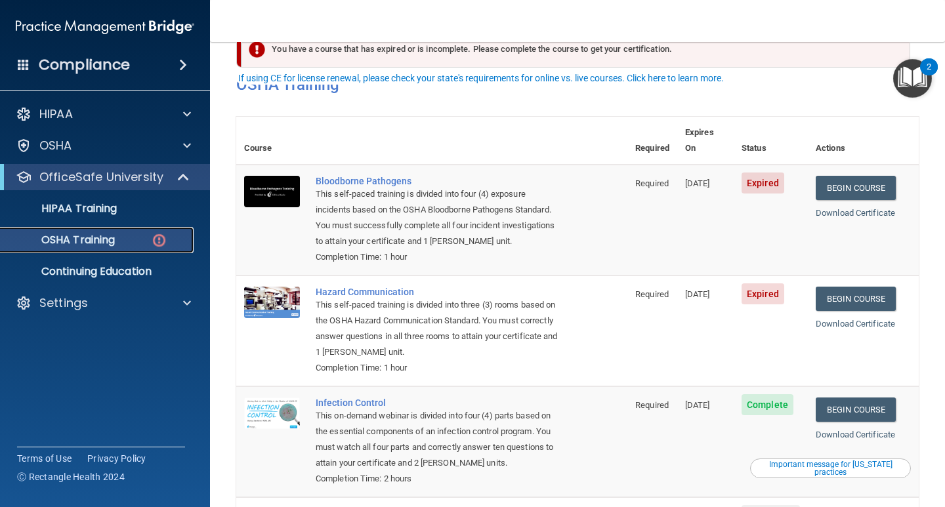
scroll to position [66, 0]
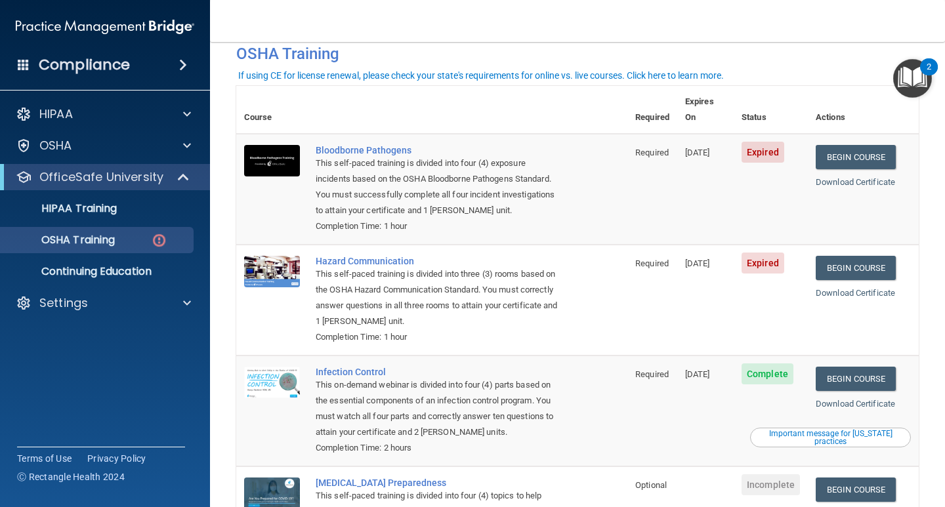
click at [809, 430] on div "Important message for California practices" at bounding box center [830, 438] width 157 height 16
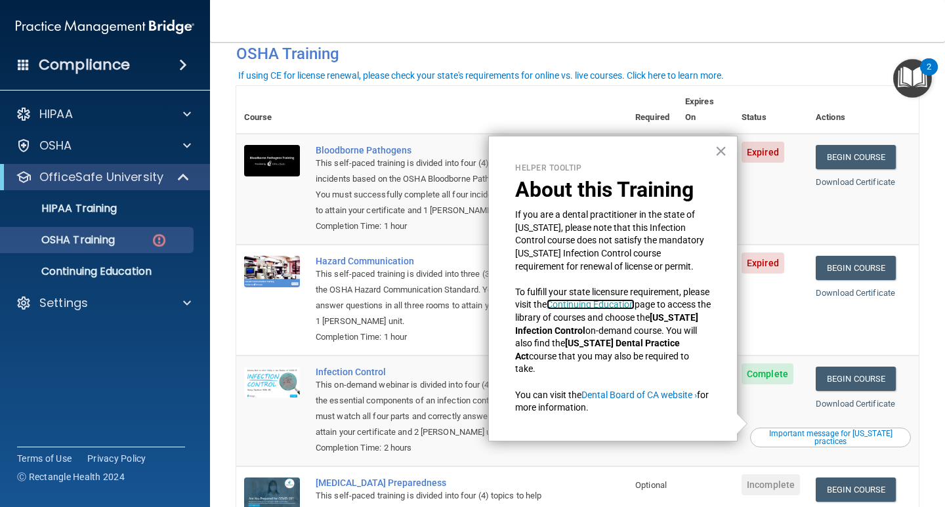
click at [634, 309] on link "Continuing Education" at bounding box center [591, 304] width 88 height 11
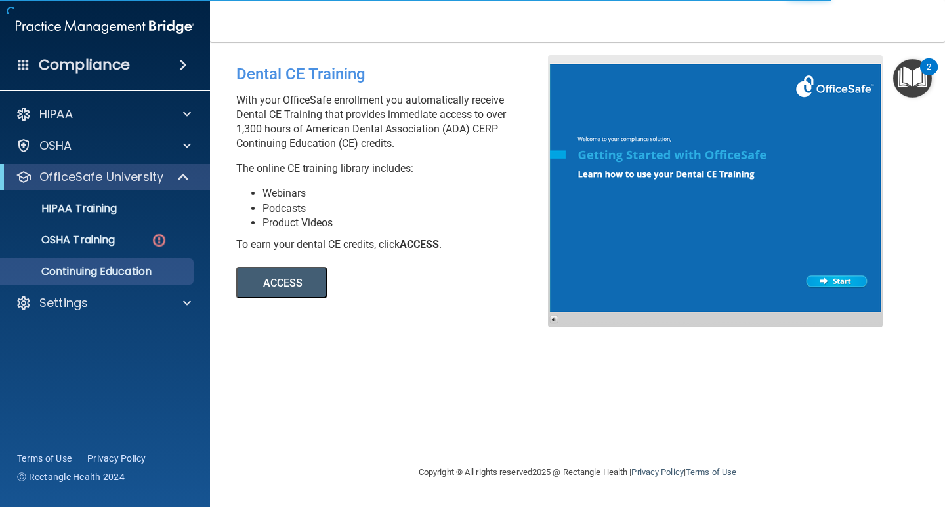
click at [309, 293] on button "ACCESS" at bounding box center [281, 283] width 91 height 32
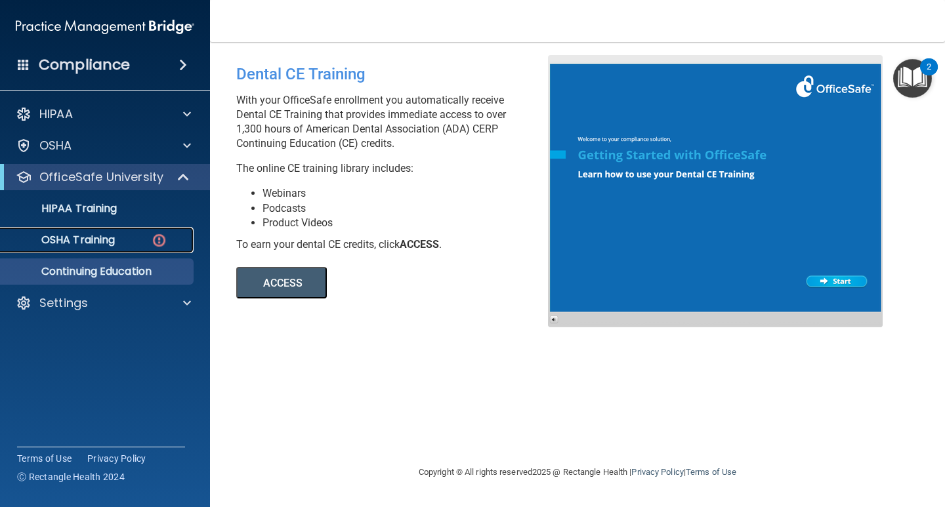
click at [84, 238] on p "OSHA Training" at bounding box center [62, 240] width 106 height 13
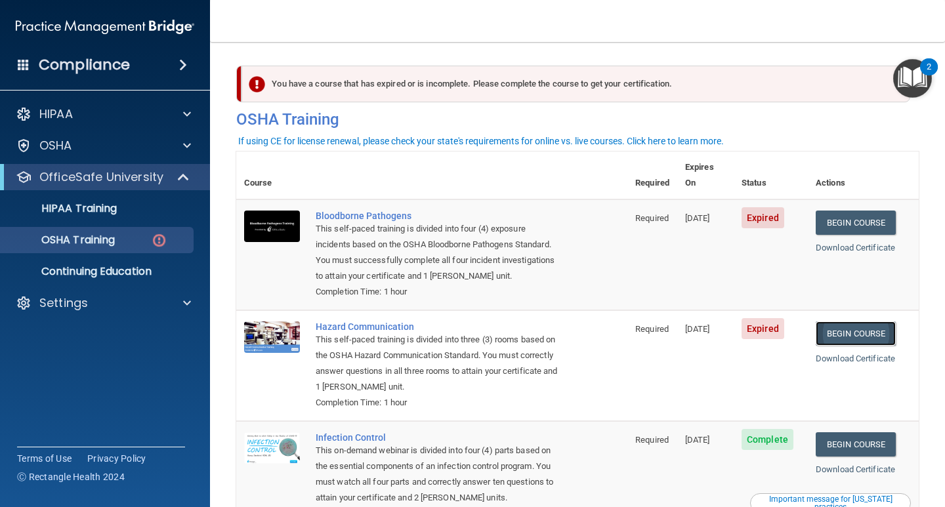
click at [834, 322] on link "Begin Course" at bounding box center [856, 334] width 80 height 24
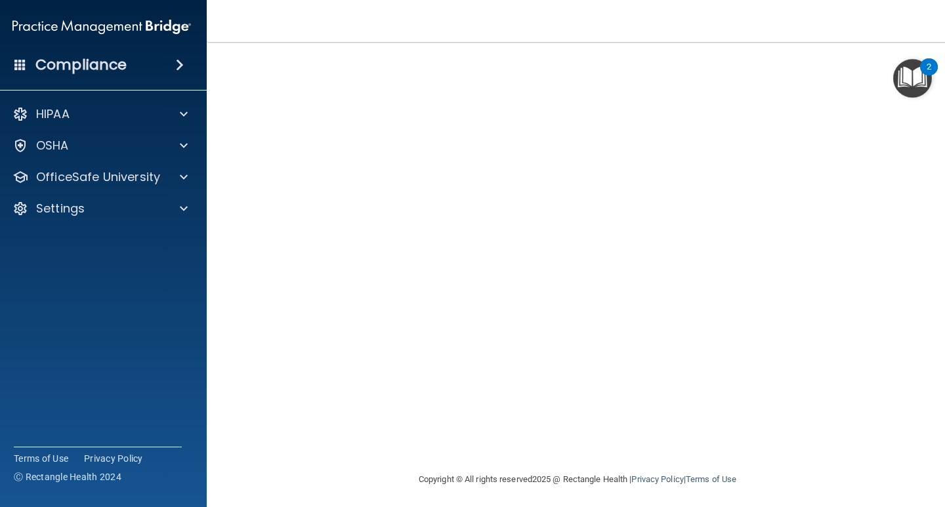
scroll to position [84, 0]
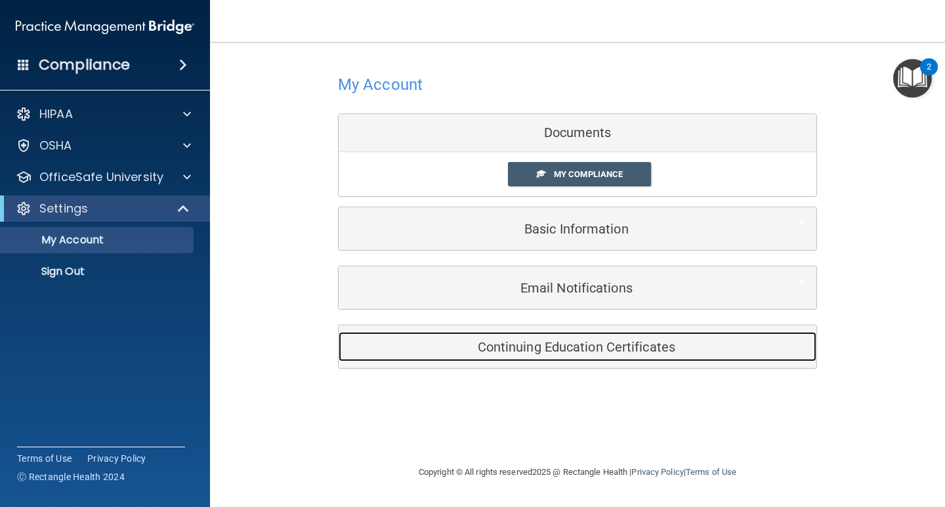
click at [515, 348] on h5 "Continuing Education Certificates" at bounding box center [558, 347] width 418 height 14
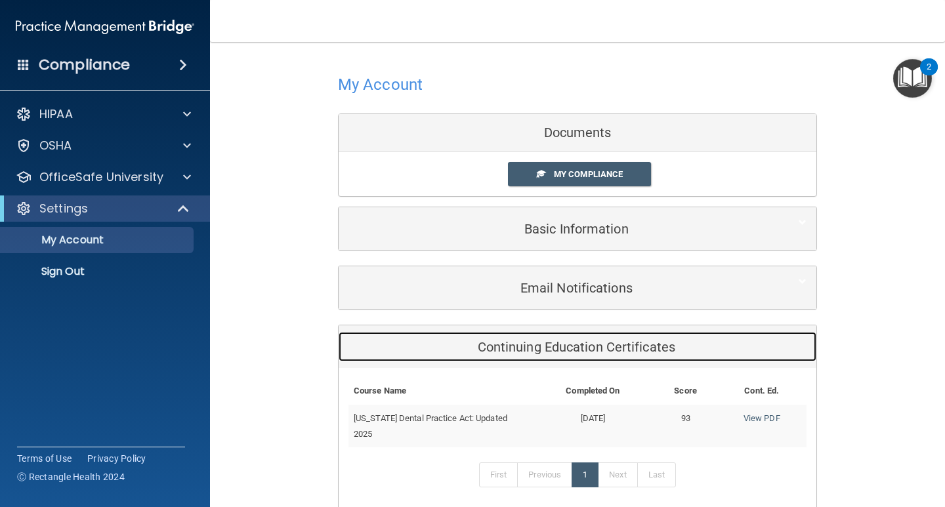
scroll to position [58, 0]
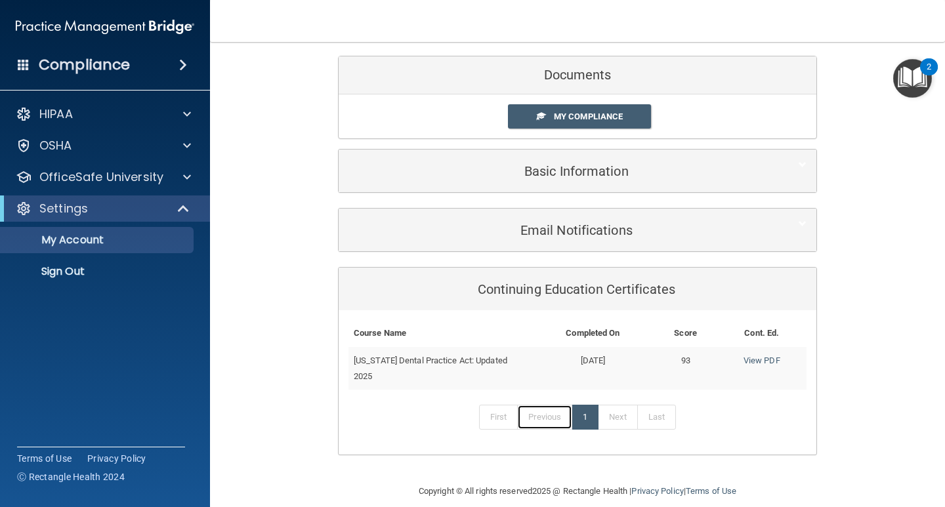
click at [538, 405] on link "Previous" at bounding box center [544, 417] width 55 height 25
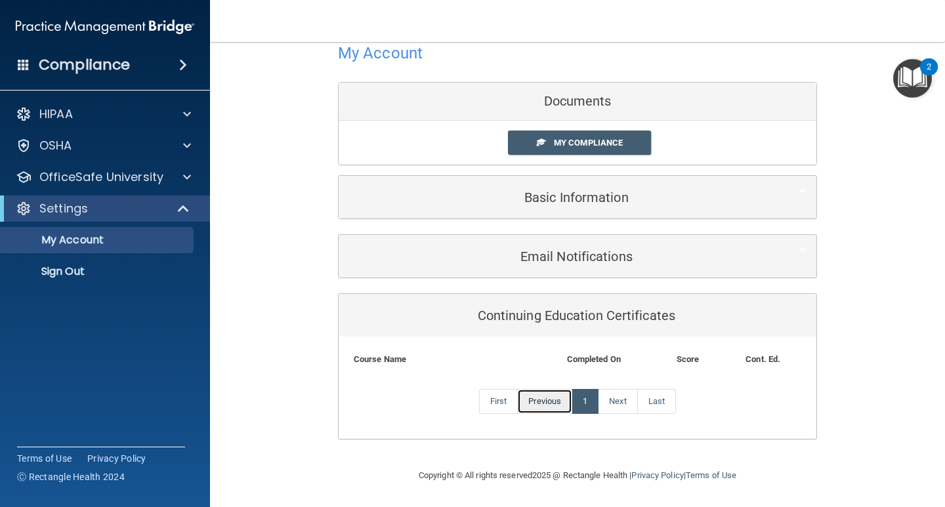
click at [527, 408] on link "Previous" at bounding box center [544, 401] width 55 height 25
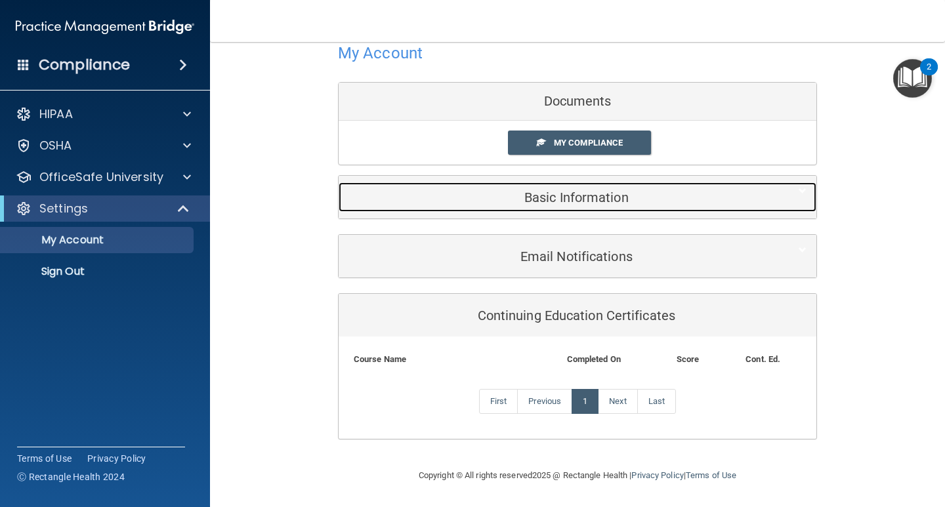
click at [502, 200] on h5 "Basic Information" at bounding box center [558, 197] width 418 height 14
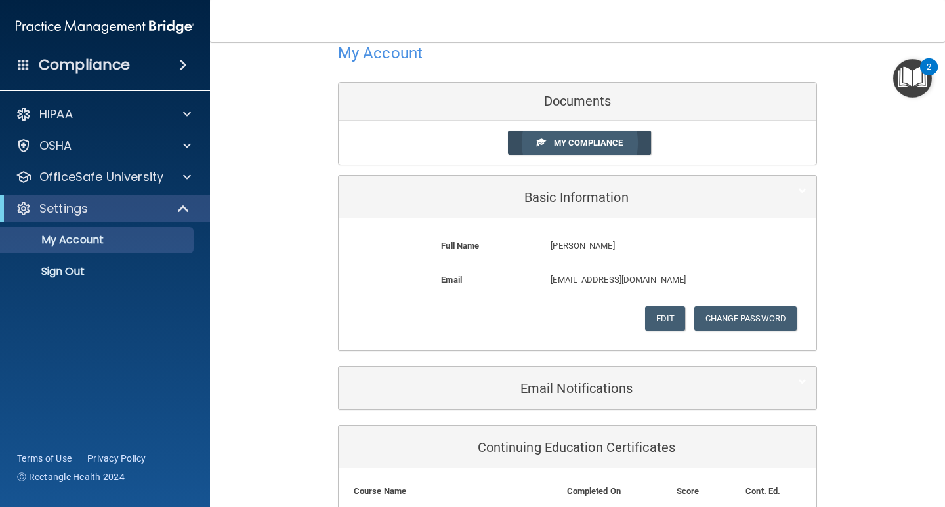
click at [547, 143] on link "My Compliance" at bounding box center [580, 143] width 144 height 24
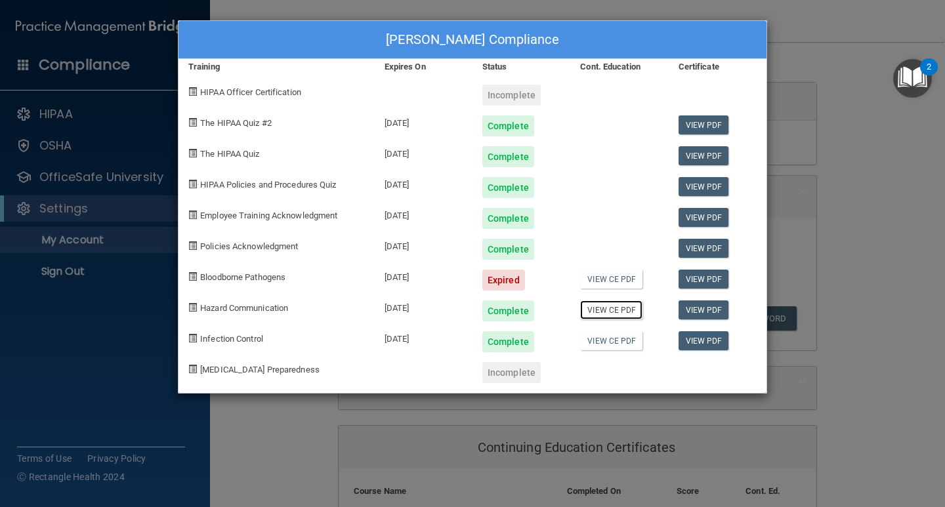
click at [601, 313] on link "View CE PDF" at bounding box center [611, 310] width 62 height 19
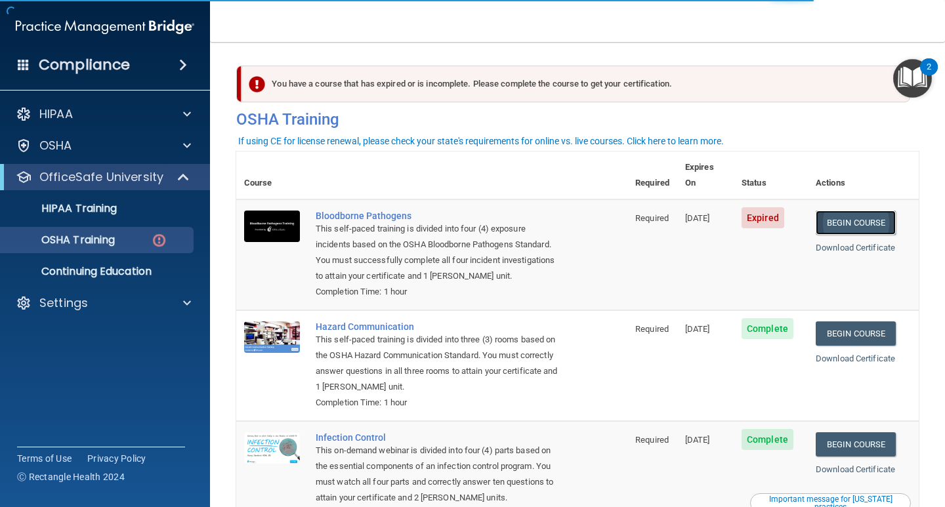
click at [875, 211] on link "Begin Course" at bounding box center [856, 223] width 80 height 24
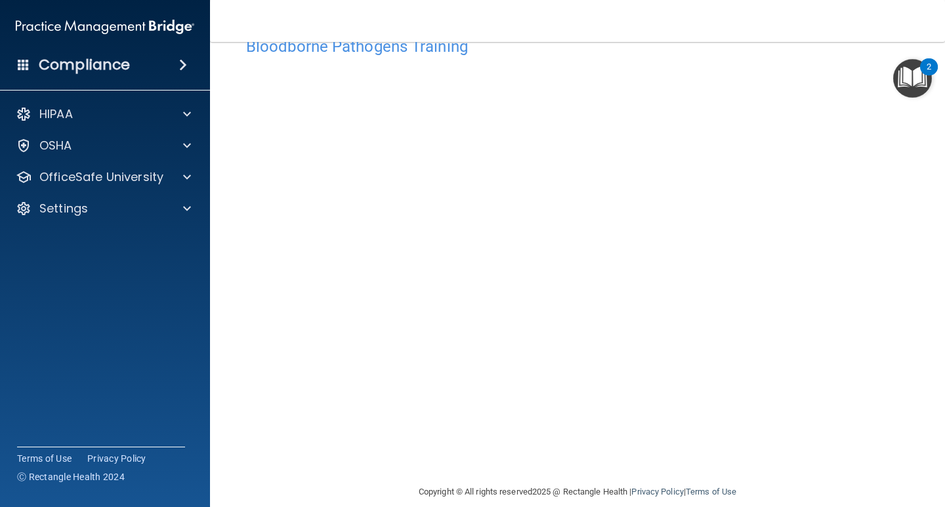
scroll to position [54, 0]
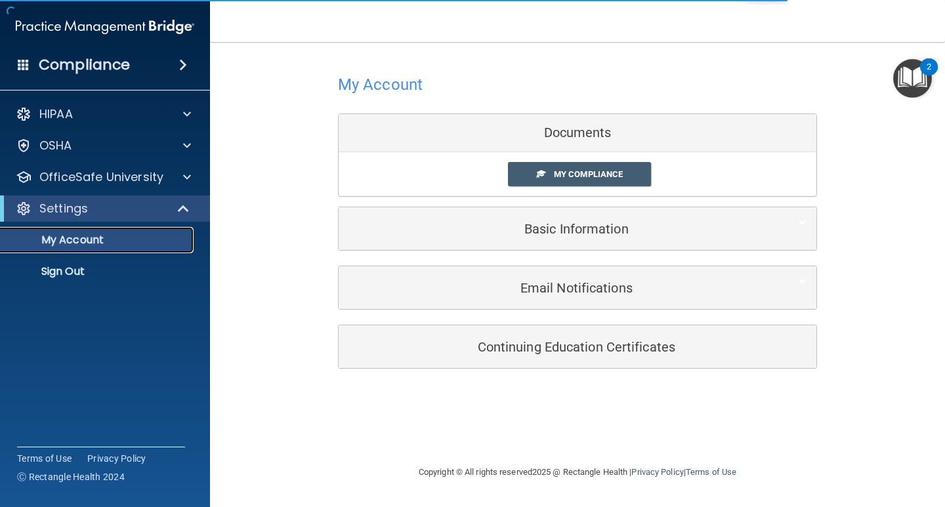
click at [87, 236] on p "My Account" at bounding box center [98, 240] width 179 height 13
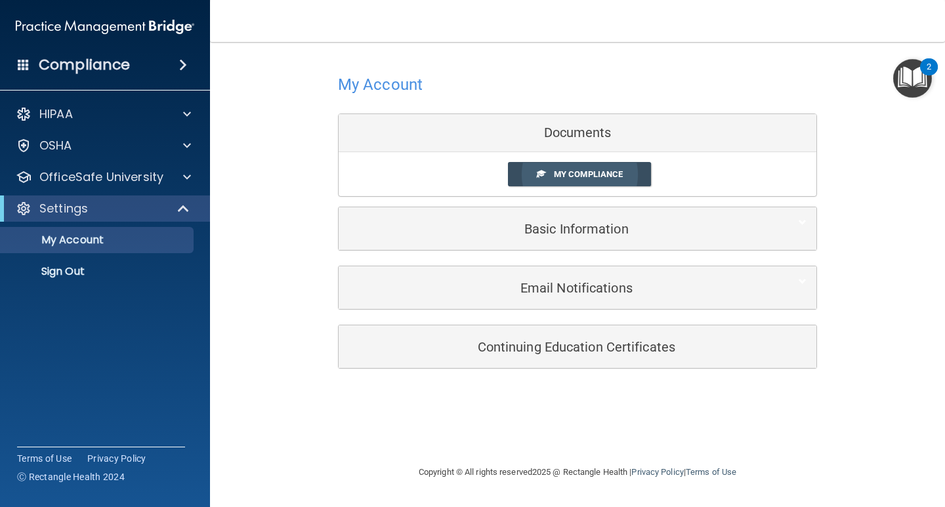
click at [574, 176] on span "My Compliance" at bounding box center [588, 174] width 69 height 10
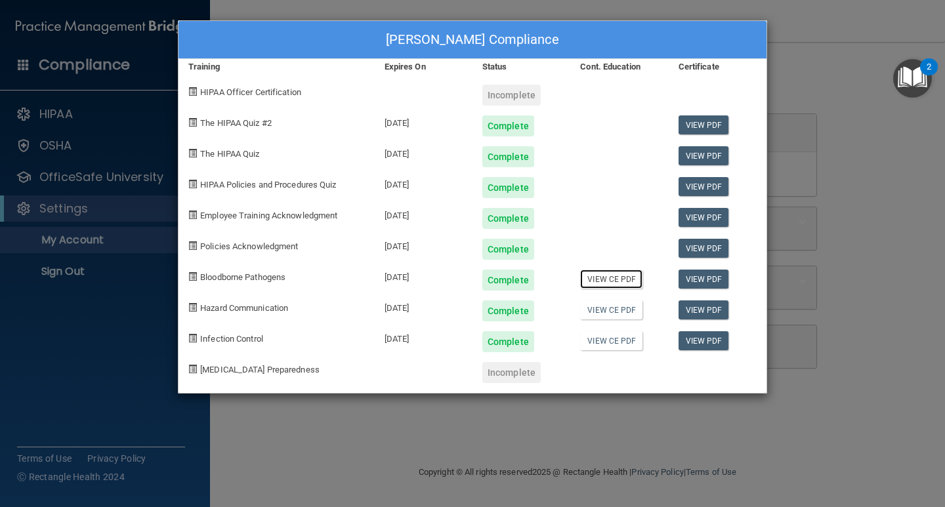
click at [607, 282] on link "View CE PDF" at bounding box center [611, 279] width 62 height 19
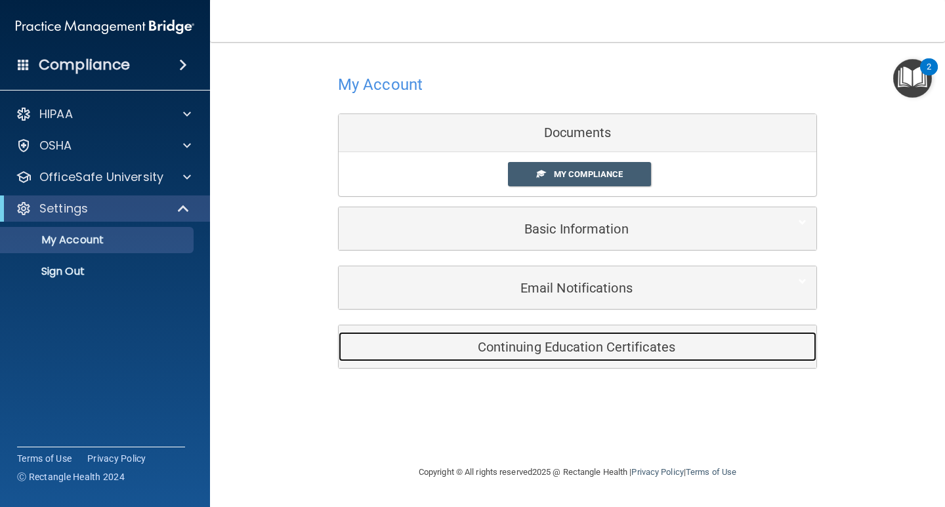
click at [613, 350] on h5 "Continuing Education Certificates" at bounding box center [558, 347] width 418 height 14
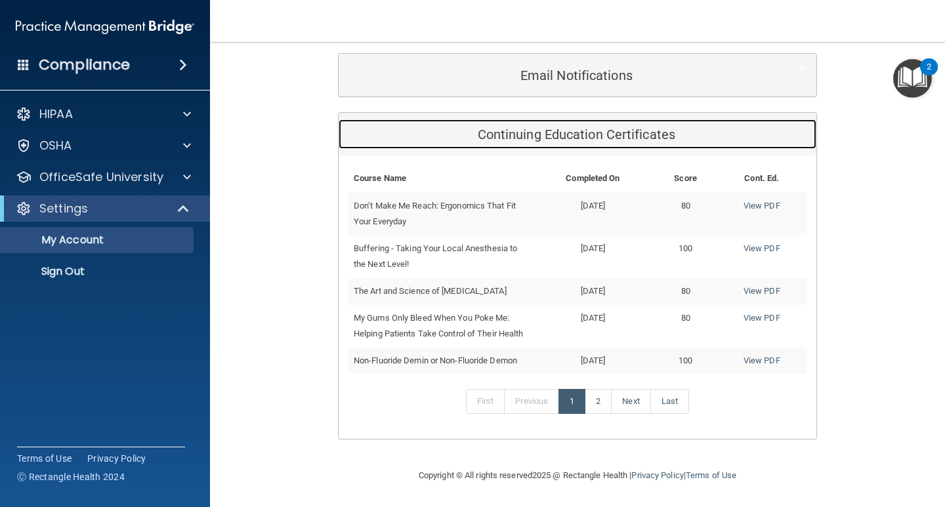
scroll to position [228, 0]
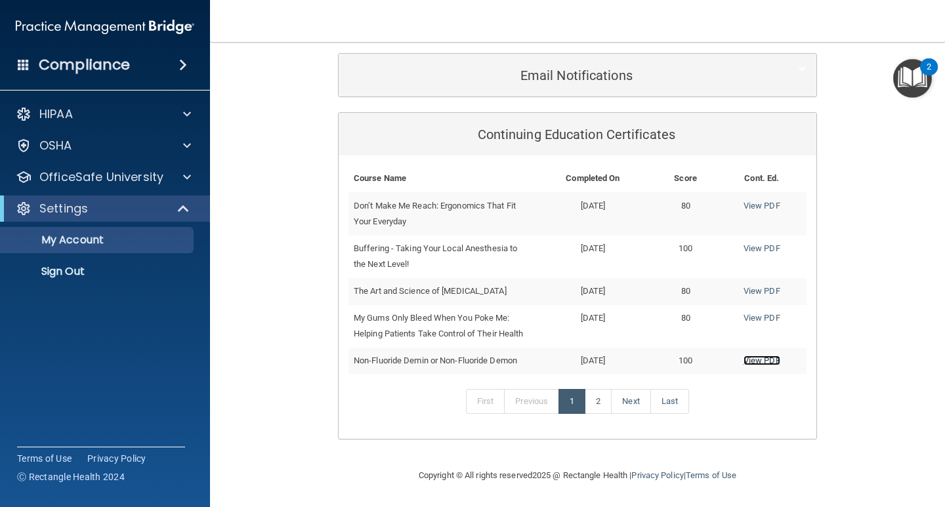
click at [755, 360] on link "View PDF" at bounding box center [762, 361] width 37 height 10
click at [601, 405] on link "2" at bounding box center [598, 401] width 27 height 25
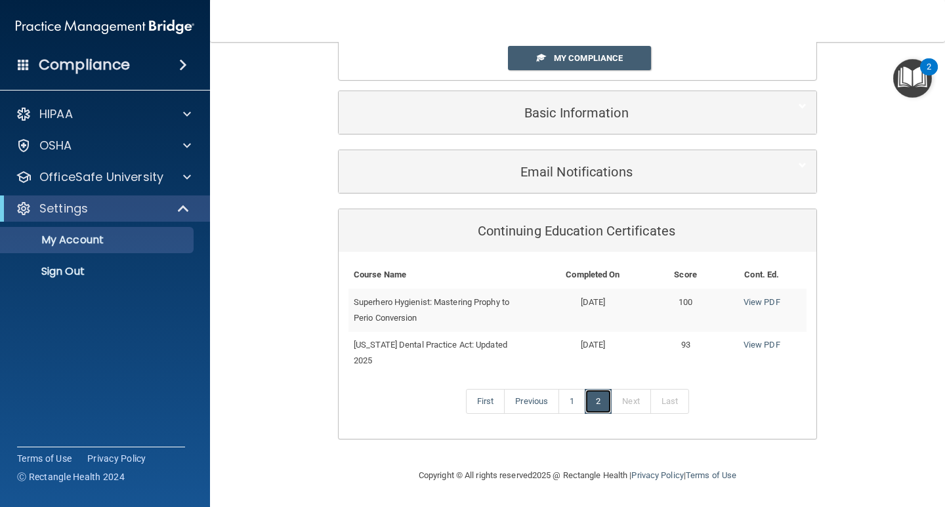
scroll to position [100, 0]
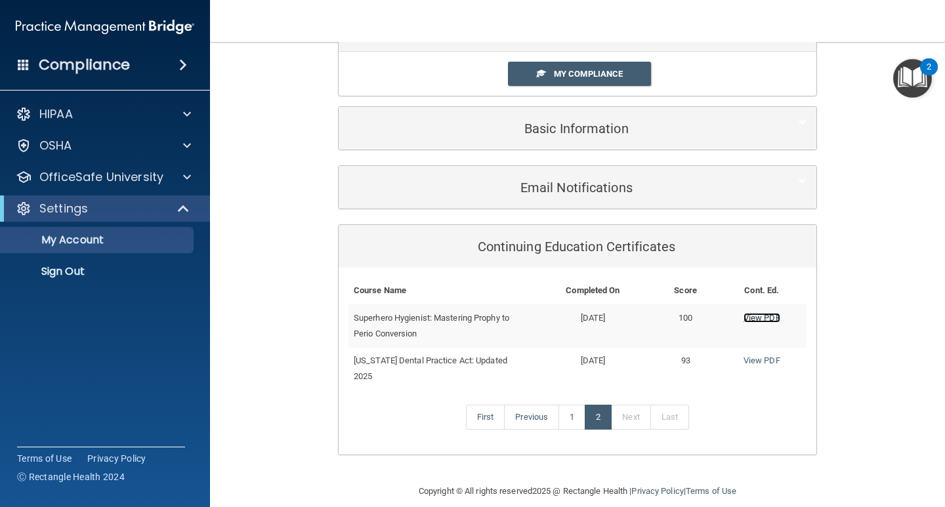
click at [748, 319] on link "View PDF" at bounding box center [762, 318] width 37 height 10
click at [748, 360] on link "View PDF" at bounding box center [762, 361] width 37 height 10
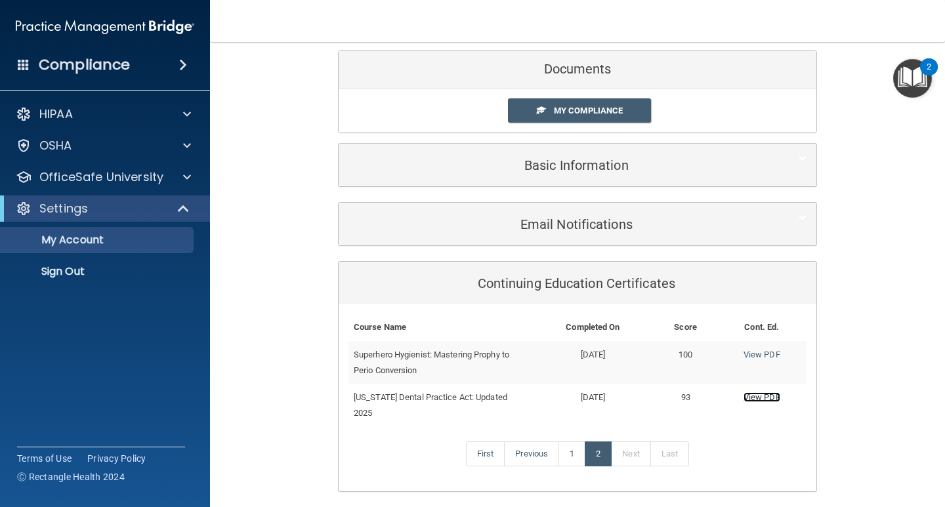
scroll to position [0, 0]
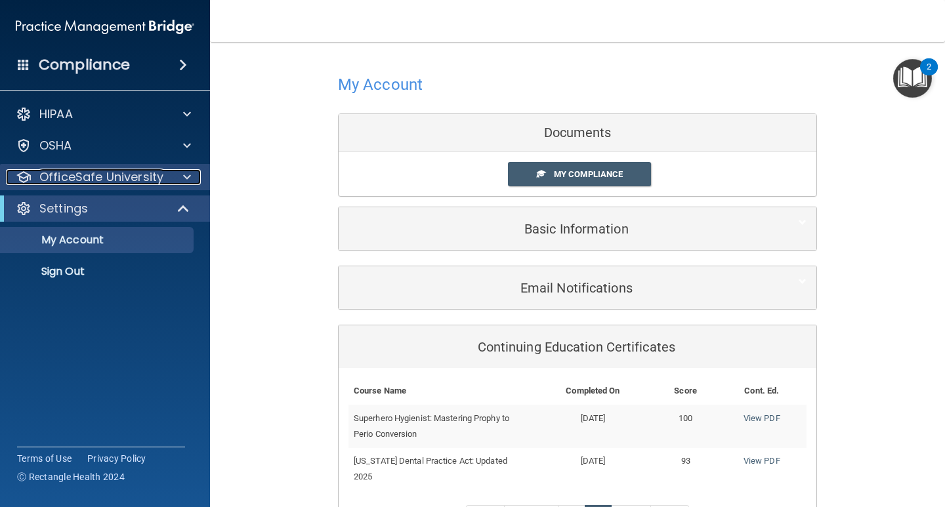
click at [184, 177] on span at bounding box center [187, 177] width 8 height 16
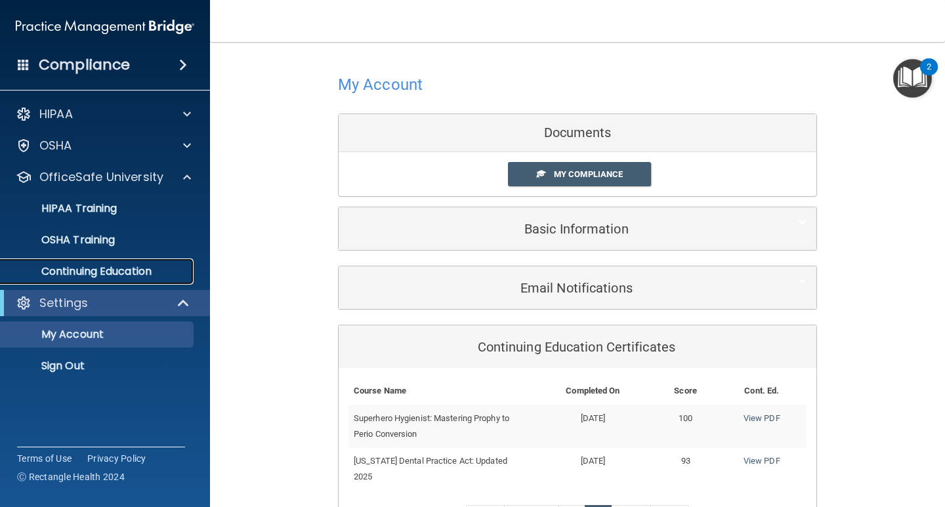
click at [140, 268] on p "Continuing Education" at bounding box center [98, 271] width 179 height 13
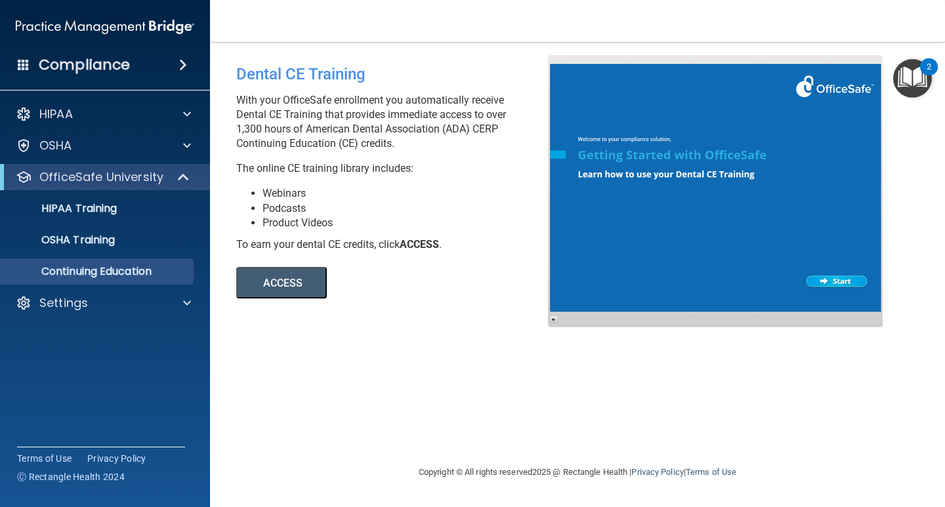
click at [297, 289] on button "ACCESS" at bounding box center [281, 283] width 91 height 32
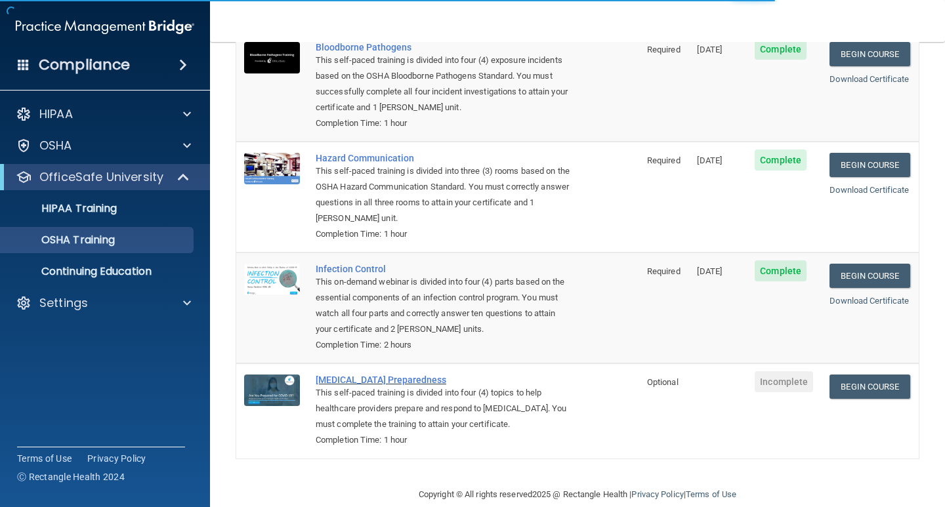
scroll to position [139, 0]
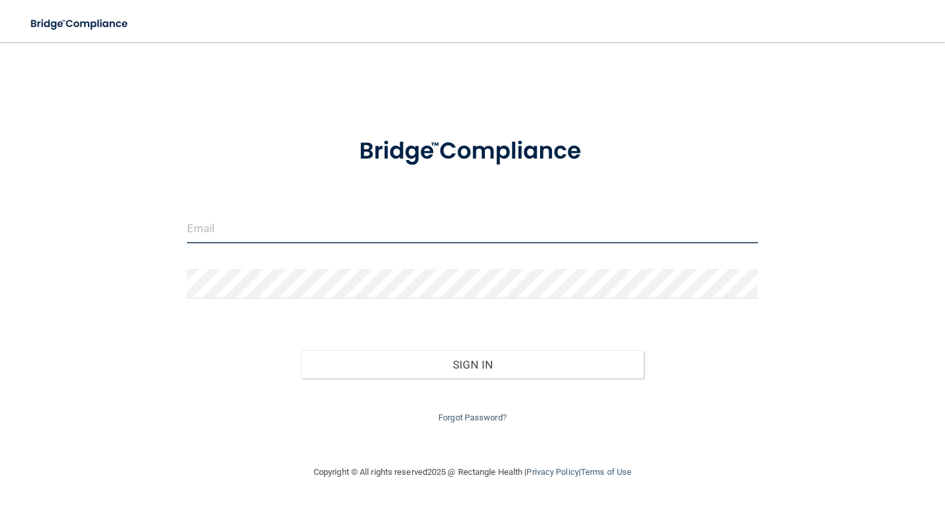
click at [270, 236] on input "email" at bounding box center [472, 229] width 571 height 30
click at [289, 236] on input "email" at bounding box center [472, 229] width 571 height 30
type input "[EMAIL_ADDRESS][DOMAIN_NAME]"
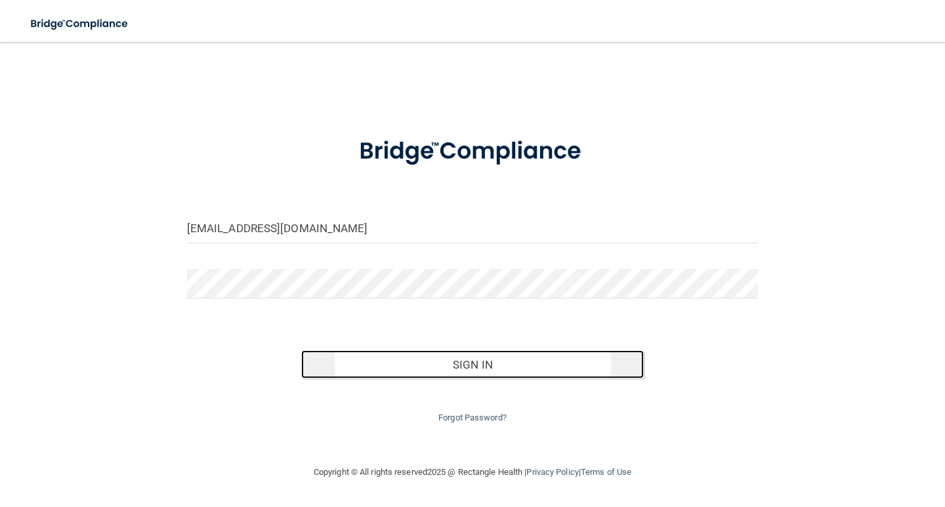
click at [471, 365] on button "Sign In" at bounding box center [472, 365] width 343 height 29
